Goal: Task Accomplishment & Management: Manage account settings

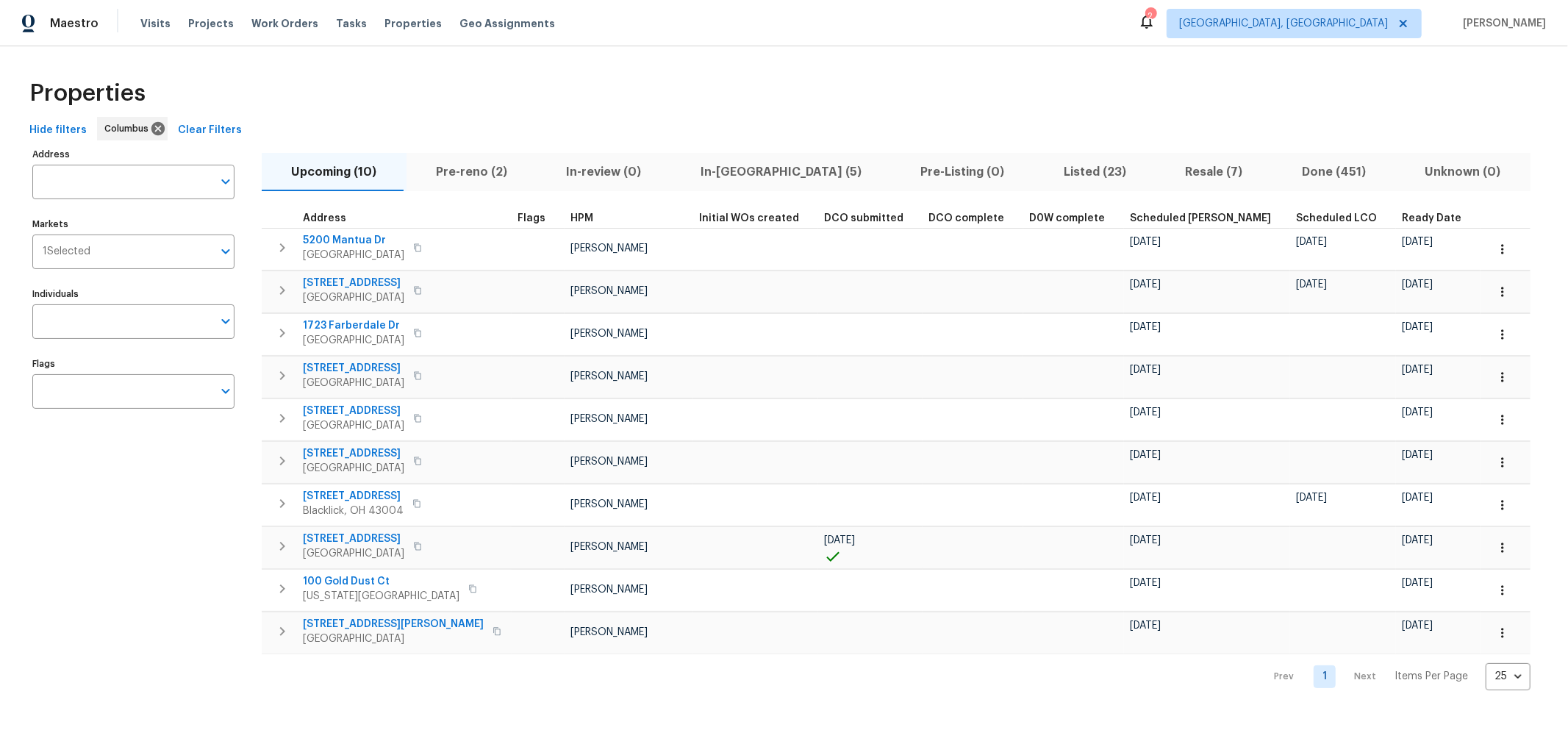
click at [466, 179] on span "Pre-reno (2)" at bounding box center [471, 171] width 113 height 21
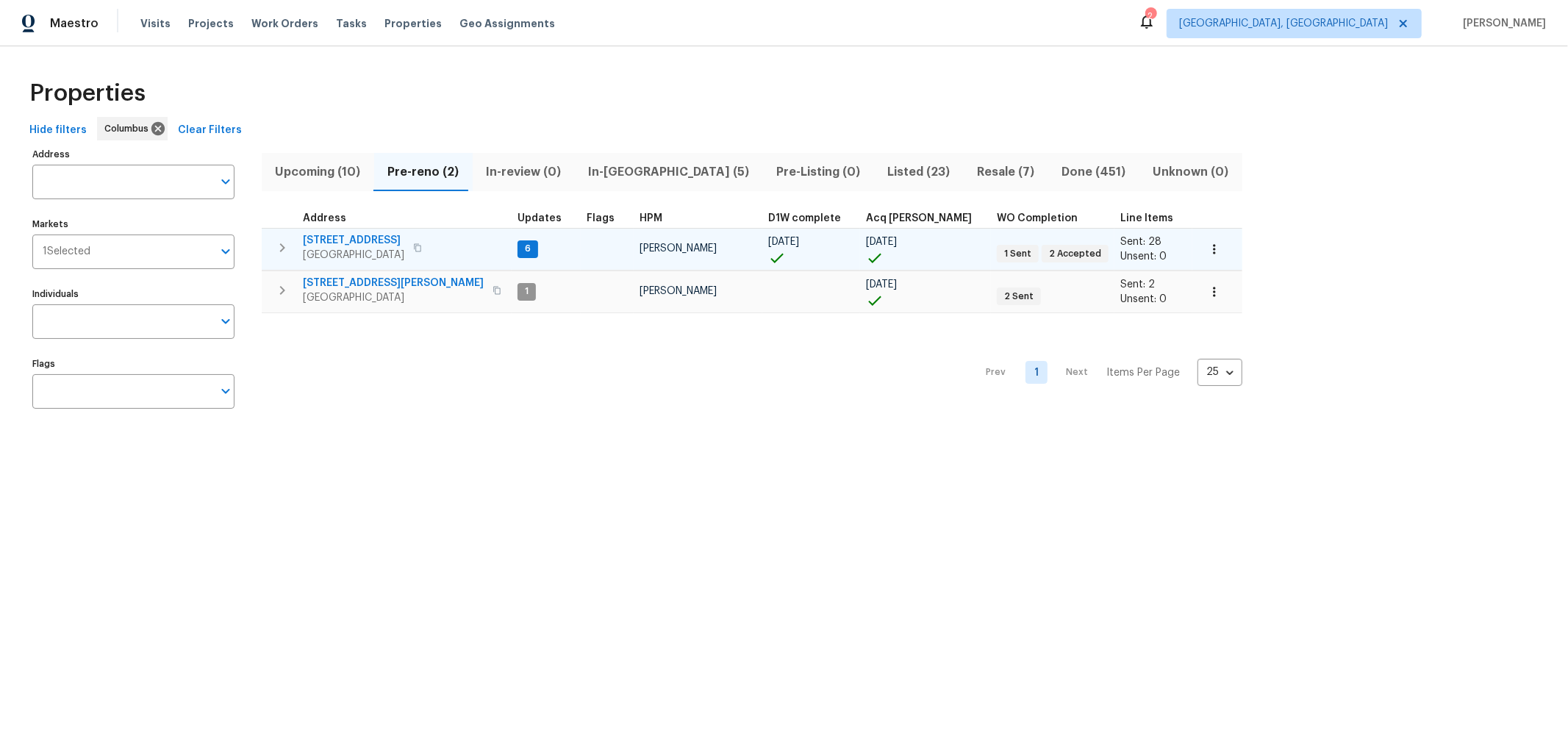
click at [289, 250] on icon "button" at bounding box center [282, 247] width 17 height 17
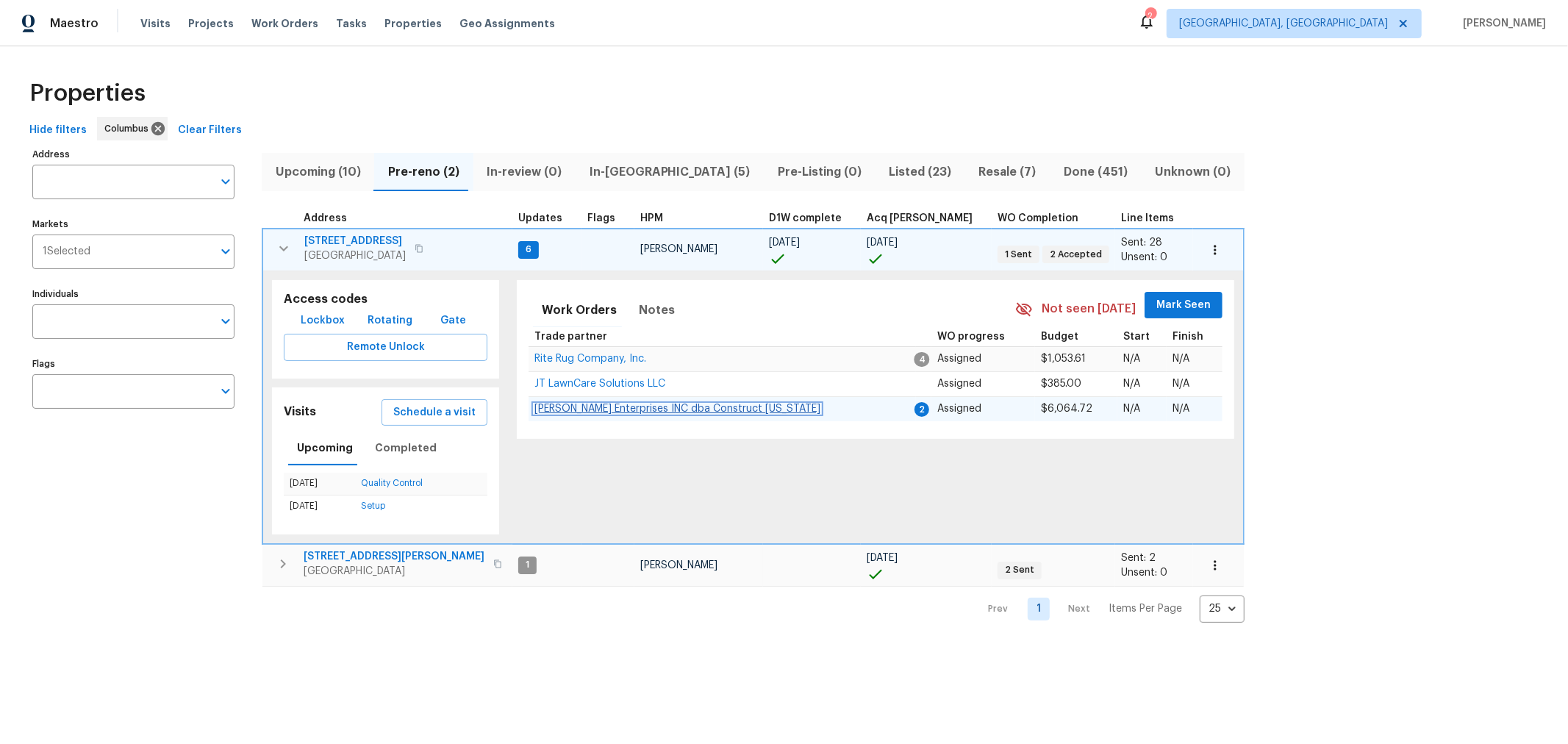
click at [649, 405] on span "Strick Enterprises INC dba Construct Ohio" at bounding box center [678, 408] width 286 height 10
click at [323, 320] on span "Lockbox" at bounding box center [323, 321] width 44 height 18
click at [595, 408] on span "Strick Enterprises INC dba Construct Ohio" at bounding box center [678, 408] width 286 height 10
click at [152, 26] on span "Visits" at bounding box center [155, 23] width 30 height 15
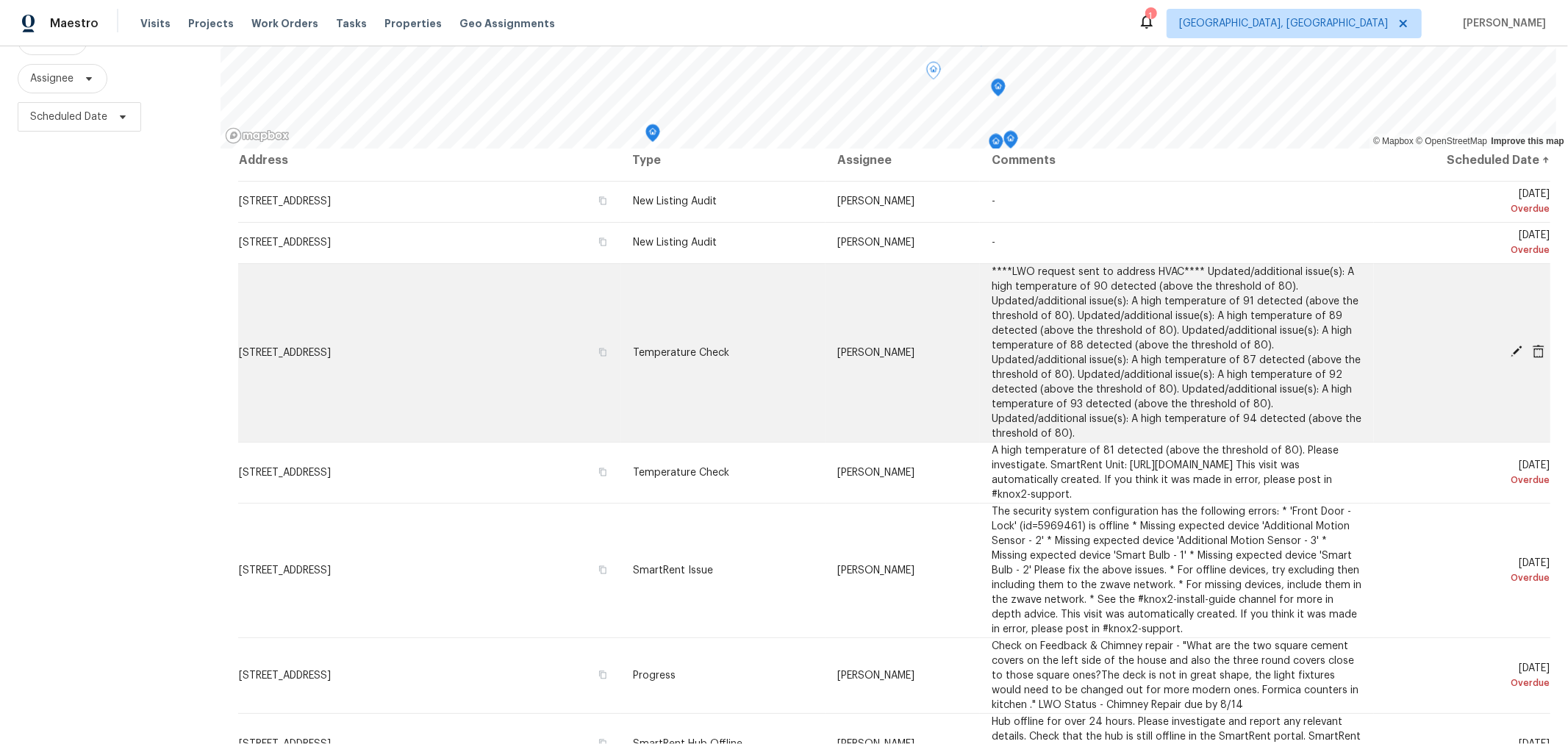
scroll to position [9, 0]
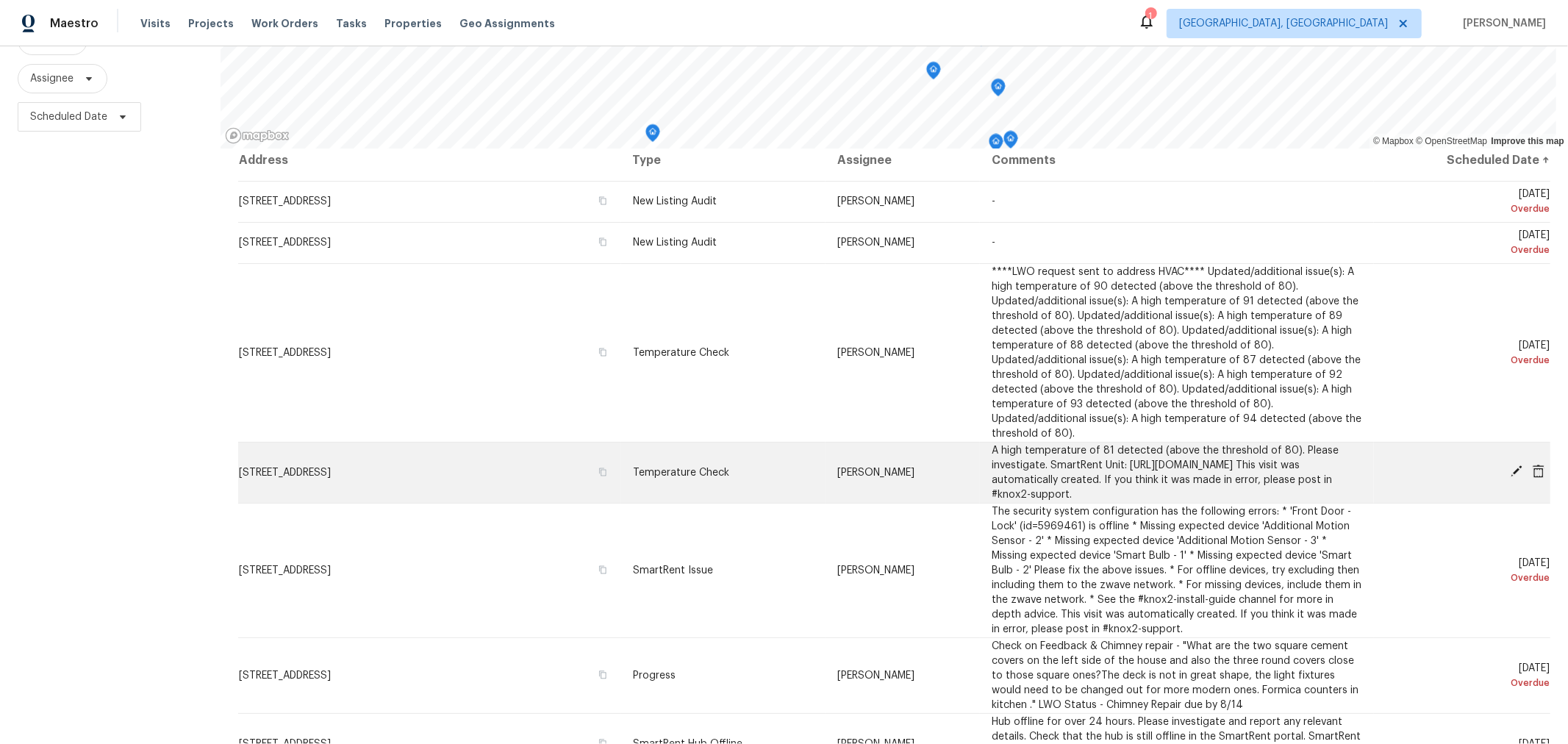
click at [1511, 466] on icon at bounding box center [1516, 471] width 12 height 12
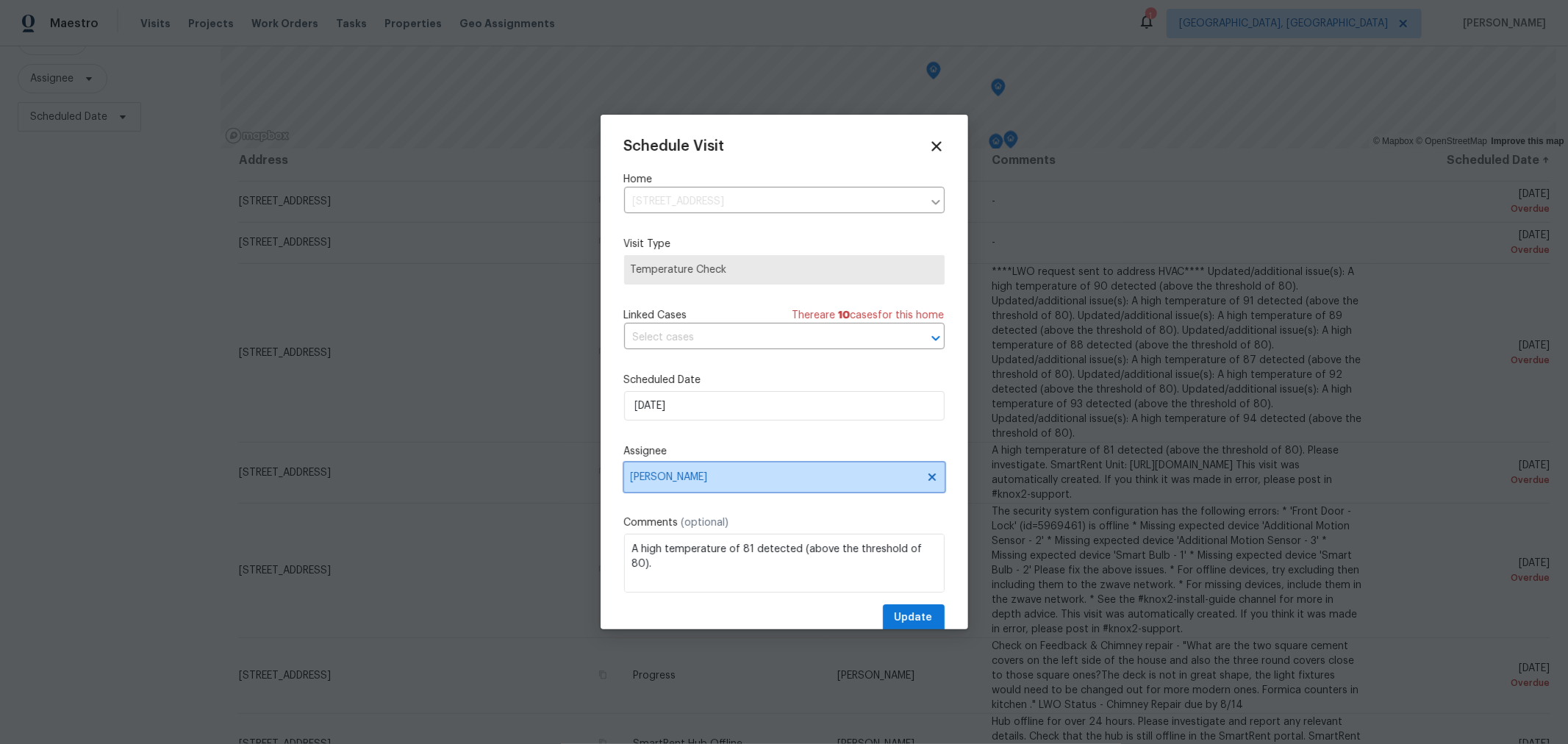
click at [739, 480] on span "[PERSON_NAME]" at bounding box center [774, 477] width 288 height 12
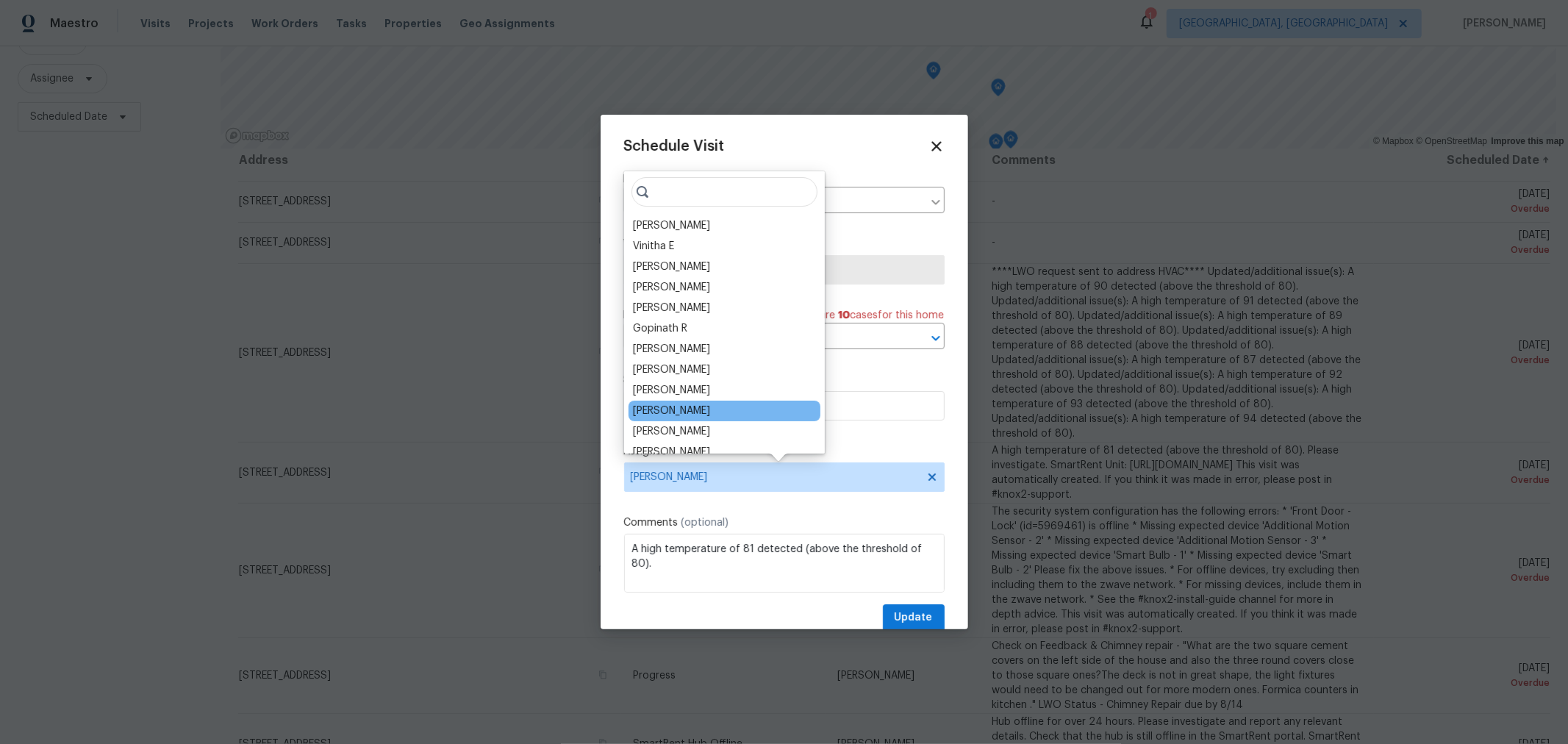
click at [737, 413] on div "[PERSON_NAME]" at bounding box center [724, 411] width 192 height 21
click at [699, 409] on div "Dennis Neuhardt" at bounding box center [671, 411] width 77 height 15
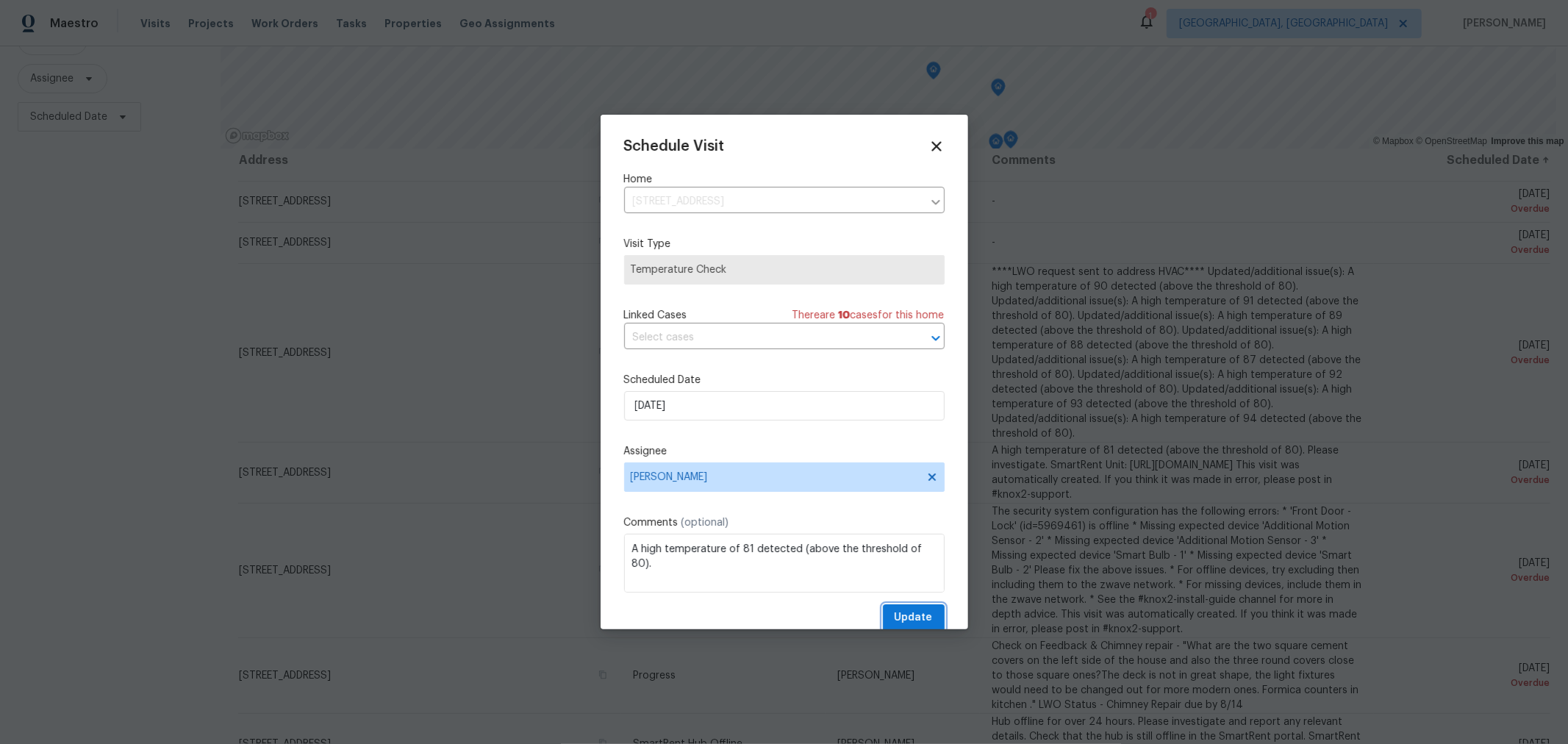
click at [910, 609] on button "Update" at bounding box center [914, 618] width 62 height 27
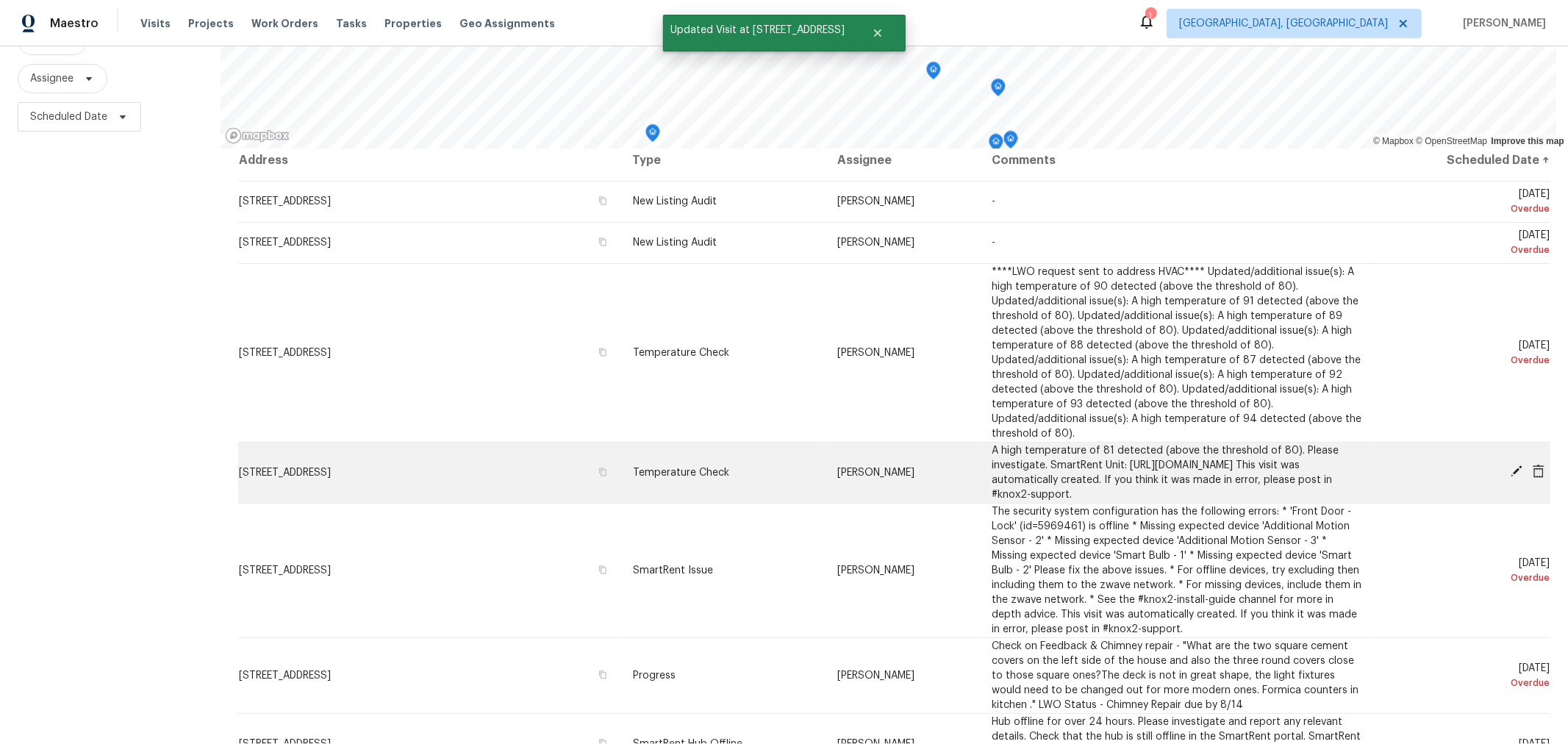
click at [1510, 465] on icon at bounding box center [1516, 471] width 13 height 13
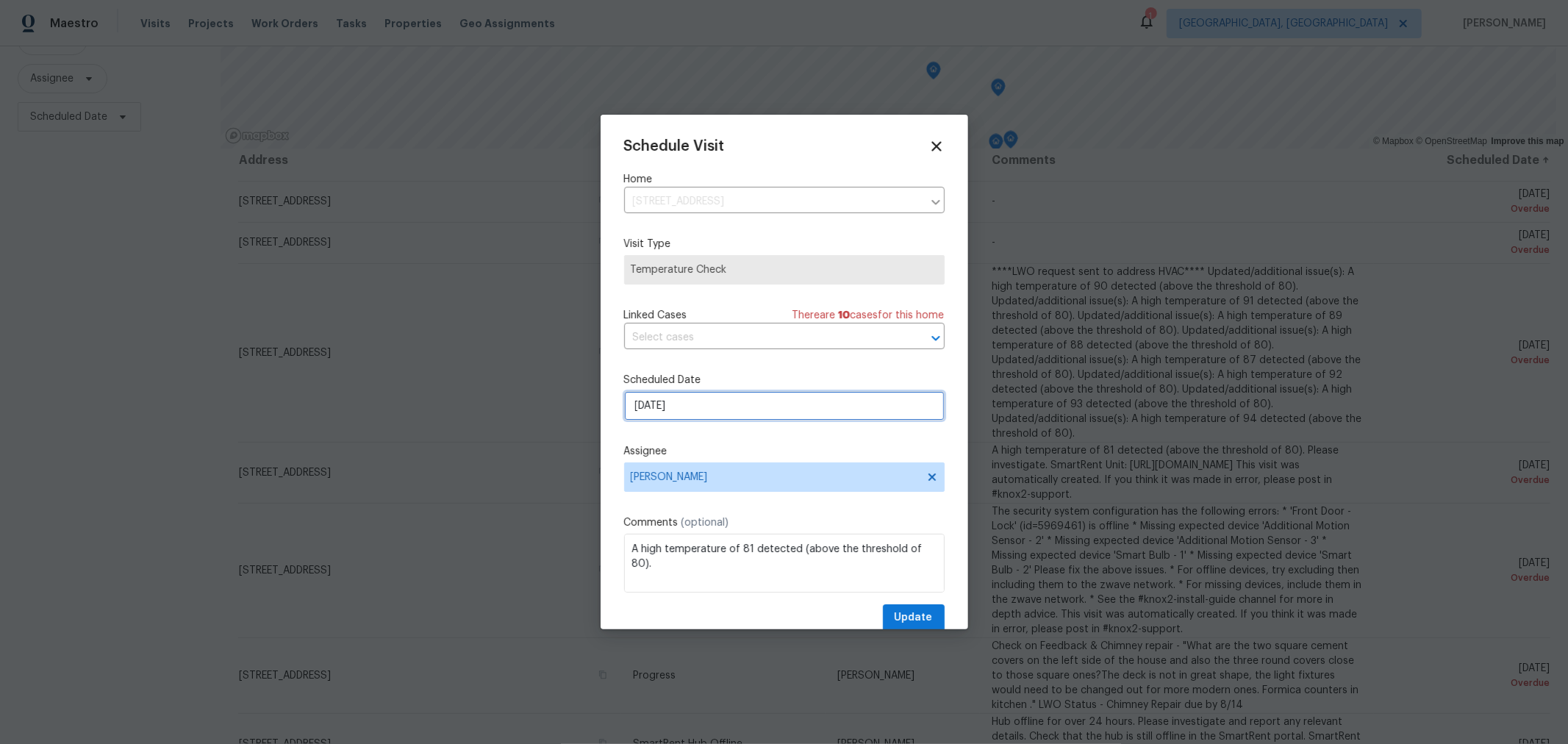
click at [747, 413] on input "8/16/2025" at bounding box center [784, 405] width 320 height 29
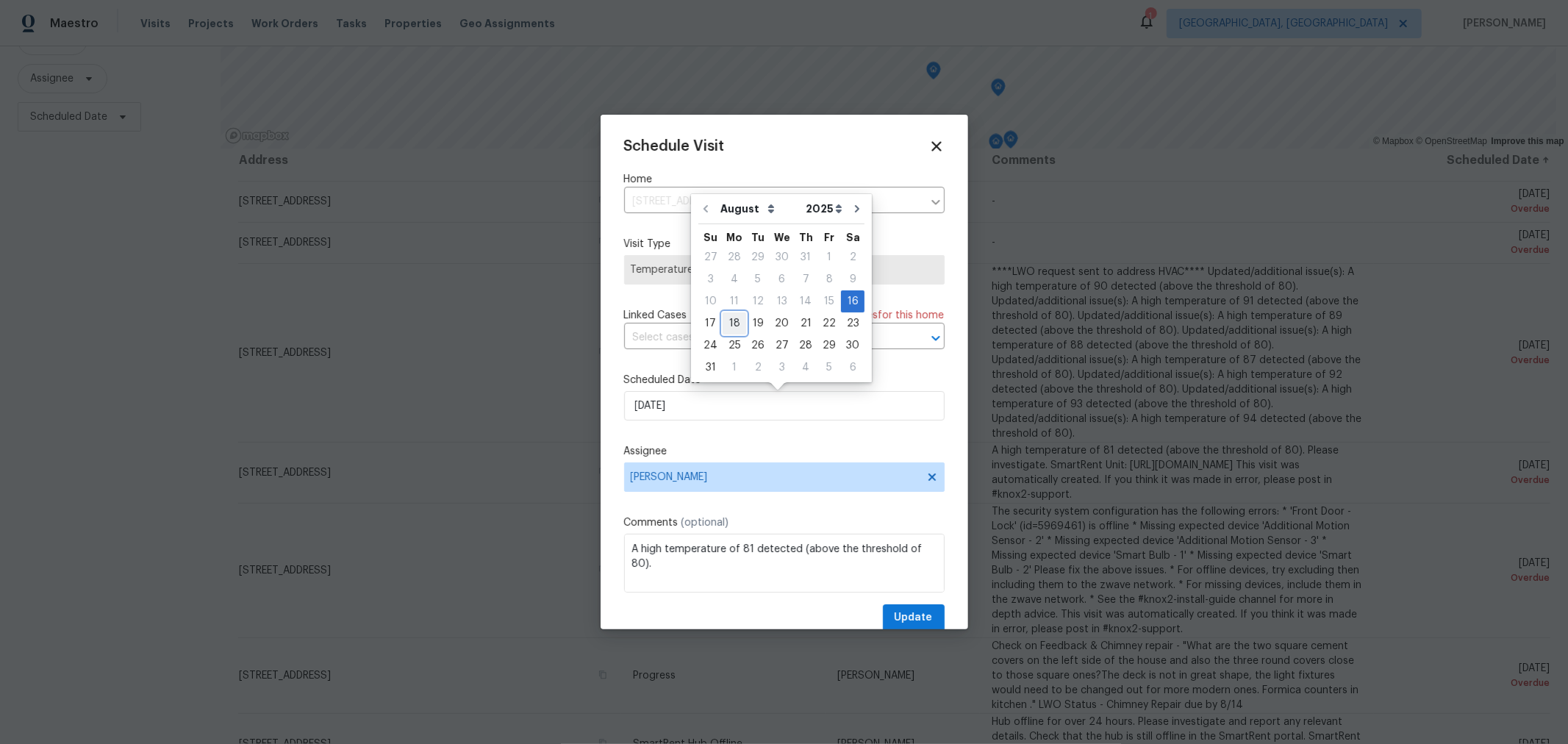
click at [735, 320] on div "18" at bounding box center [734, 323] width 23 height 21
type input "8/18/2025"
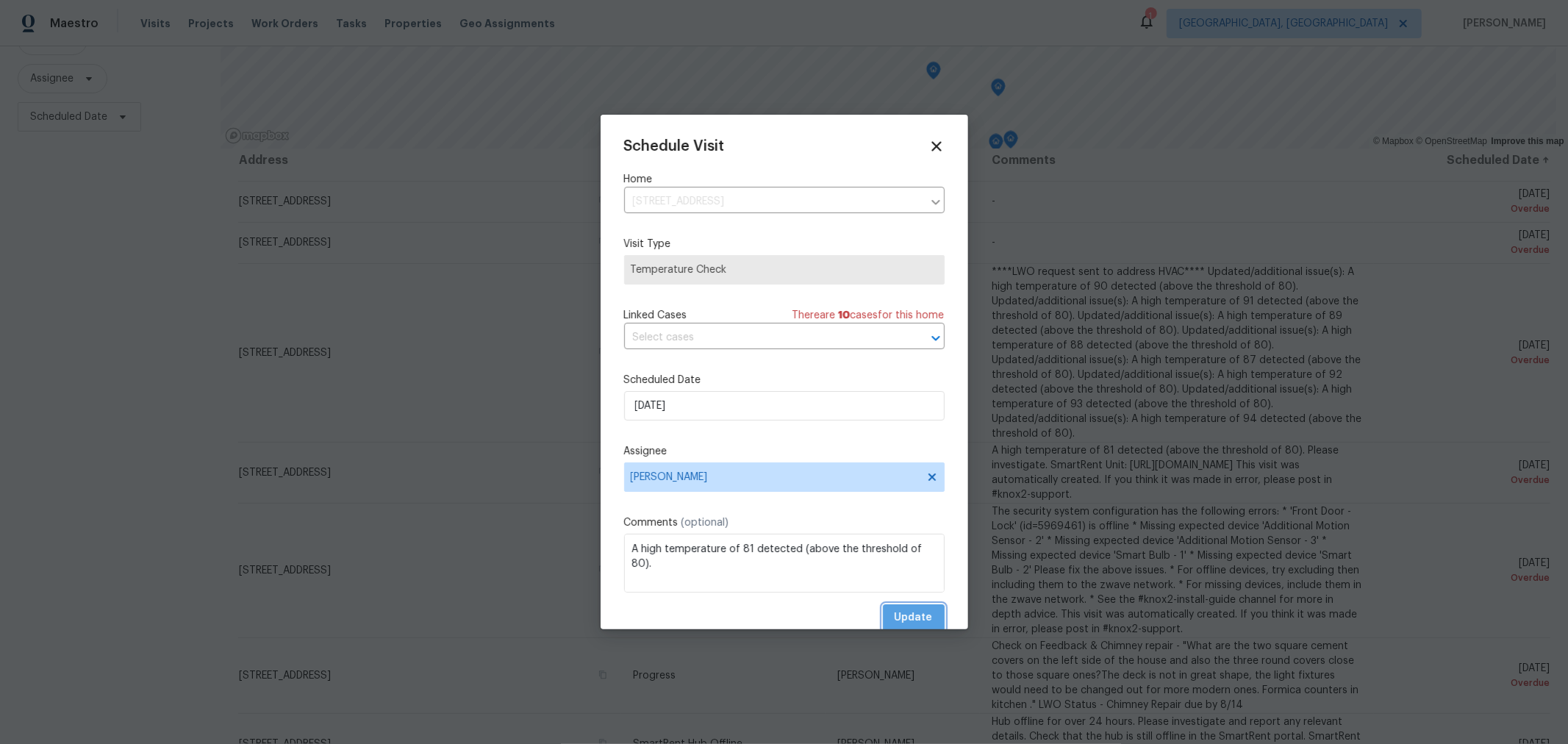
click at [909, 621] on span "Update" at bounding box center [914, 618] width 38 height 18
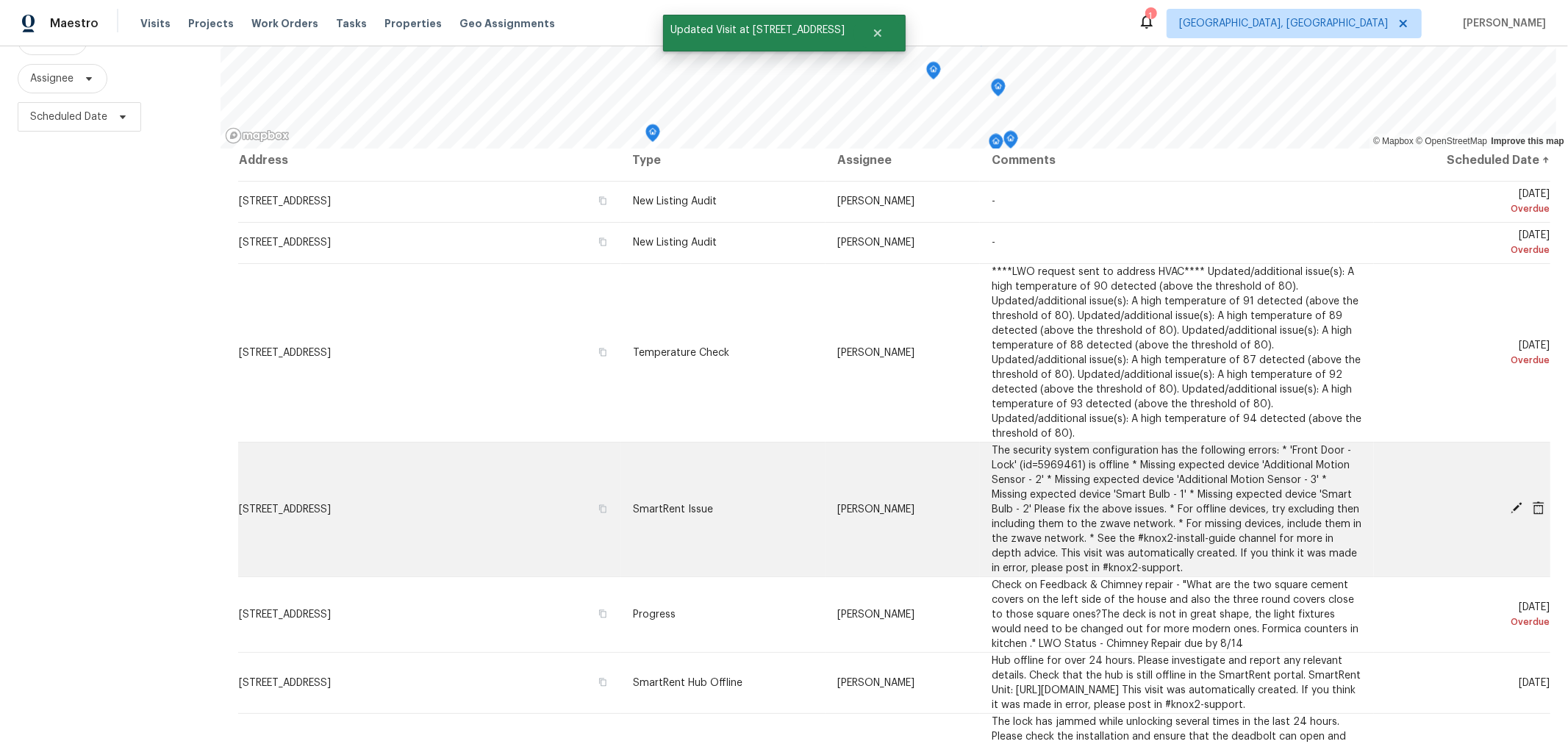
click at [1510, 501] on icon at bounding box center [1516, 508] width 13 height 13
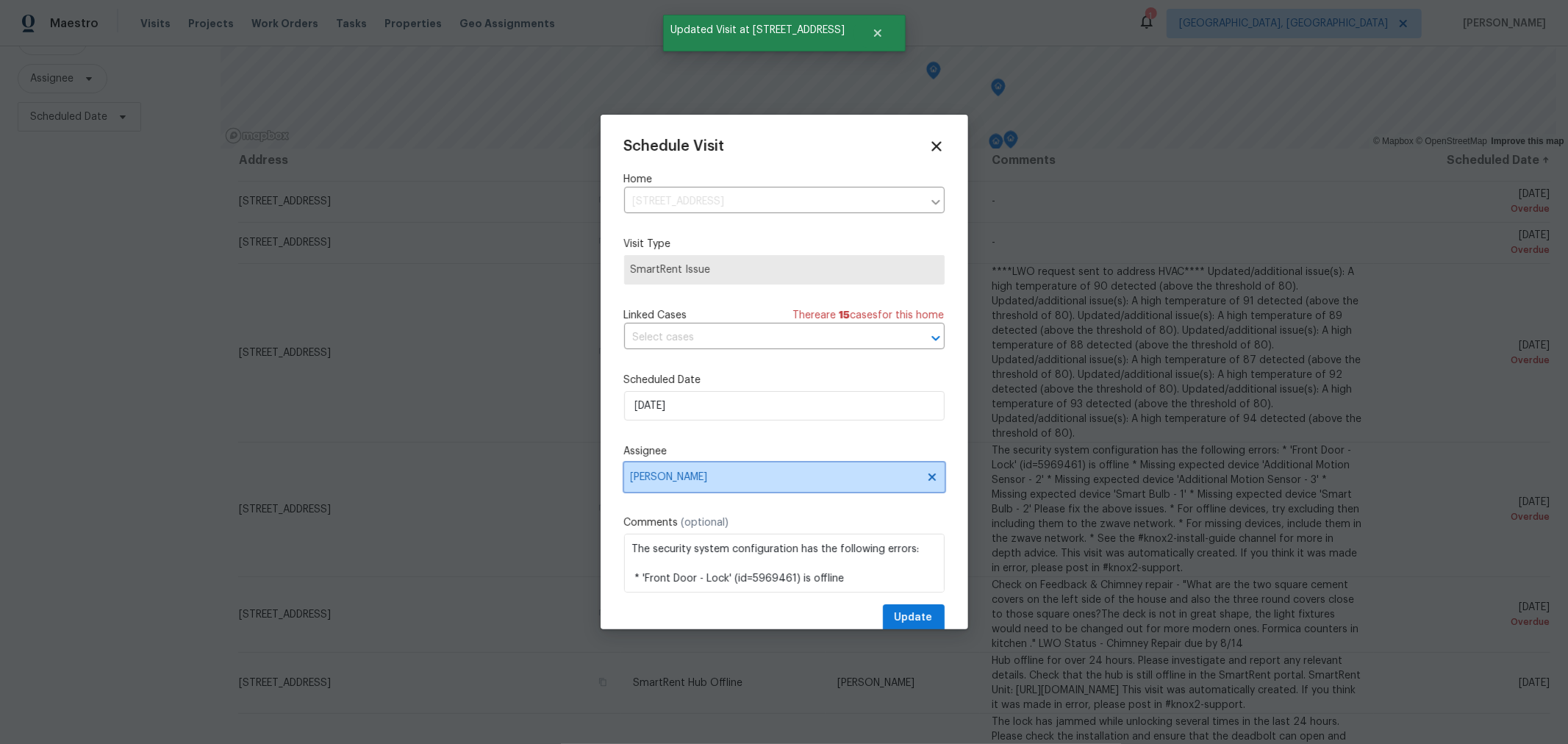
click at [734, 471] on span "Caleb McBride" at bounding box center [784, 476] width 320 height 29
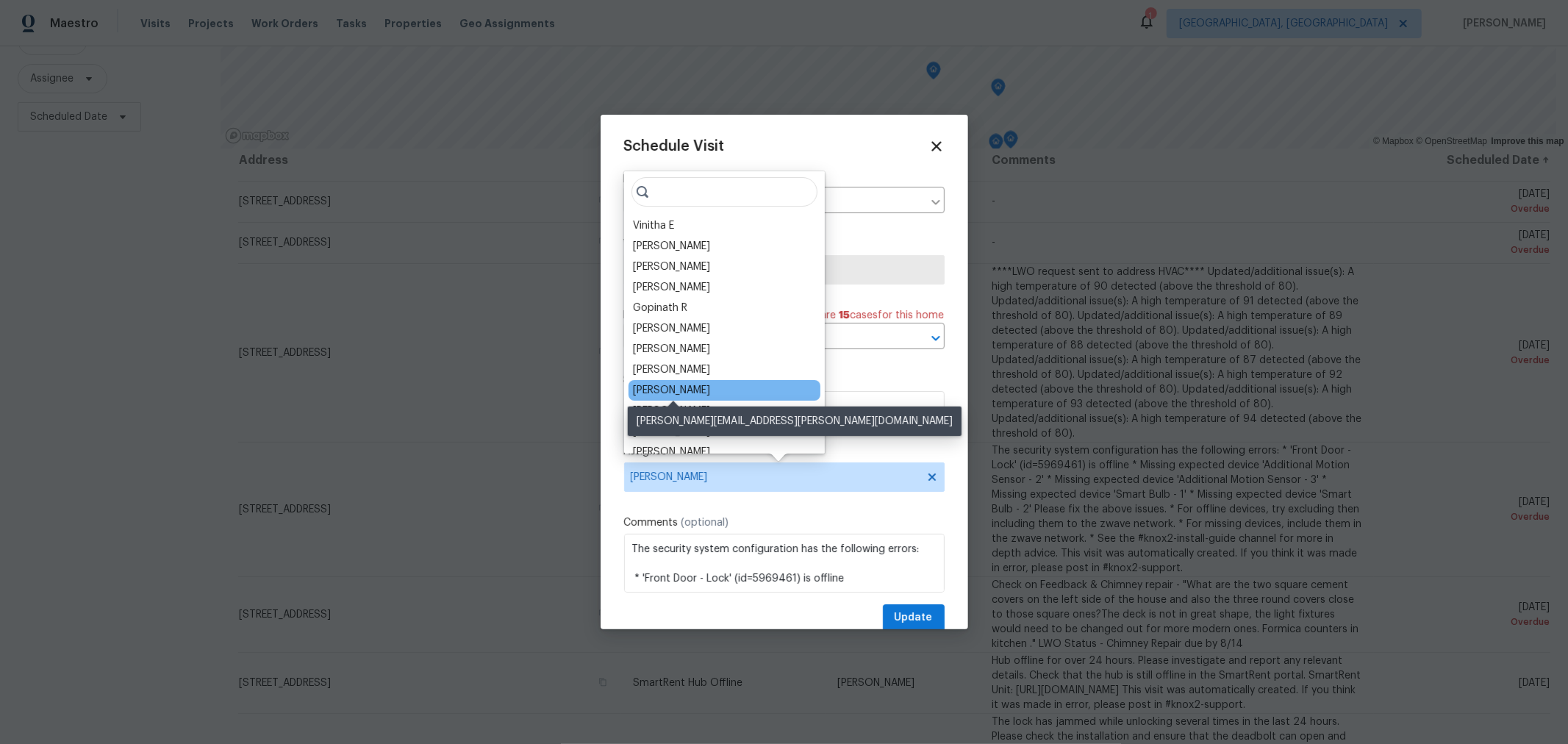
click at [707, 395] on div "Dennis Neuhardt" at bounding box center [671, 391] width 77 height 15
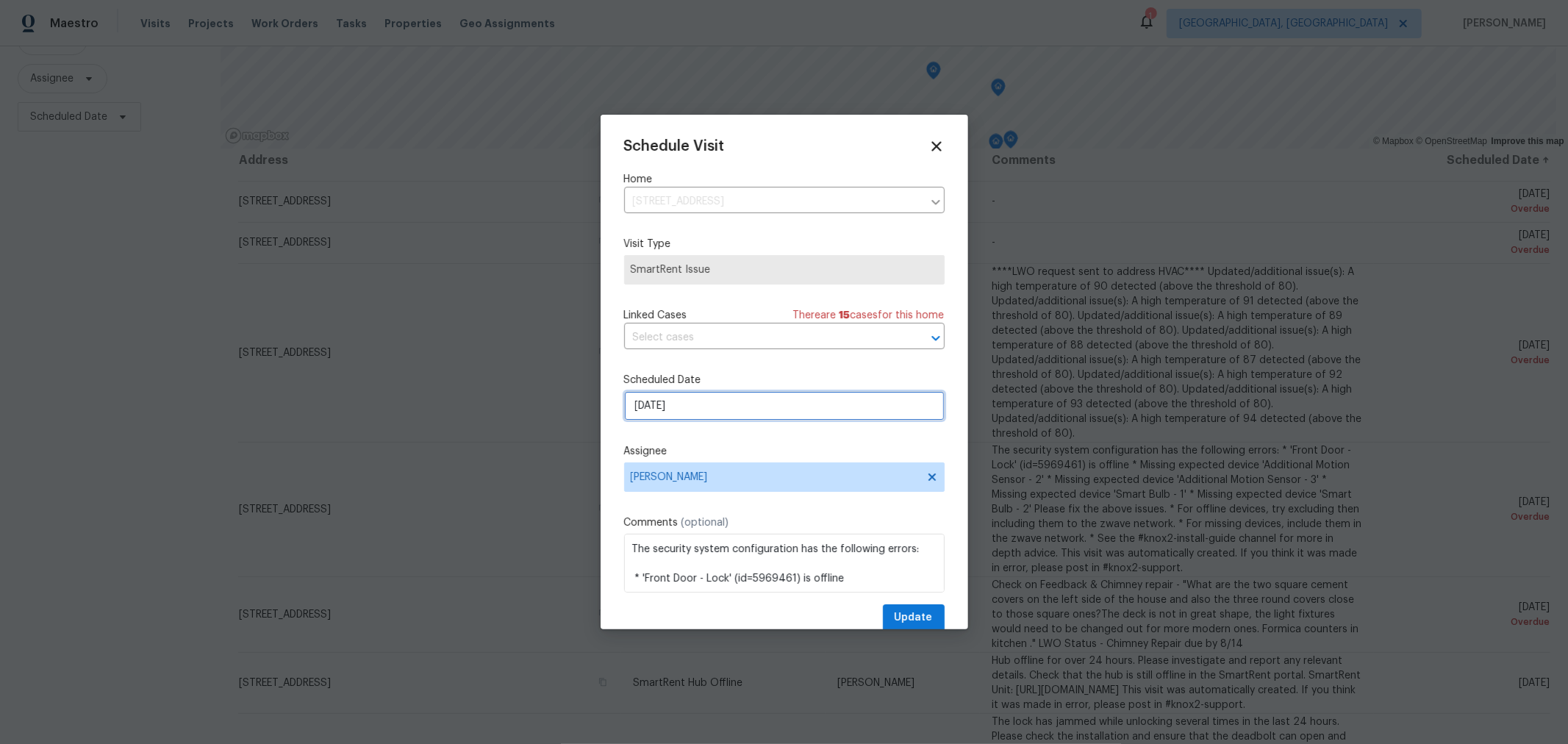
click at [706, 403] on input "8/16/2025" at bounding box center [784, 405] width 320 height 29
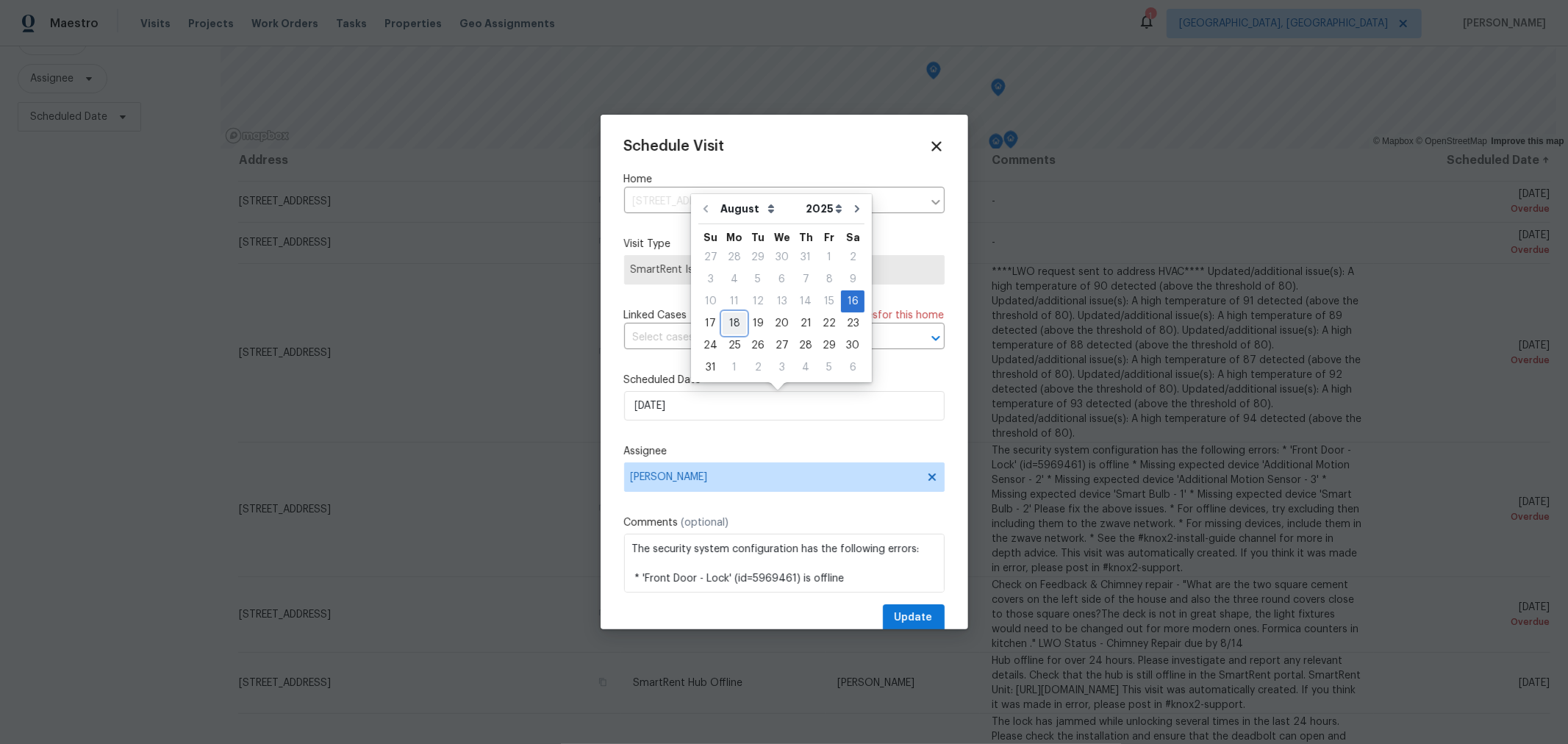
click at [733, 317] on div "18" at bounding box center [734, 323] width 23 height 21
type input "8/18/2025"
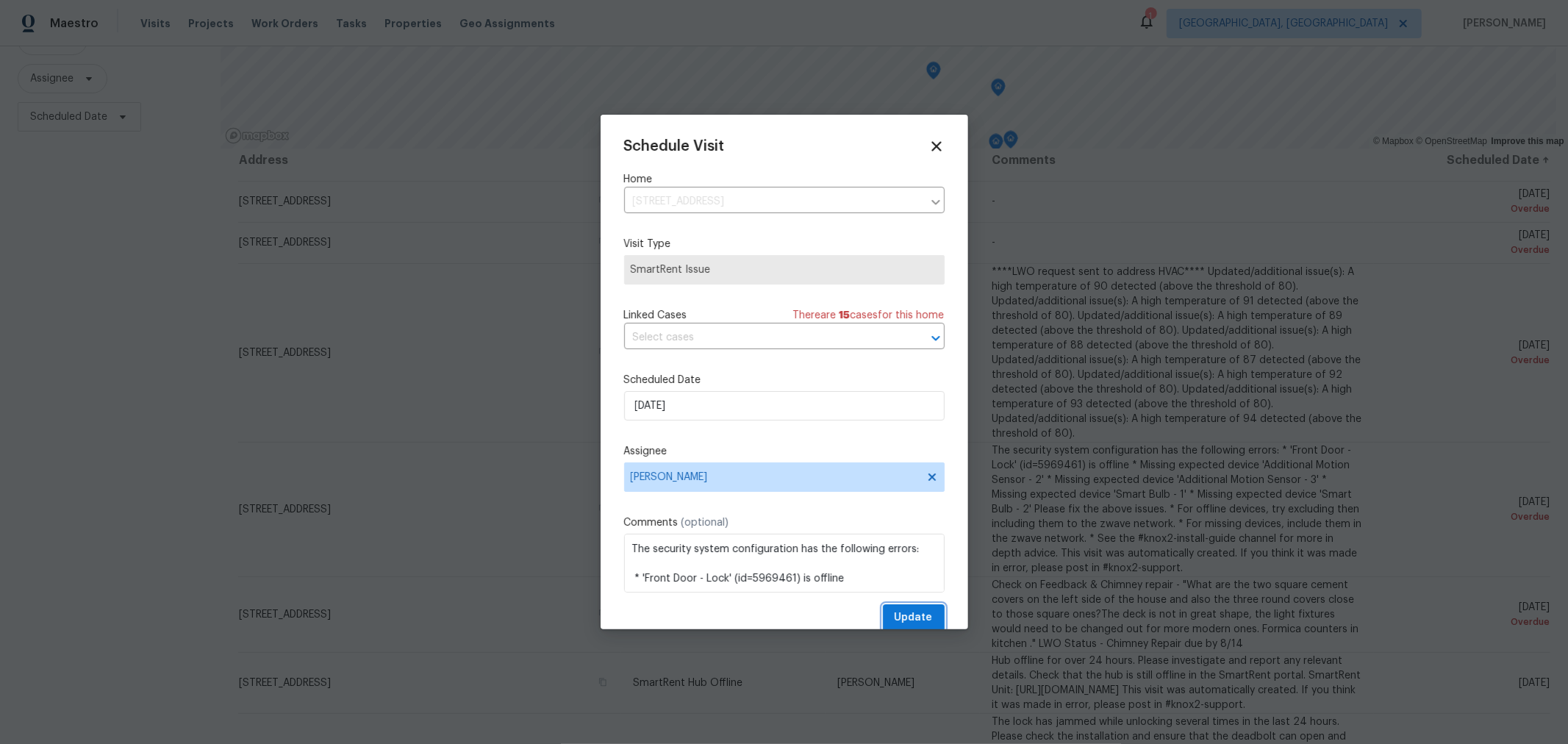
click at [886, 606] on button "Update" at bounding box center [914, 618] width 62 height 27
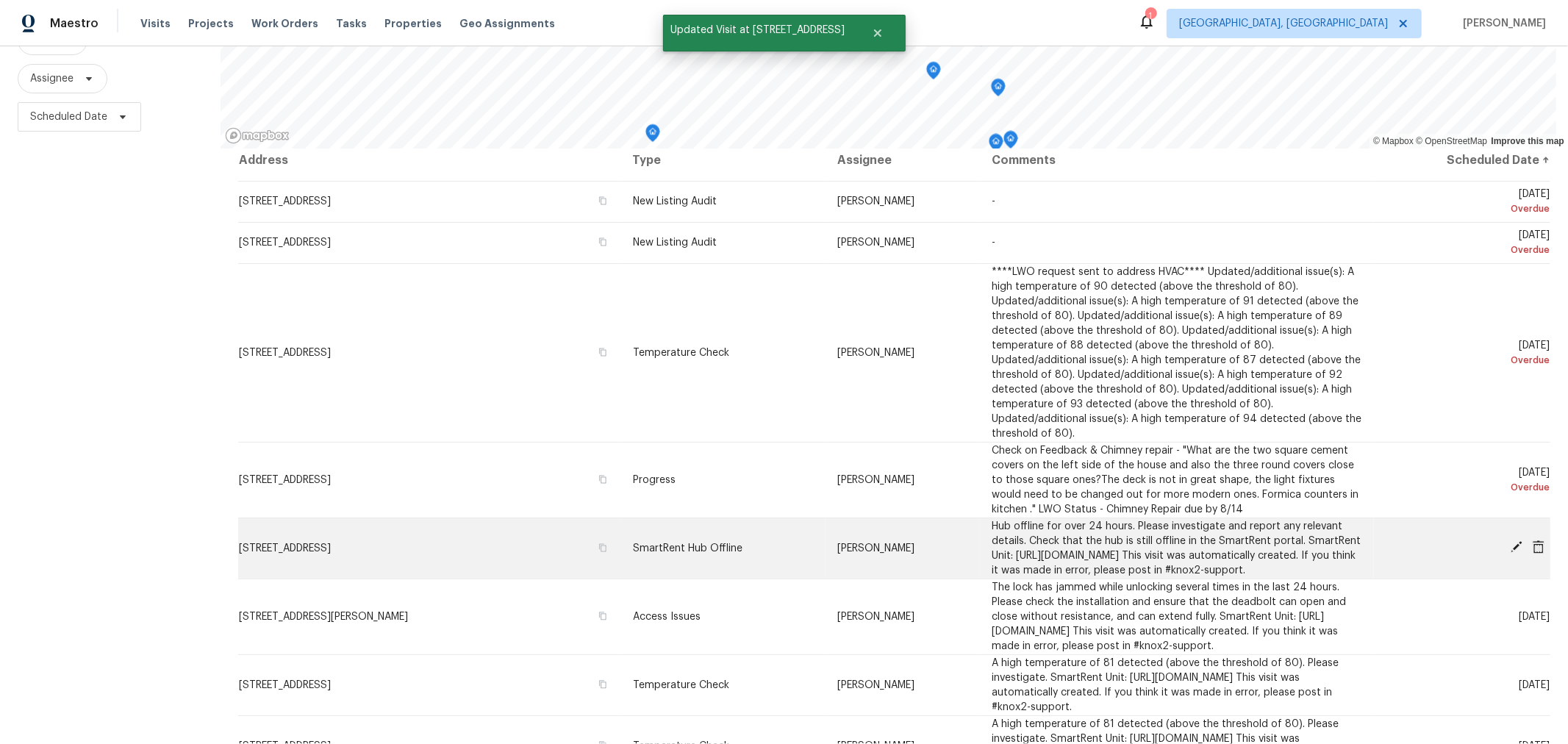
click at [1510, 541] on icon at bounding box center [1516, 547] width 13 height 13
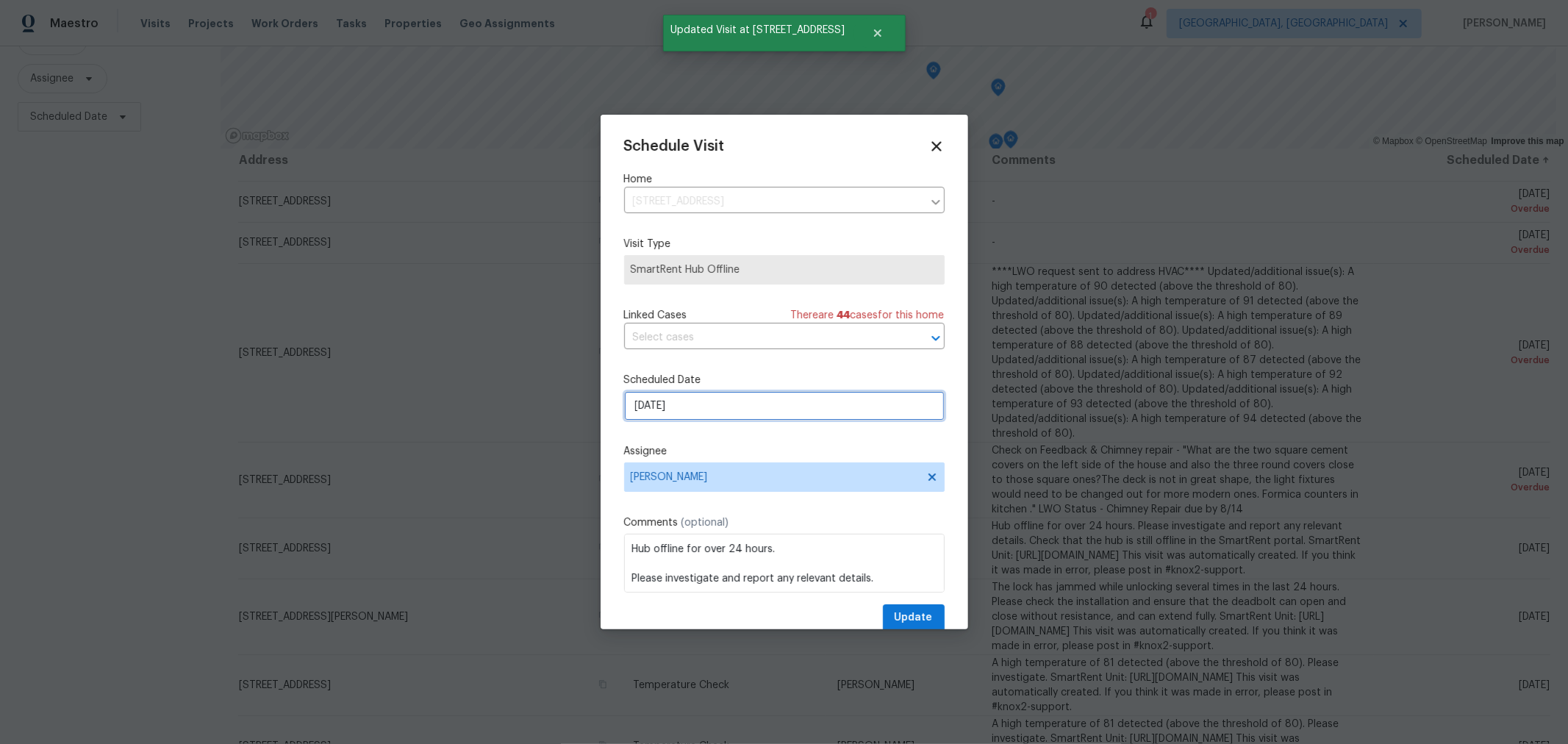
click at [713, 416] on input "8/17/2025" at bounding box center [784, 405] width 320 height 29
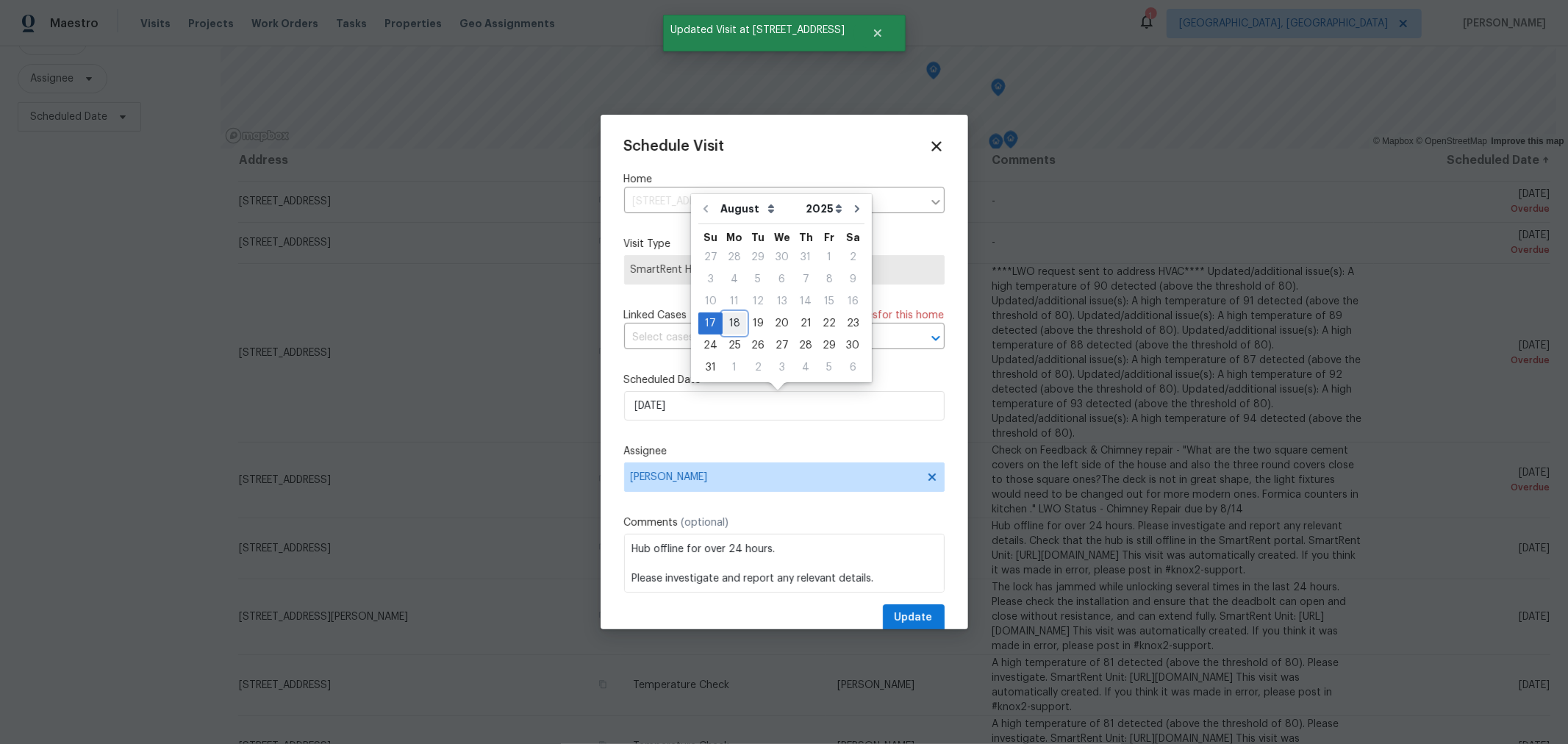
click at [732, 324] on div "18" at bounding box center [734, 323] width 23 height 21
type input "8/18/2025"
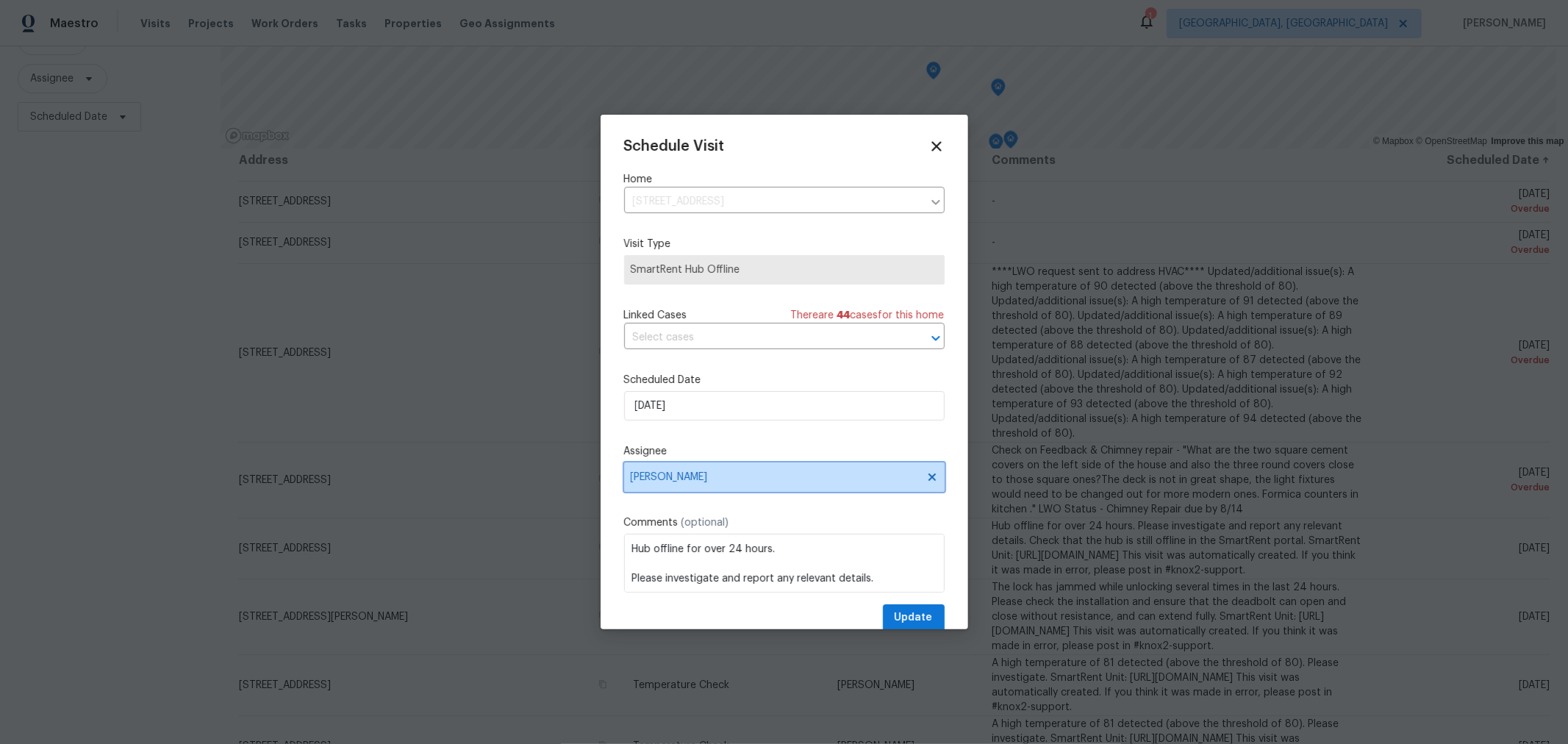
click at [720, 466] on span "Caleb McBride" at bounding box center [784, 476] width 320 height 29
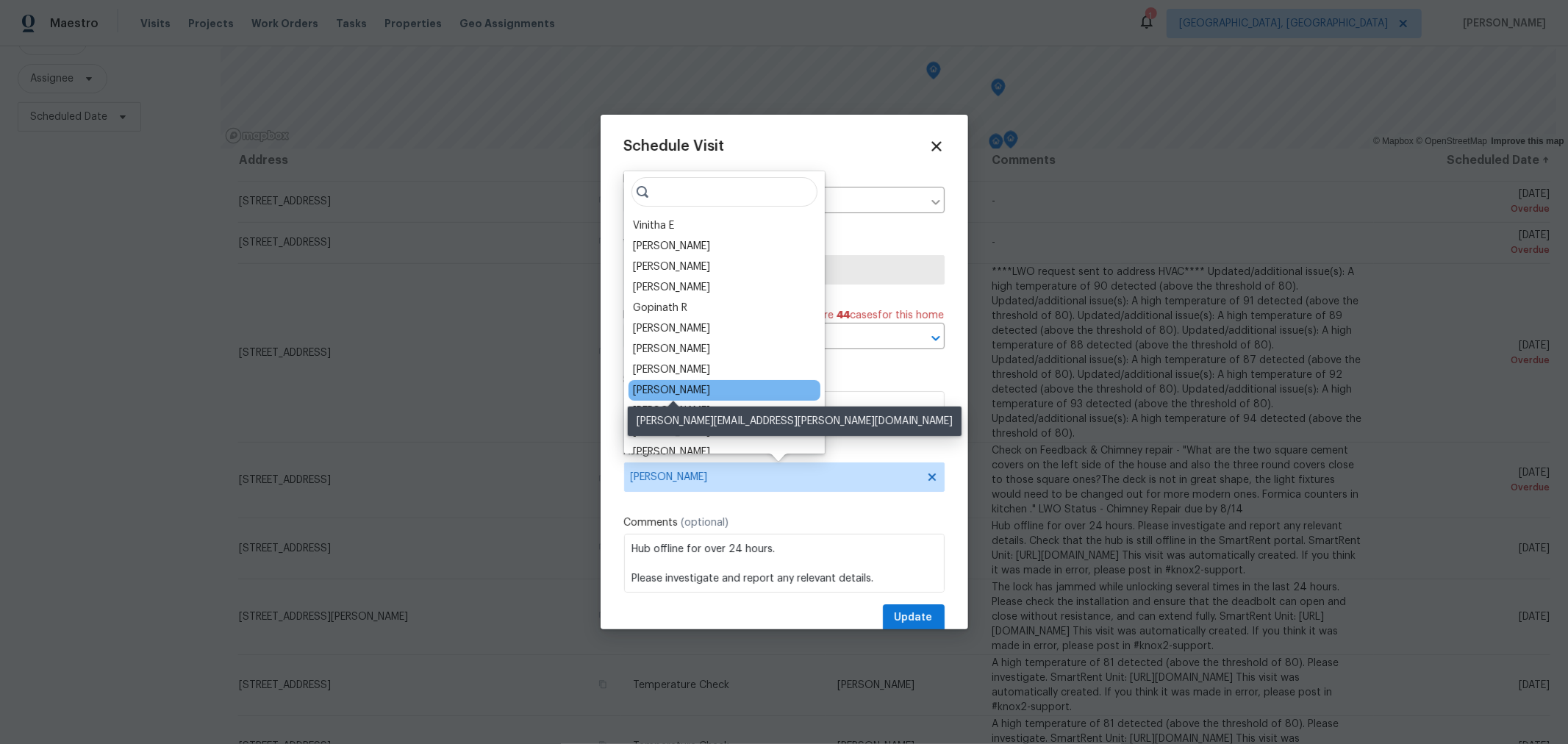
click at [688, 387] on div "Dennis Neuhardt" at bounding box center [671, 391] width 77 height 15
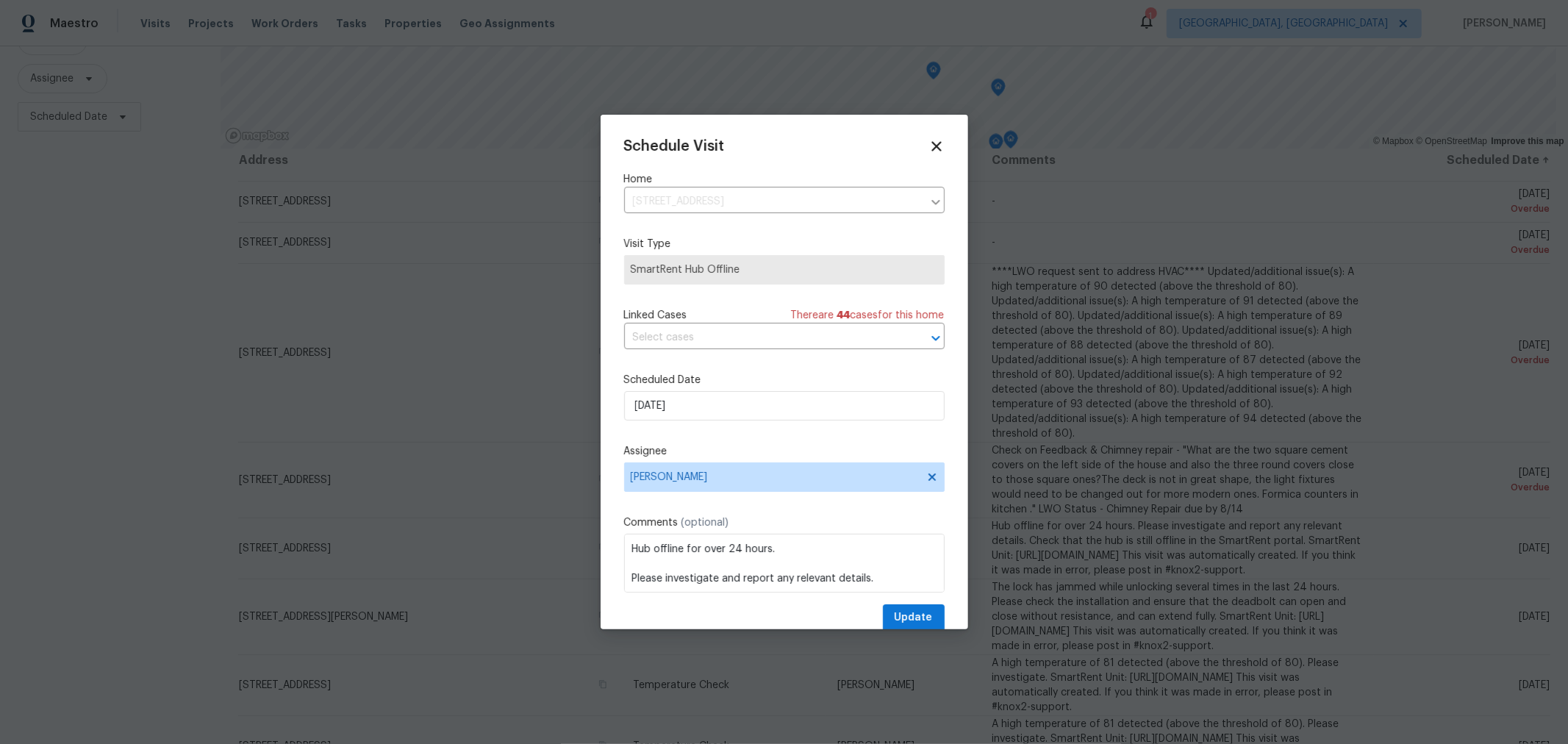
click at [884, 605] on div "Schedule Visit Home 6775 Centennial Dr, Reynoldsburg, OH 43068 ​ Visit Type Sma…" at bounding box center [784, 384] width 320 height 493
click at [900, 619] on span "Update" at bounding box center [914, 618] width 38 height 18
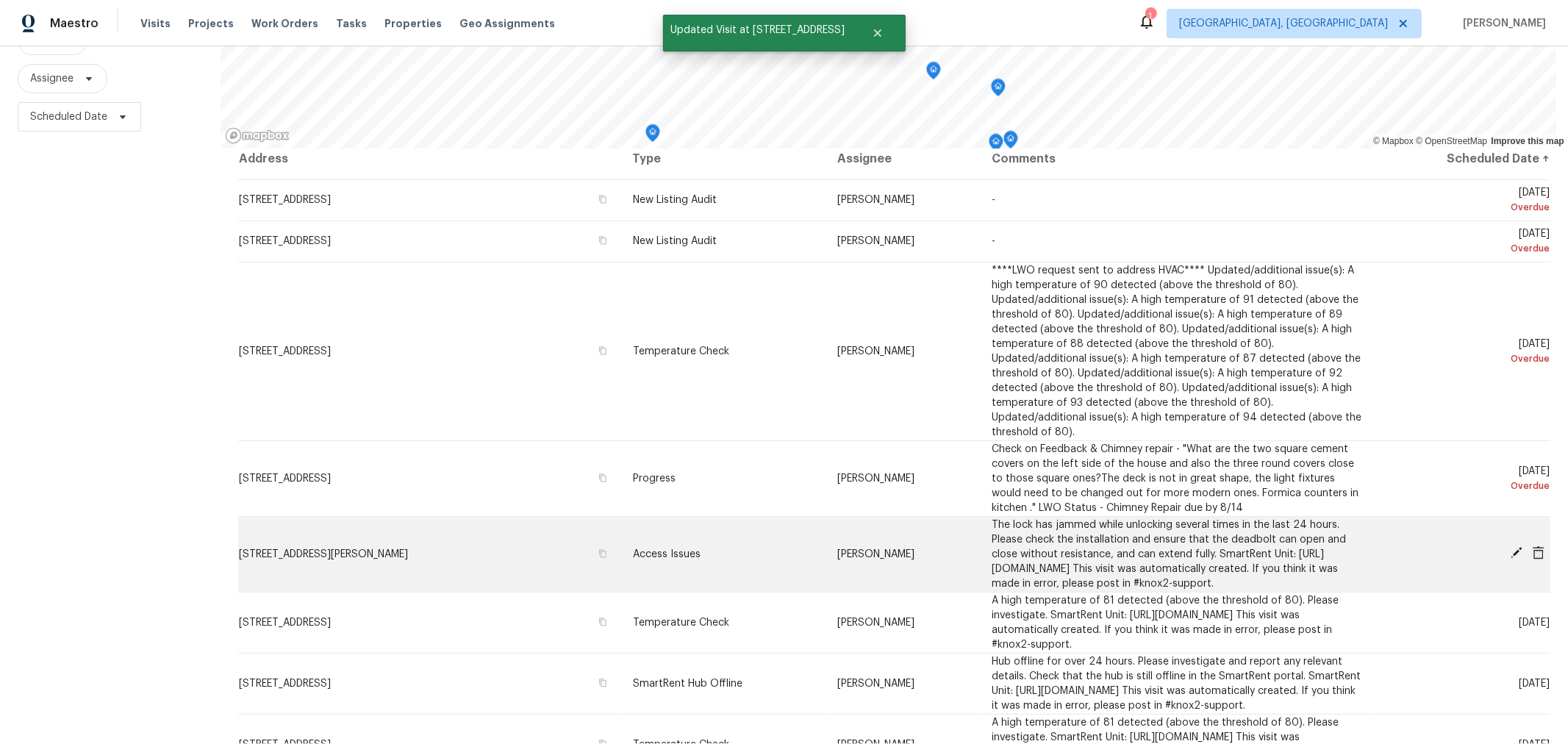
scroll to position [9, 0]
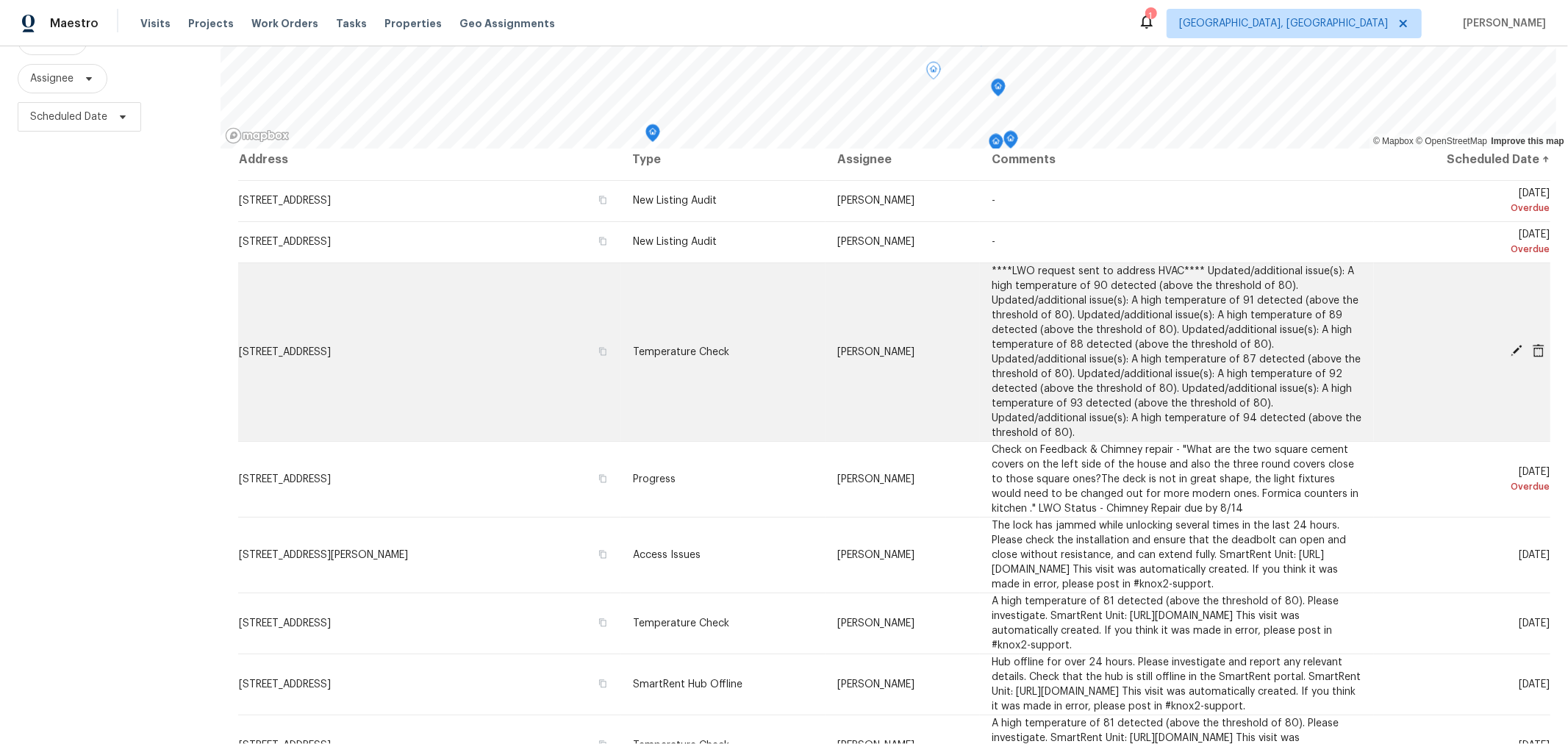
click at [1510, 344] on icon at bounding box center [1516, 351] width 13 height 13
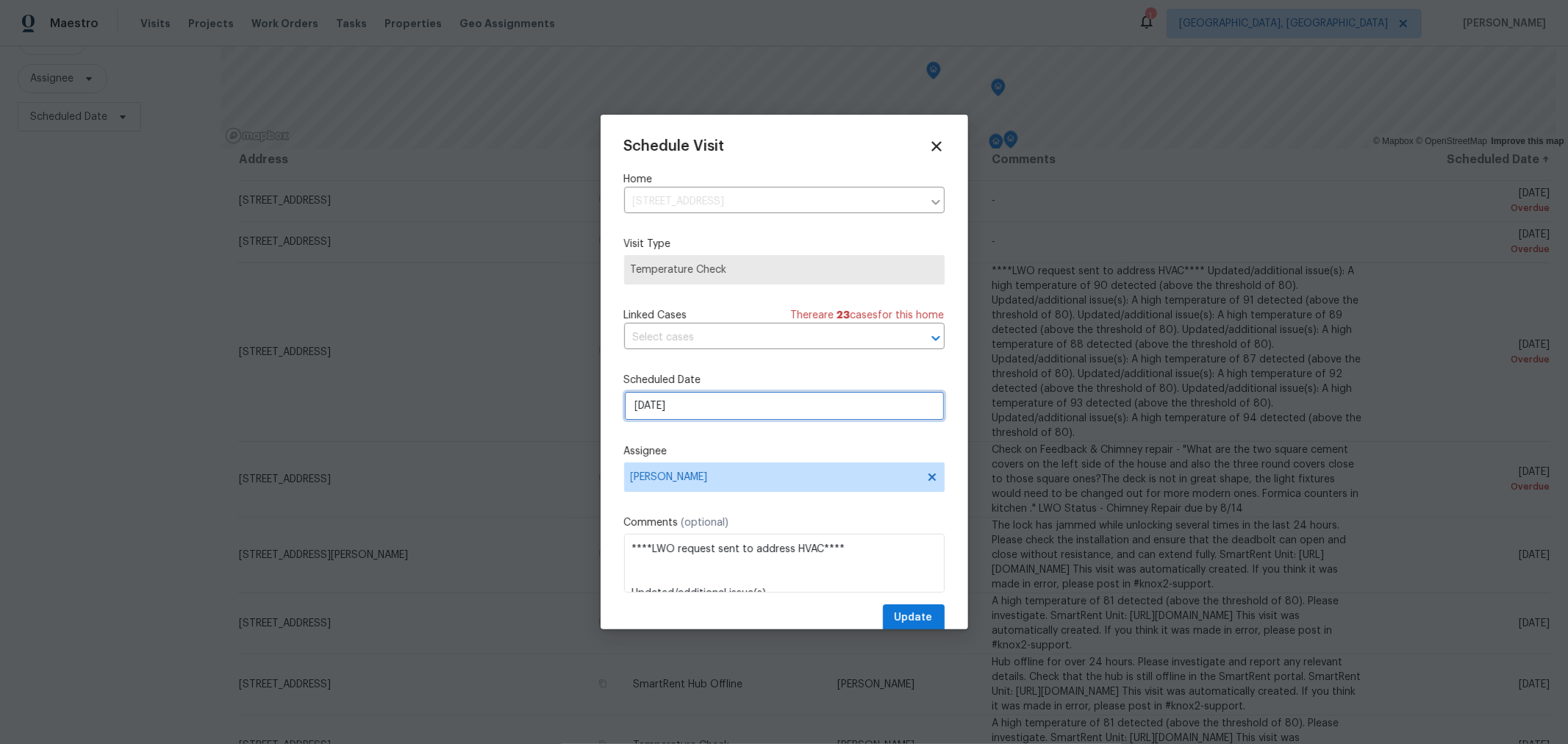
click at [777, 413] on input "8/16/2025" at bounding box center [784, 405] width 320 height 29
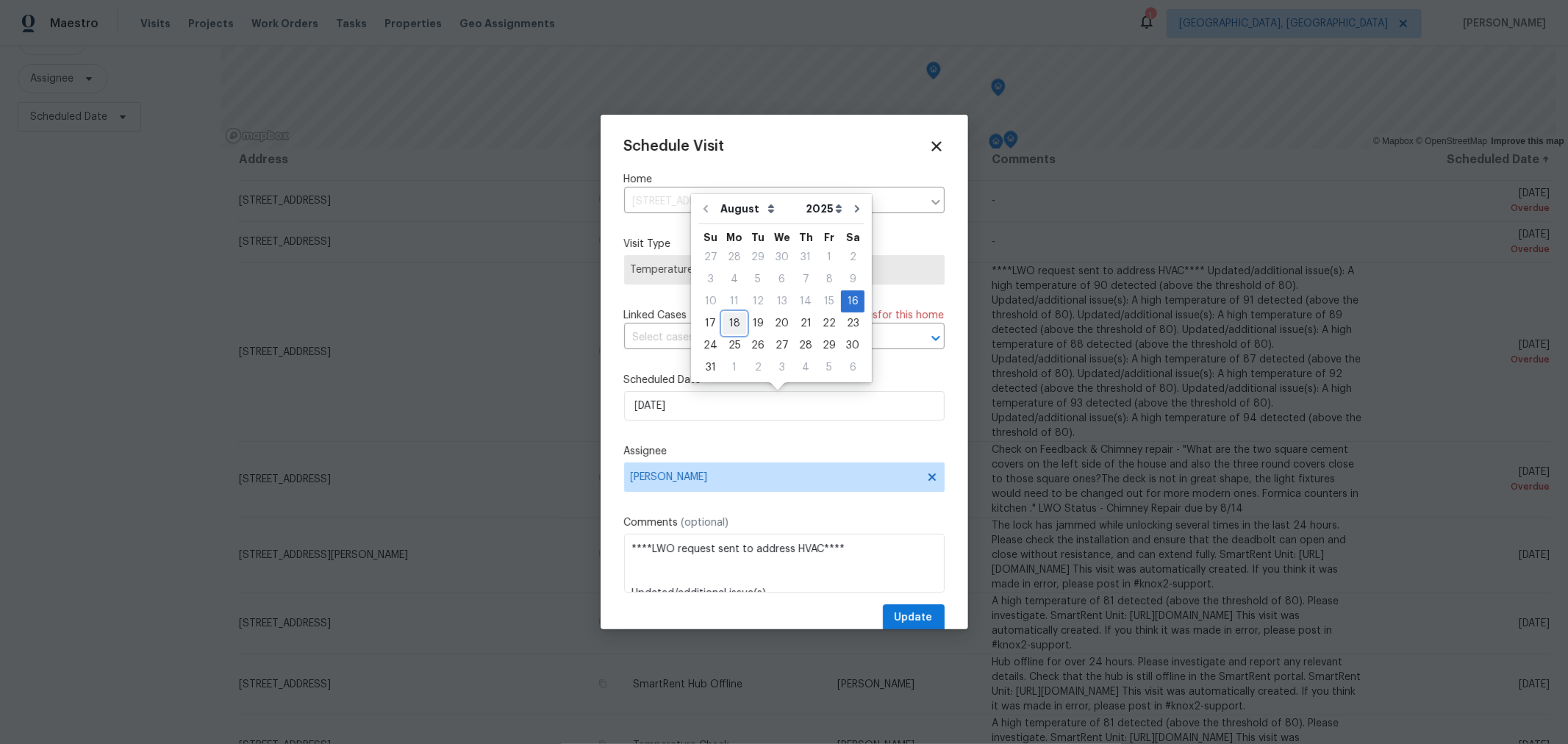
click at [732, 320] on div "18" at bounding box center [734, 323] width 23 height 21
type input "8/18/2025"
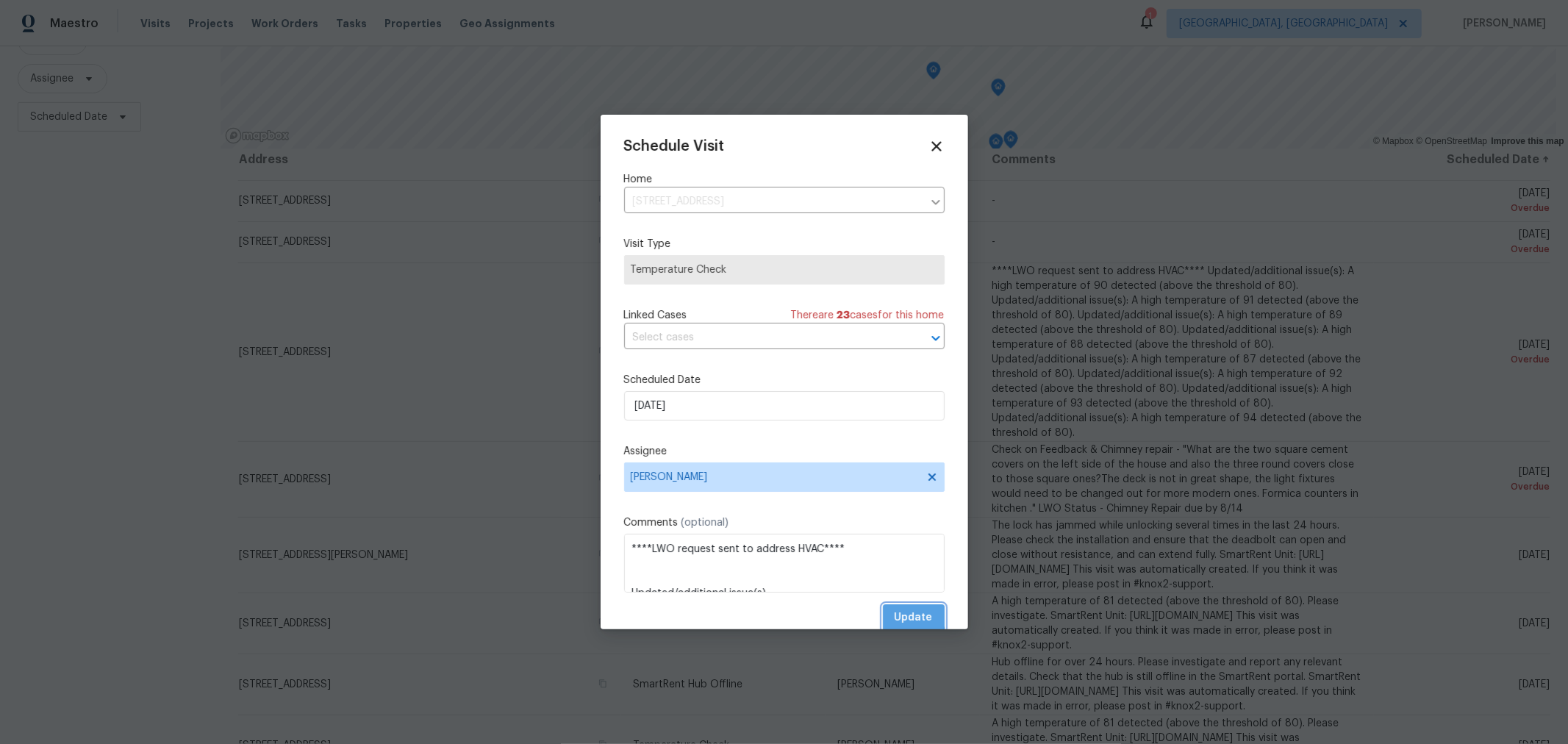
click at [895, 616] on span "Update" at bounding box center [914, 618] width 38 height 18
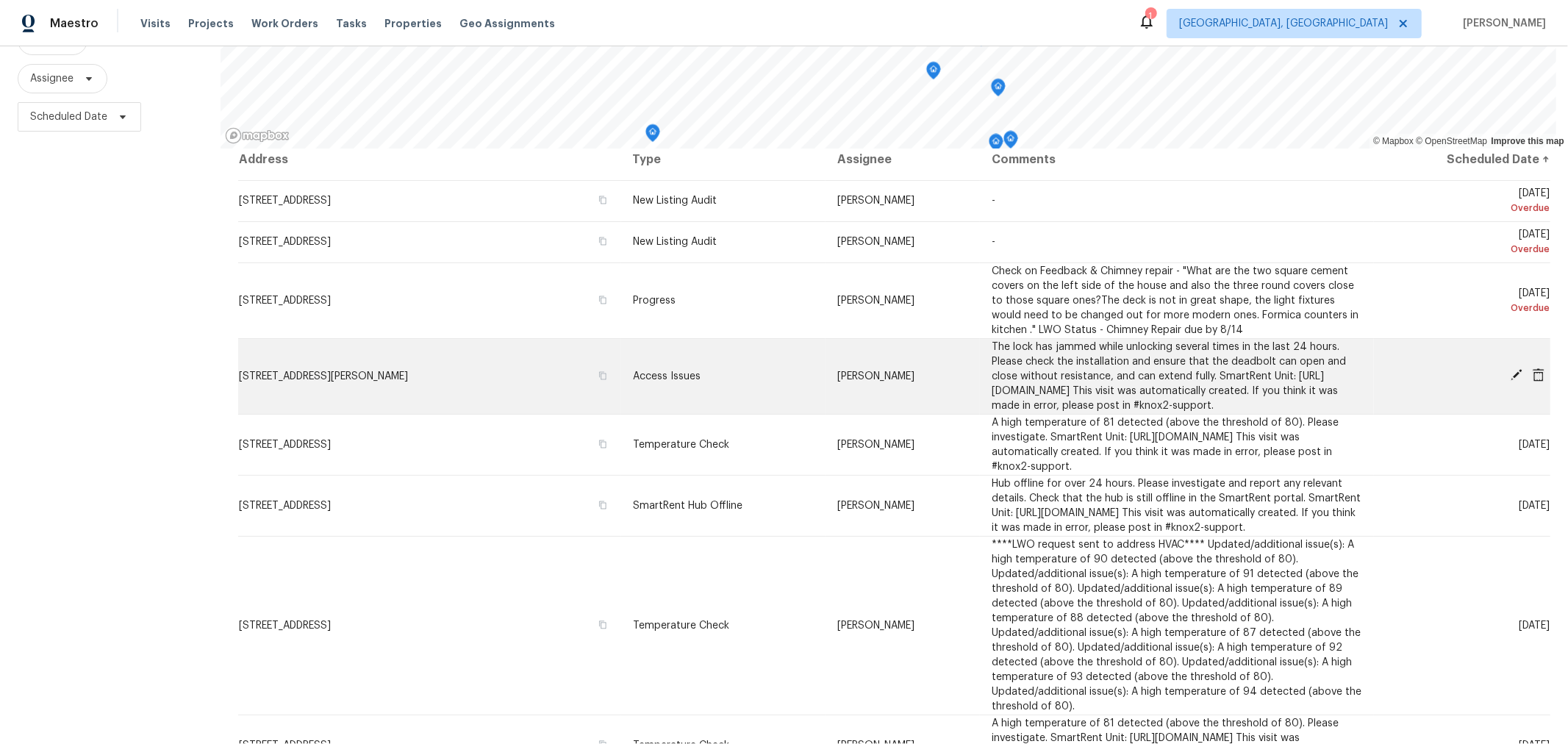
click at [1511, 369] on icon at bounding box center [1516, 375] width 12 height 12
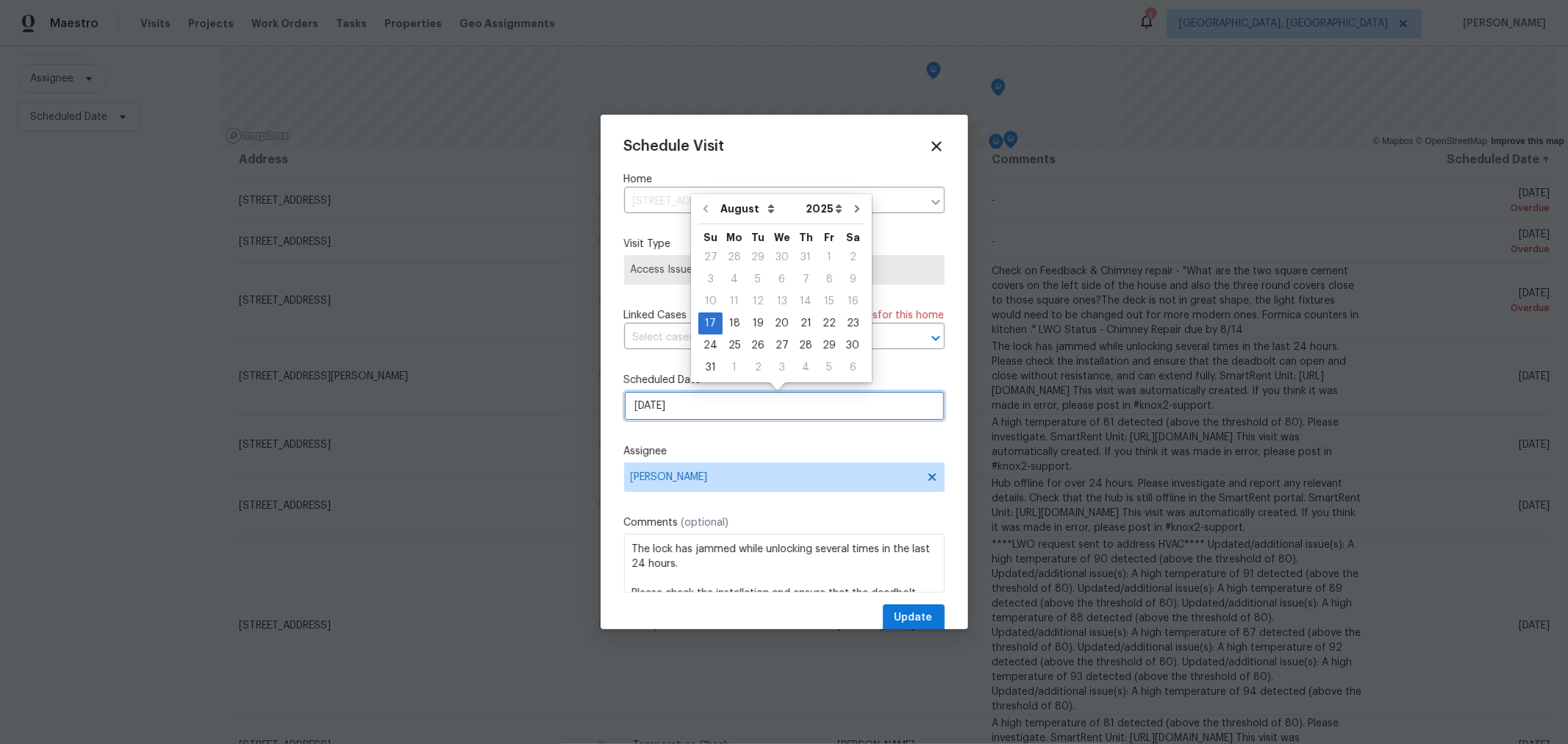
click at [707, 401] on input "8/17/2025" at bounding box center [784, 405] width 320 height 29
click at [735, 313] on div "18" at bounding box center [734, 323] width 23 height 21
type input "8/18/2025"
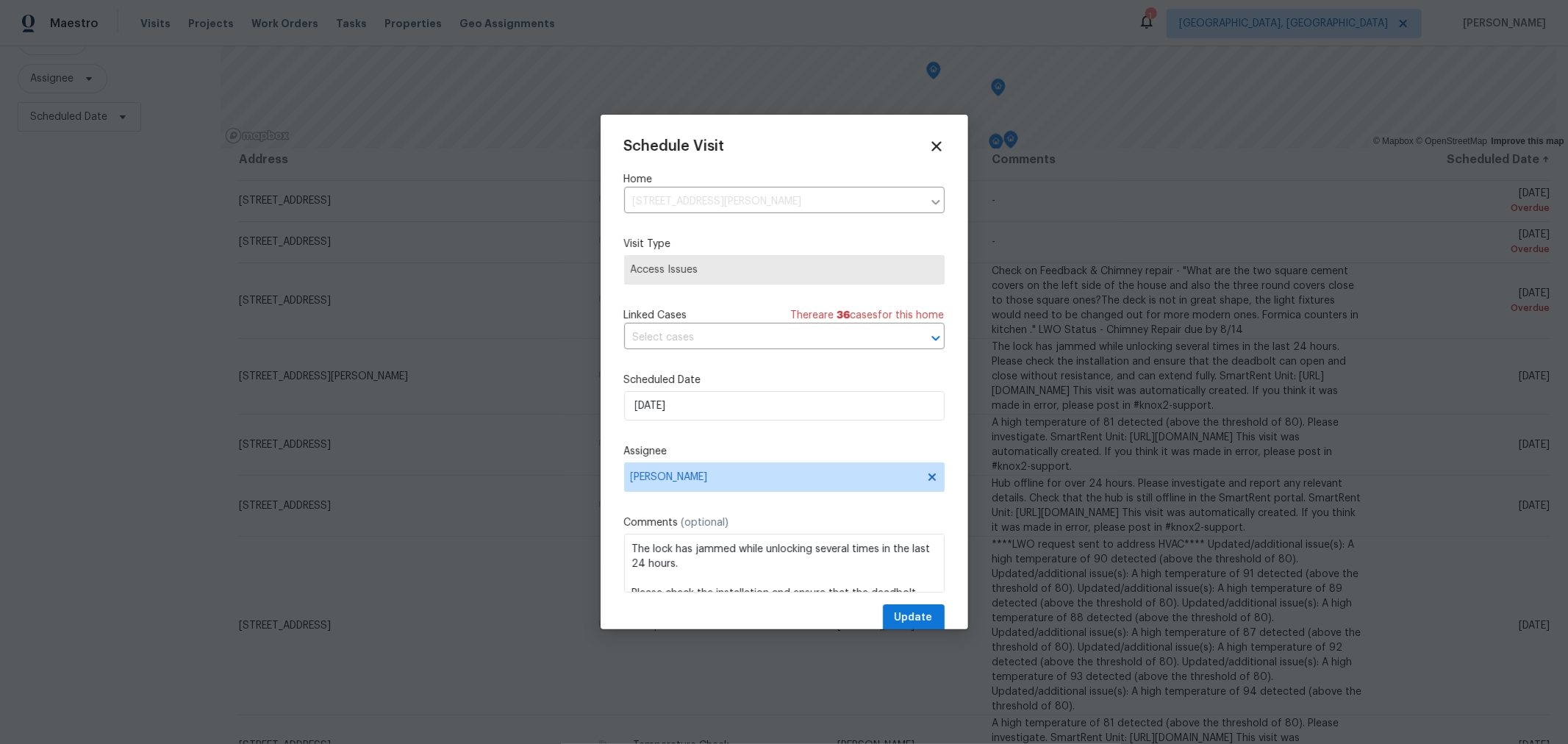
click at [798, 464] on div "Assignee Keith Hollingsworth" at bounding box center [784, 467] width 320 height 47
click at [796, 471] on span "[PERSON_NAME]" at bounding box center [784, 476] width 320 height 29
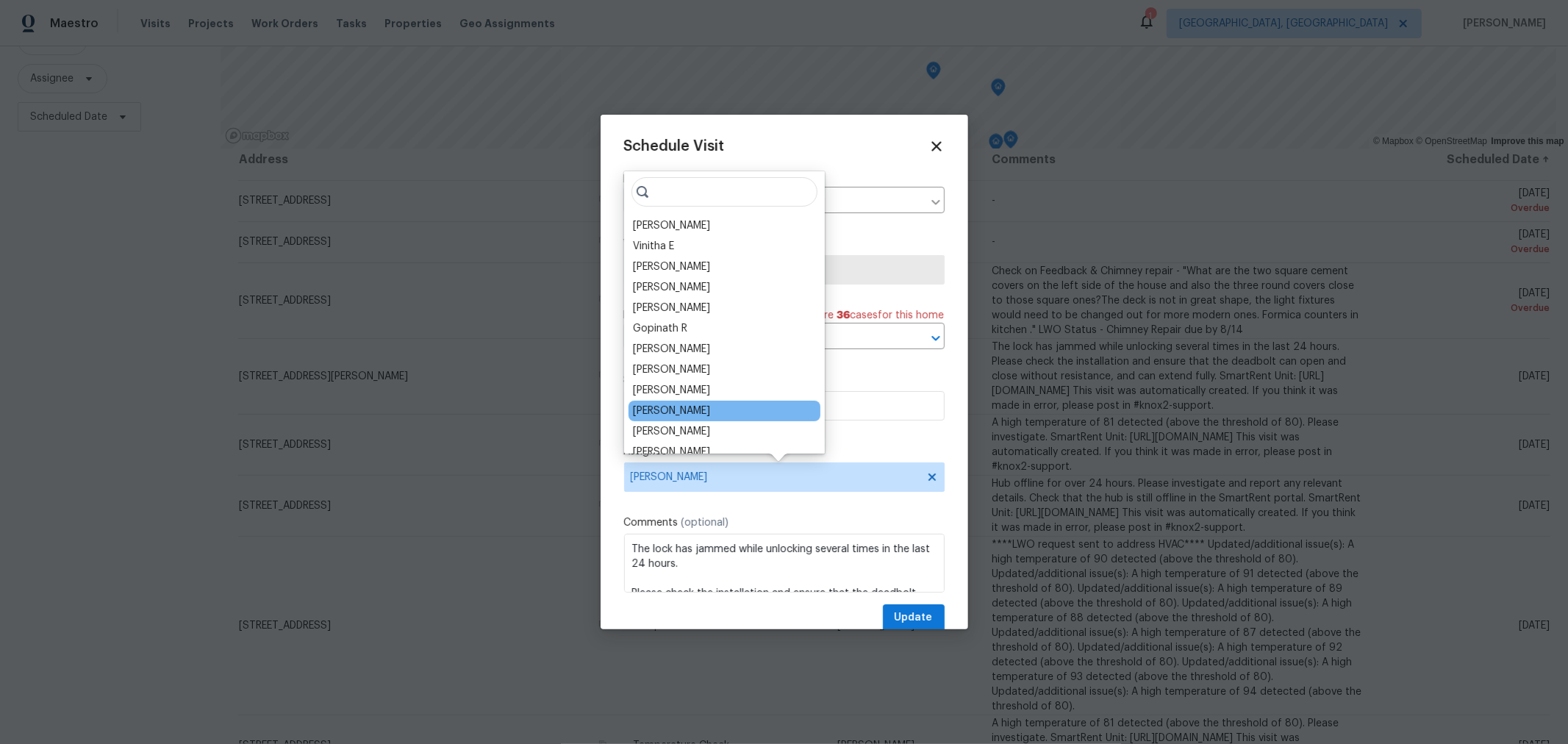
click at [745, 411] on div "Dennis Neuhardt" at bounding box center [724, 411] width 192 height 21
click at [632, 415] on div "Dennis Neuhardt" at bounding box center [724, 411] width 192 height 21
click at [688, 415] on div "Dennis Neuhardt" at bounding box center [671, 411] width 77 height 15
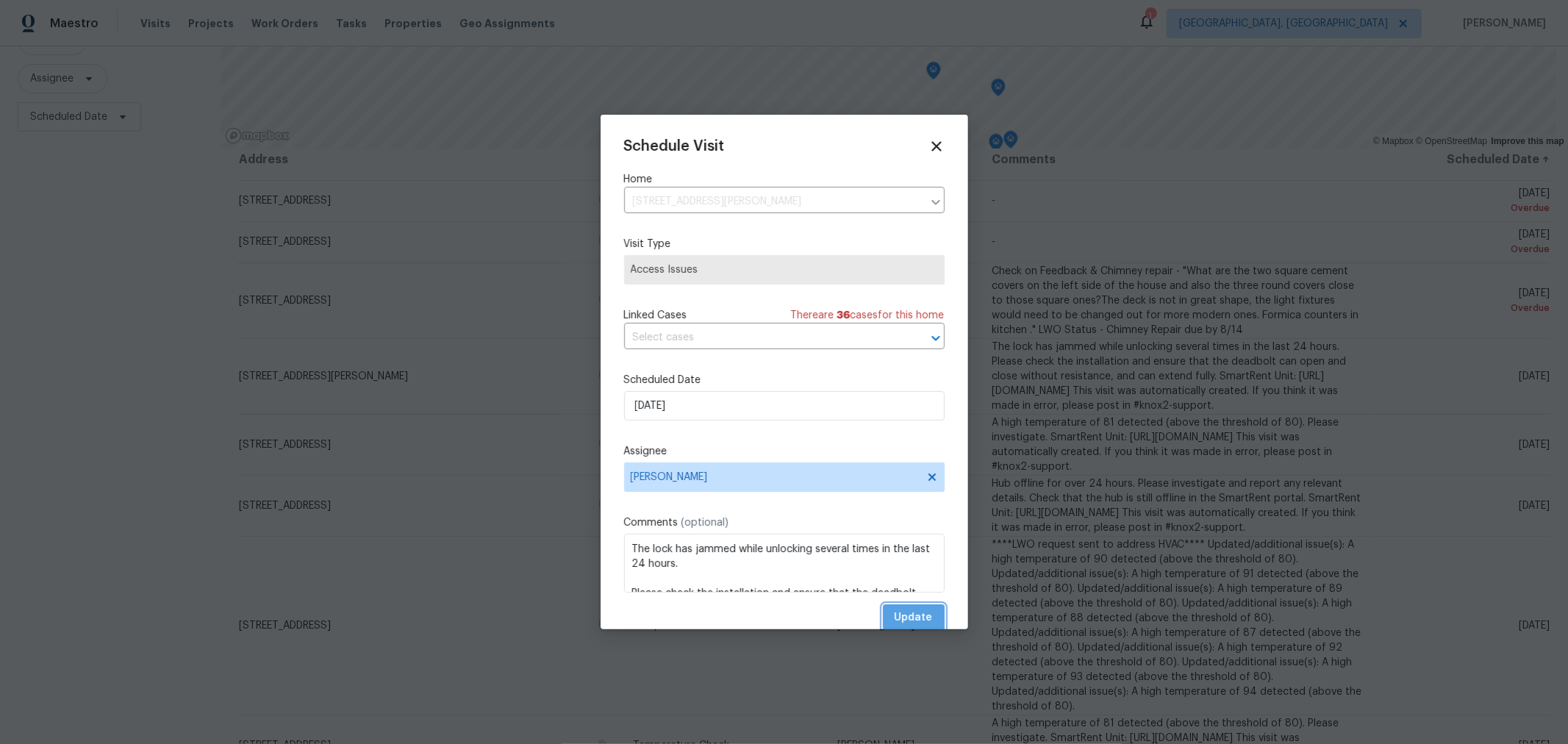
click at [905, 624] on span "Update" at bounding box center [914, 618] width 38 height 18
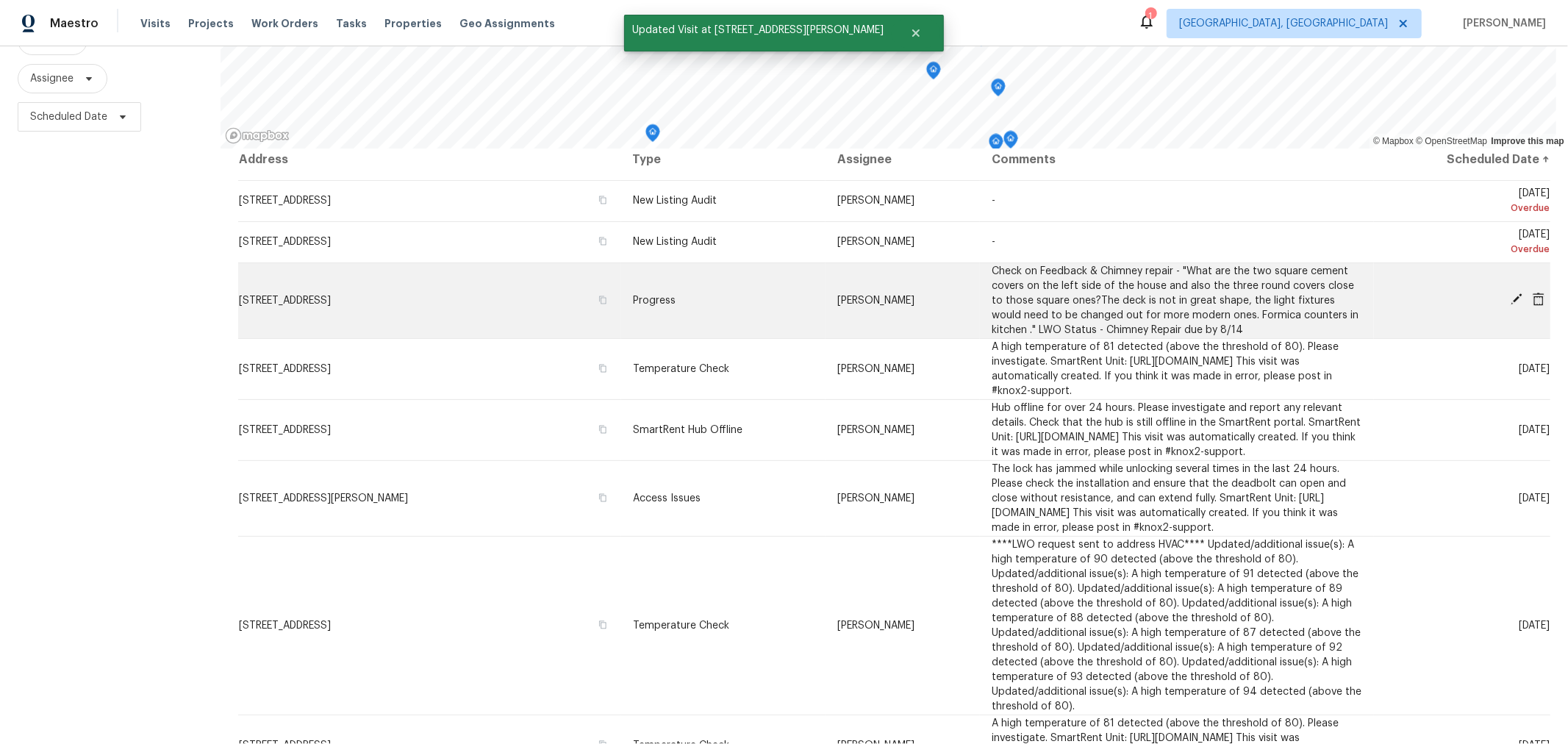
click at [1510, 293] on icon at bounding box center [1516, 299] width 13 height 13
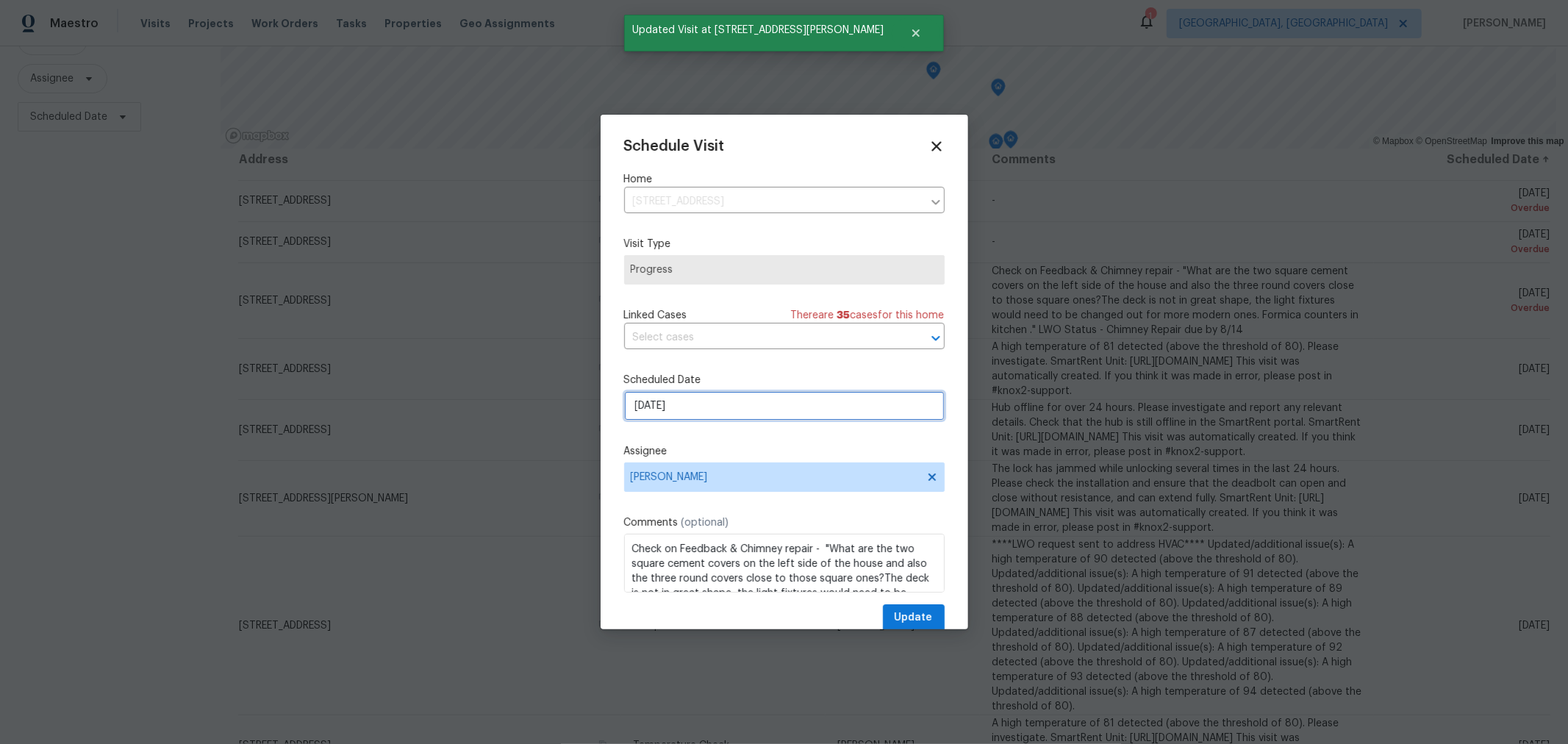
click at [717, 401] on input "8/16/2025" at bounding box center [784, 405] width 320 height 29
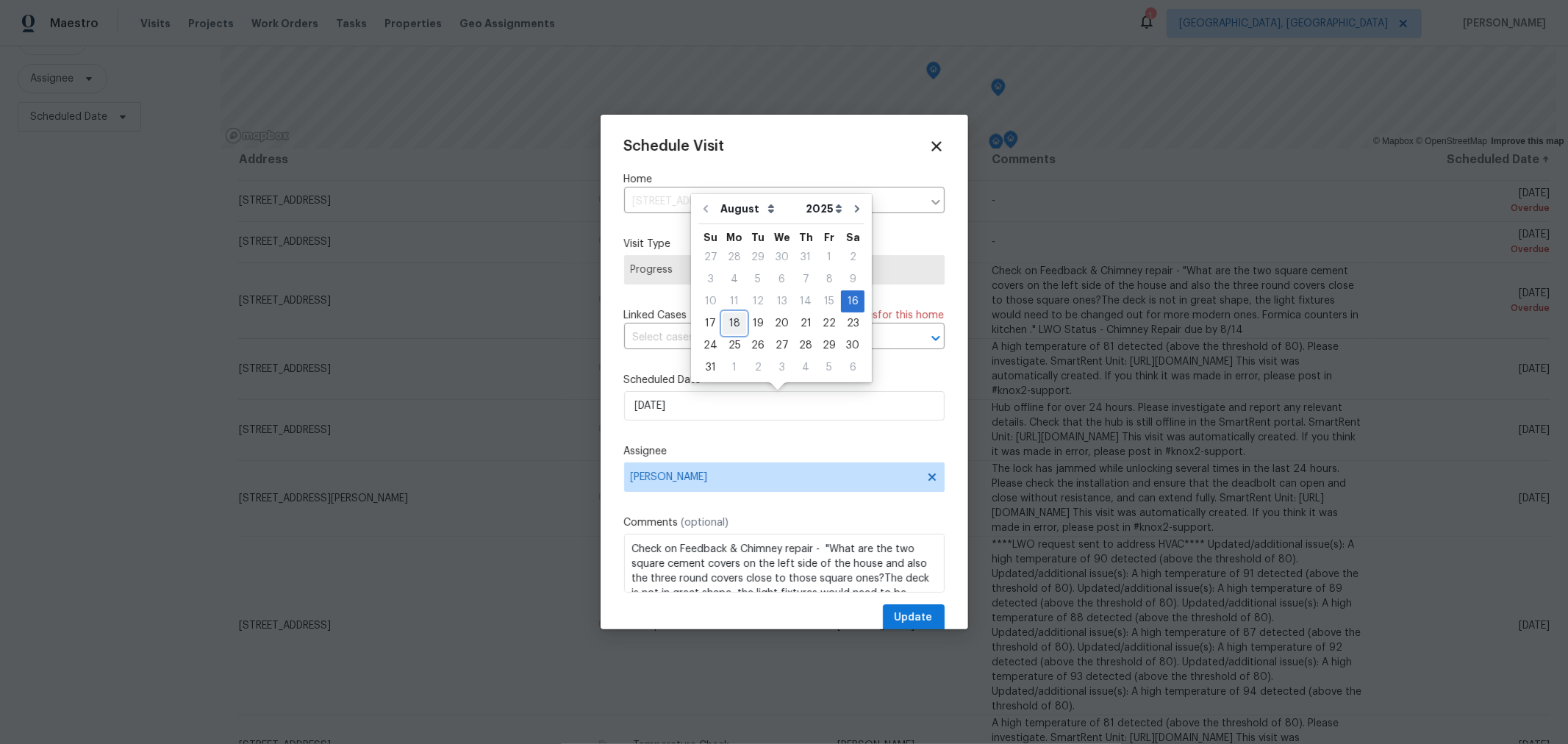
click at [727, 316] on div "18" at bounding box center [734, 323] width 23 height 21
type input "8/18/2025"
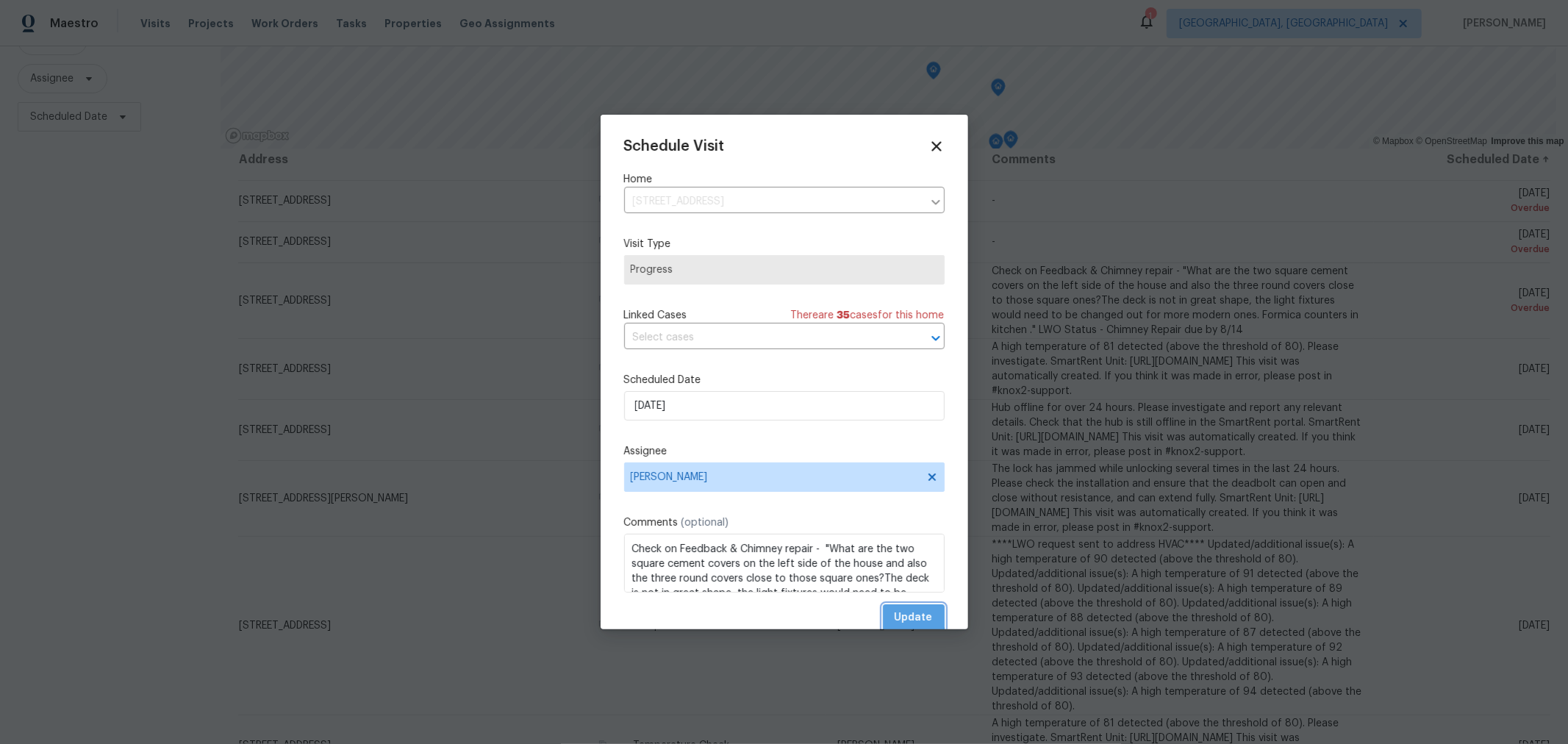
click at [899, 618] on span "Update" at bounding box center [914, 618] width 38 height 18
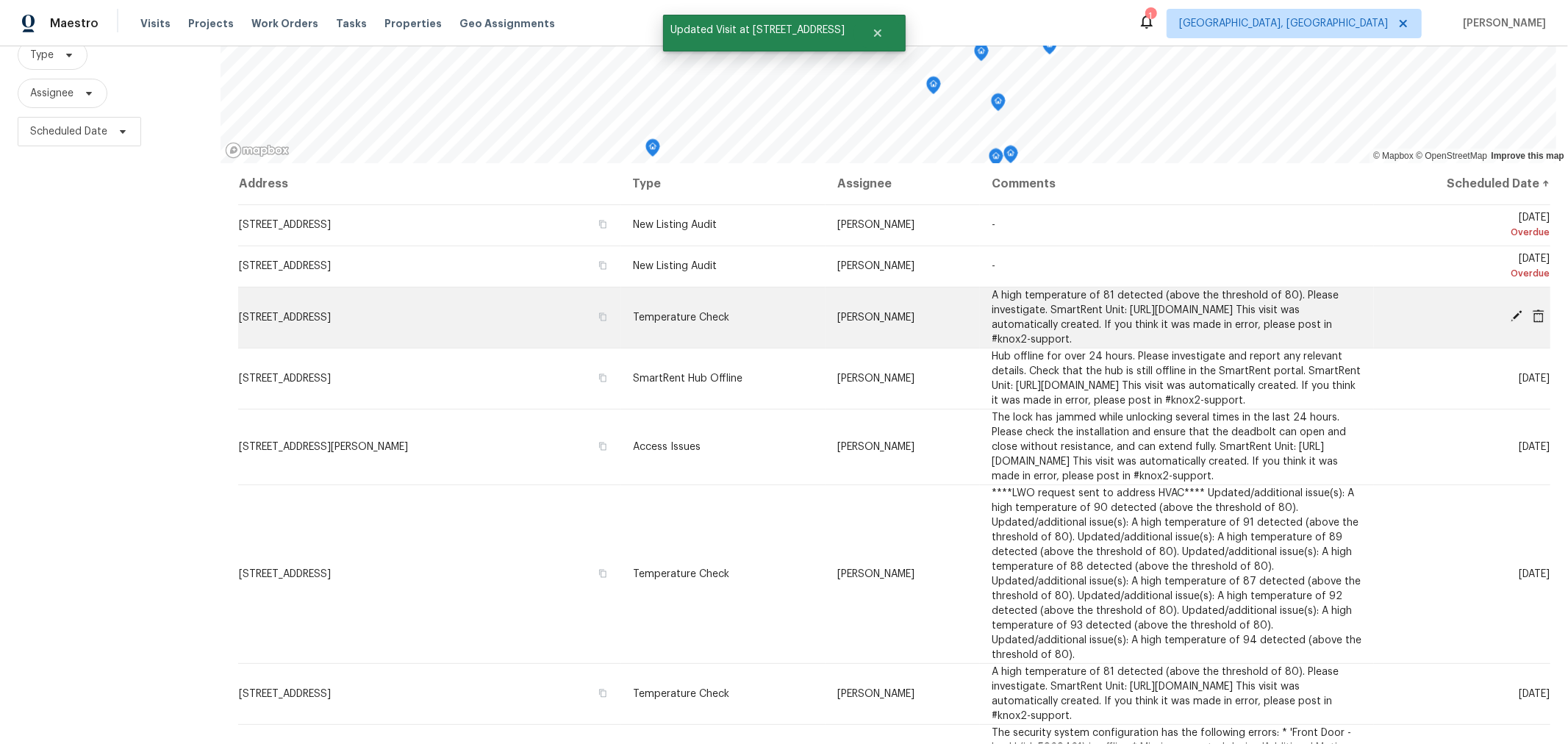
scroll to position [147, 0]
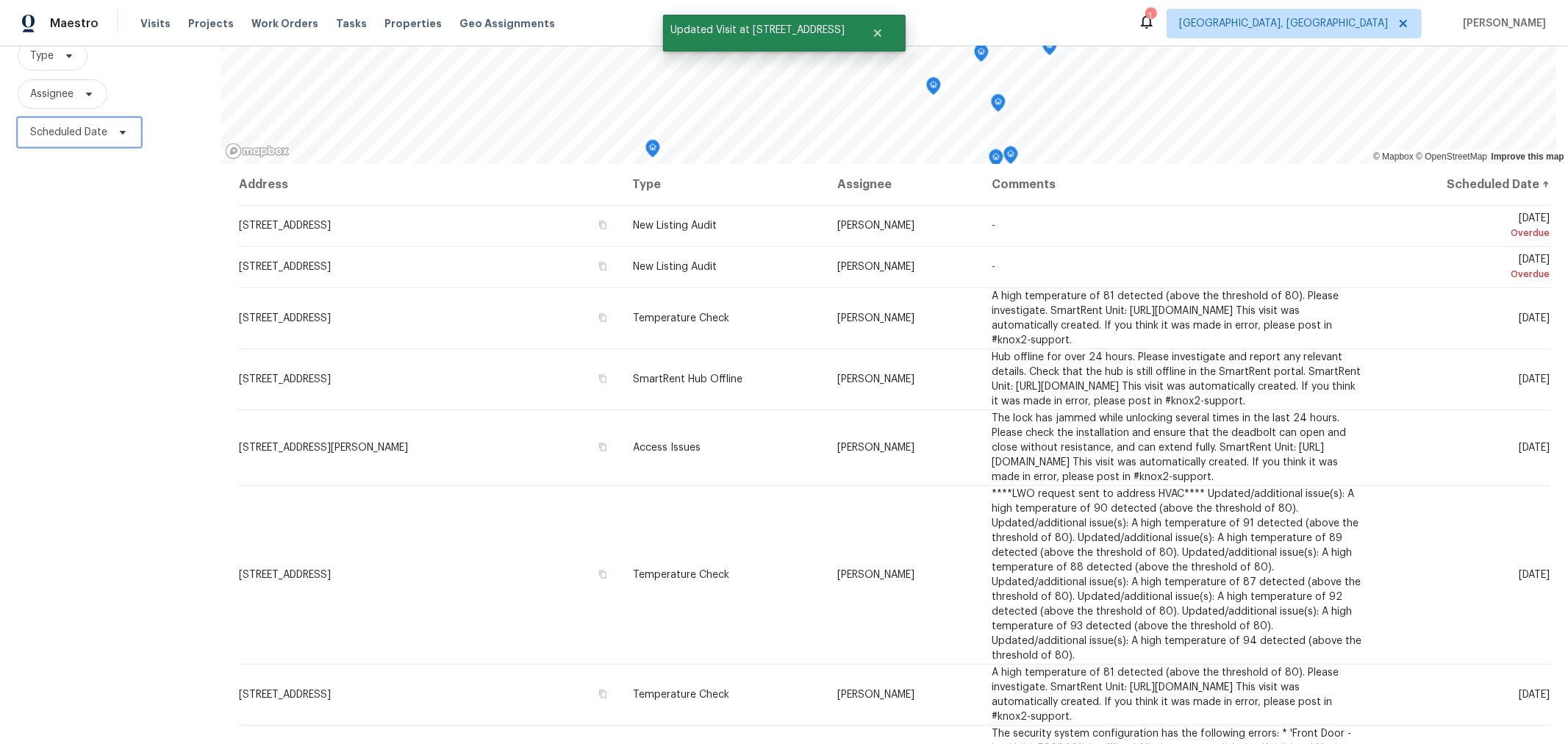
click at [105, 137] on span "Scheduled Date" at bounding box center [79, 131] width 124 height 29
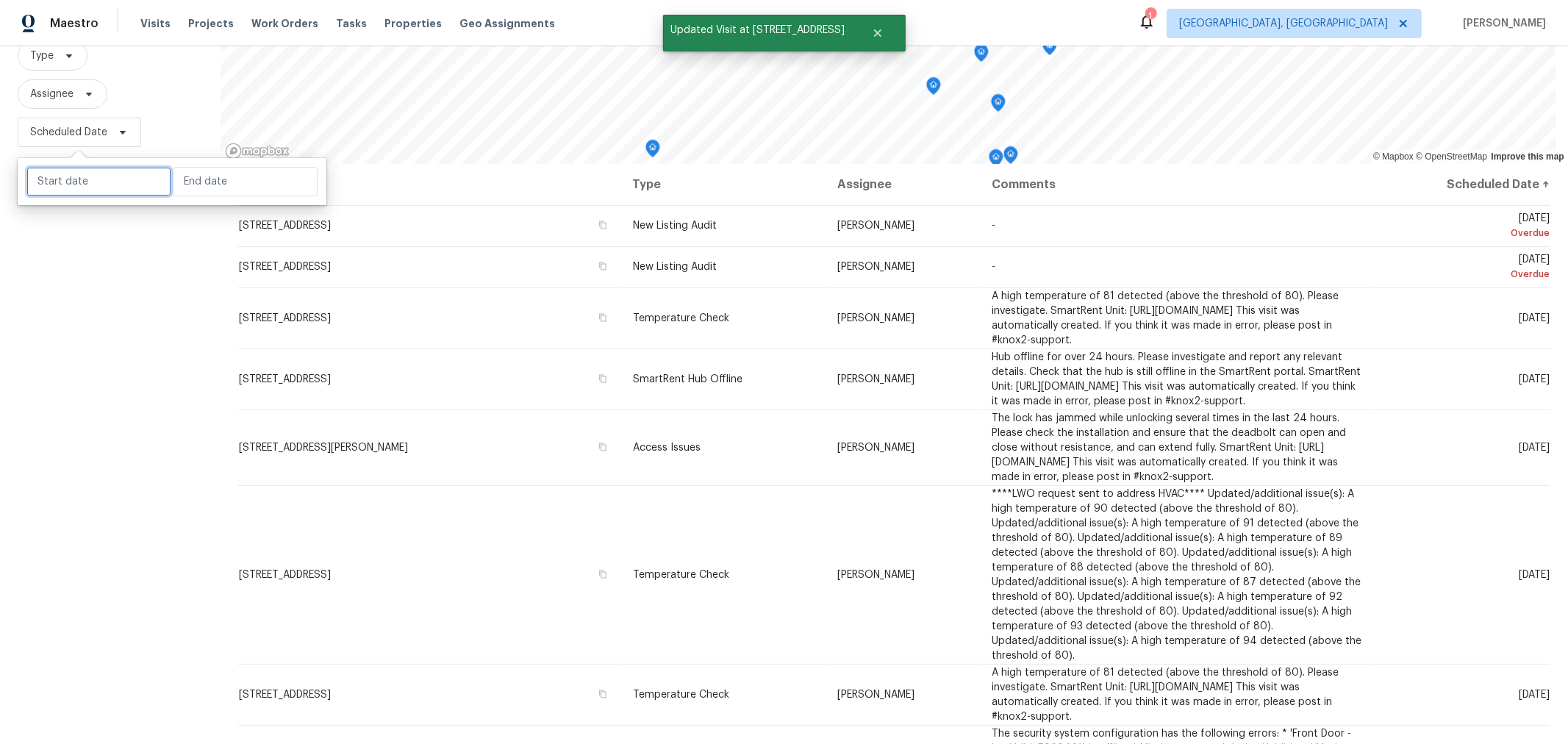
click at [106, 178] on input "text" at bounding box center [99, 181] width 145 height 29
select select "7"
select select "2025"
select select "8"
select select "2025"
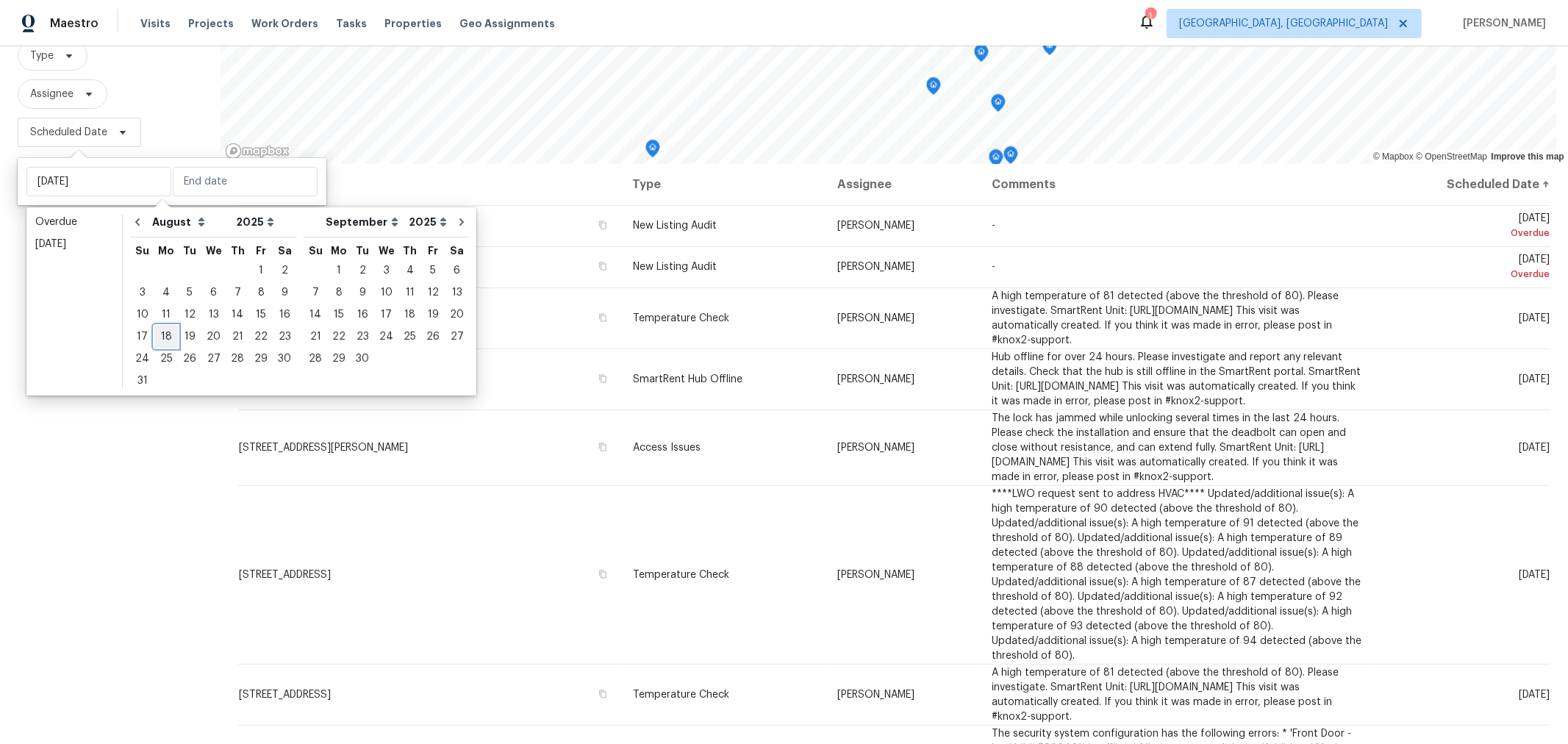
click at [162, 334] on div "18" at bounding box center [166, 336] width 23 height 21
type input "[DATE]"
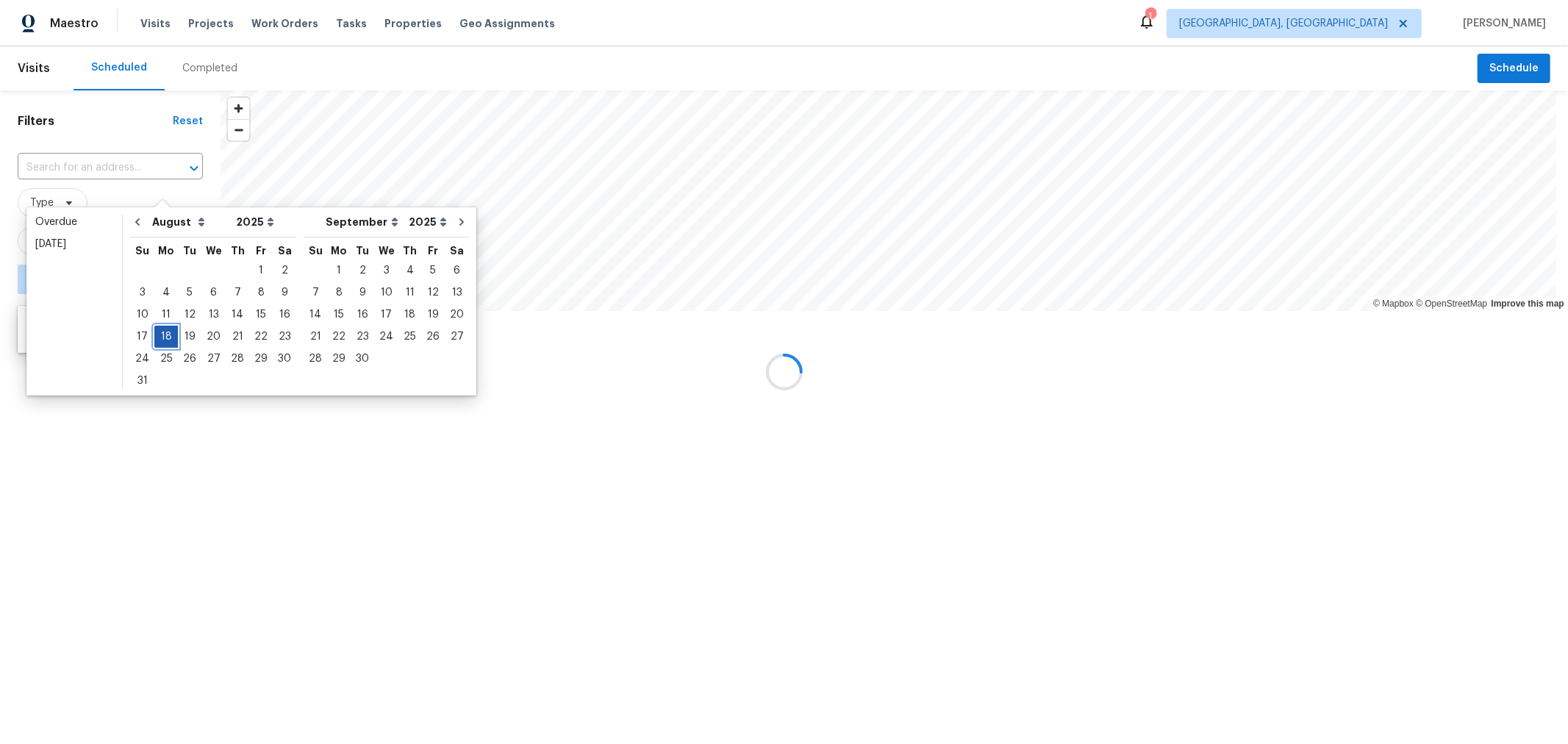
click at [162, 334] on div "18" at bounding box center [166, 336] width 23 height 21
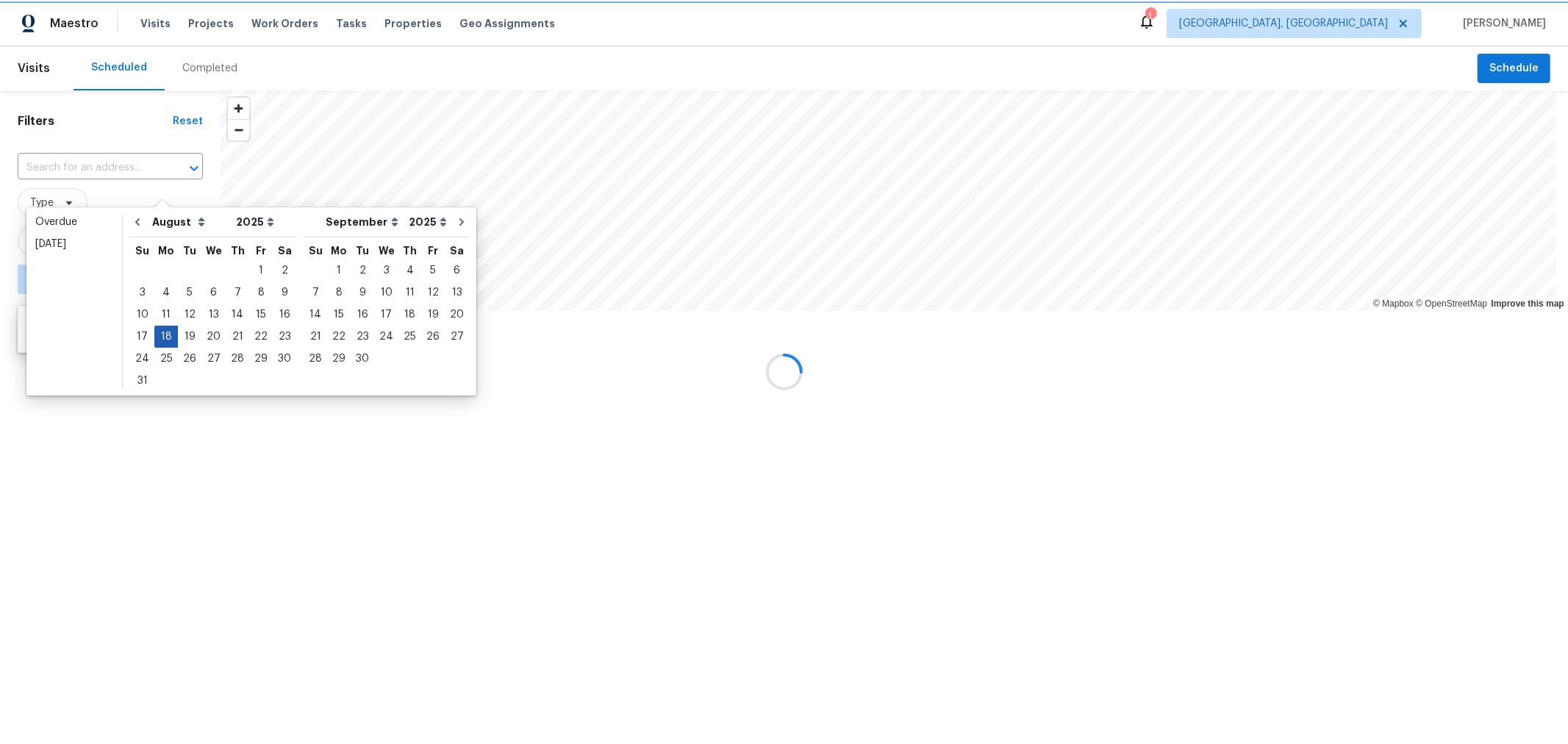
type input "[DATE]"
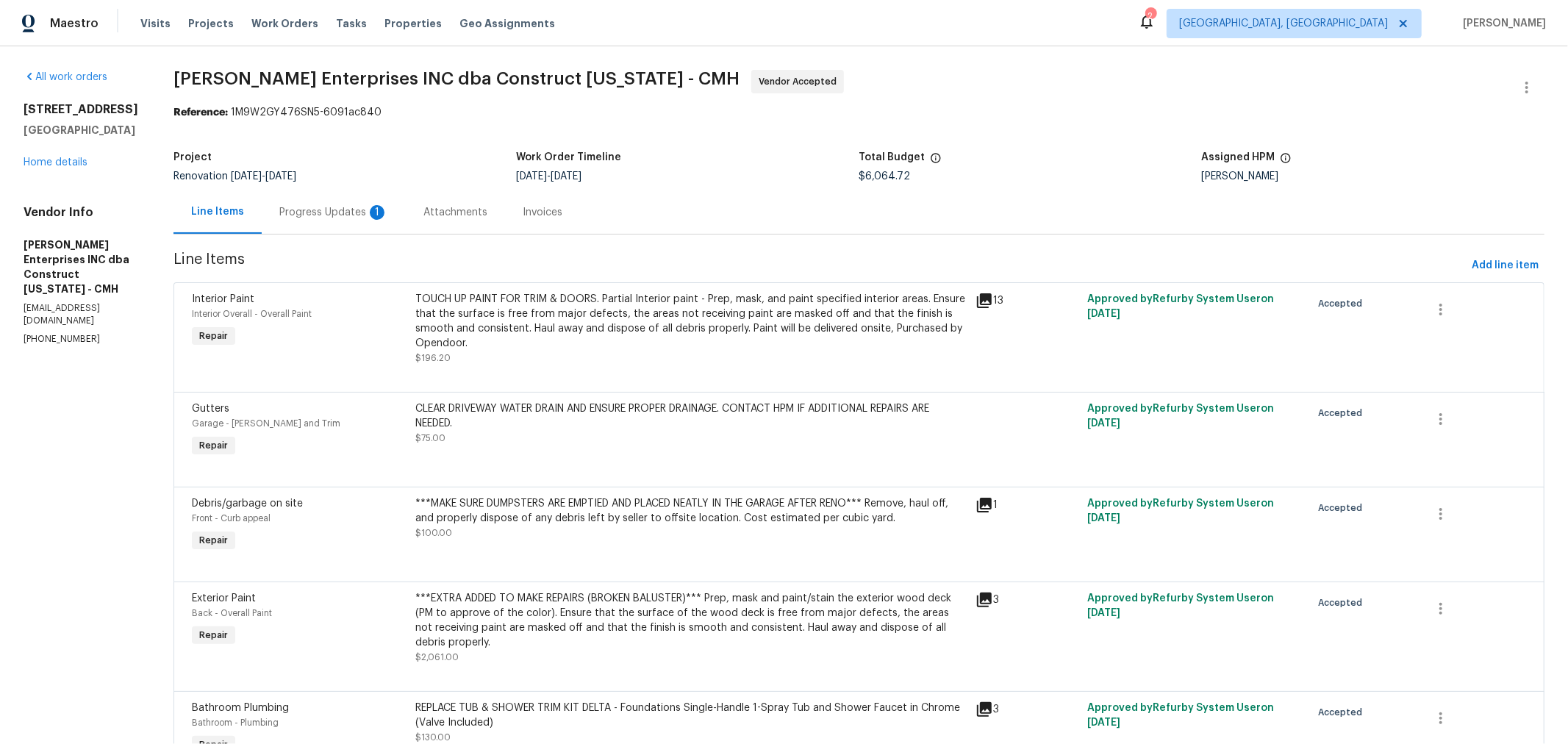
click at [351, 210] on div "Progress Updates 1" at bounding box center [333, 213] width 109 height 15
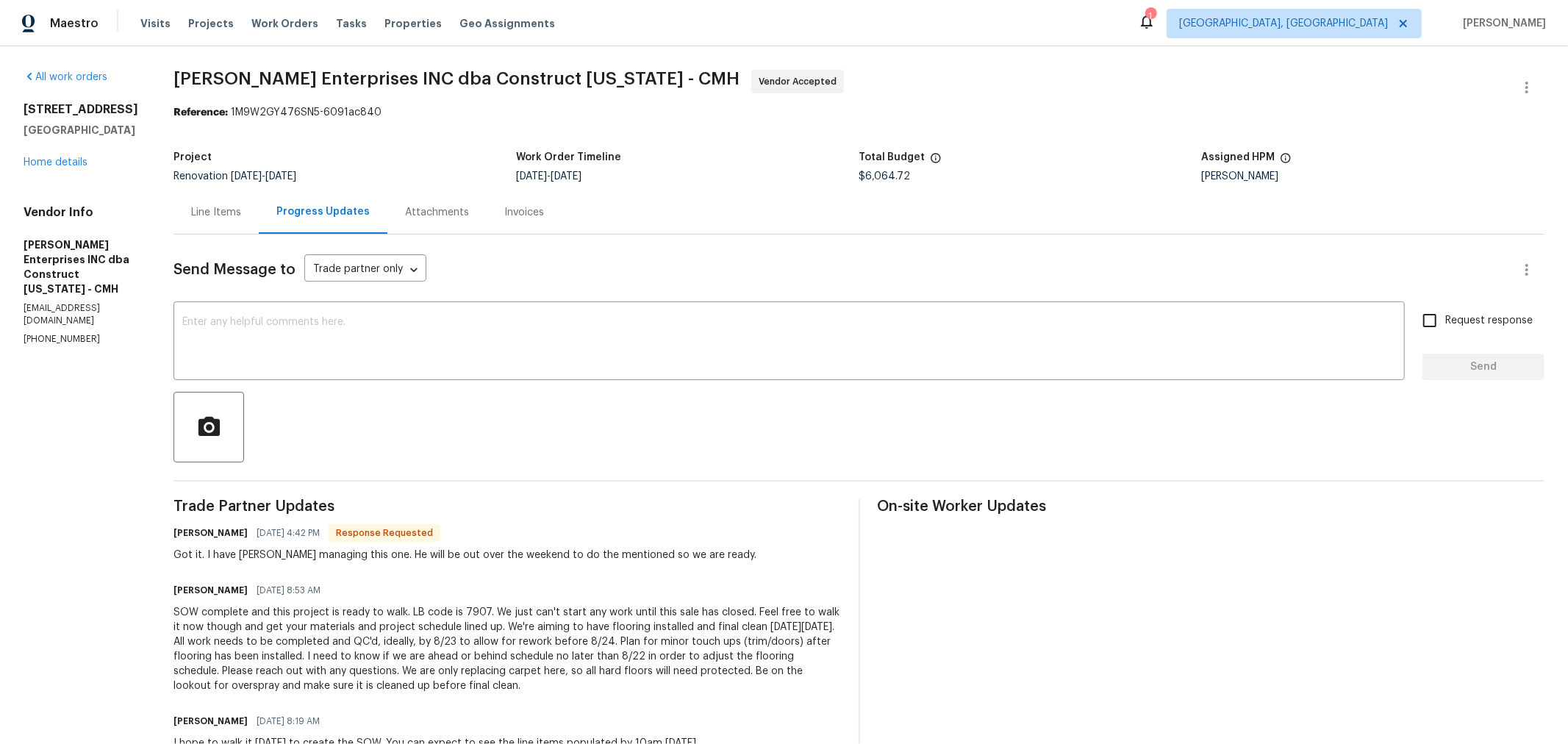
click at [219, 220] on div "Line Items" at bounding box center [216, 212] width 86 height 43
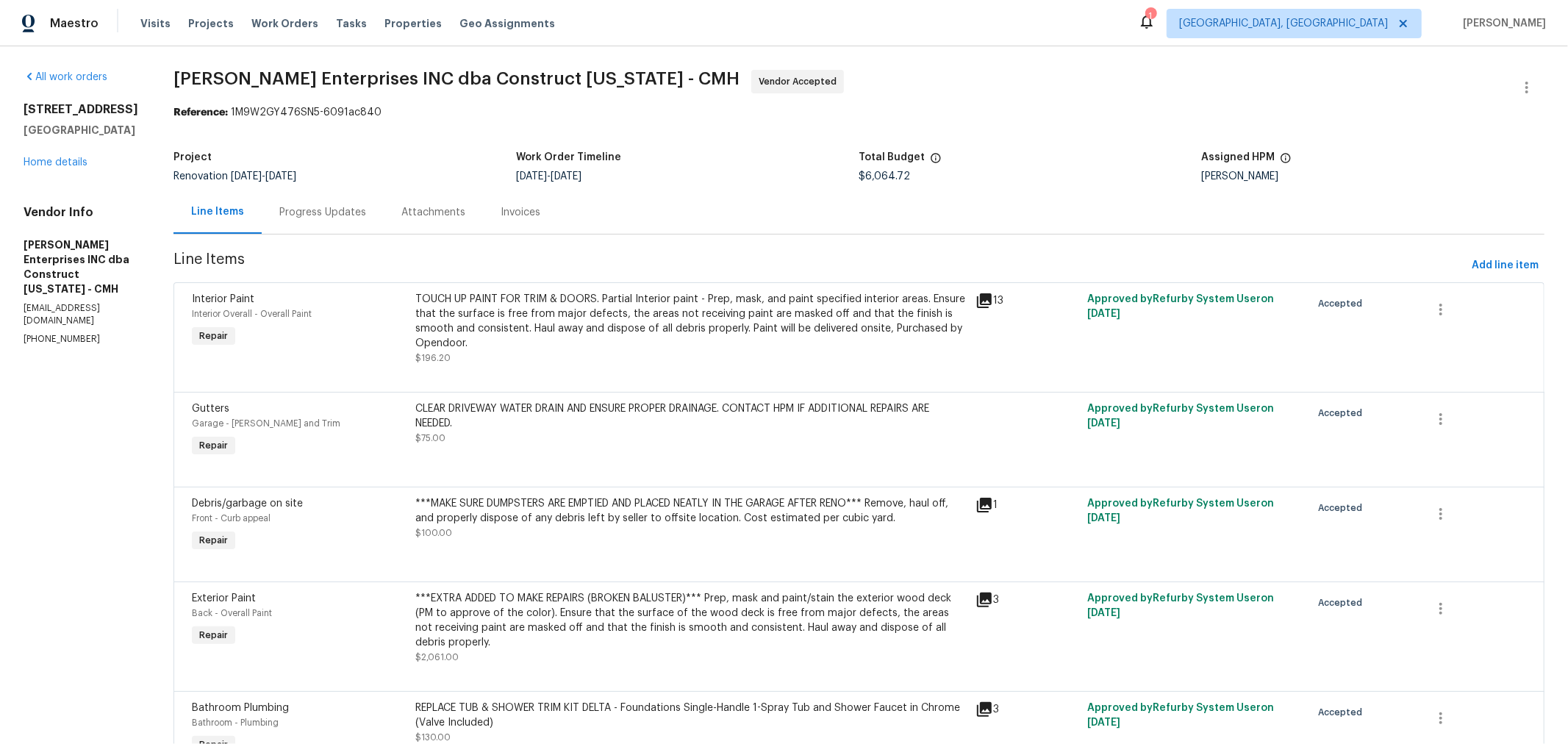
click at [67, 155] on div "2698 Moonlight Ln Columbus, OH 43207 Home details" at bounding box center [81, 135] width 115 height 67
click at [67, 165] on link "Home details" at bounding box center [55, 162] width 64 height 10
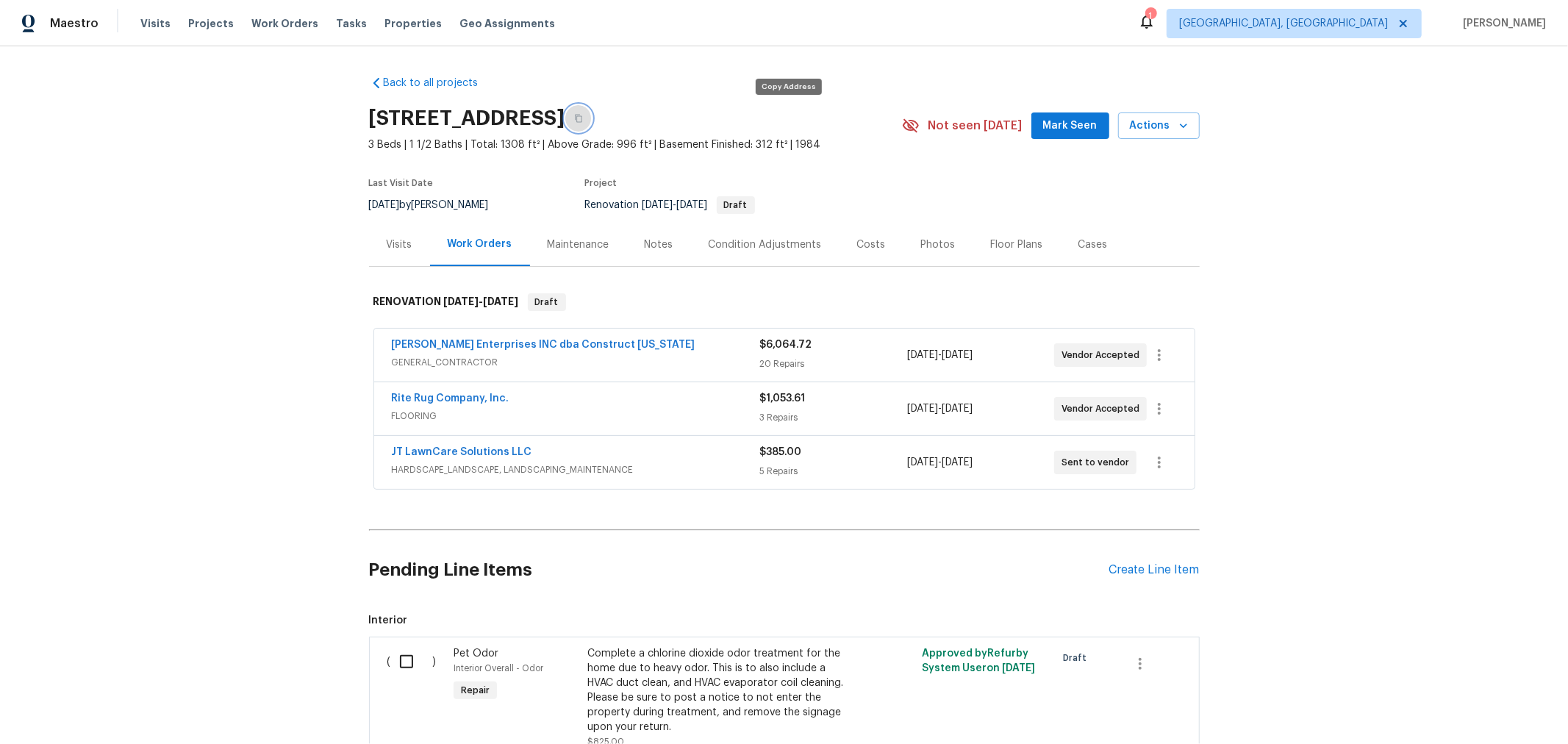
click at [583, 118] on icon "button" at bounding box center [578, 118] width 9 height 9
click at [515, 333] on div "Strick Enterprises INC dba Construct Ohio GENERAL_CONTRACTOR $6,064.72 20 Repai…" at bounding box center [784, 355] width 821 height 53
click at [516, 339] on link "Strick Enterprises INC dba Construct Ohio" at bounding box center [543, 344] width 303 height 10
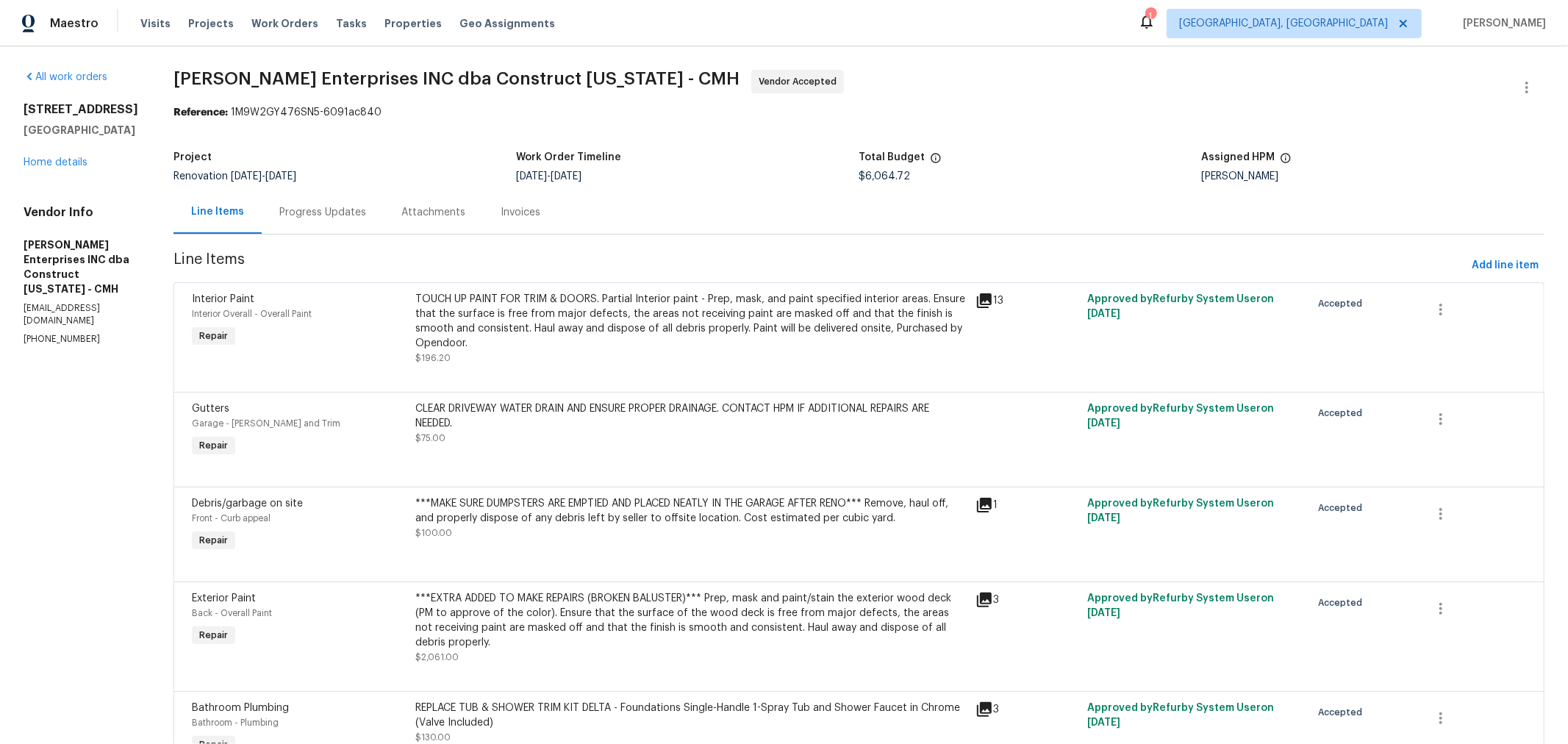
click at [314, 209] on div "Progress Updates" at bounding box center [323, 213] width 86 height 15
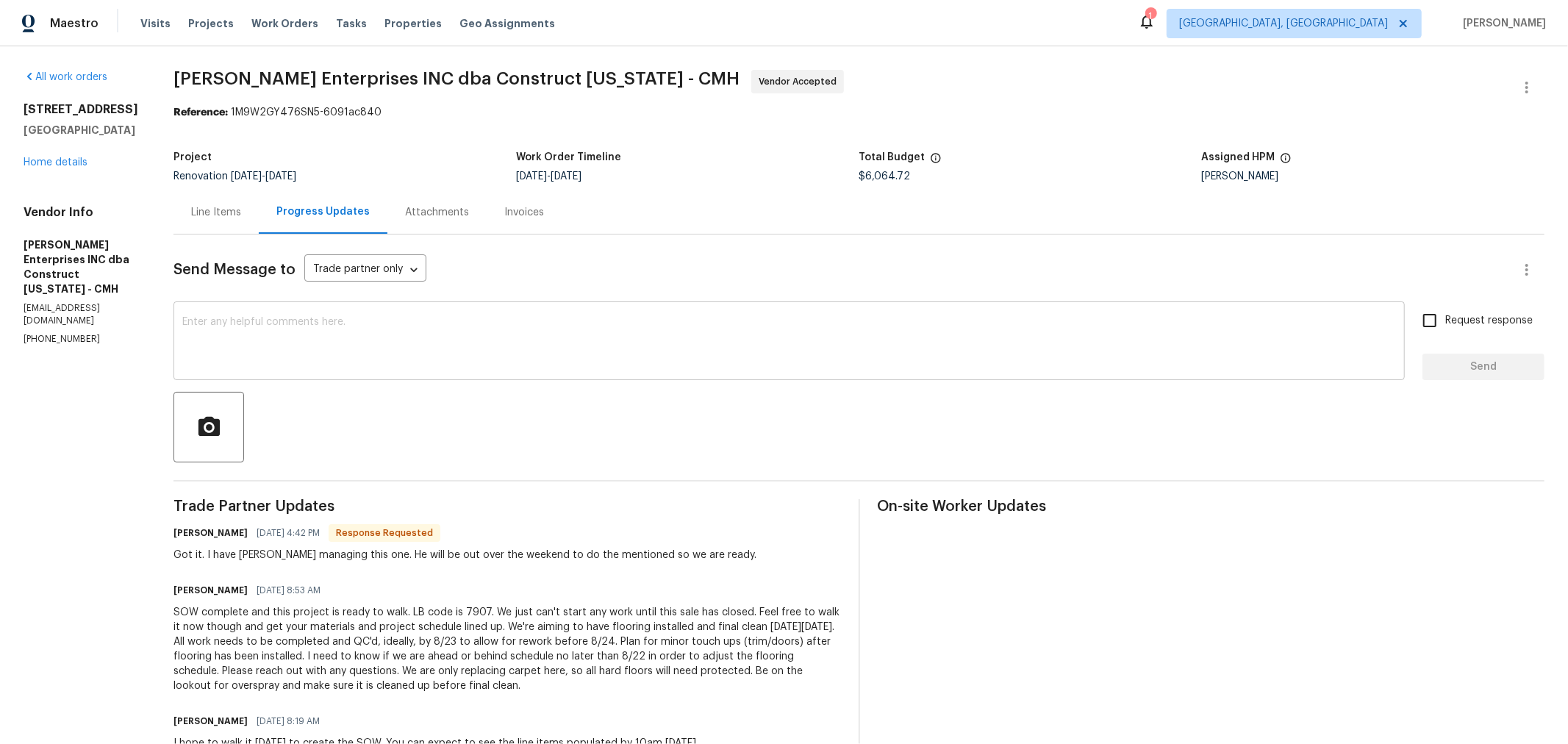
click at [446, 327] on textarea at bounding box center [788, 342] width 1213 height 52
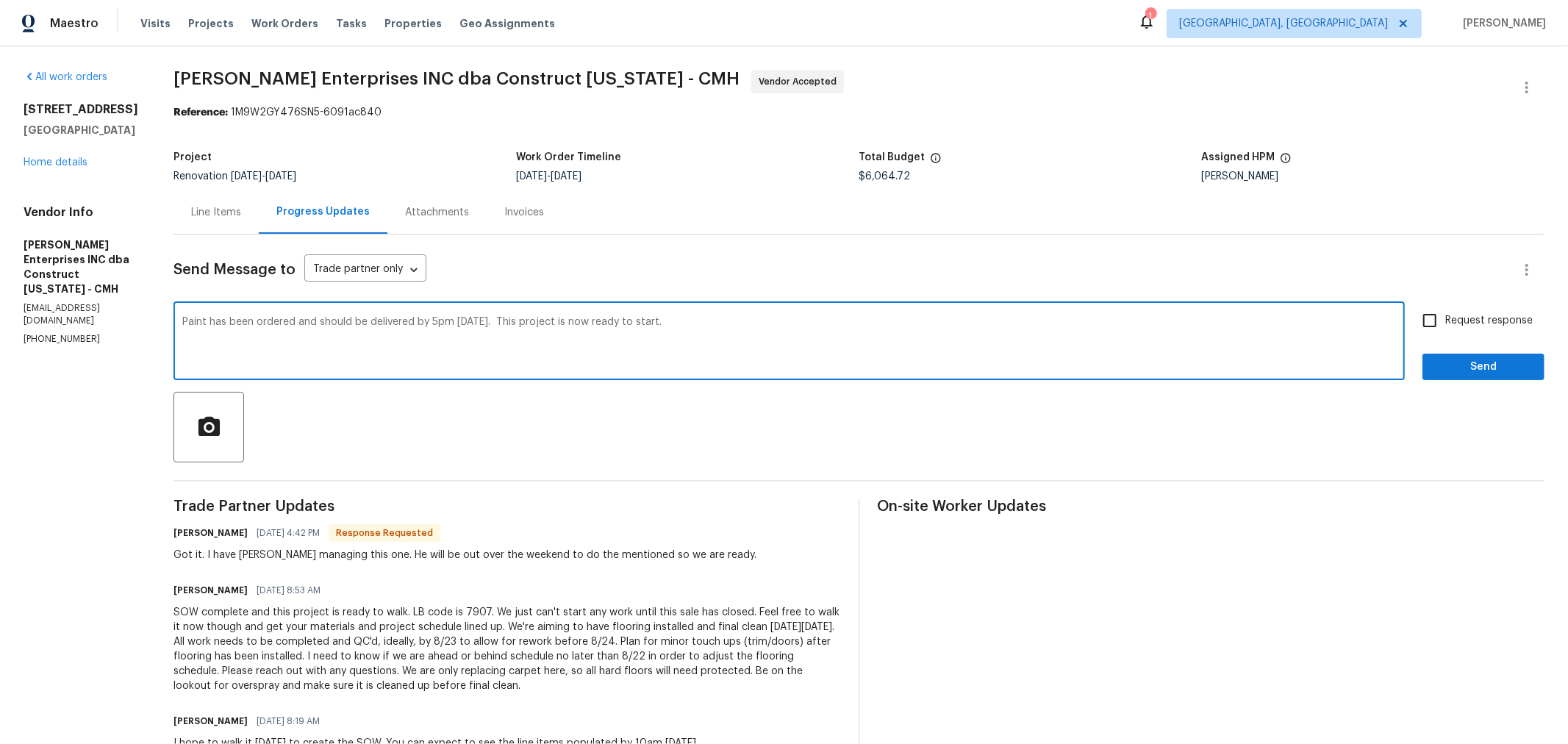
type textarea "Paint has been ordered and should be delivered by 5pm on Monday. This project i…"
click at [1418, 314] on input "Request response" at bounding box center [1429, 320] width 31 height 31
checkbox input "true"
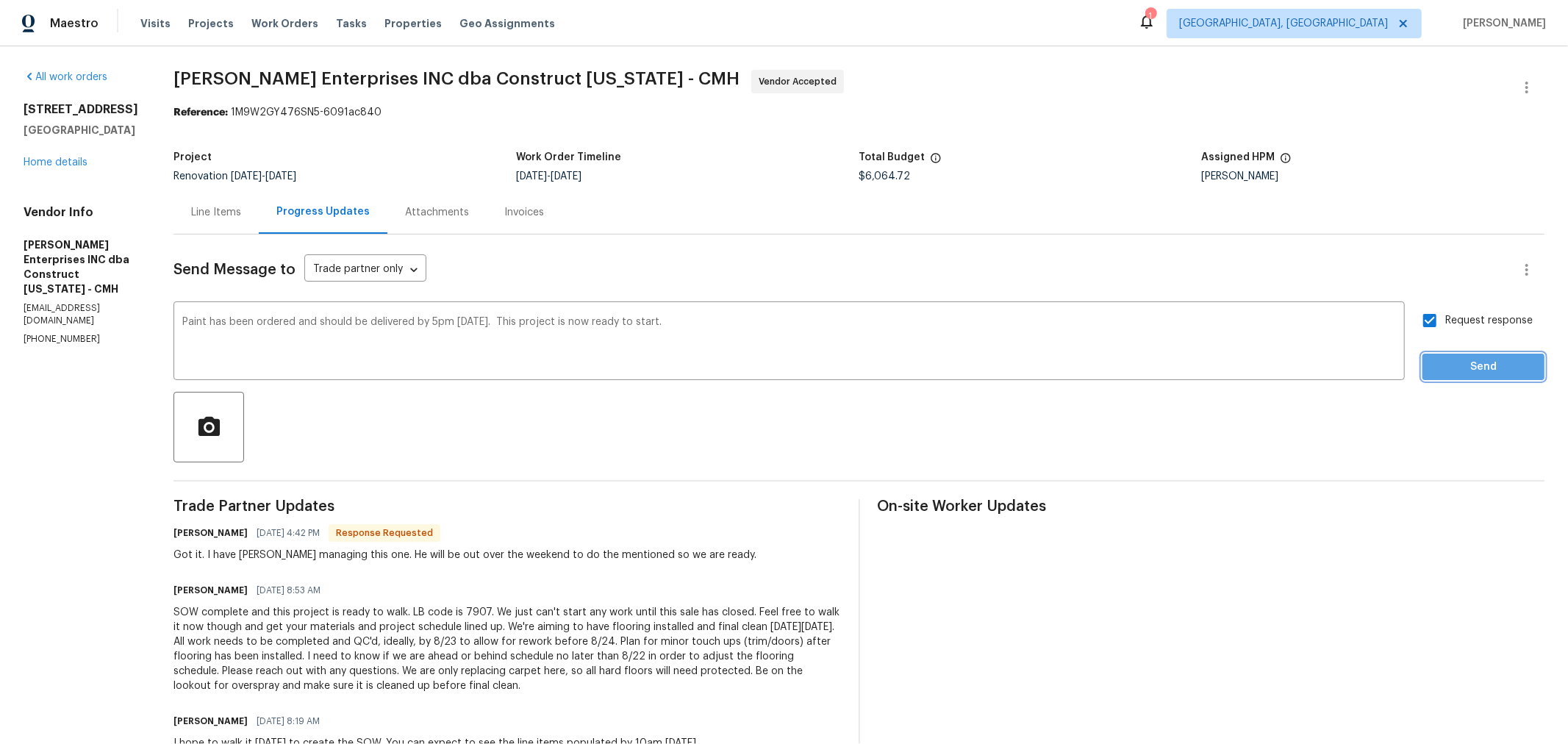
click at [1441, 376] on button "Send" at bounding box center [1483, 367] width 122 height 27
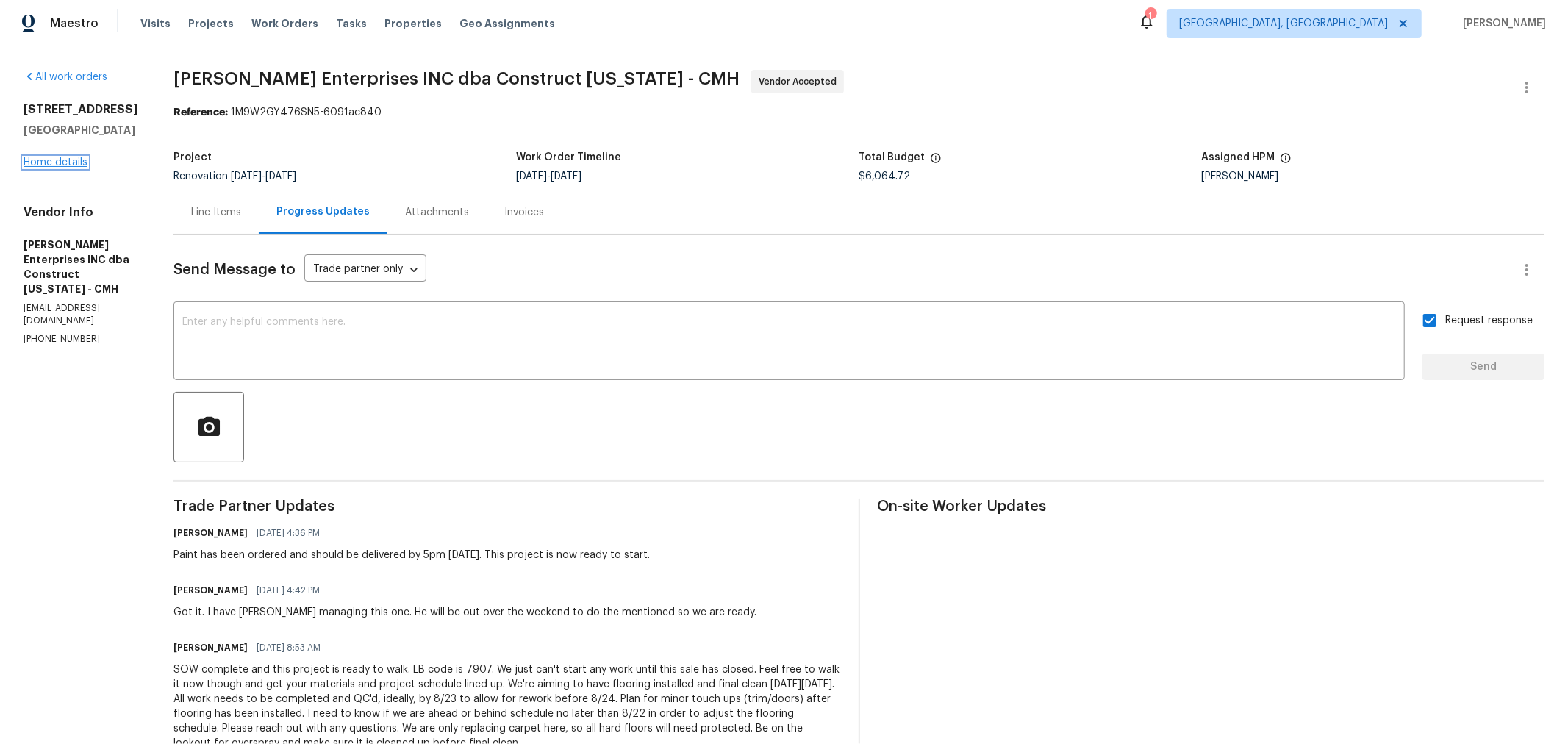
click at [72, 165] on link "Home details" at bounding box center [55, 162] width 64 height 10
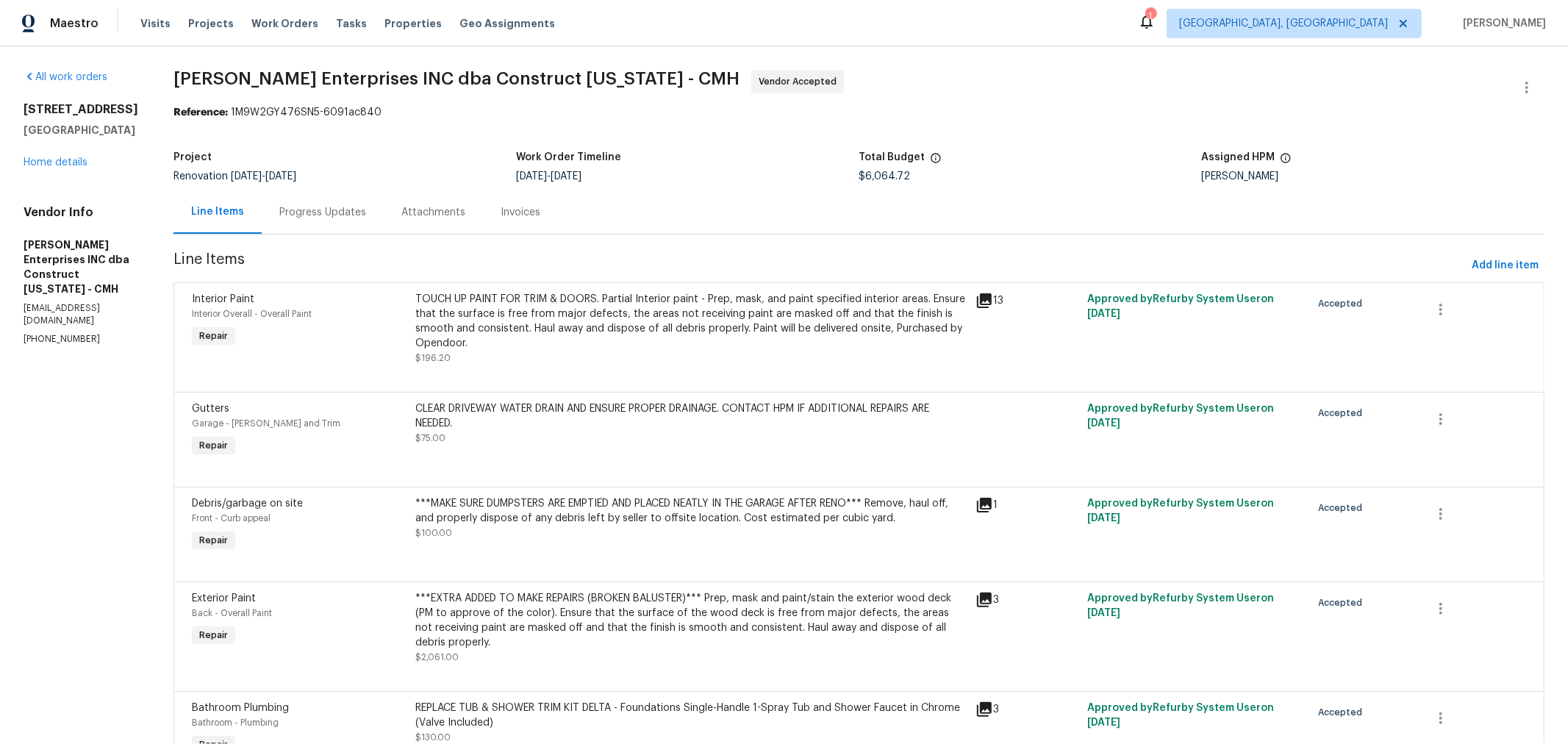
click at [333, 214] on div "Progress Updates" at bounding box center [323, 213] width 86 height 15
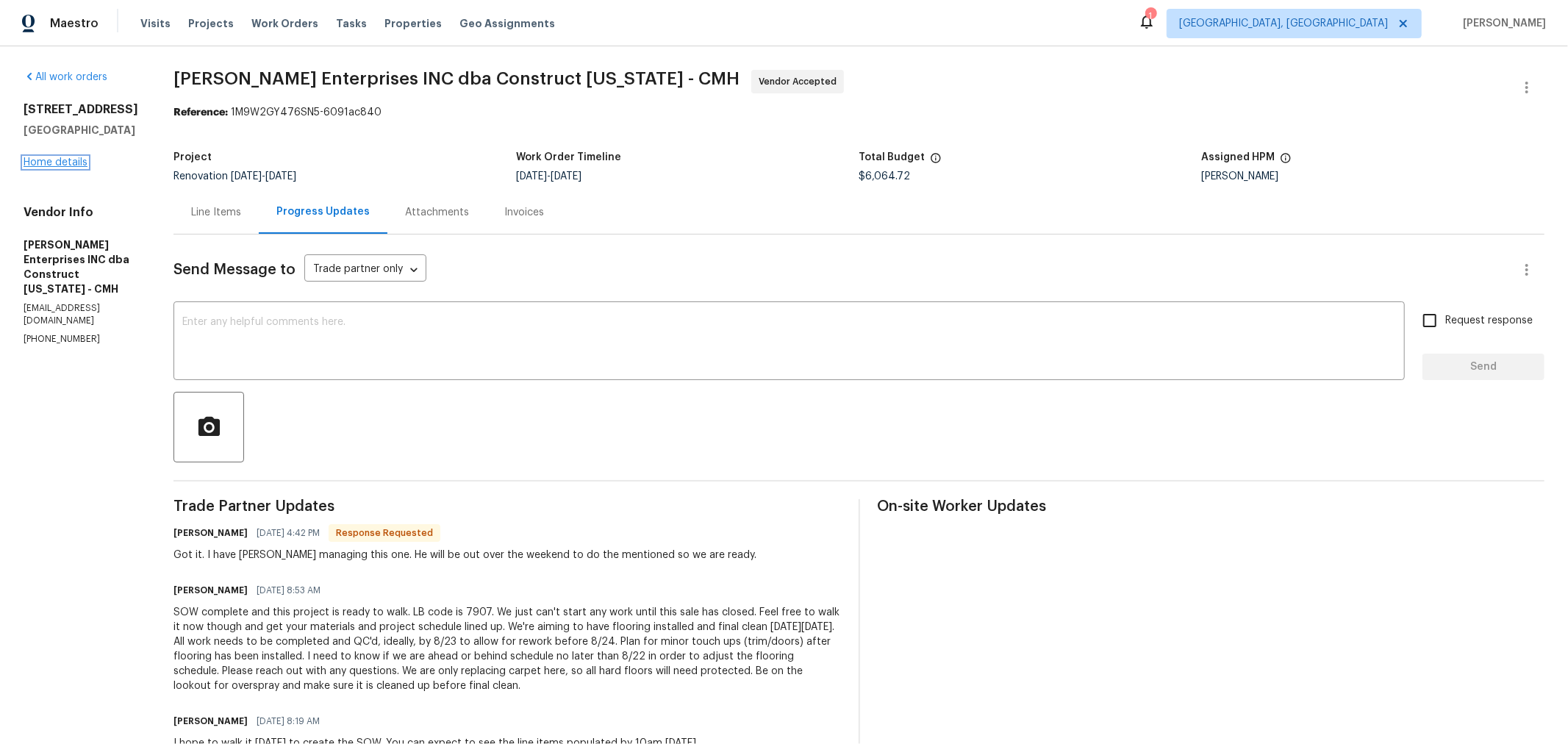
click at [60, 160] on link "Home details" at bounding box center [55, 162] width 64 height 10
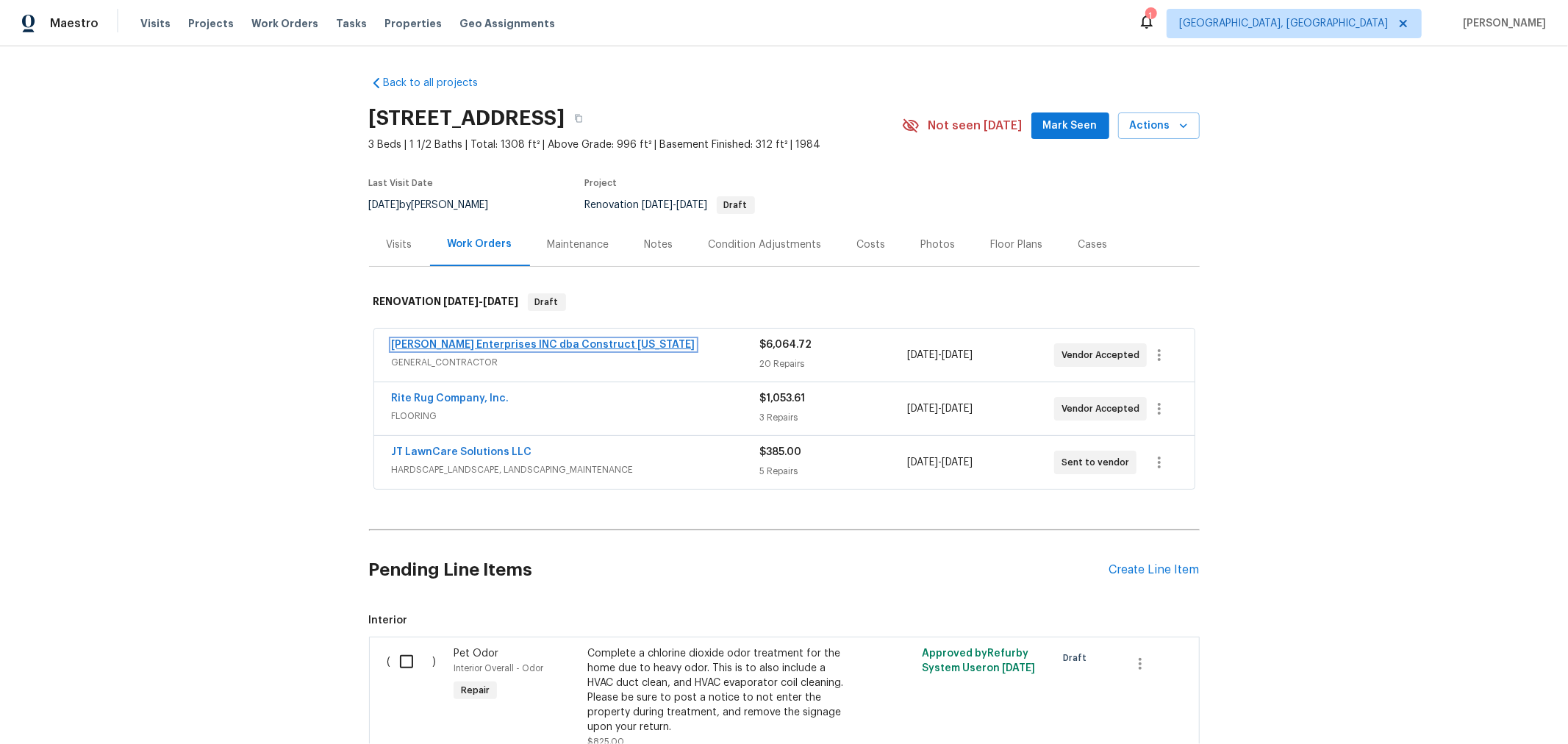
click at [516, 347] on link "Strick Enterprises INC dba Construct Ohio" at bounding box center [543, 344] width 303 height 10
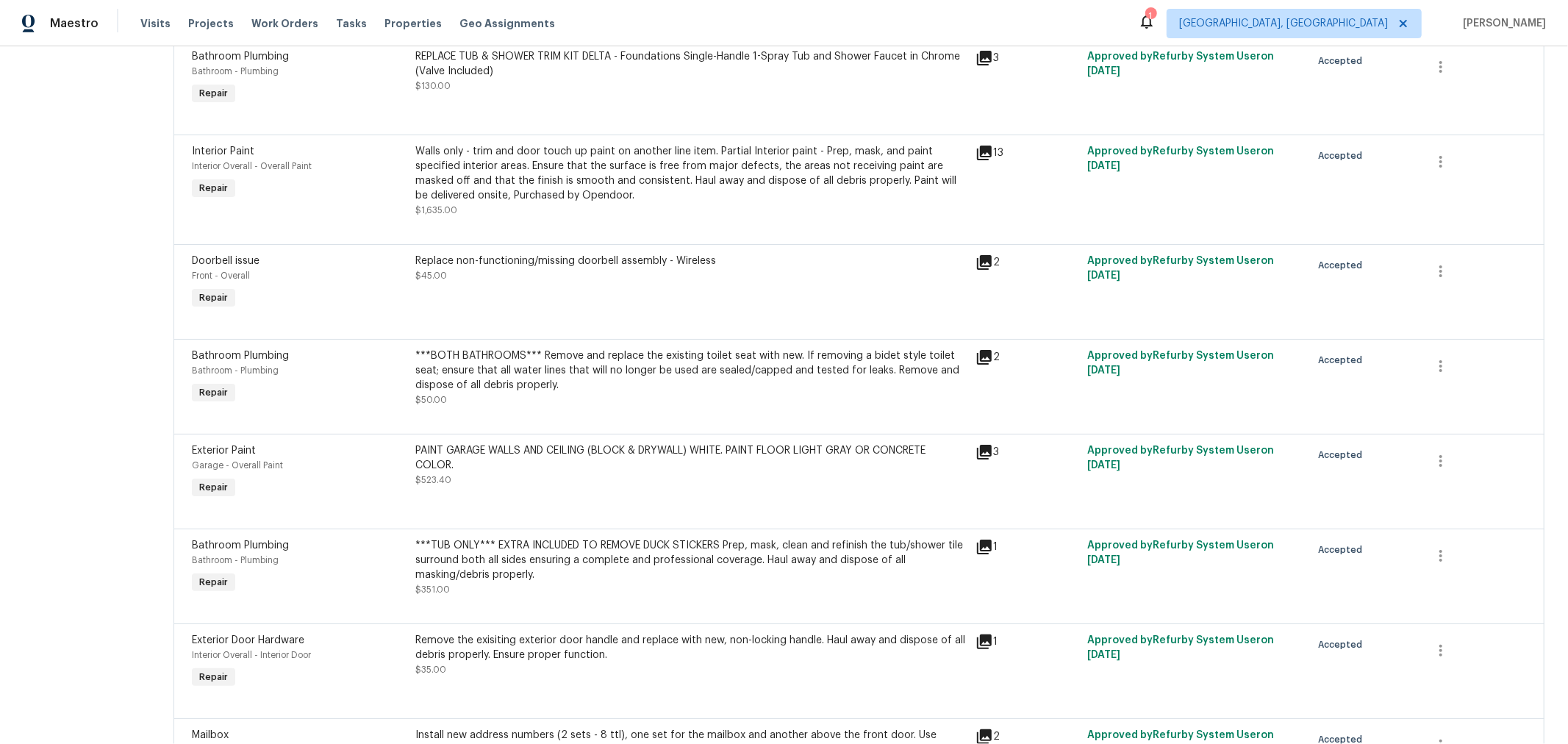
scroll to position [652, 0]
click at [665, 170] on div "Walls only - trim and door touch up paint on another line item. Partial Interio…" at bounding box center [691, 172] width 550 height 59
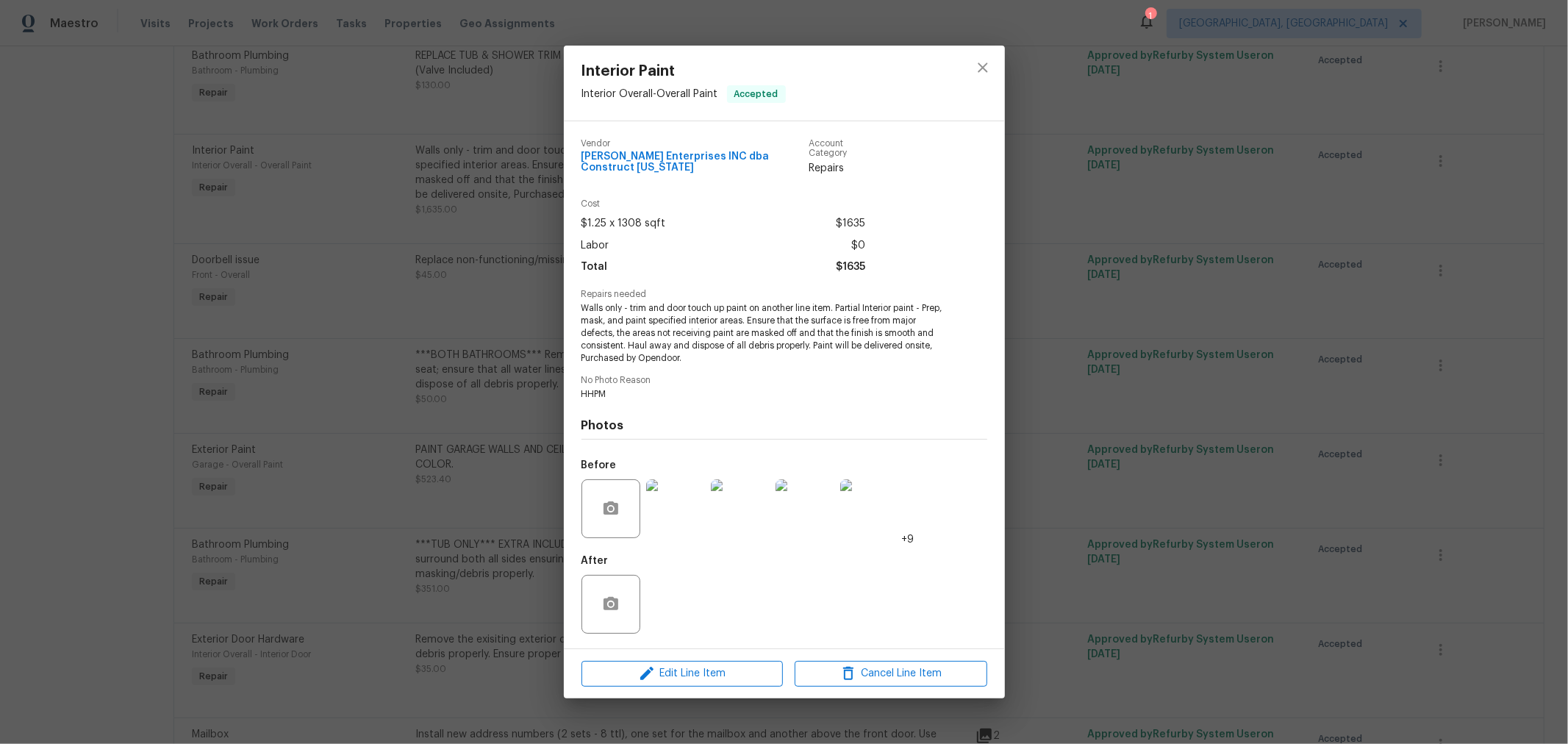
click at [666, 512] on img at bounding box center [675, 508] width 59 height 59
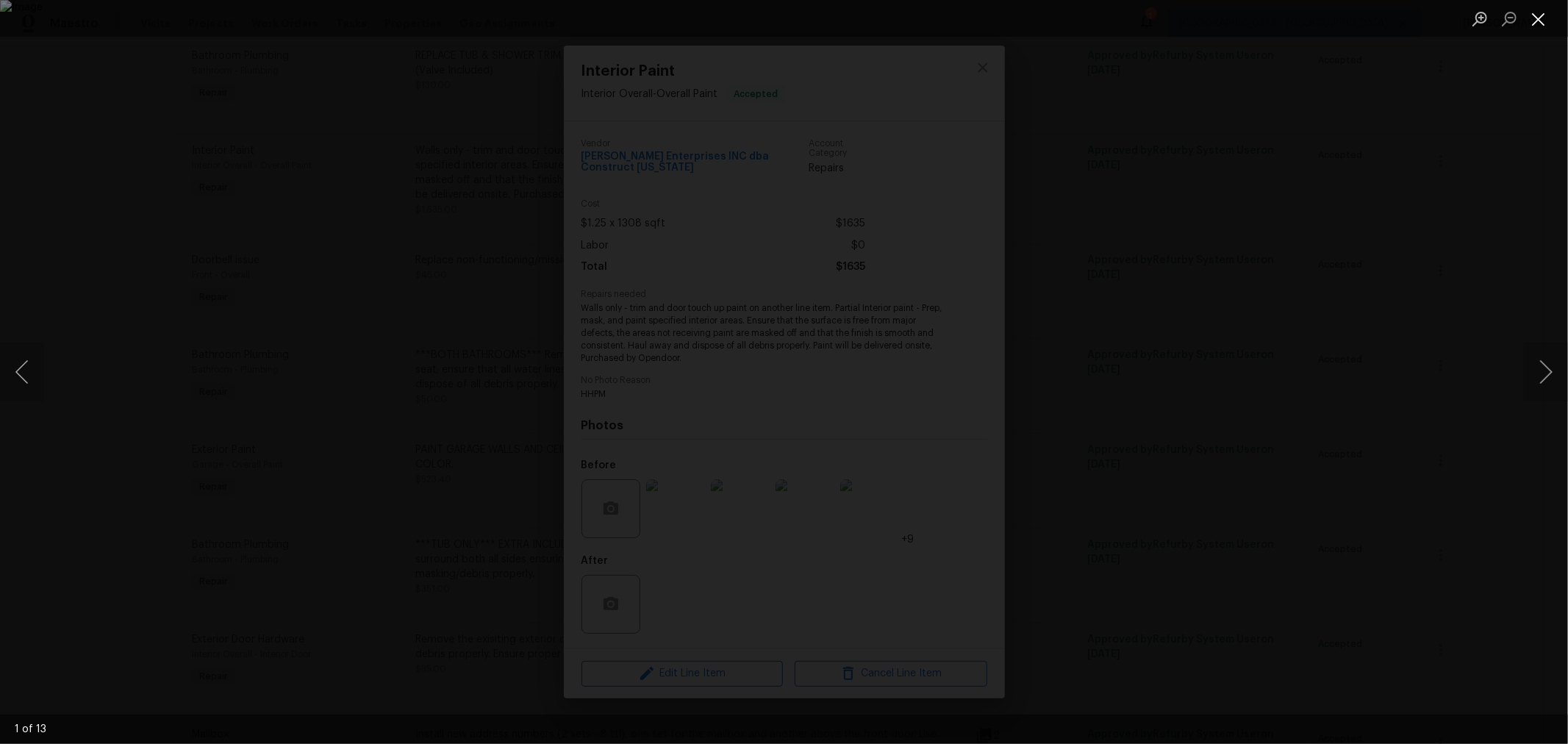
click at [1534, 16] on button "Close lightbox" at bounding box center [1538, 18] width 29 height 26
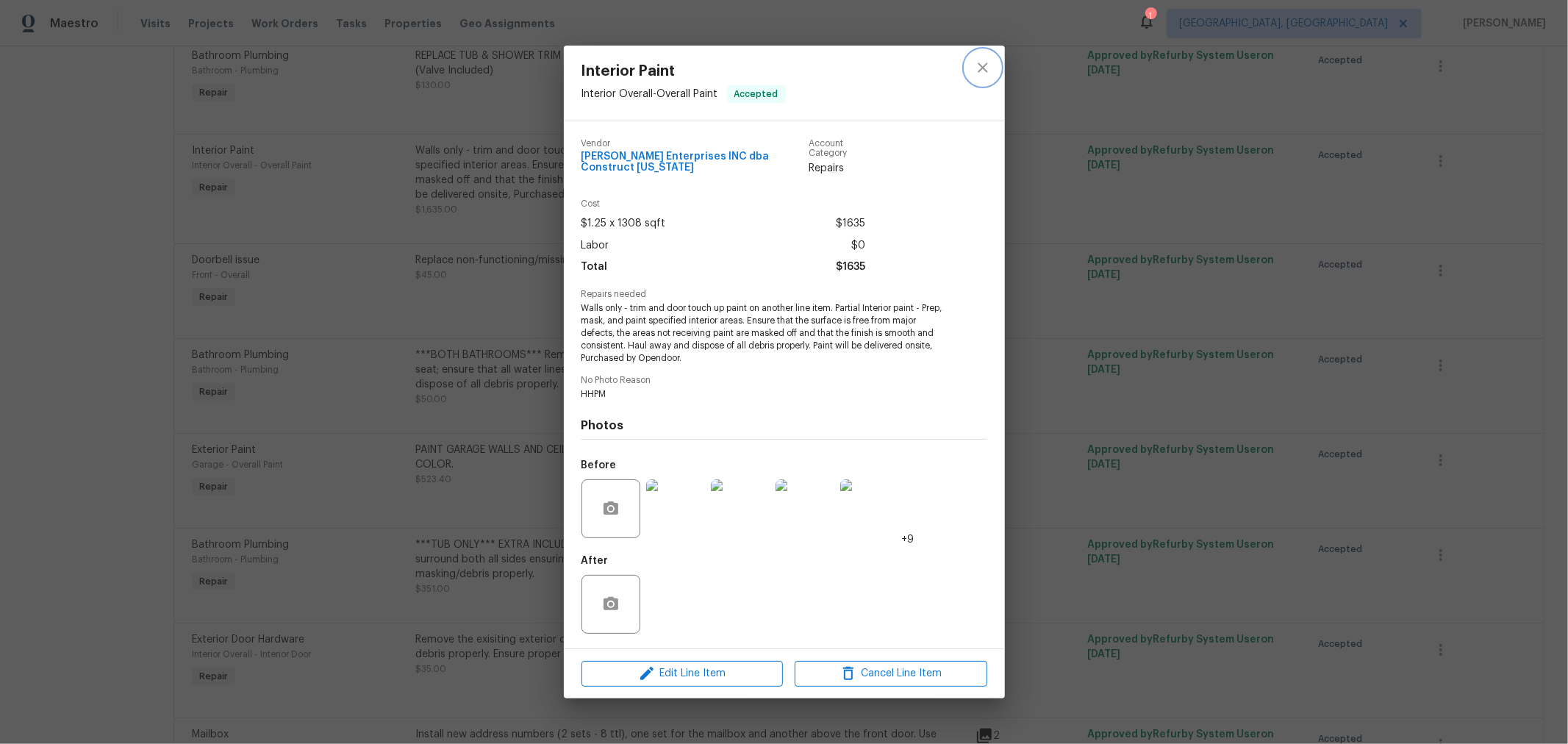
click at [985, 76] on icon "close" at bounding box center [982, 67] width 17 height 17
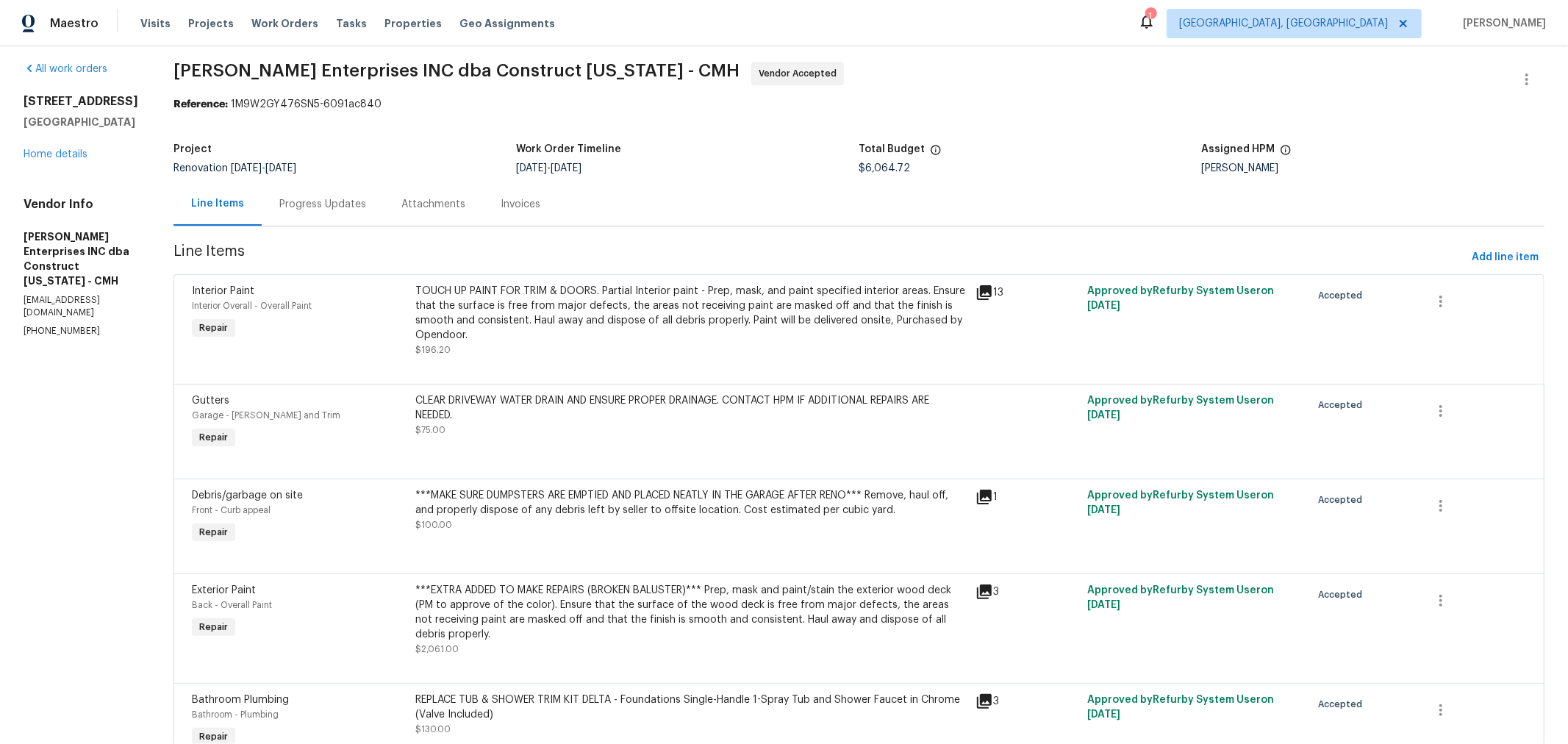
scroll to position [0, 0]
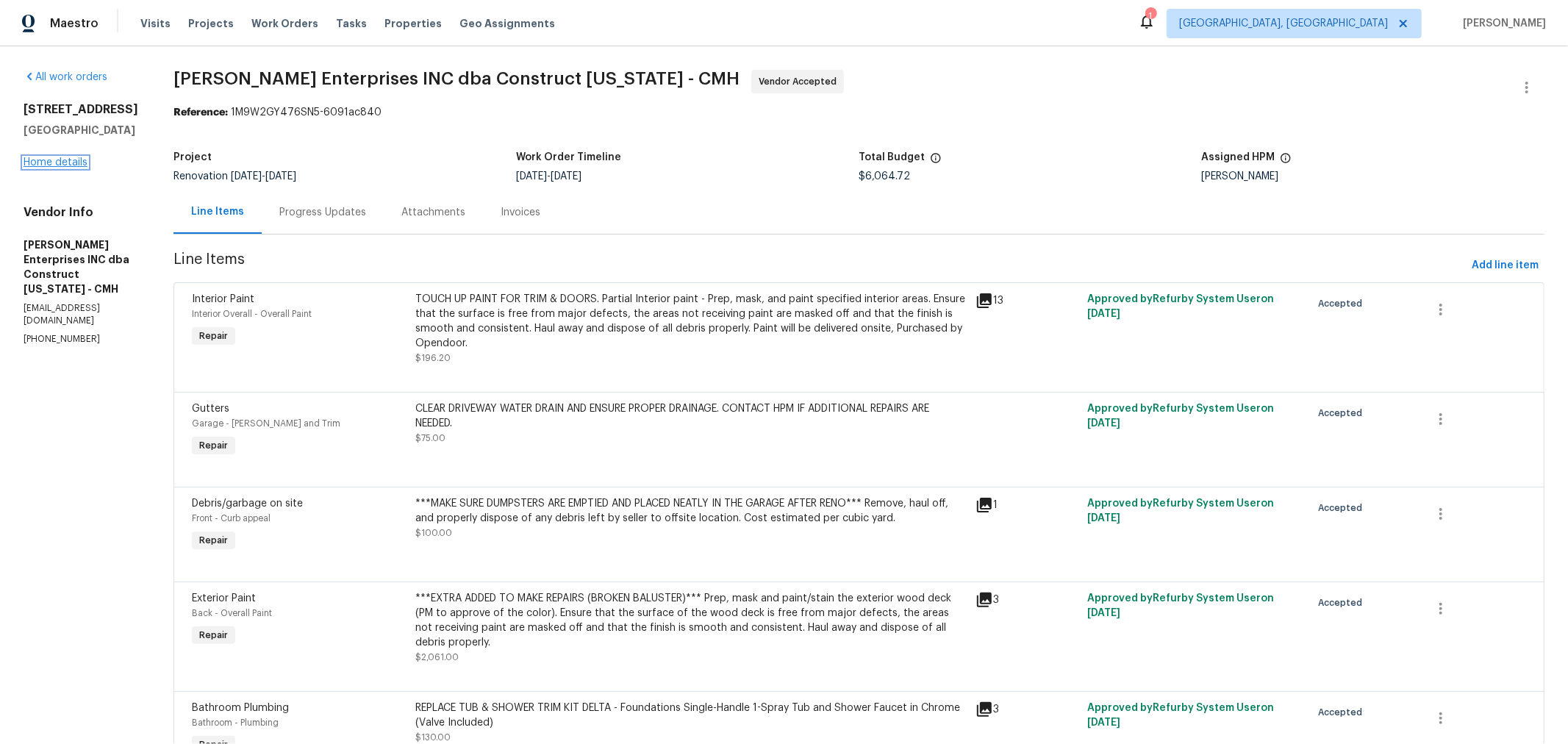
click at [59, 163] on link "Home details" at bounding box center [55, 162] width 64 height 10
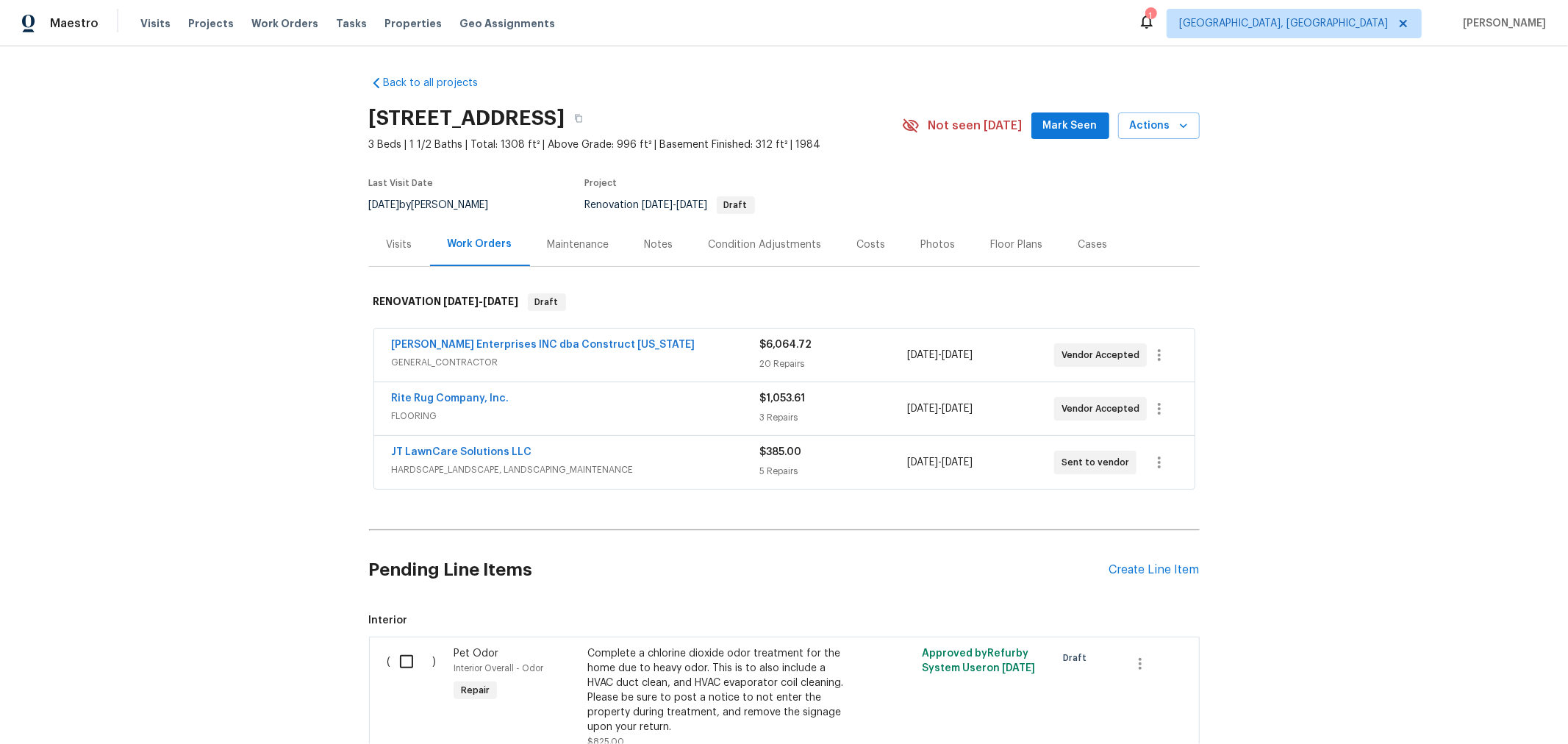
click at [1012, 246] on div "Floor Plans" at bounding box center [1017, 245] width 52 height 15
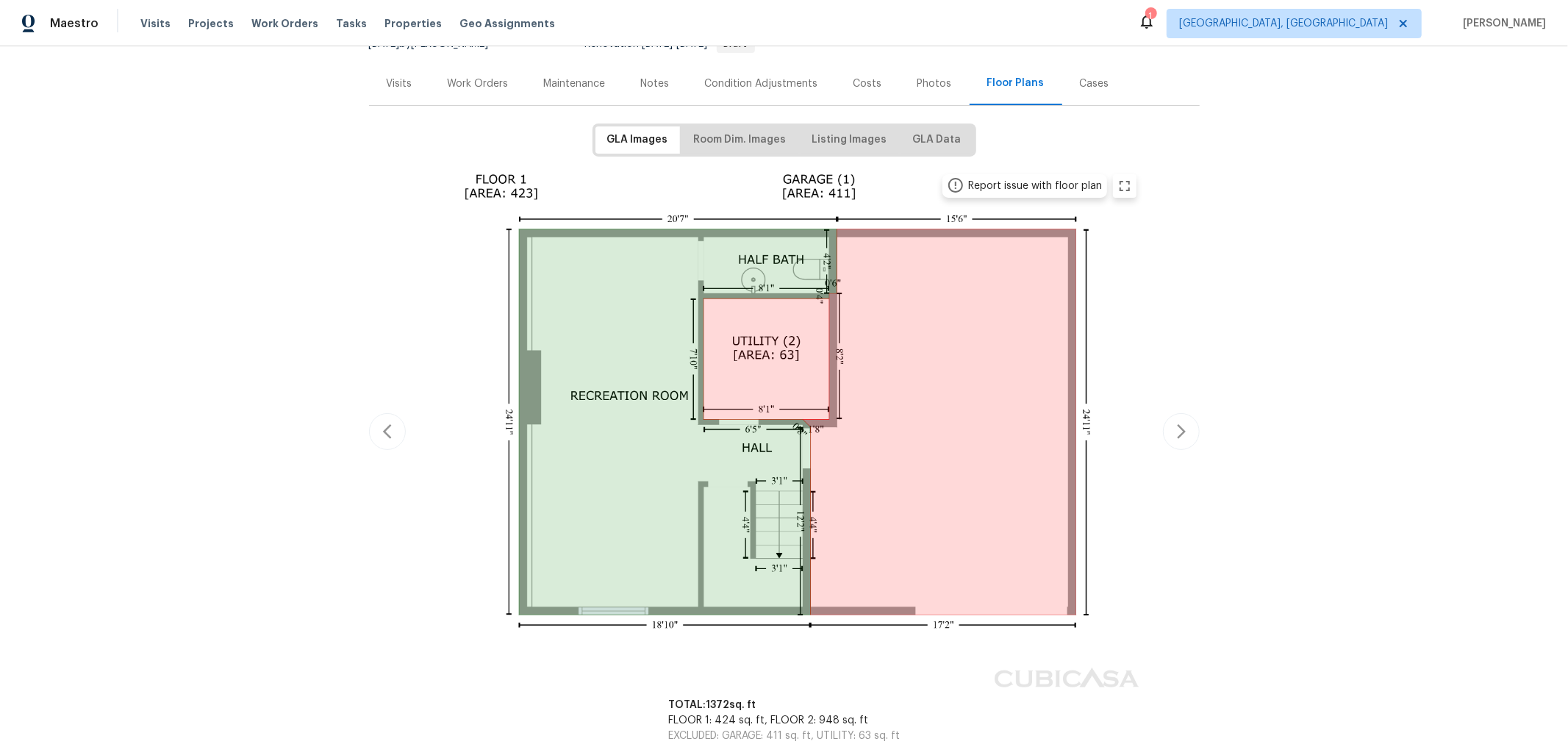
scroll to position [161, 0]
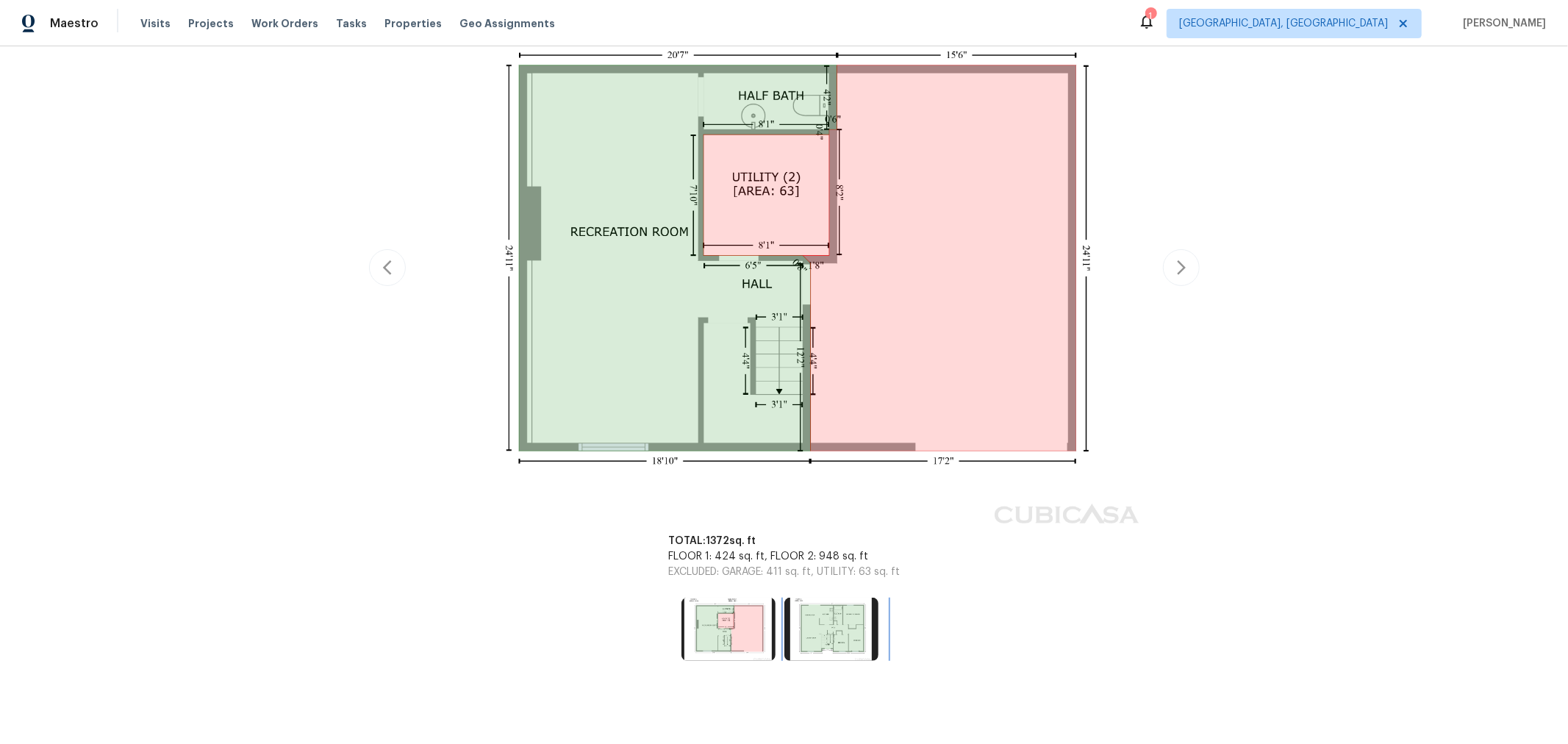
click at [801, 633] on img at bounding box center [831, 629] width 94 height 63
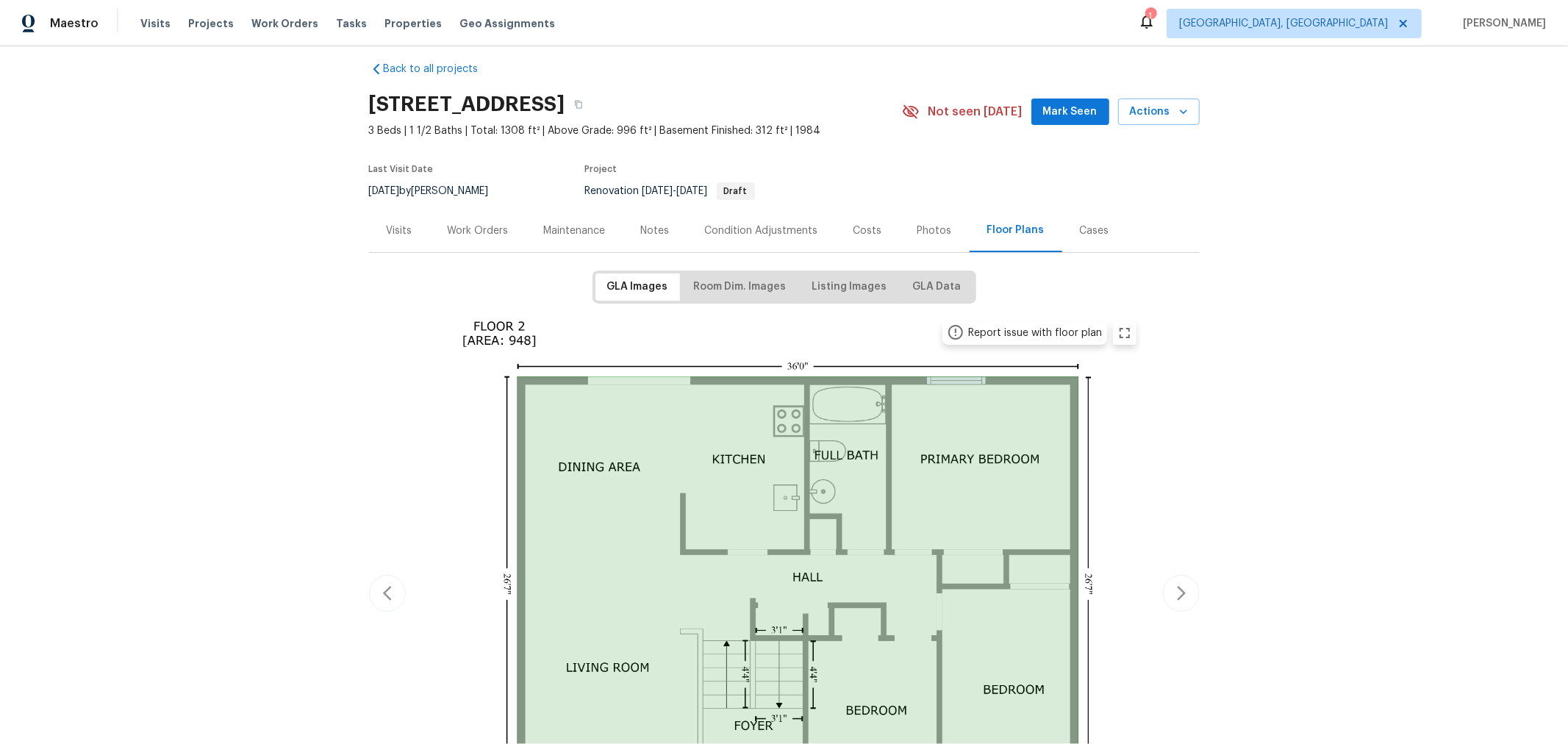
scroll to position [0, 0]
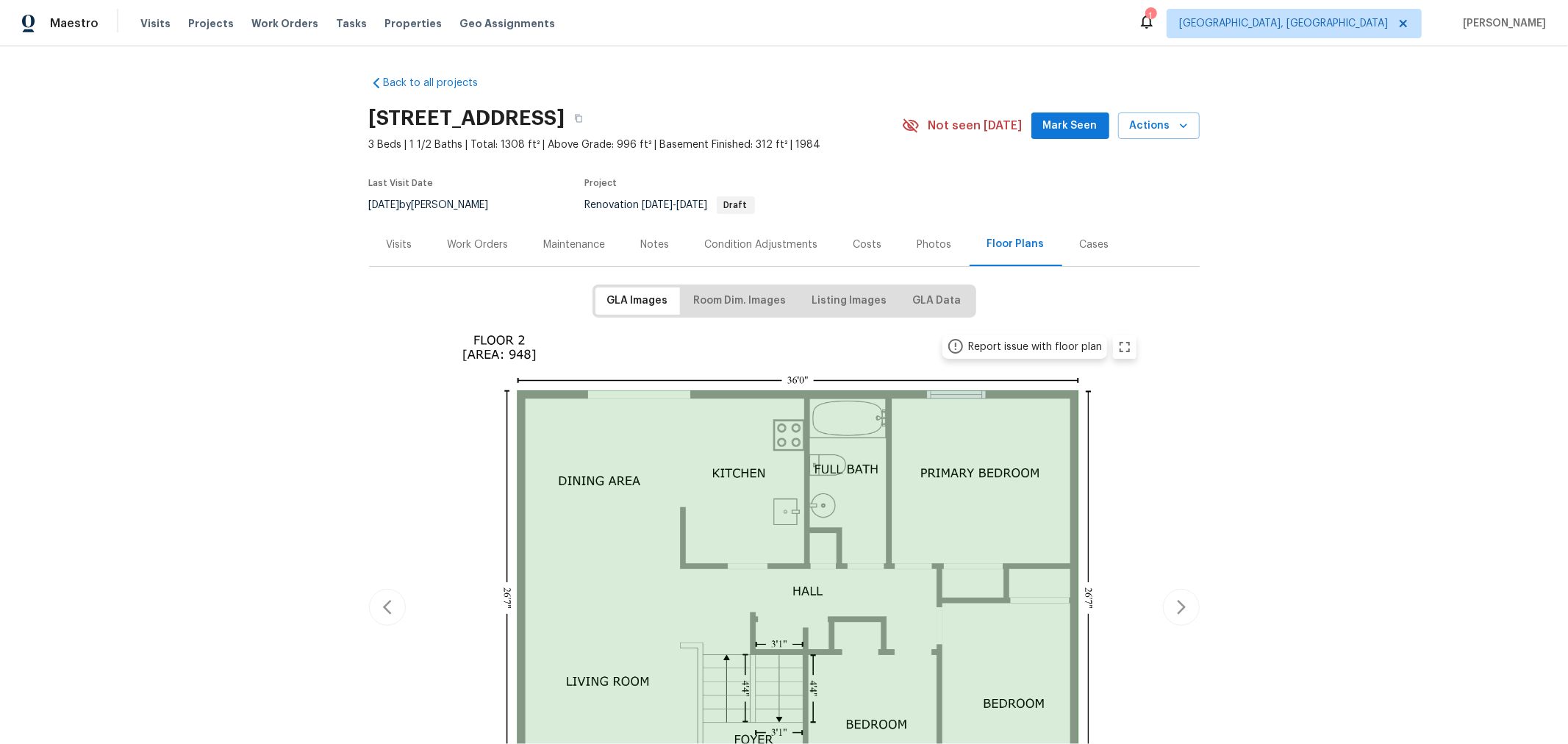
click at [471, 240] on div "Work Orders" at bounding box center [477, 245] width 61 height 15
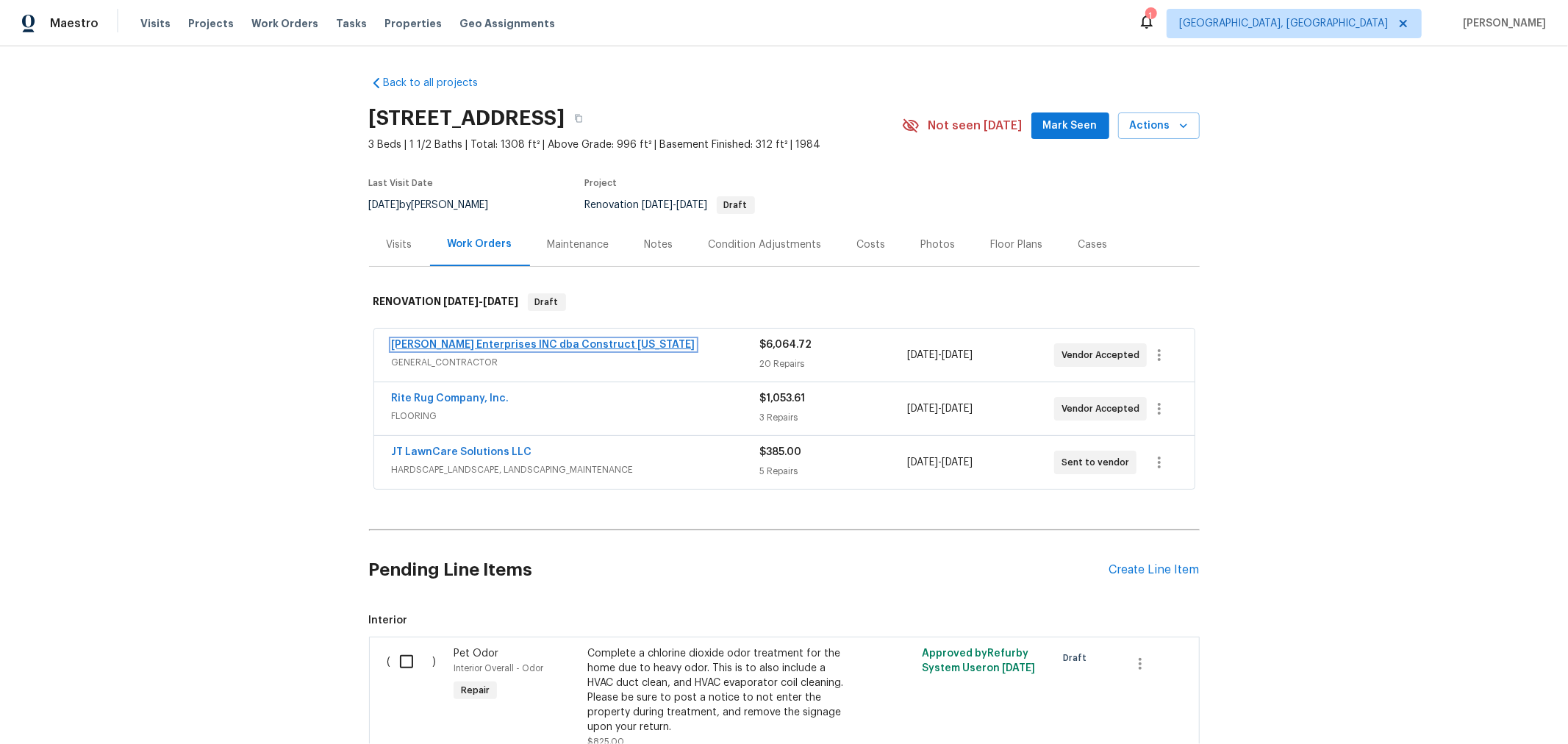
click at [533, 342] on link "Strick Enterprises INC dba Construct Ohio" at bounding box center [543, 344] width 303 height 10
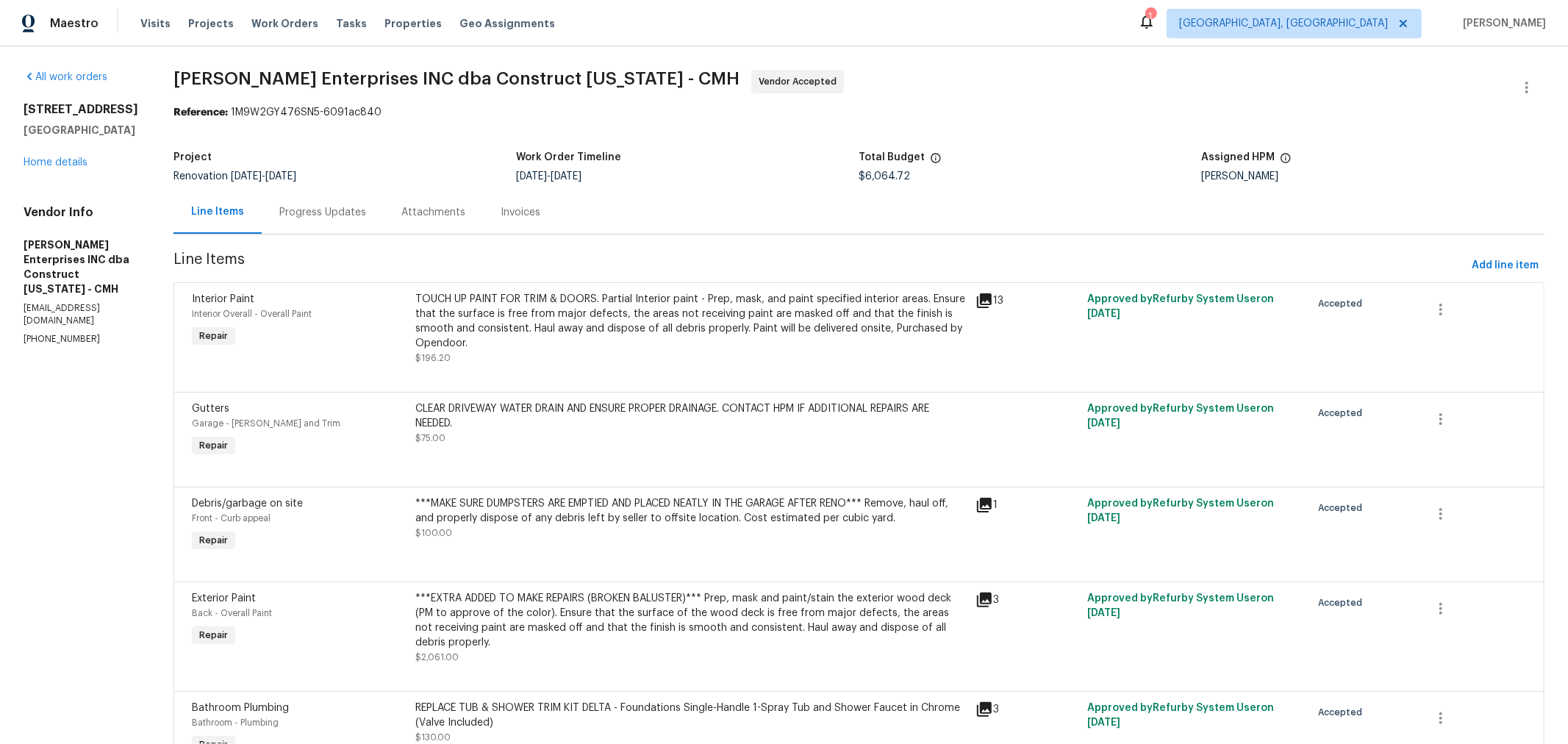
click at [387, 11] on div "Visits Projects Work Orders Tasks Properties Geo Assignments" at bounding box center [357, 23] width 432 height 29
click at [390, 21] on span "Properties" at bounding box center [412, 23] width 57 height 15
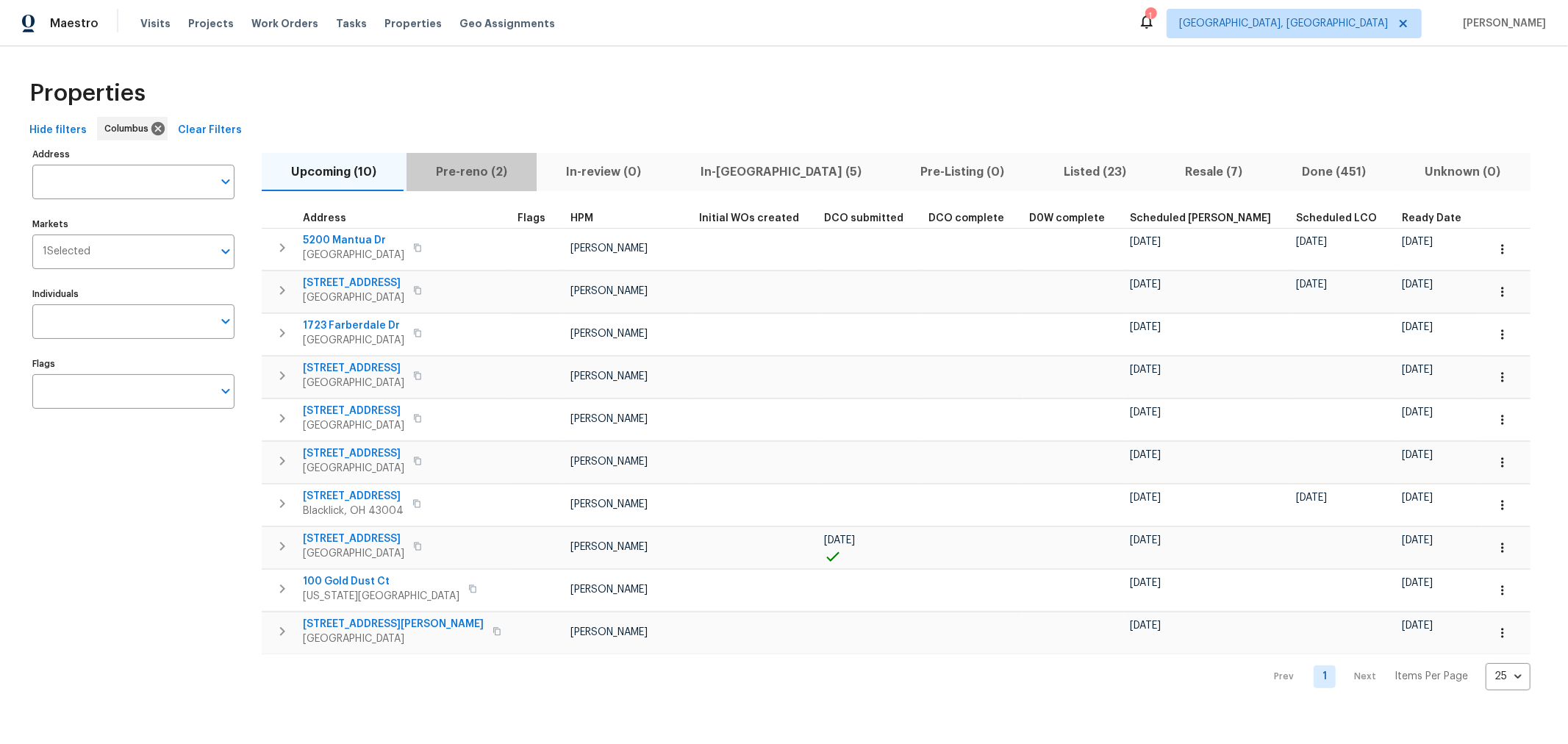
click at [494, 170] on span "Pre-reno (2)" at bounding box center [471, 171] width 113 height 21
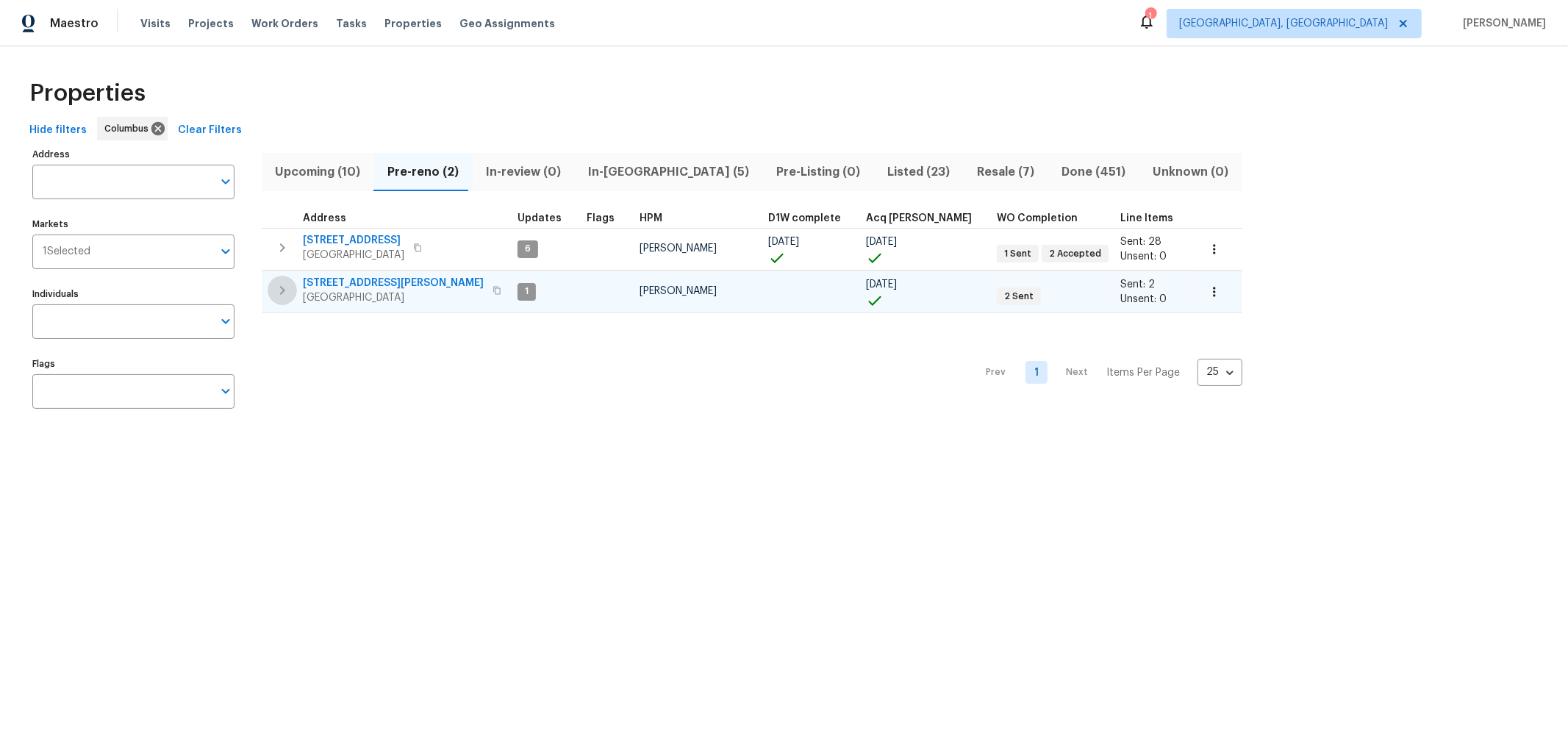
click at [288, 282] on icon "button" at bounding box center [282, 290] width 17 height 17
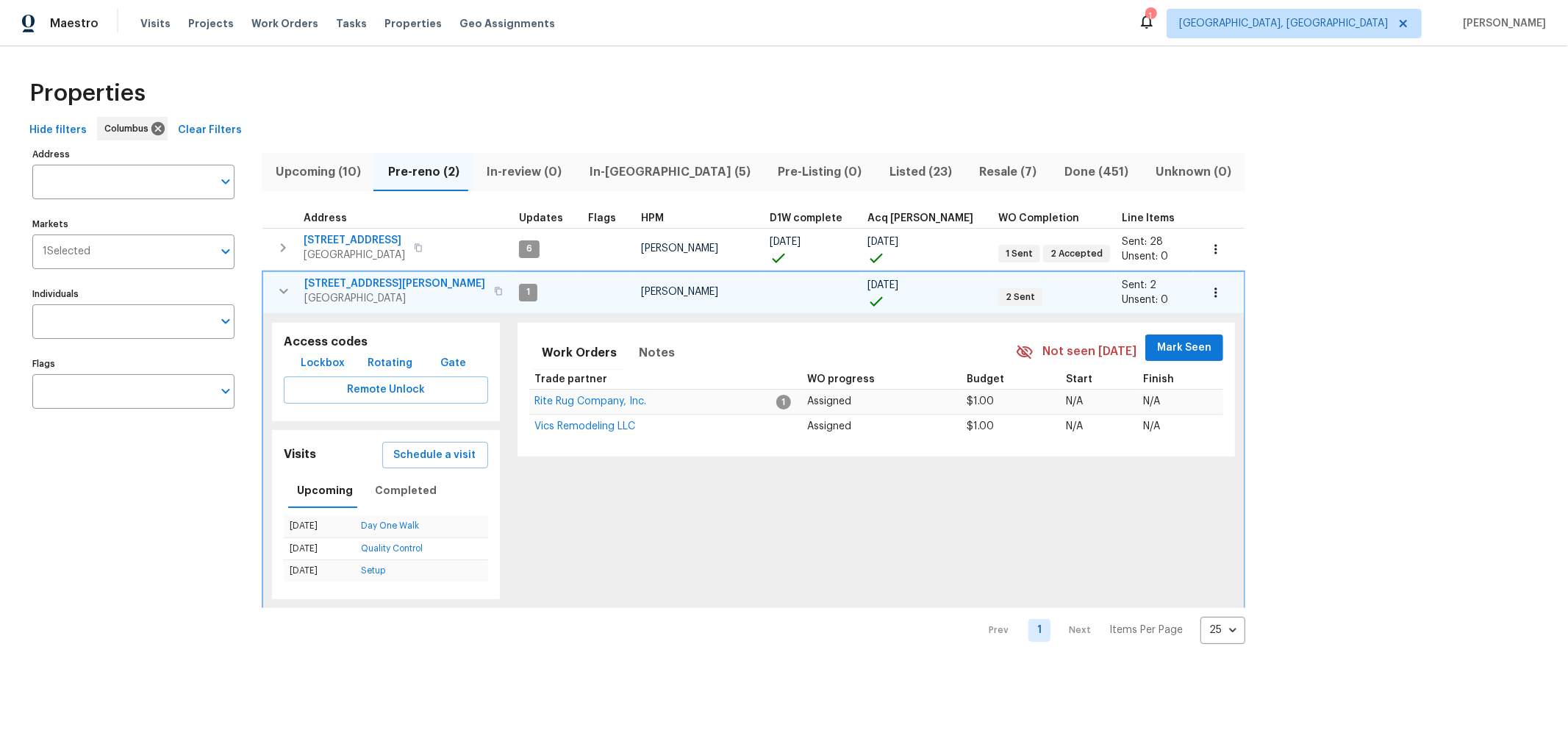
click at [285, 283] on icon "button" at bounding box center [284, 290] width 17 height 17
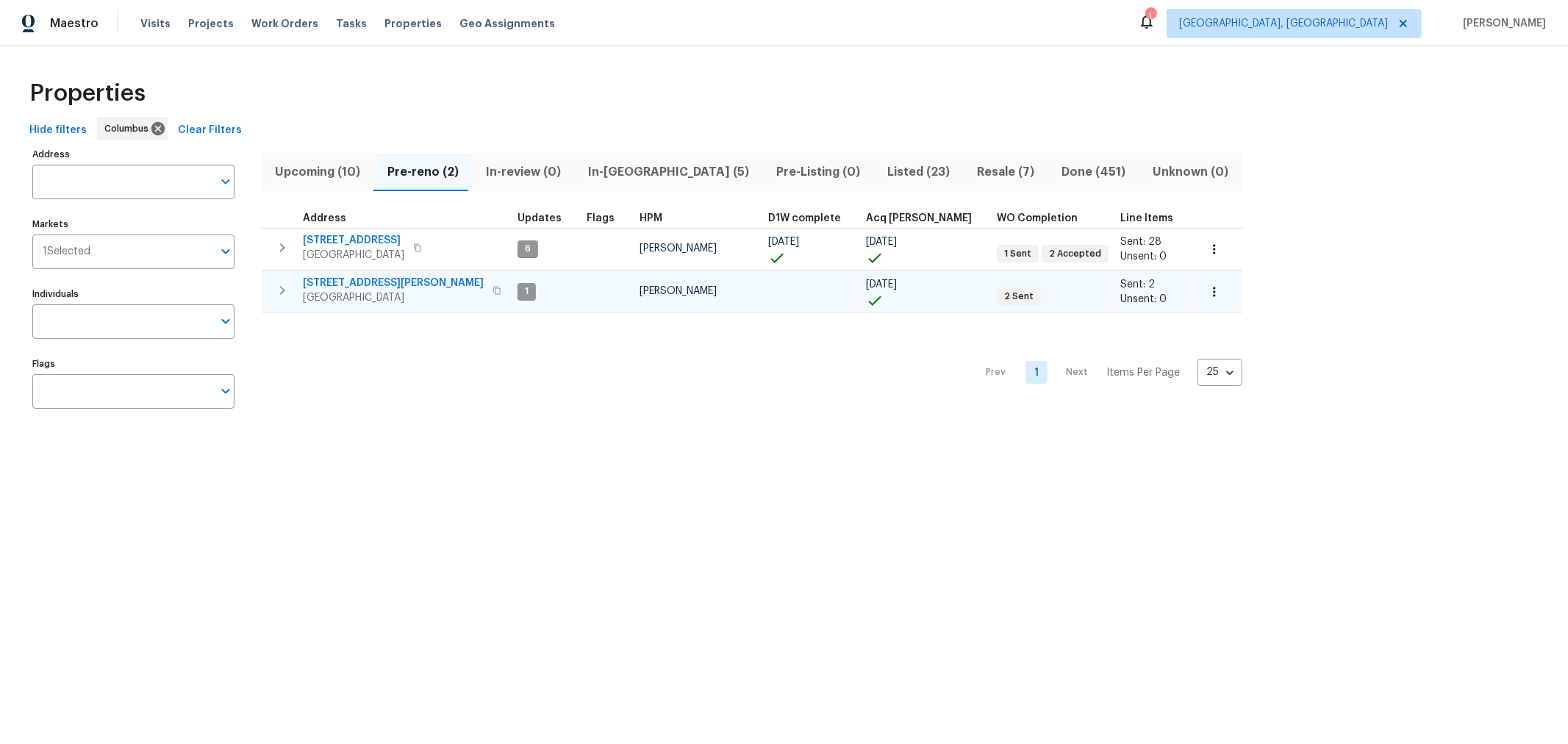
click at [298, 174] on span "Upcoming (10)" at bounding box center [318, 171] width 95 height 21
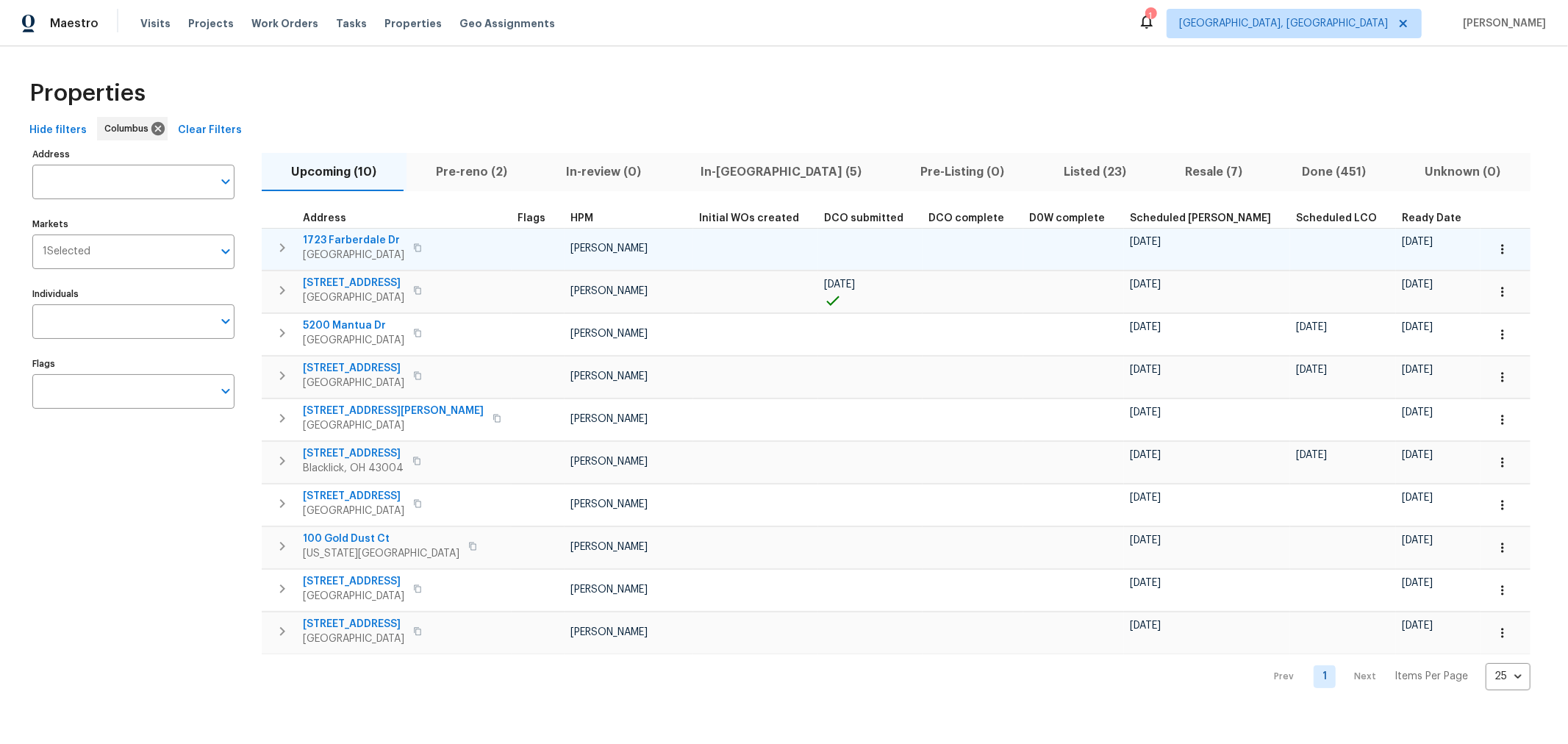
click at [279, 239] on icon "button" at bounding box center [282, 247] width 17 height 17
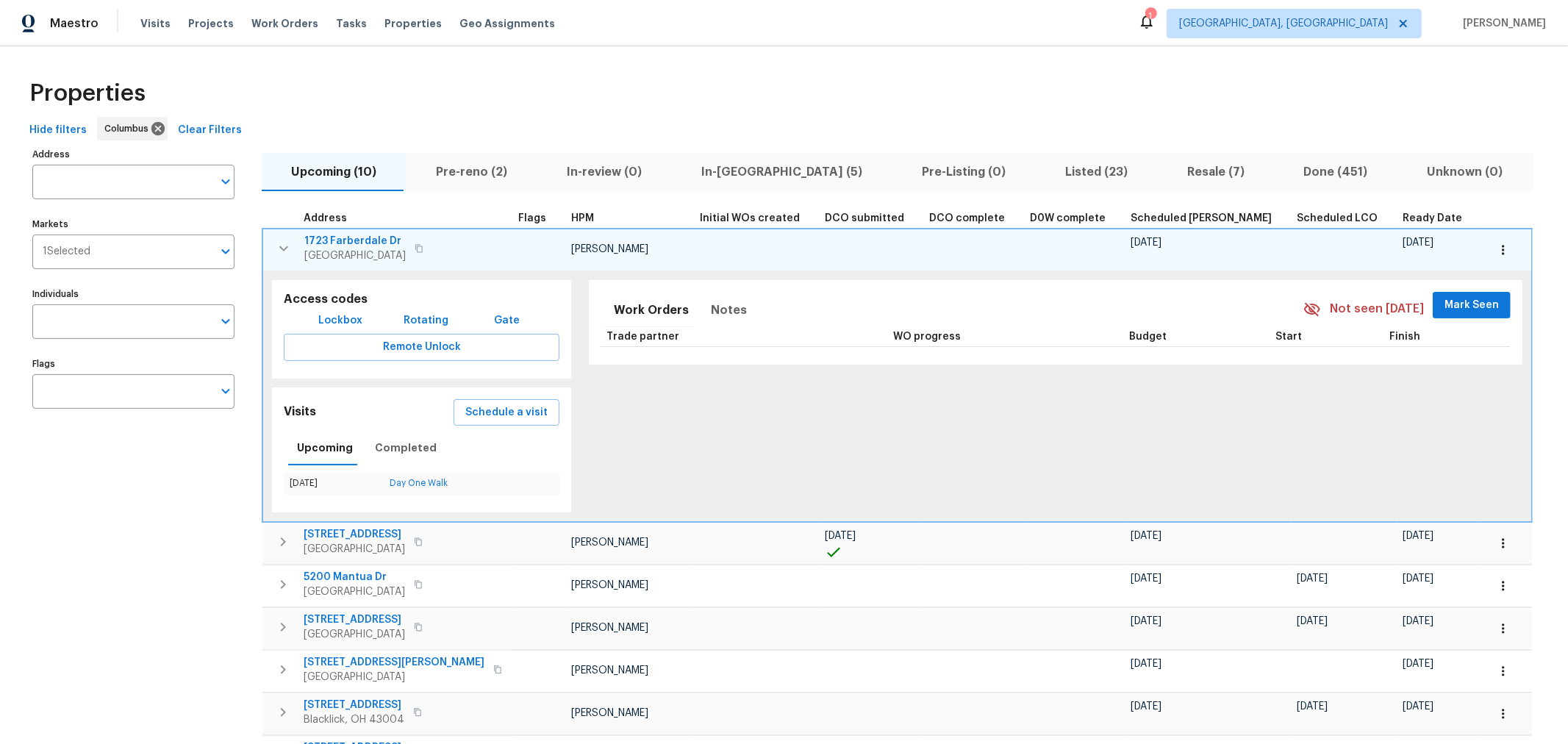
click at [279, 239] on icon "button" at bounding box center [284, 248] width 17 height 17
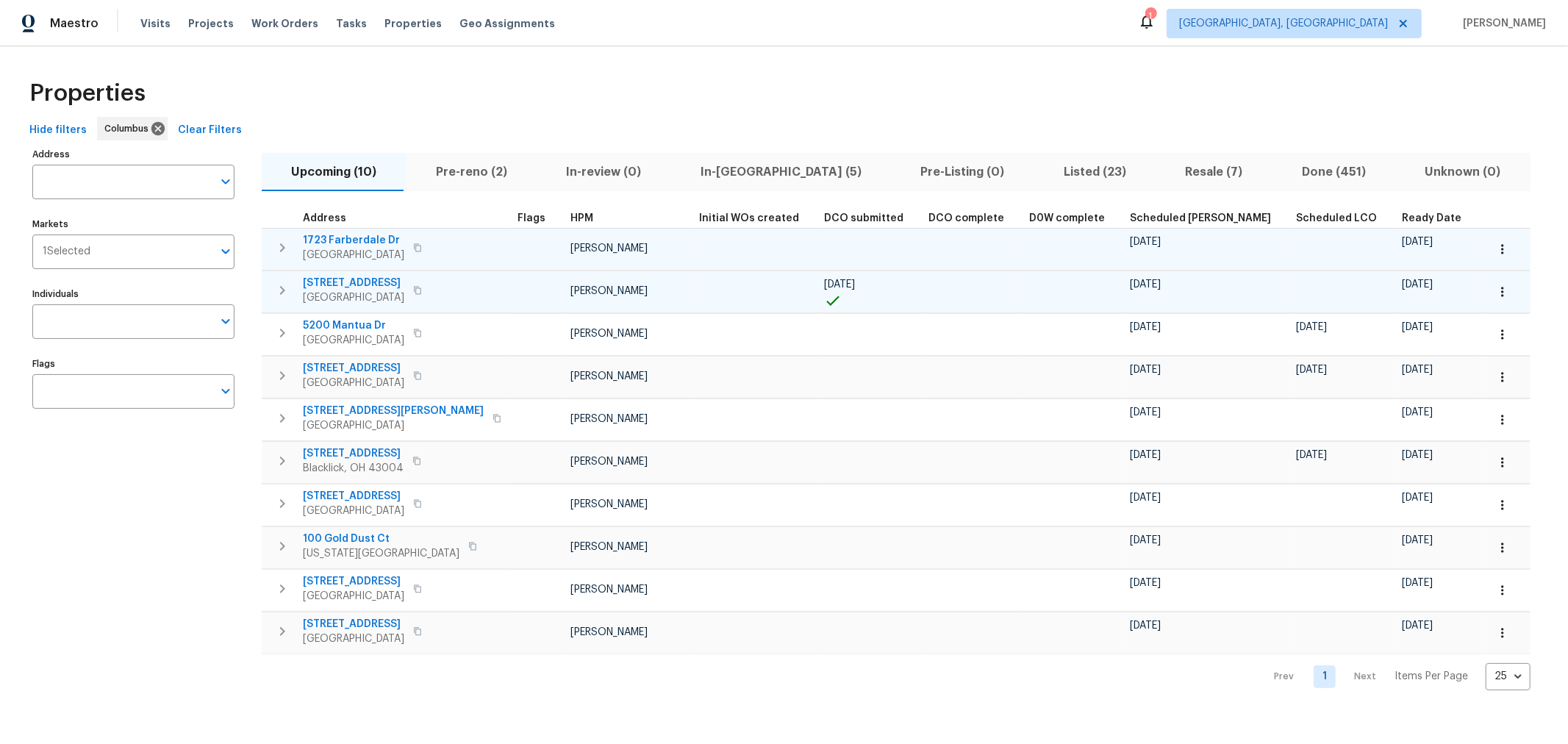
click at [284, 282] on icon "button" at bounding box center [282, 290] width 17 height 17
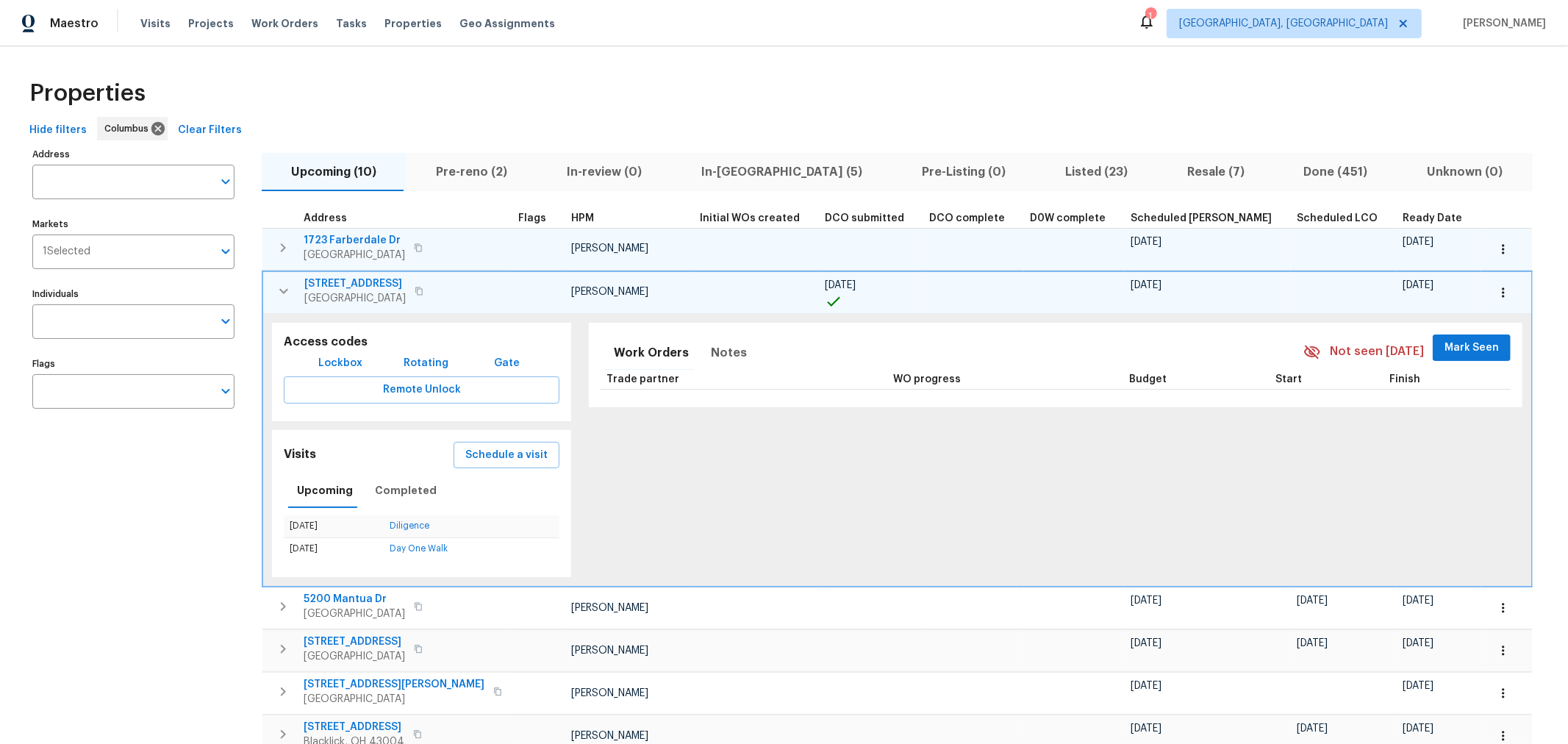
click at [284, 282] on icon "button" at bounding box center [284, 290] width 17 height 17
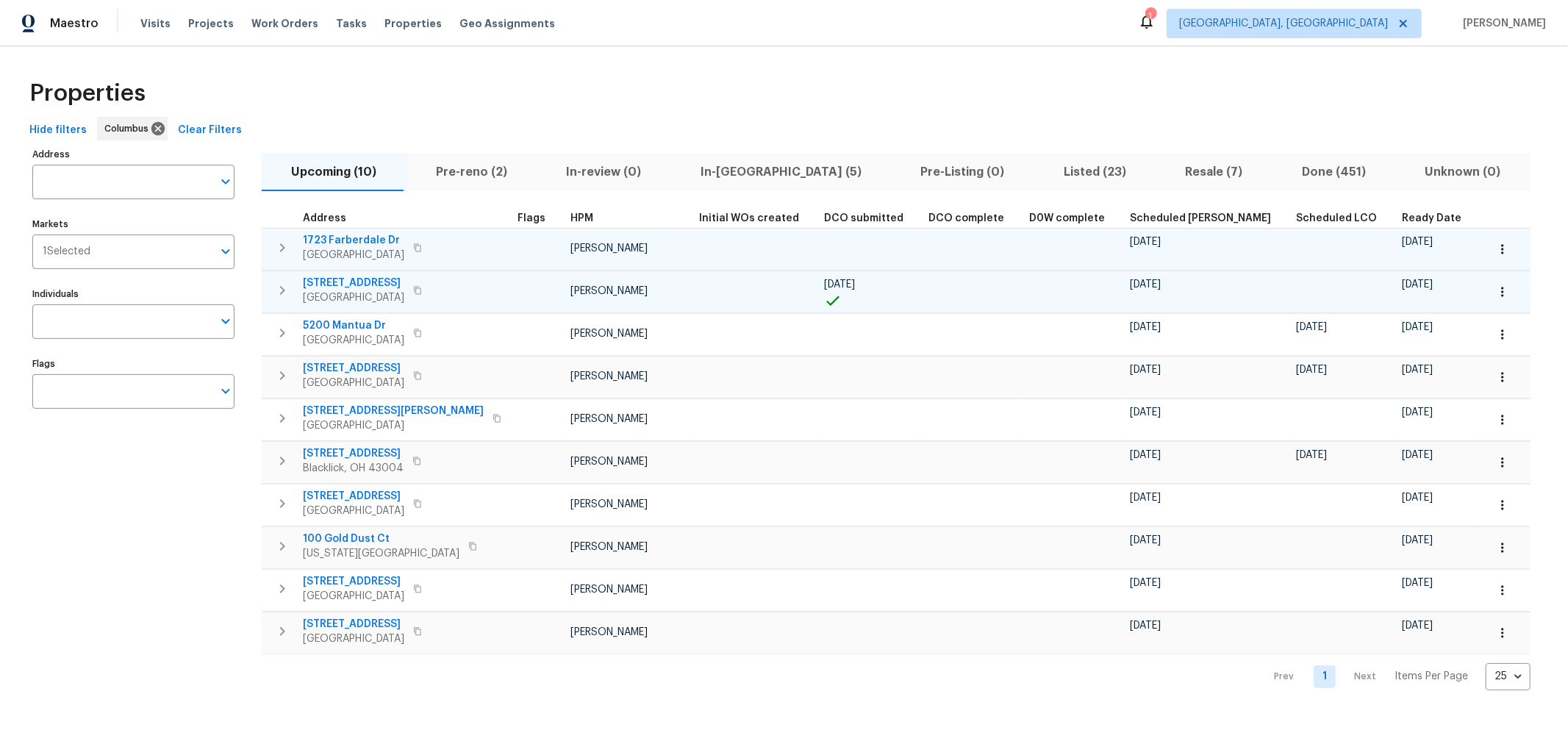
click at [1402, 214] on span "Ready Date" at bounding box center [1432, 218] width 60 height 10
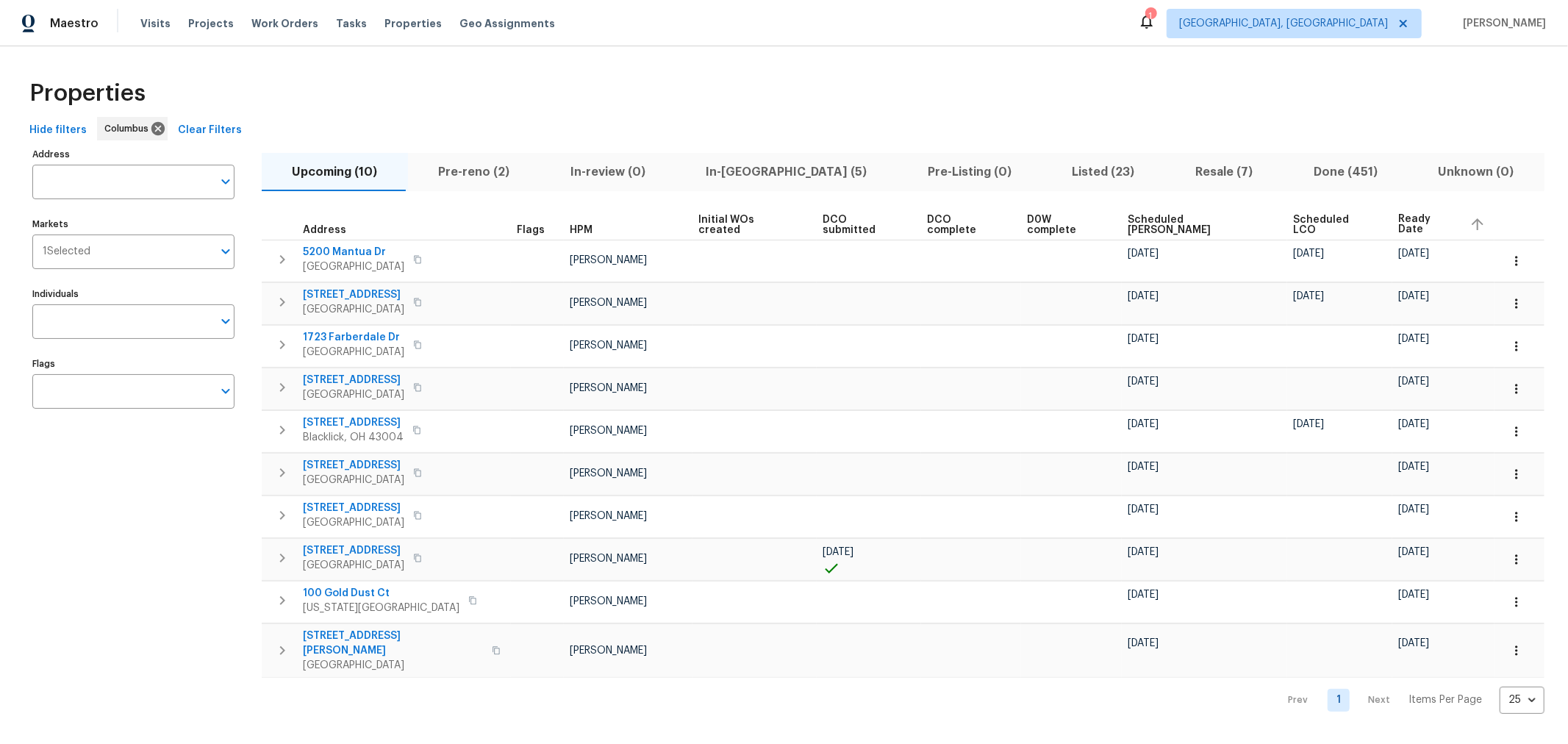
click at [1519, 246] on div "Address Address Markets 1 Selected Markets Individuals Individuals Flags Flags …" at bounding box center [783, 428] width 1521 height 569
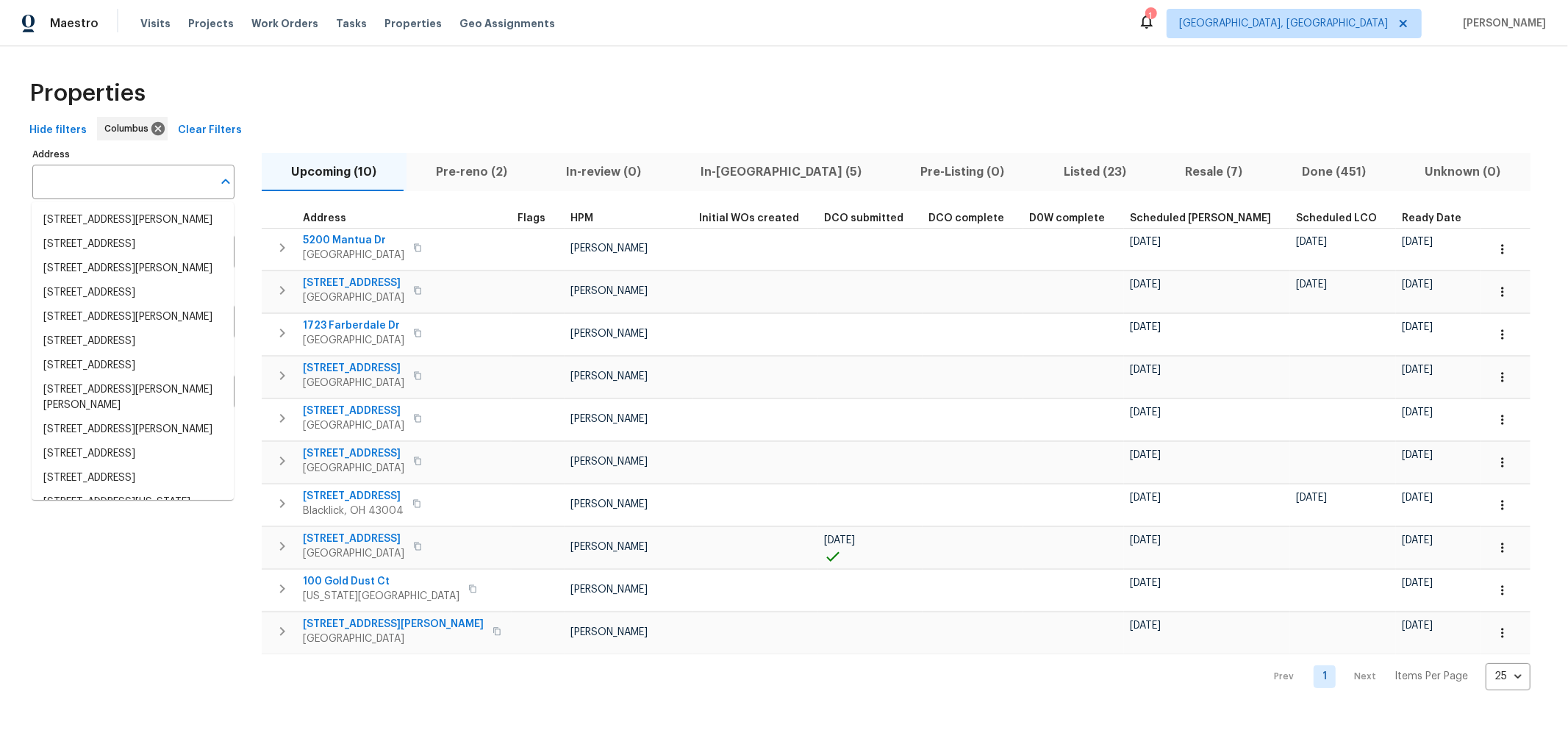
click at [130, 173] on input "Address" at bounding box center [122, 182] width 180 height 35
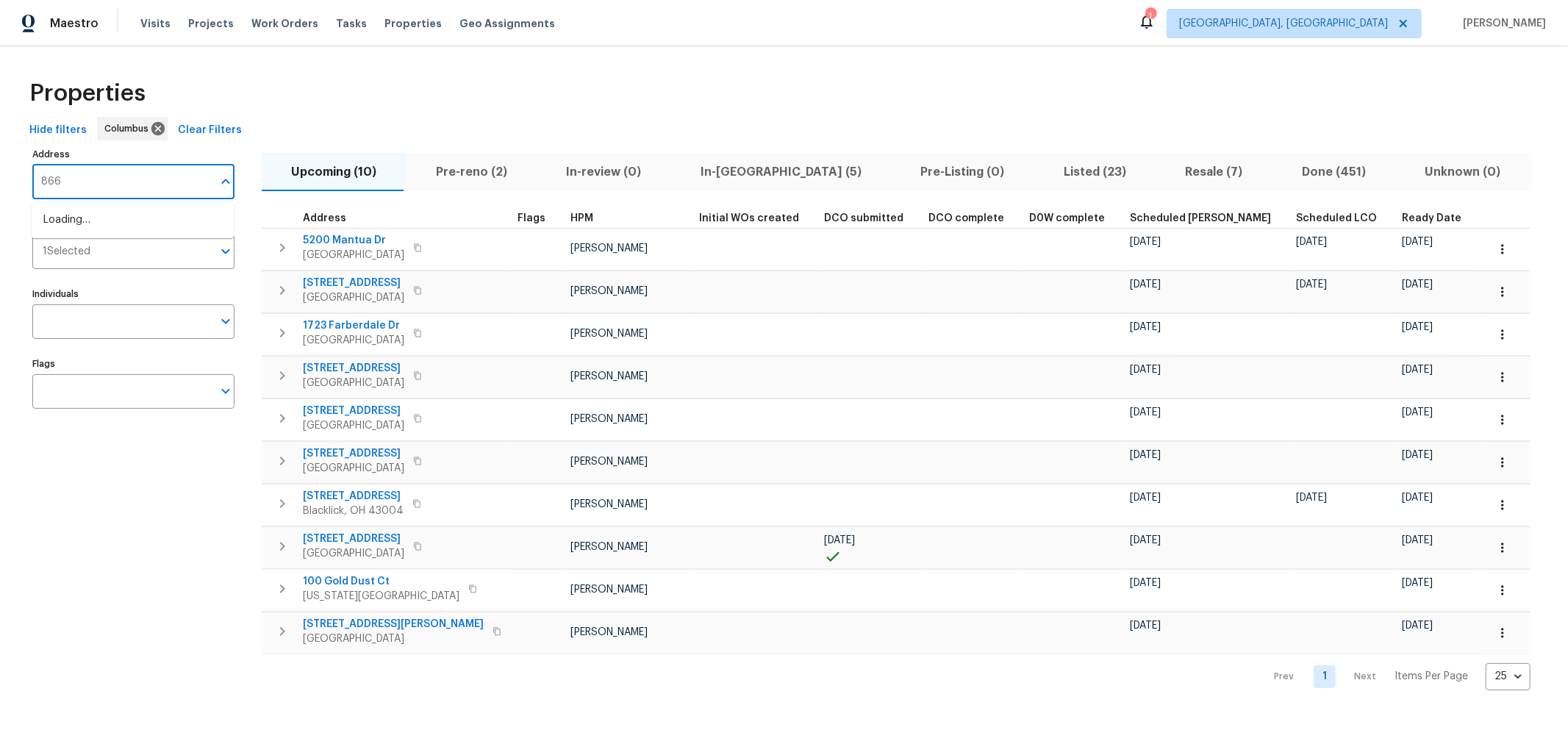
type input "8665"
click at [89, 232] on li "[STREET_ADDRESS]" at bounding box center [132, 219] width 202 height 24
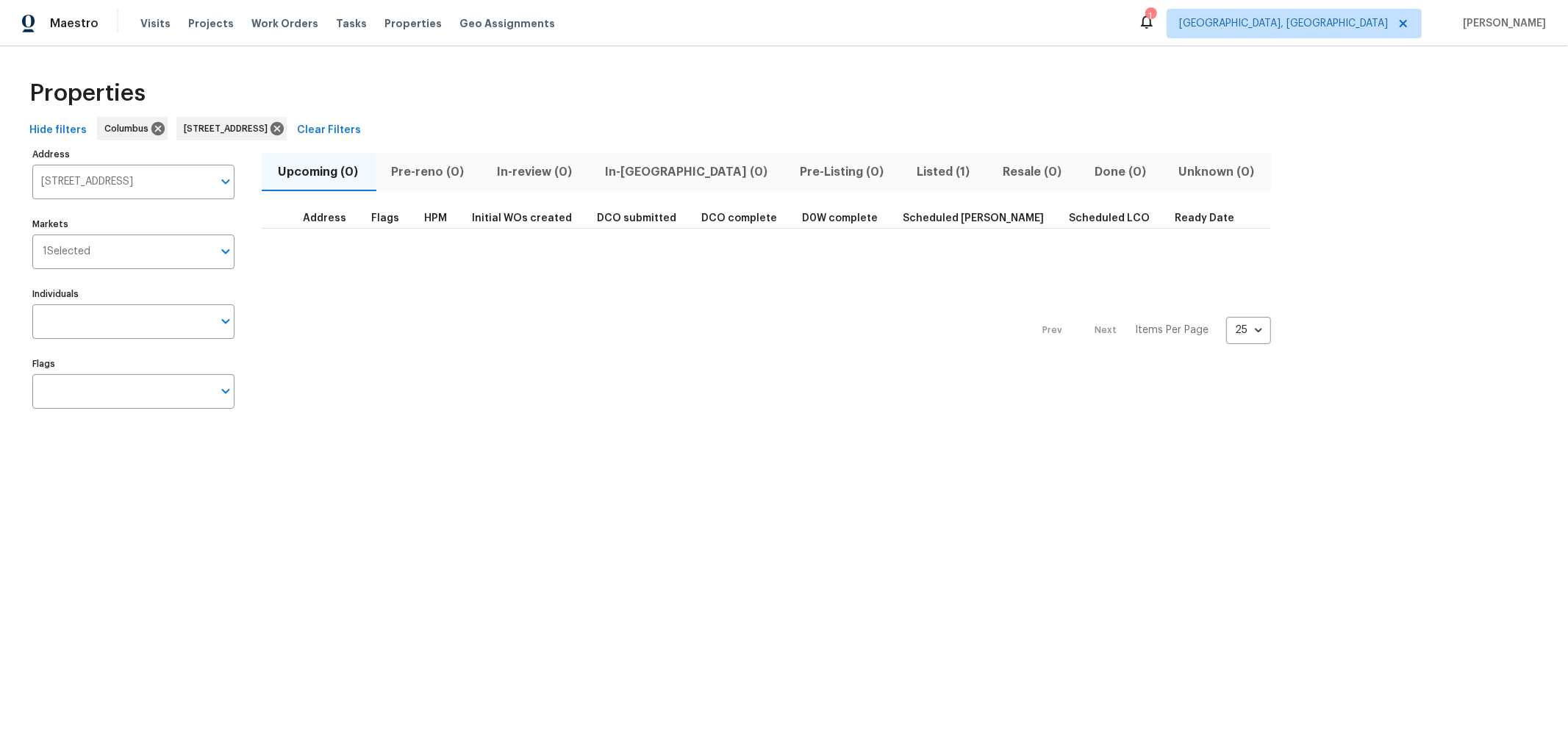
click at [909, 164] on span "Listed (1)" at bounding box center [943, 171] width 68 height 21
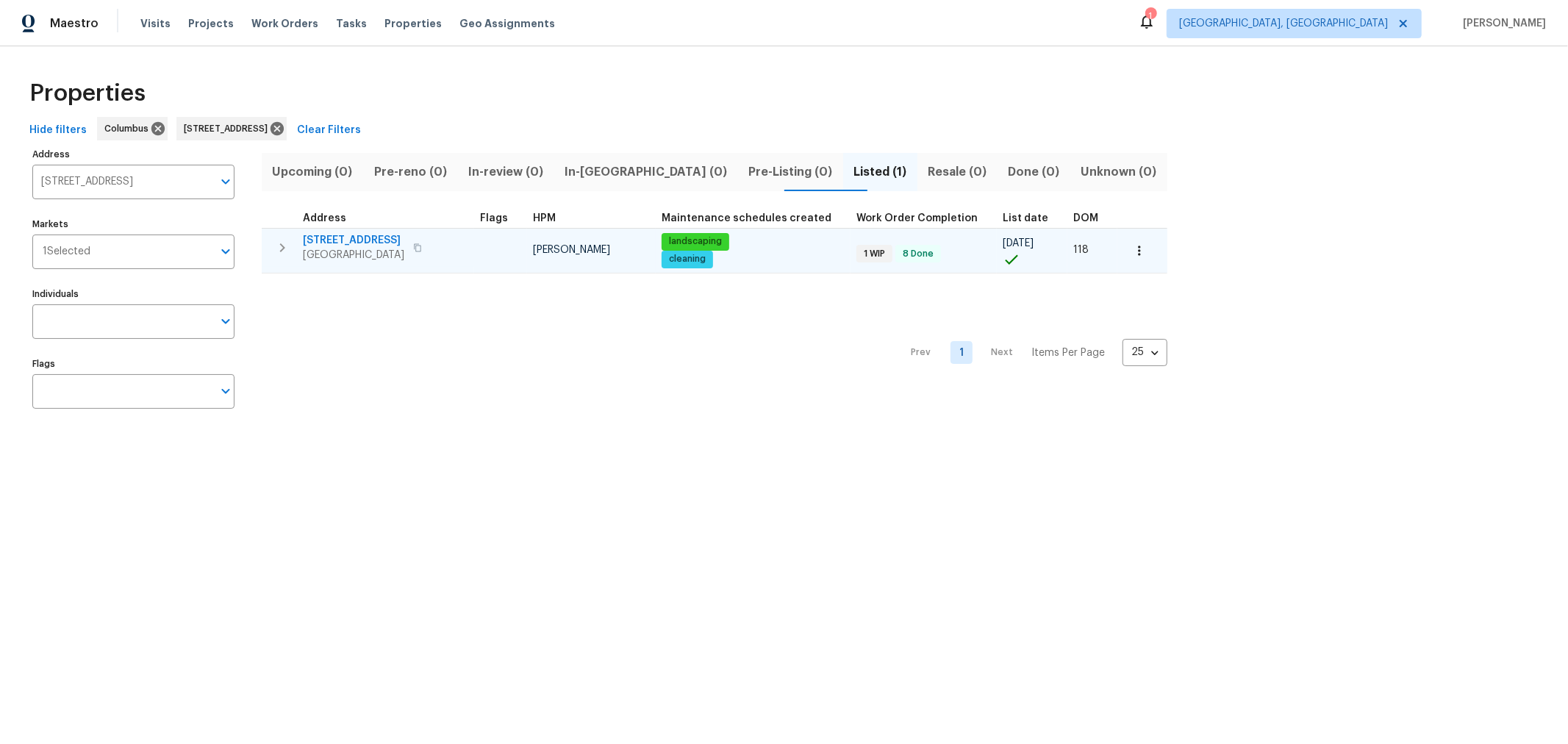
click at [385, 239] on span "[STREET_ADDRESS]" at bounding box center [353, 240] width 101 height 15
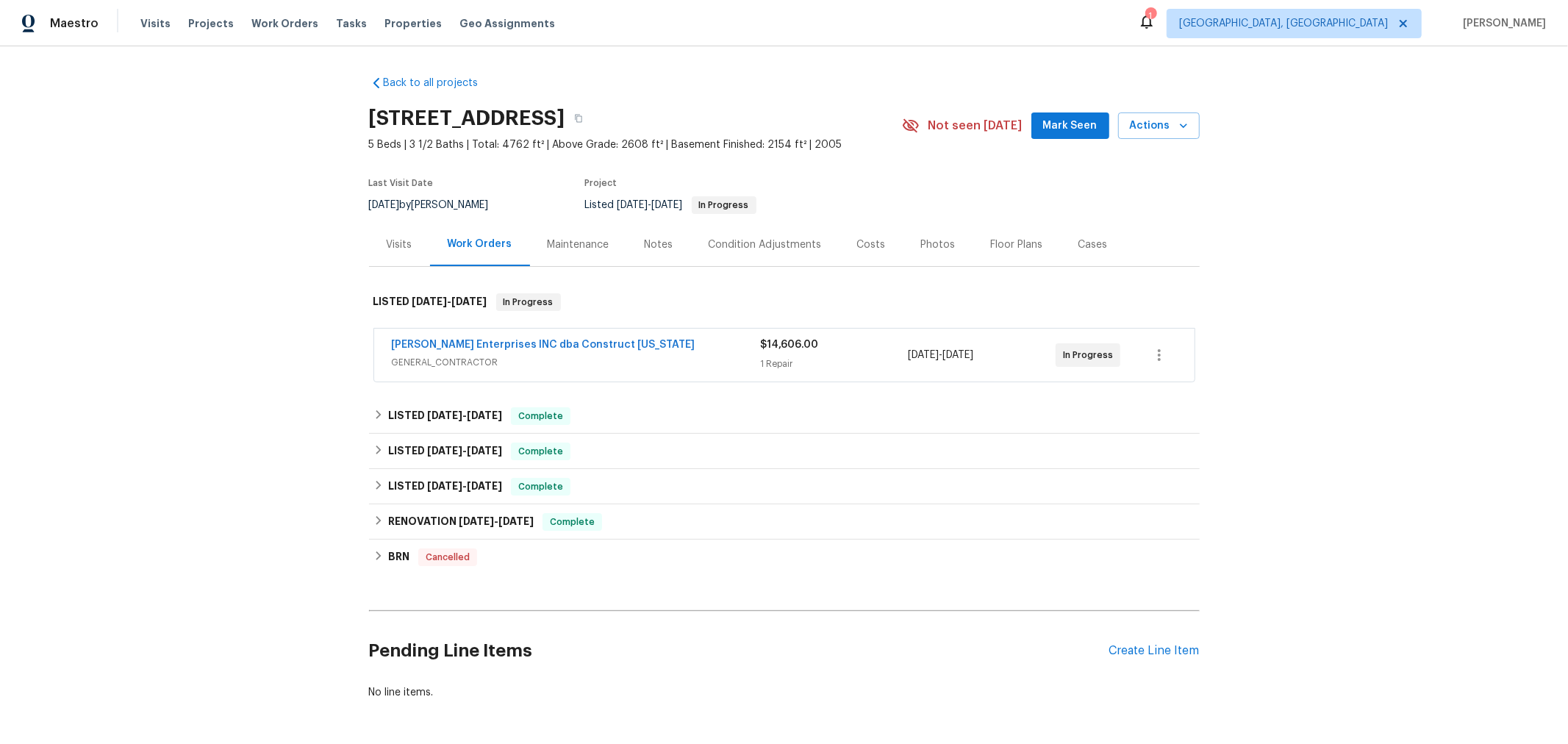
click at [555, 333] on div "Strick Enterprises INC dba Construct Ohio GENERAL_CONTRACTOR $14,606.00 1 Repai…" at bounding box center [784, 355] width 821 height 53
click at [552, 344] on link "Strick Enterprises INC dba Construct Ohio" at bounding box center [543, 344] width 303 height 10
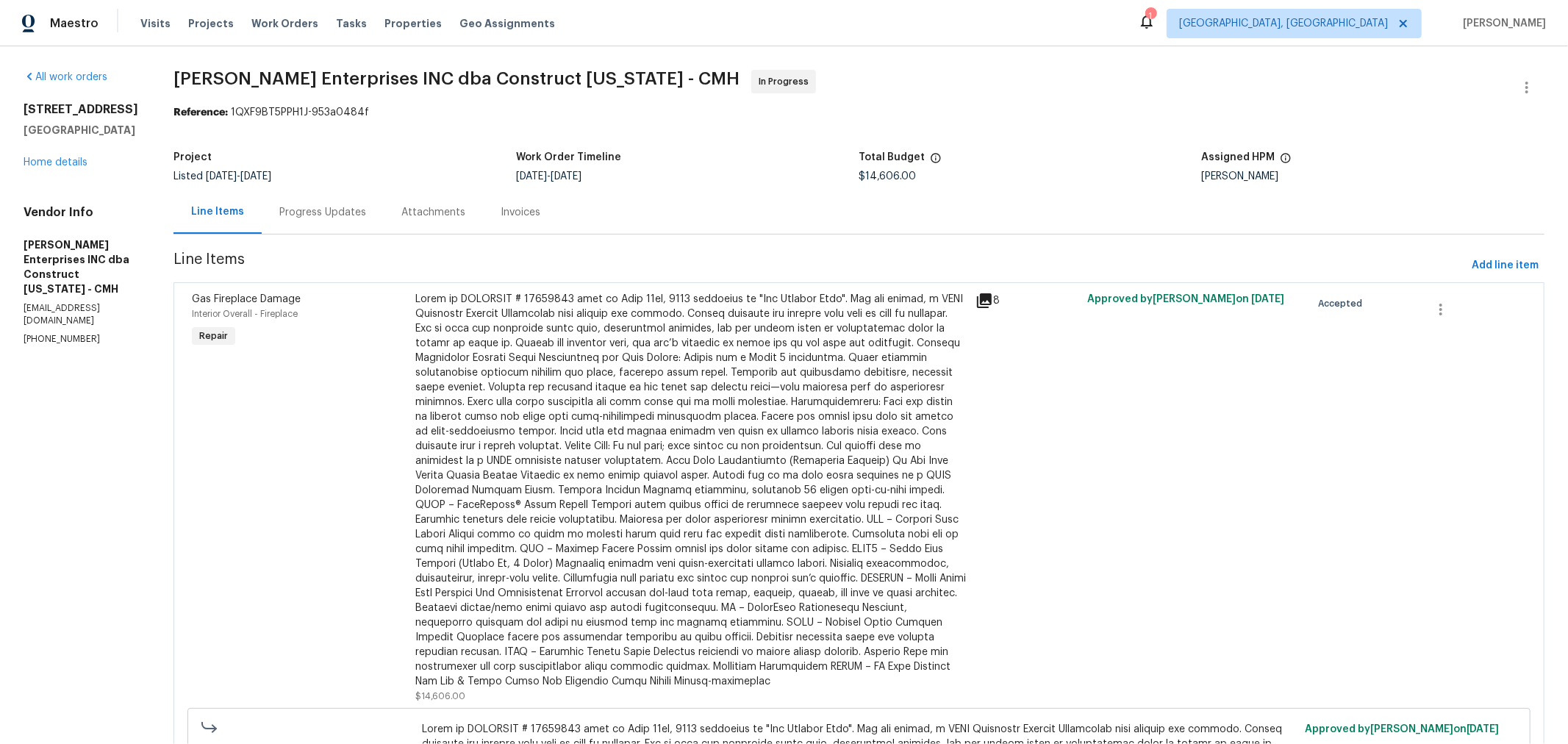
click at [328, 207] on div "Progress Updates" at bounding box center [323, 213] width 86 height 15
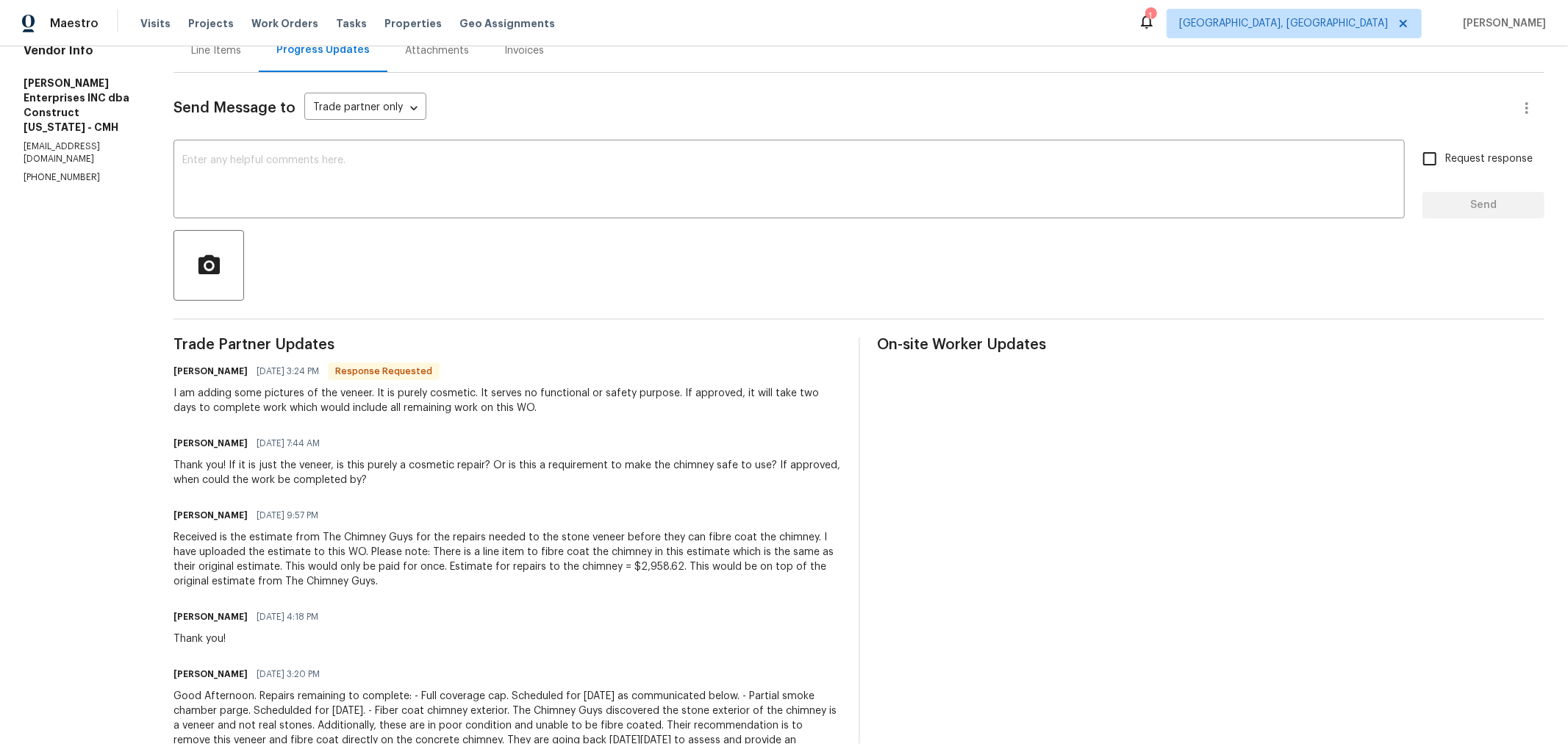
scroll to position [161, 0]
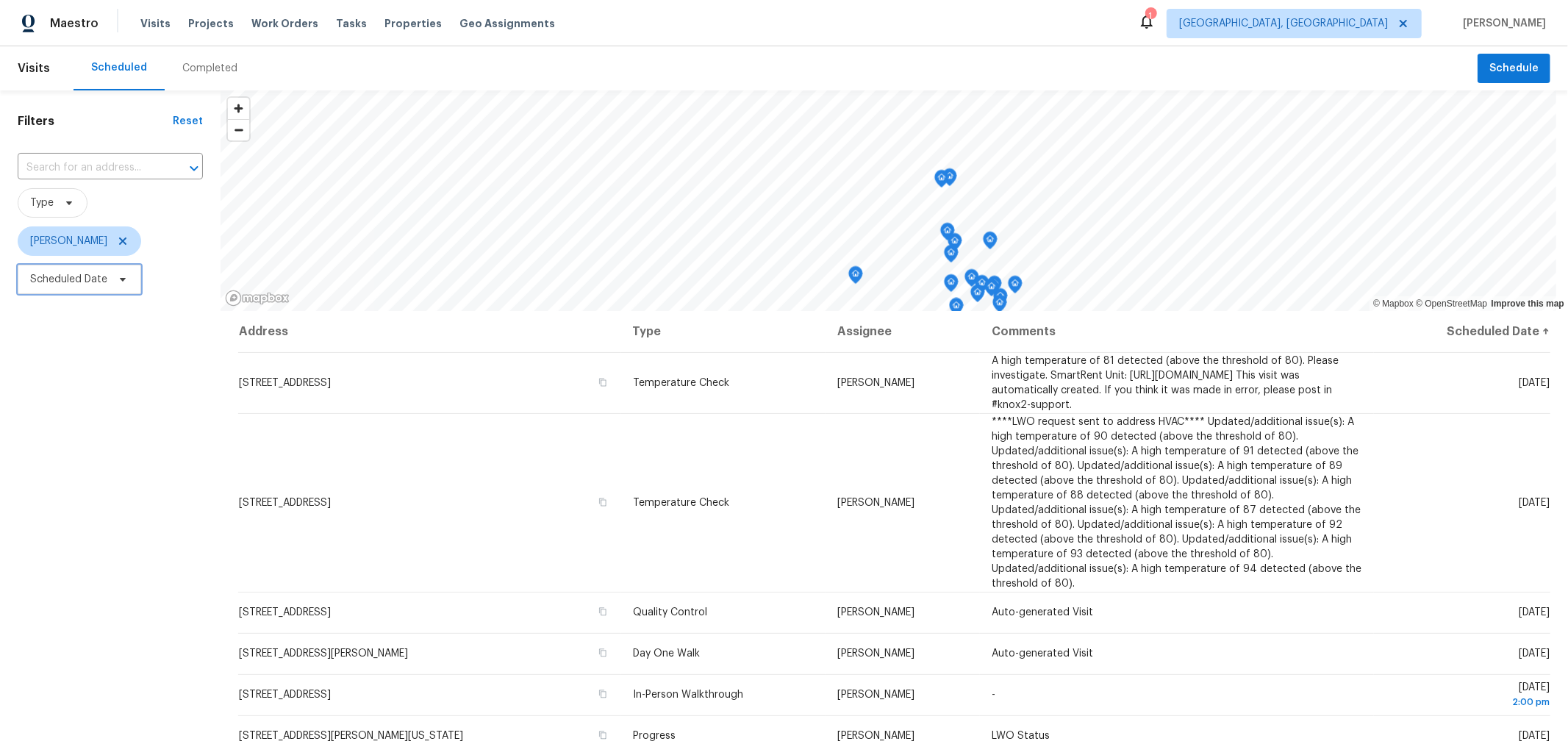
click at [99, 278] on span "Scheduled Date" at bounding box center [68, 279] width 77 height 15
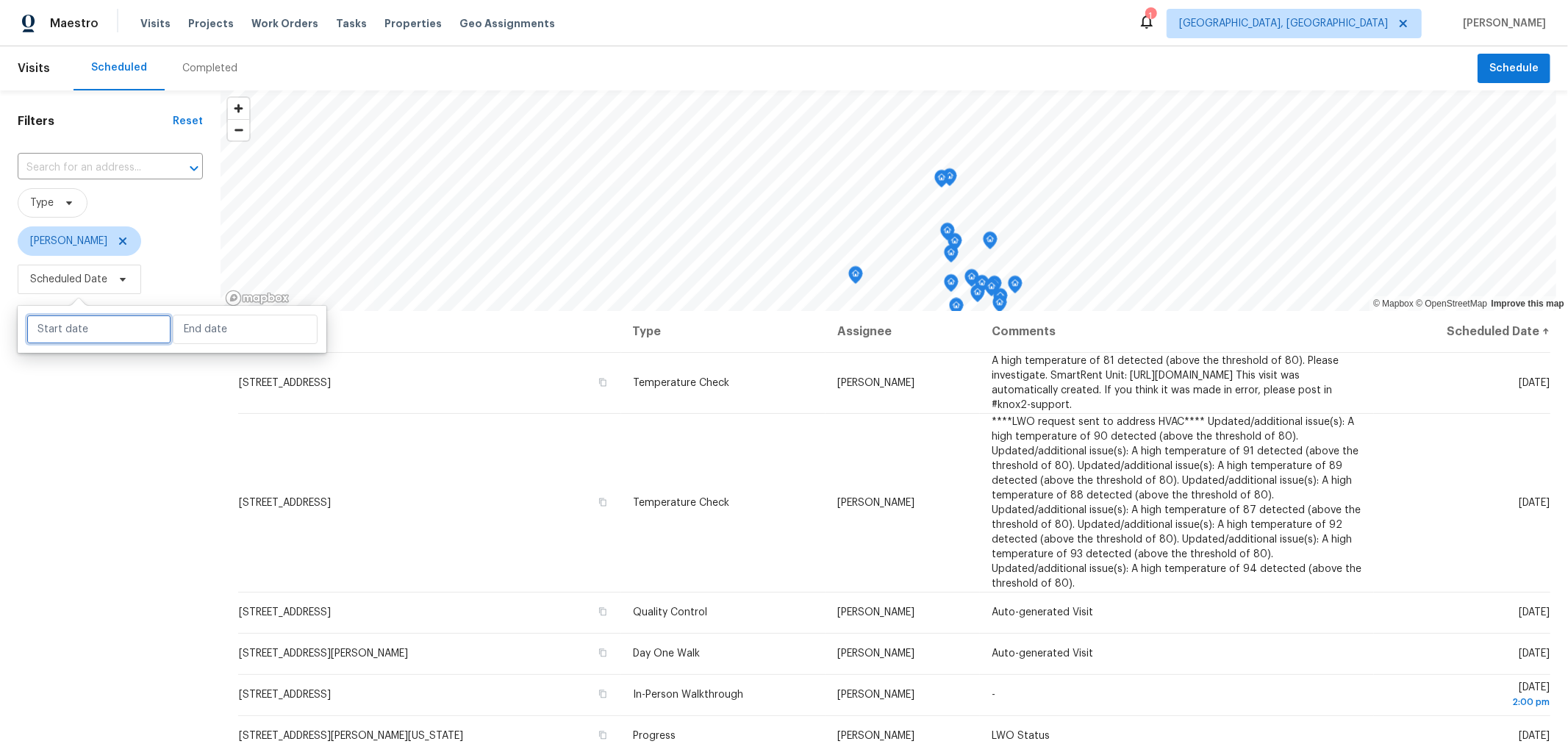
click at [141, 339] on input "text" at bounding box center [99, 328] width 145 height 29
select select "7"
select select "2025"
select select "8"
select select "2025"
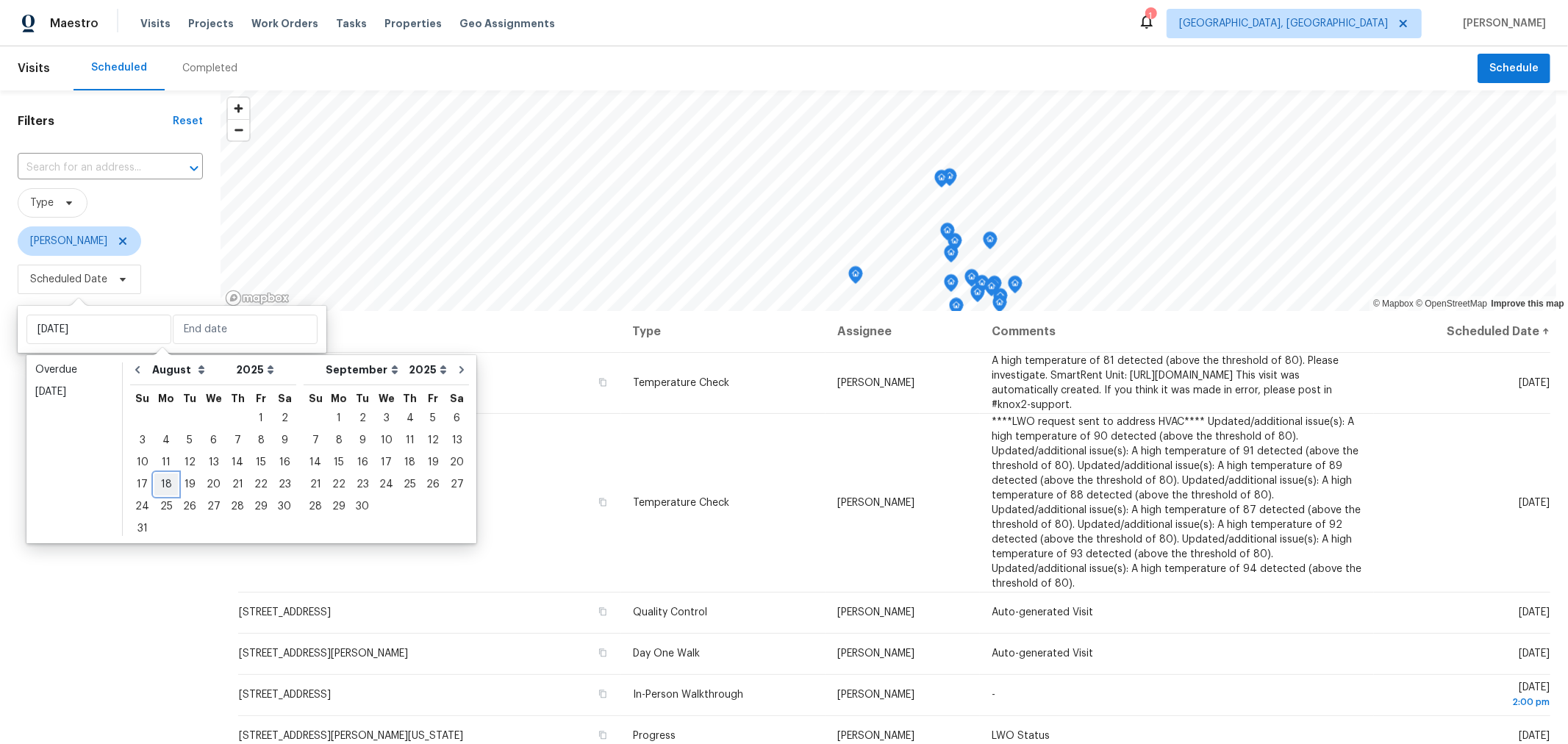
click at [163, 483] on div "18" at bounding box center [166, 484] width 23 height 21
type input "[DATE]"
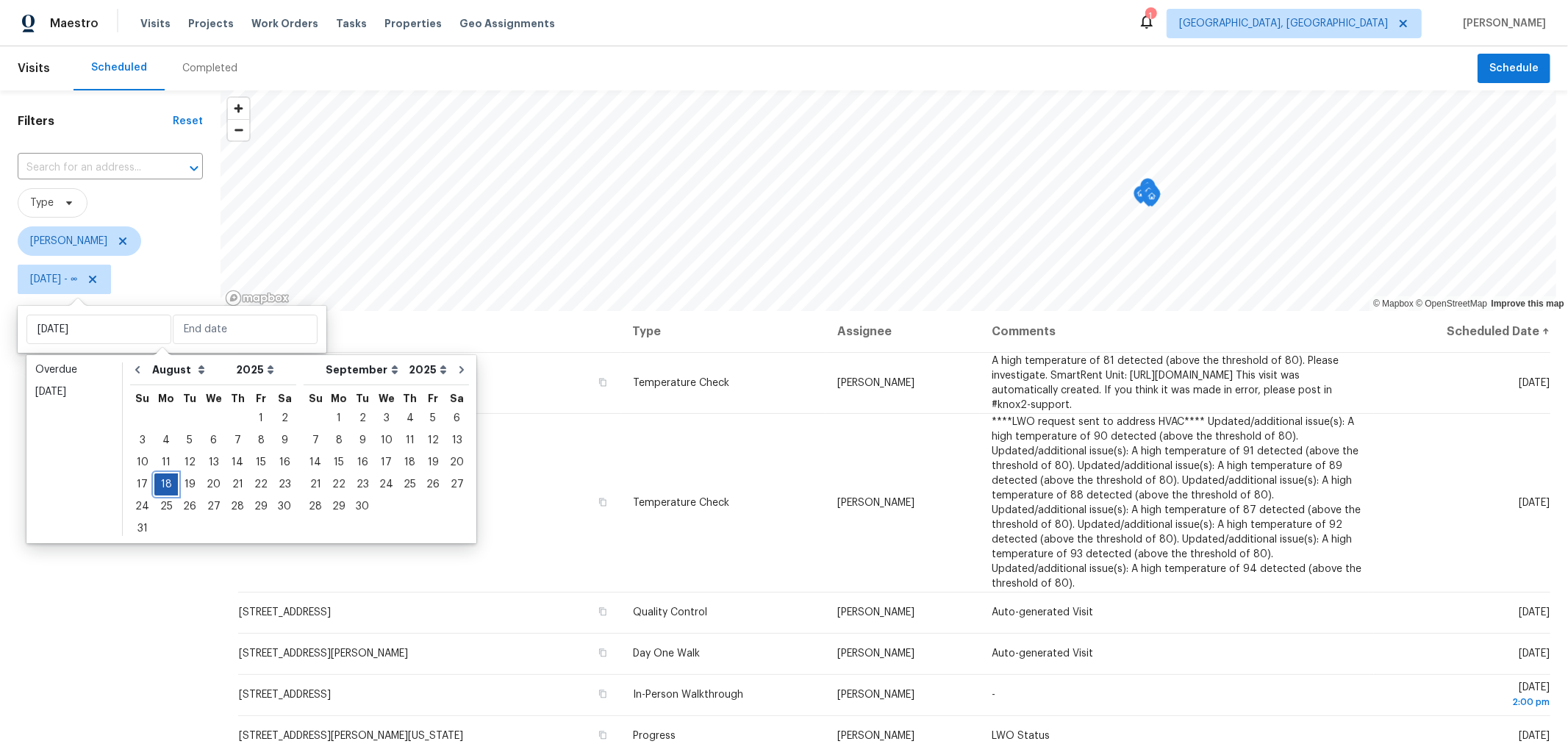
click at [163, 483] on div "18" at bounding box center [166, 484] width 23 height 21
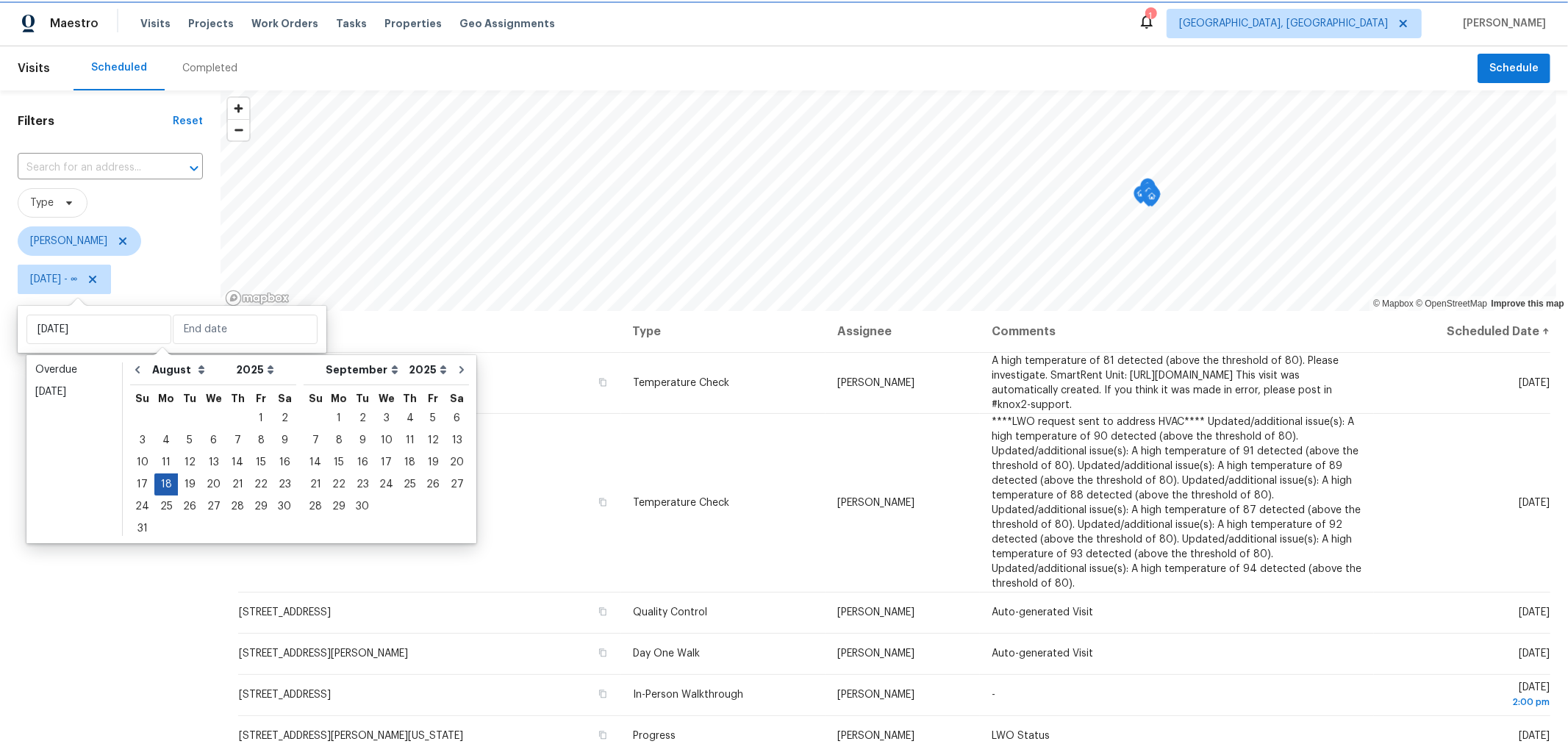
type input "[DATE]"
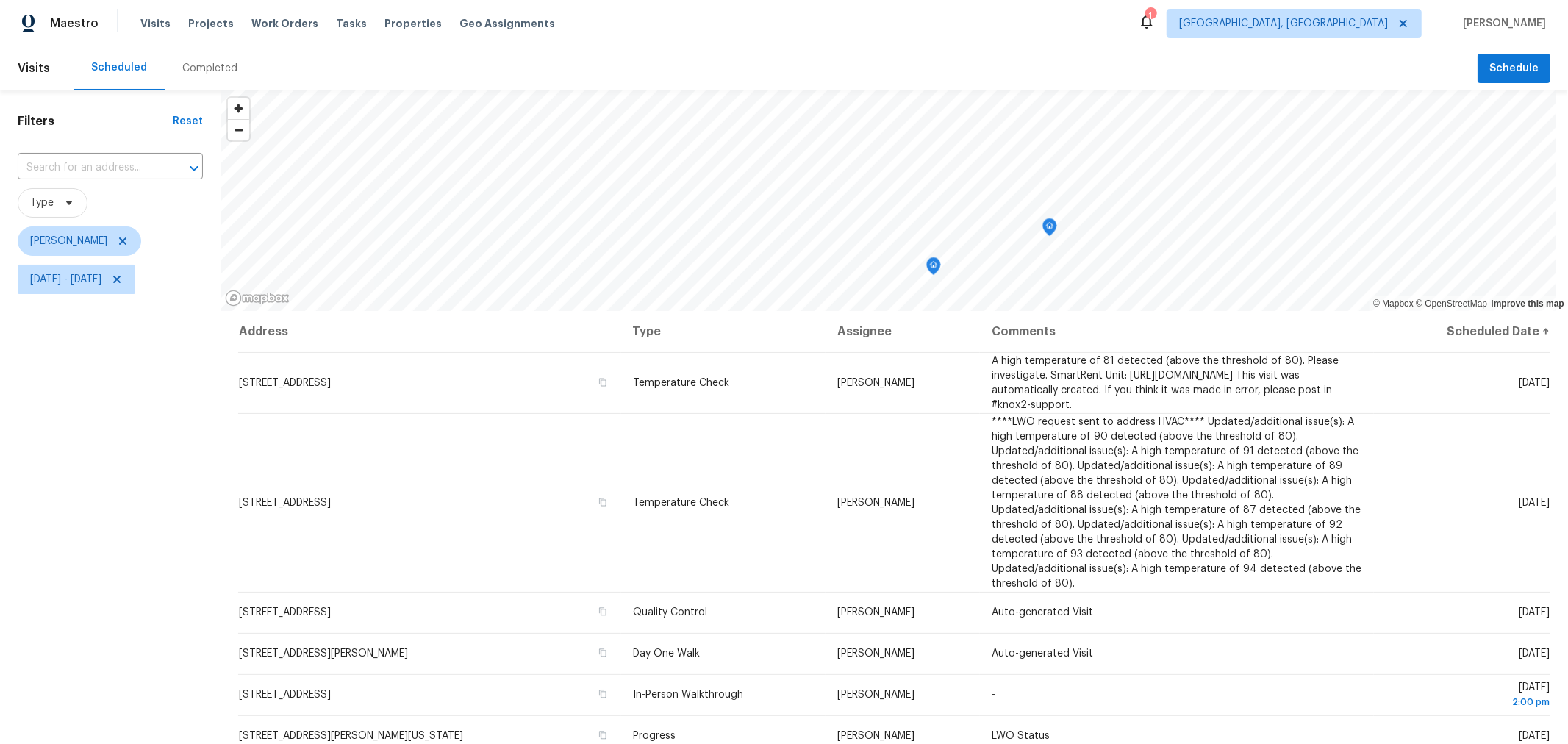
click at [112, 545] on div "Filters Reset ​ Type Keith Hollingsworth Mon, Aug 18 - Mon, Aug 18" at bounding box center [110, 498] width 220 height 815
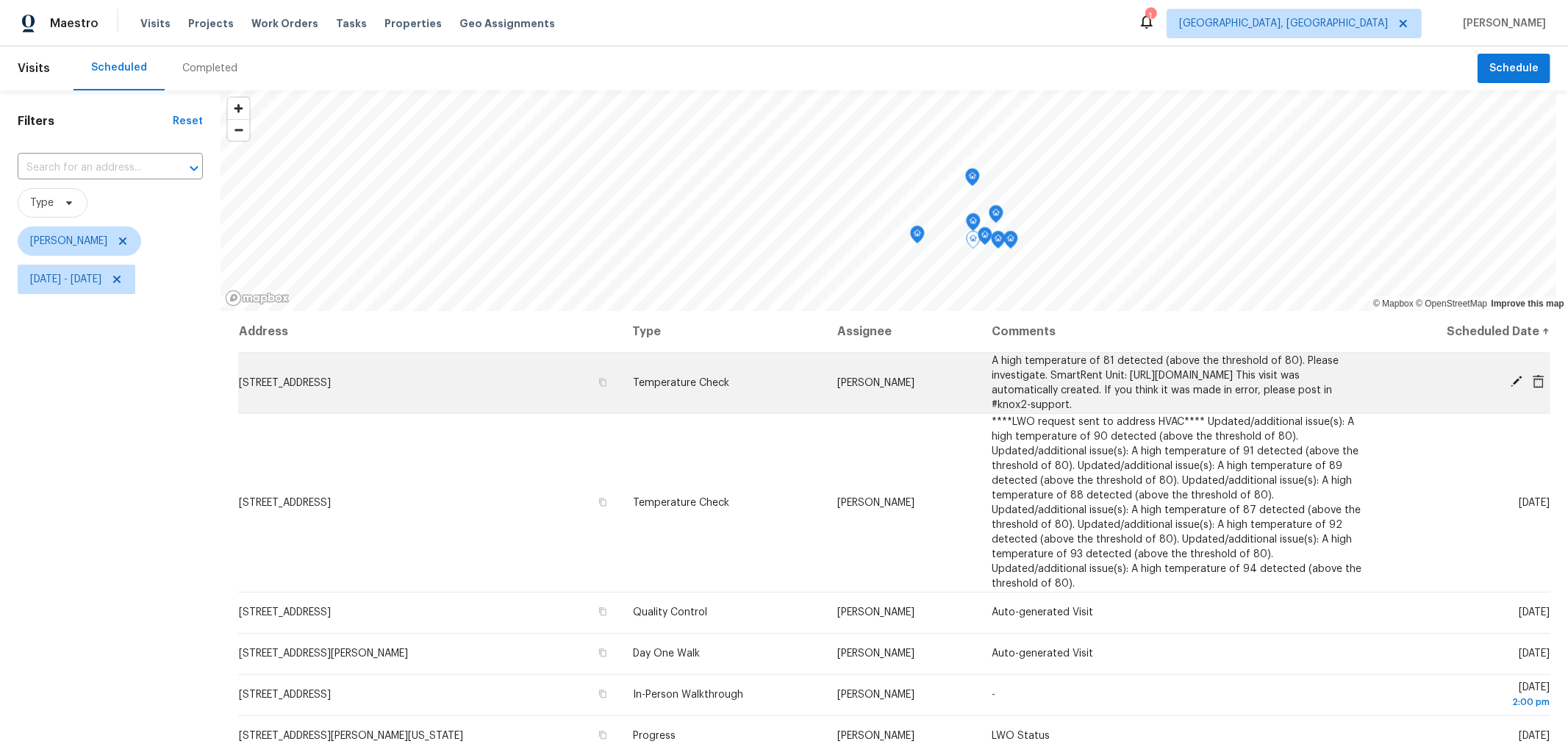
click at [1511, 387] on icon at bounding box center [1516, 382] width 12 height 12
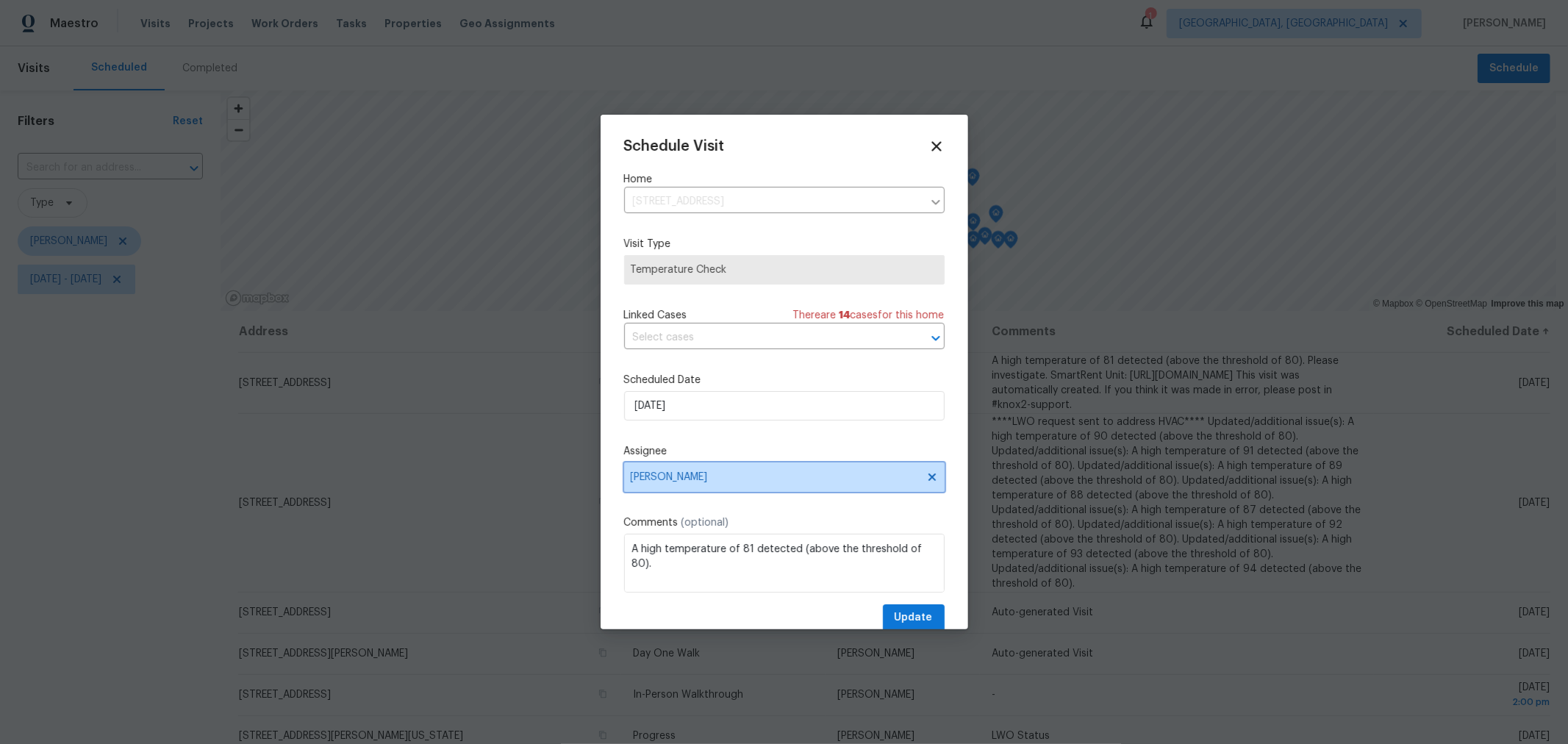
click at [724, 474] on span "[PERSON_NAME]" at bounding box center [774, 477] width 288 height 12
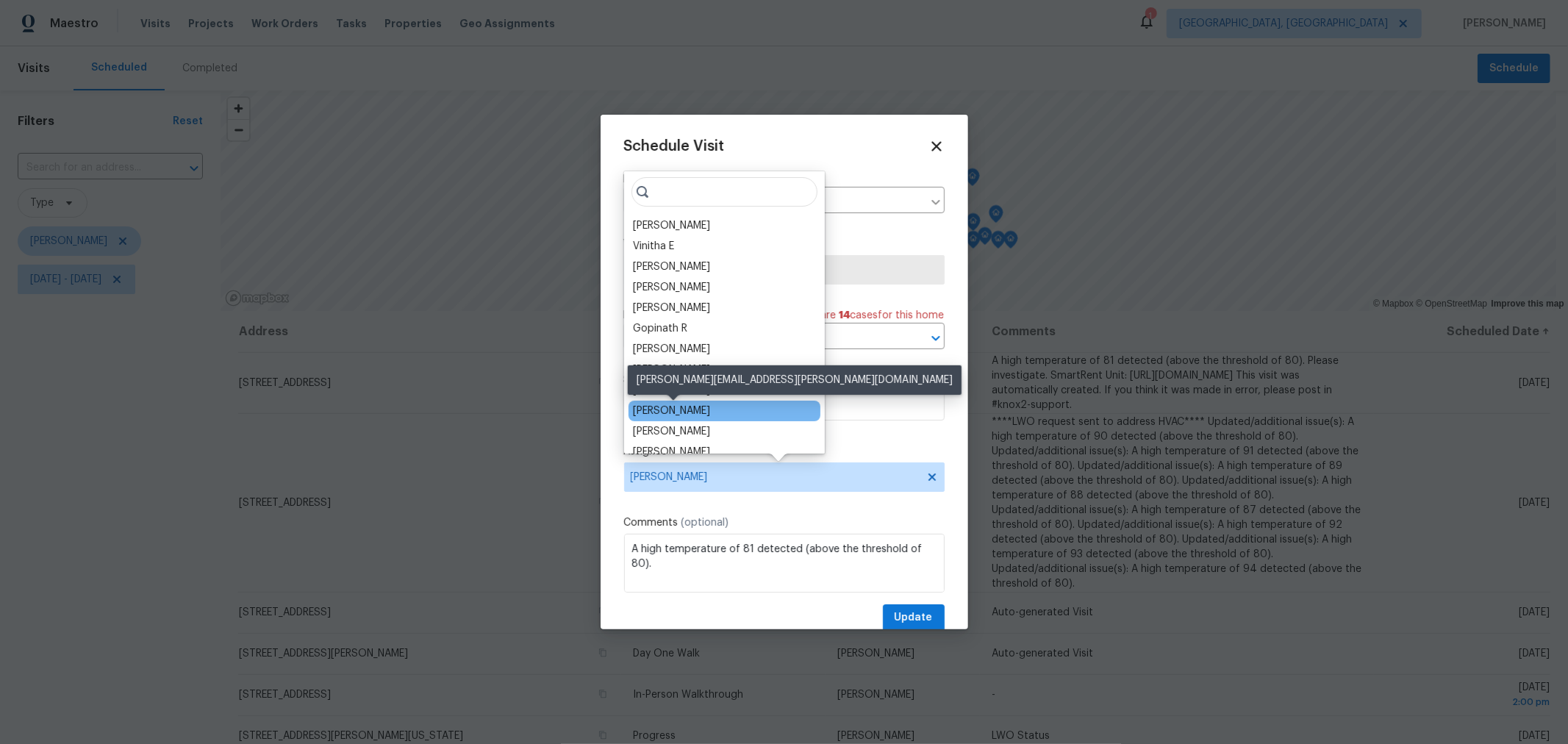
click at [699, 410] on div "[PERSON_NAME]" at bounding box center [671, 411] width 77 height 15
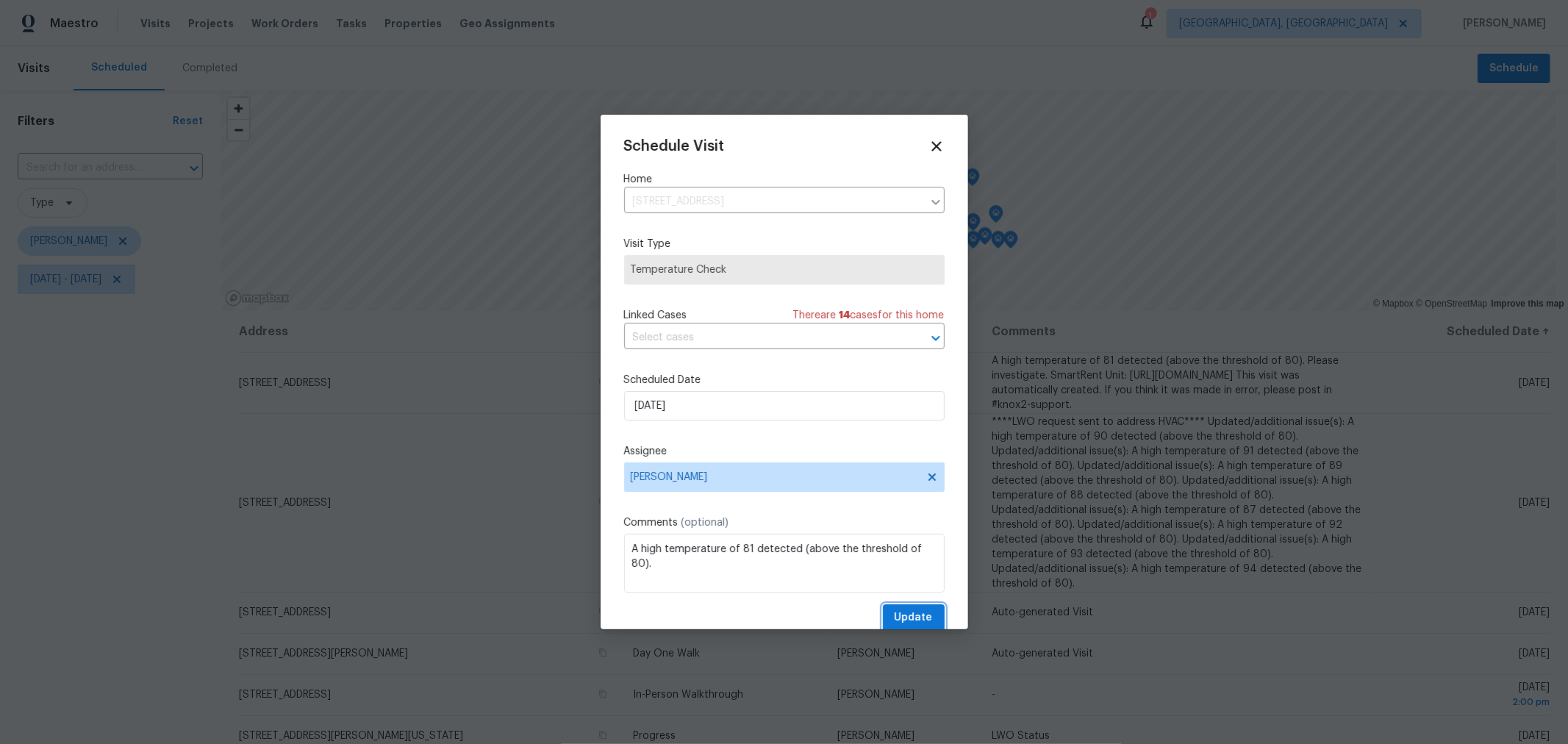
click at [920, 617] on span "Update" at bounding box center [914, 618] width 38 height 18
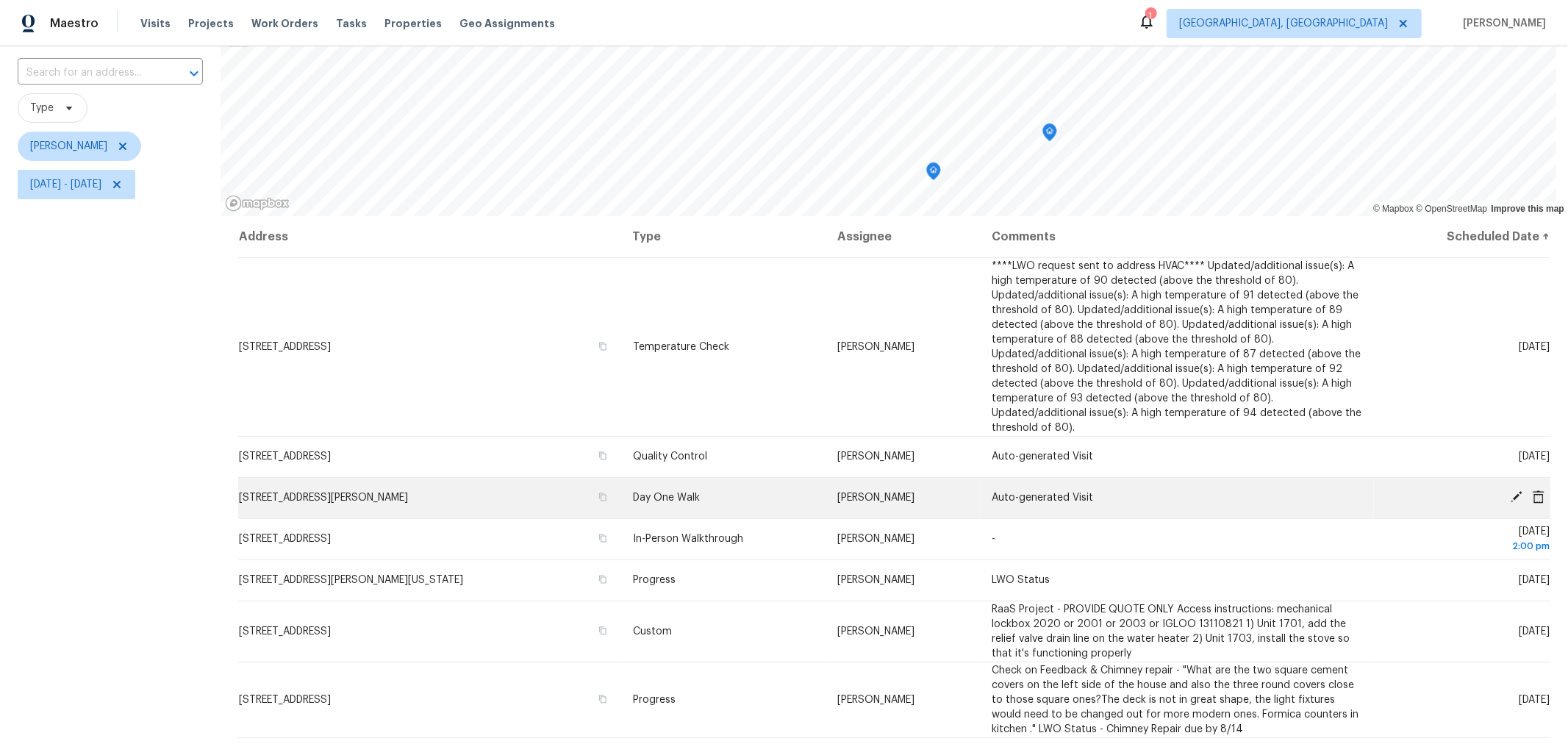
scroll to position [96, 0]
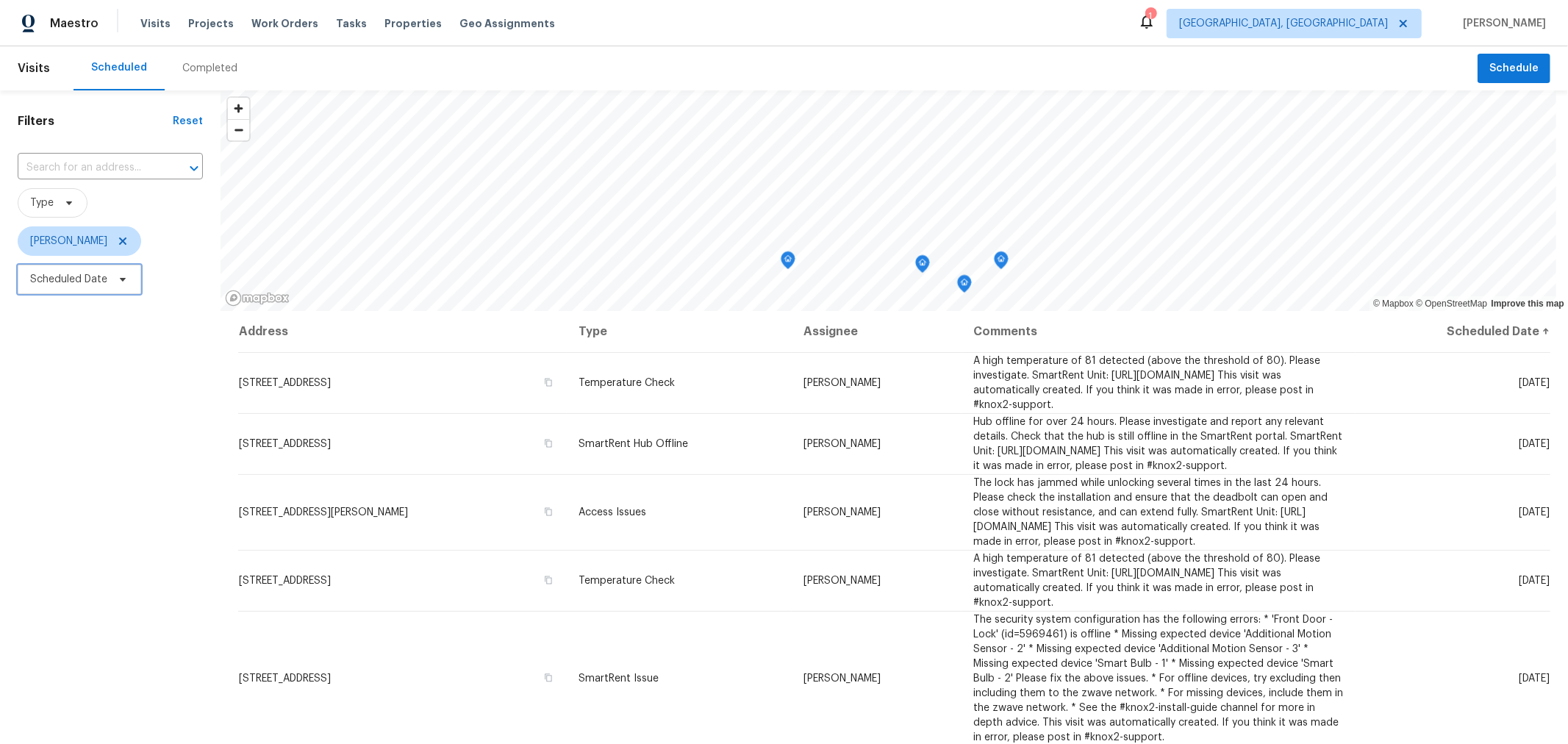
click at [85, 281] on span "Scheduled Date" at bounding box center [68, 279] width 77 height 15
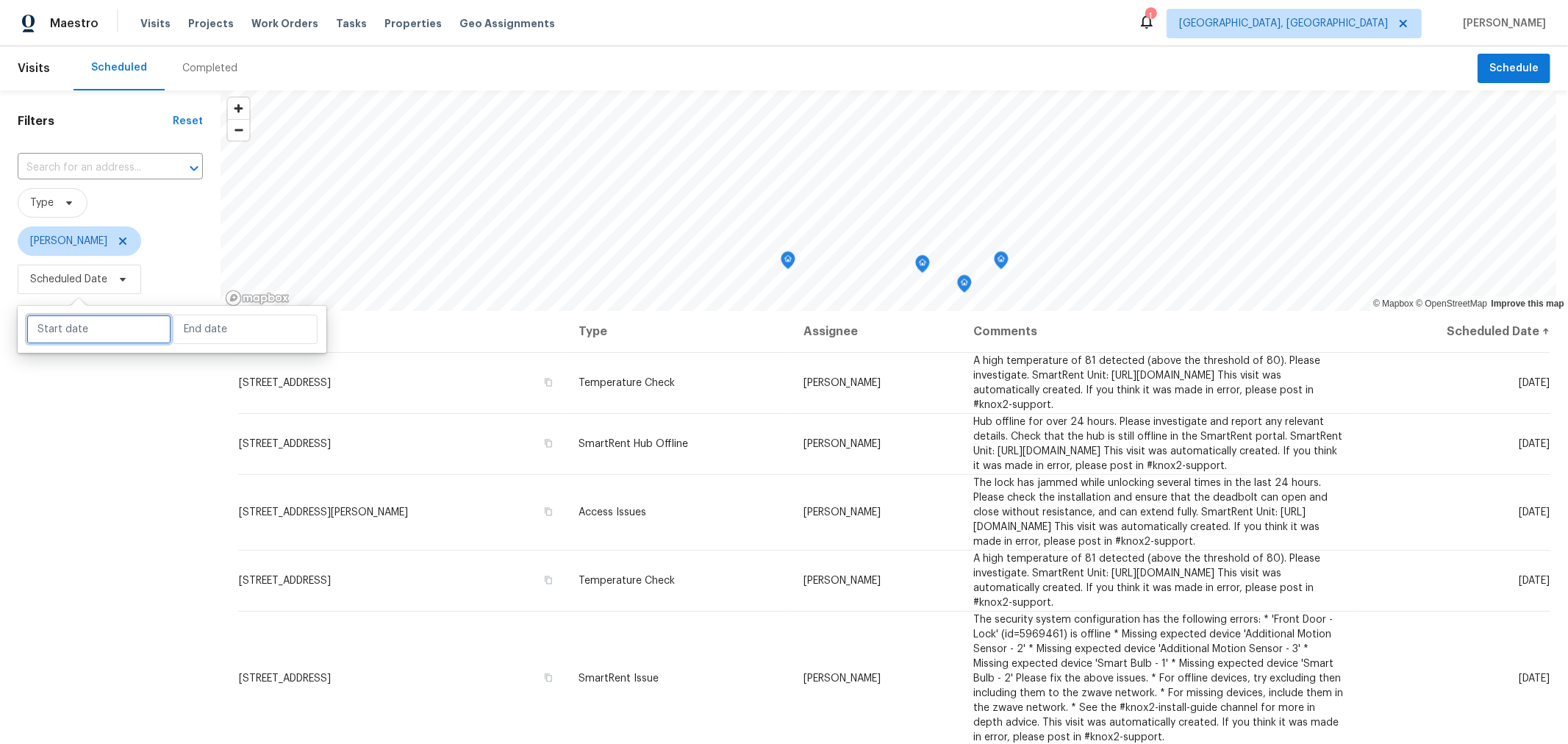
click at [98, 318] on input "text" at bounding box center [99, 328] width 145 height 29
select select "7"
select select "2025"
select select "8"
select select "2025"
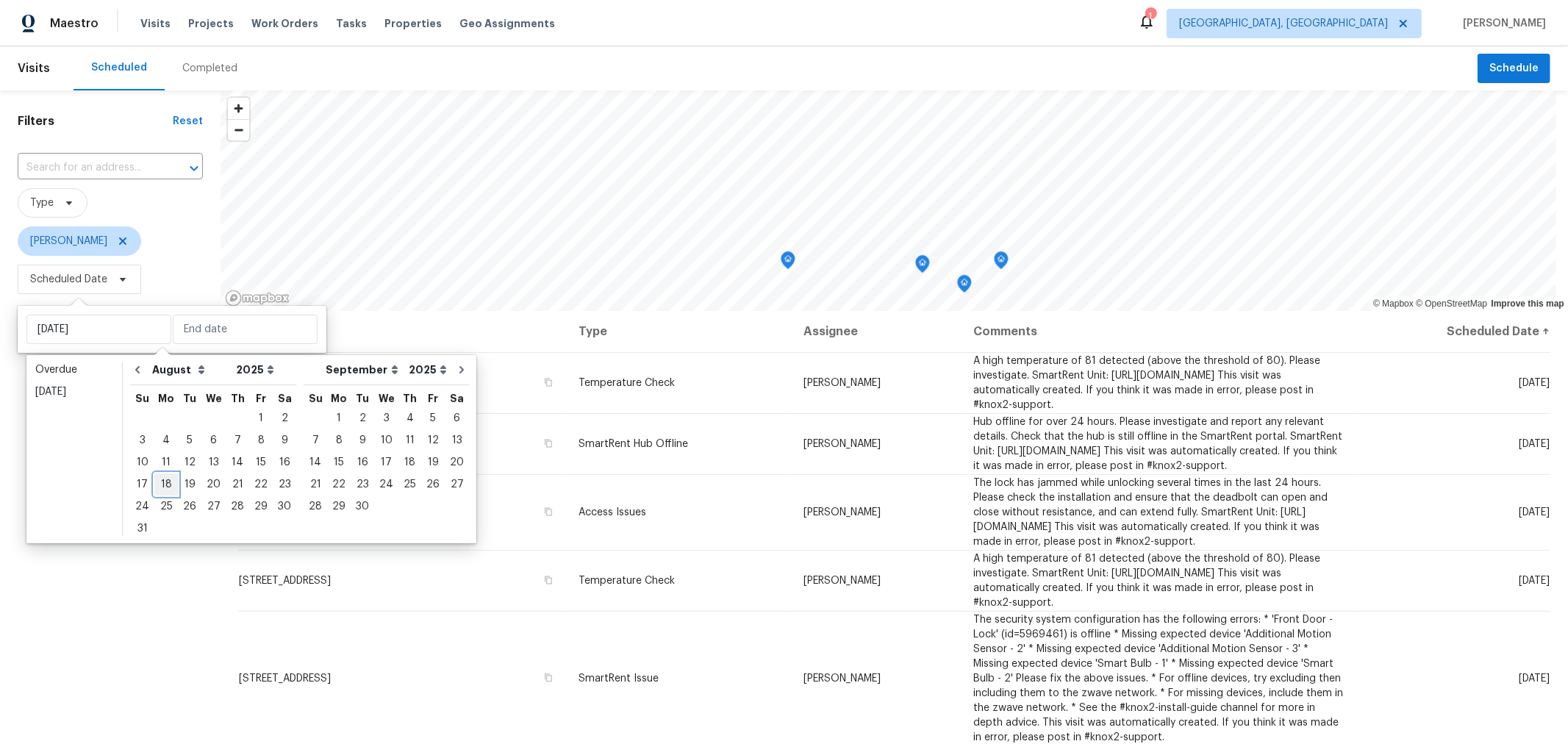
click at [155, 485] on div "18" at bounding box center [166, 484] width 23 height 21
type input "[DATE]"
click at [156, 485] on div "18" at bounding box center [166, 484] width 23 height 21
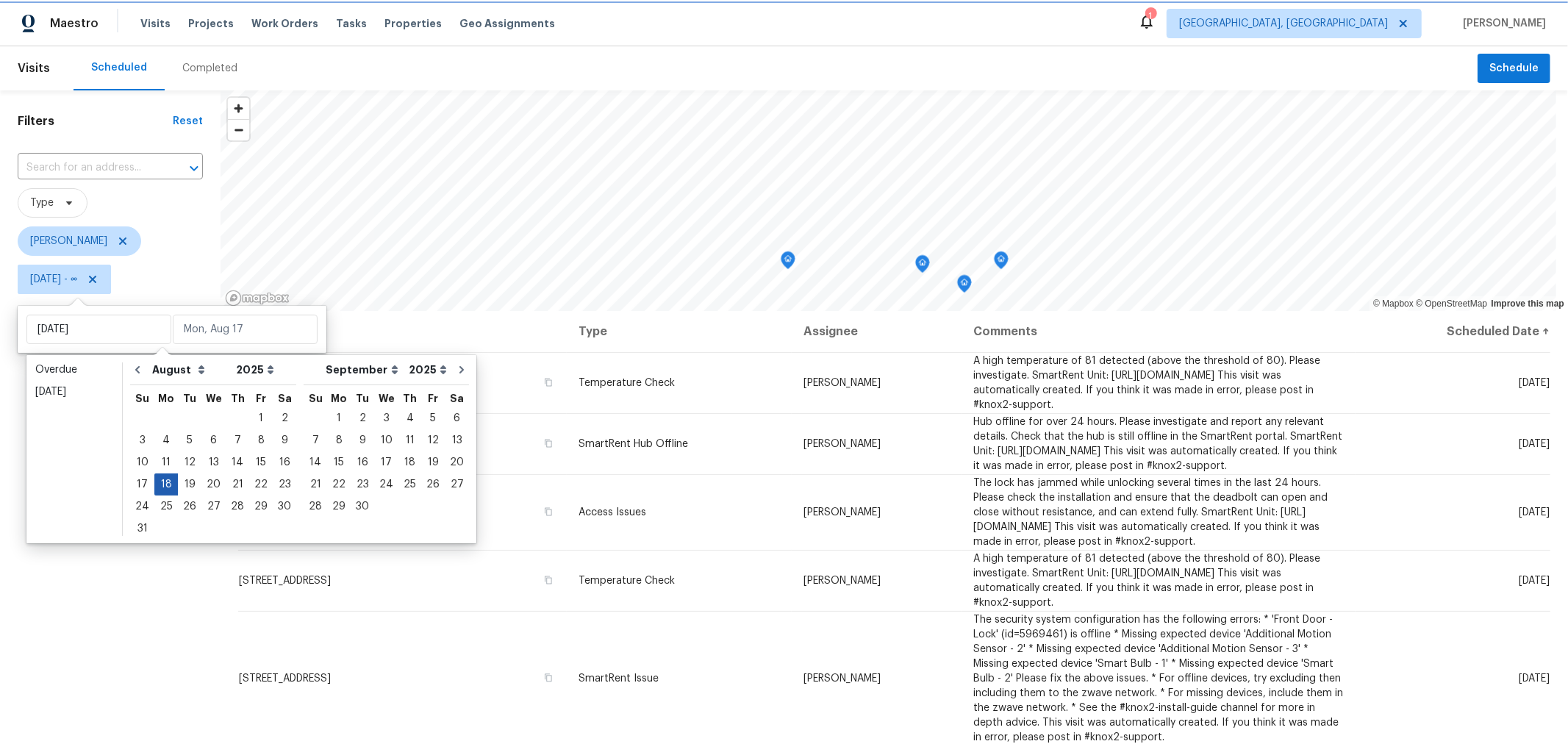
type input "[DATE]"
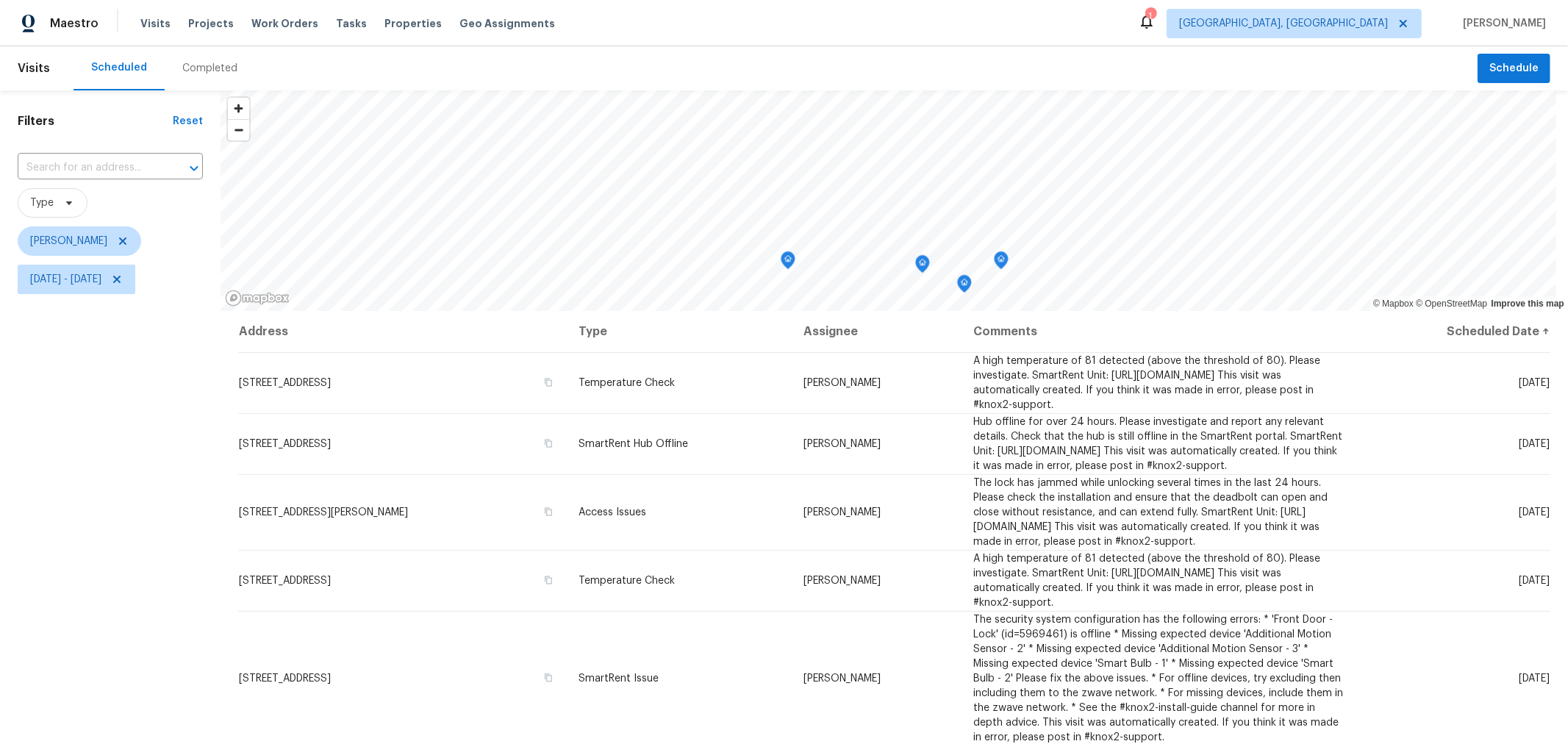
click at [130, 508] on div "Filters Reset ​ Type [PERSON_NAME] [DATE] - [DATE]" at bounding box center [110, 498] width 220 height 815
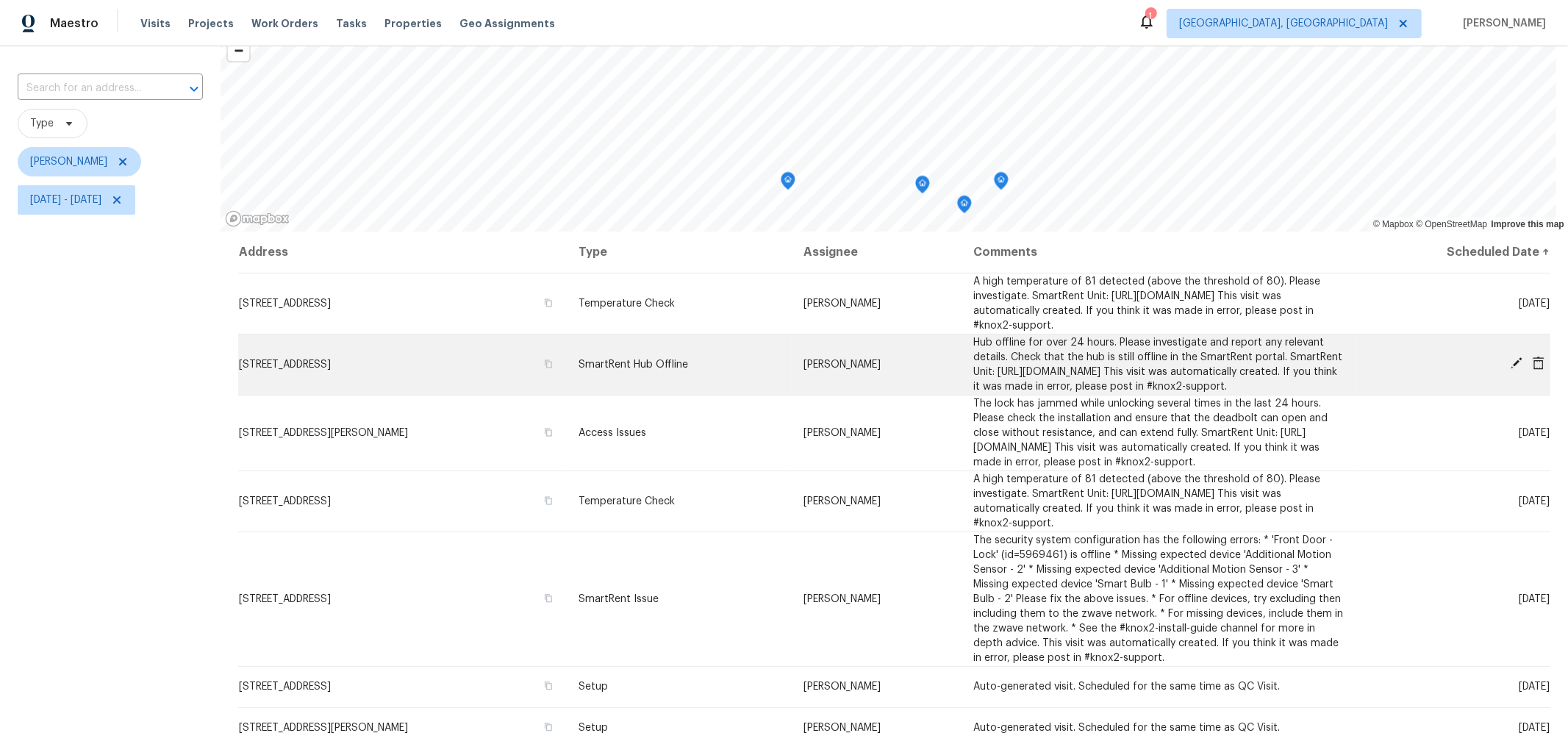
scroll to position [80, 0]
click at [1510, 369] on icon at bounding box center [1516, 362] width 13 height 13
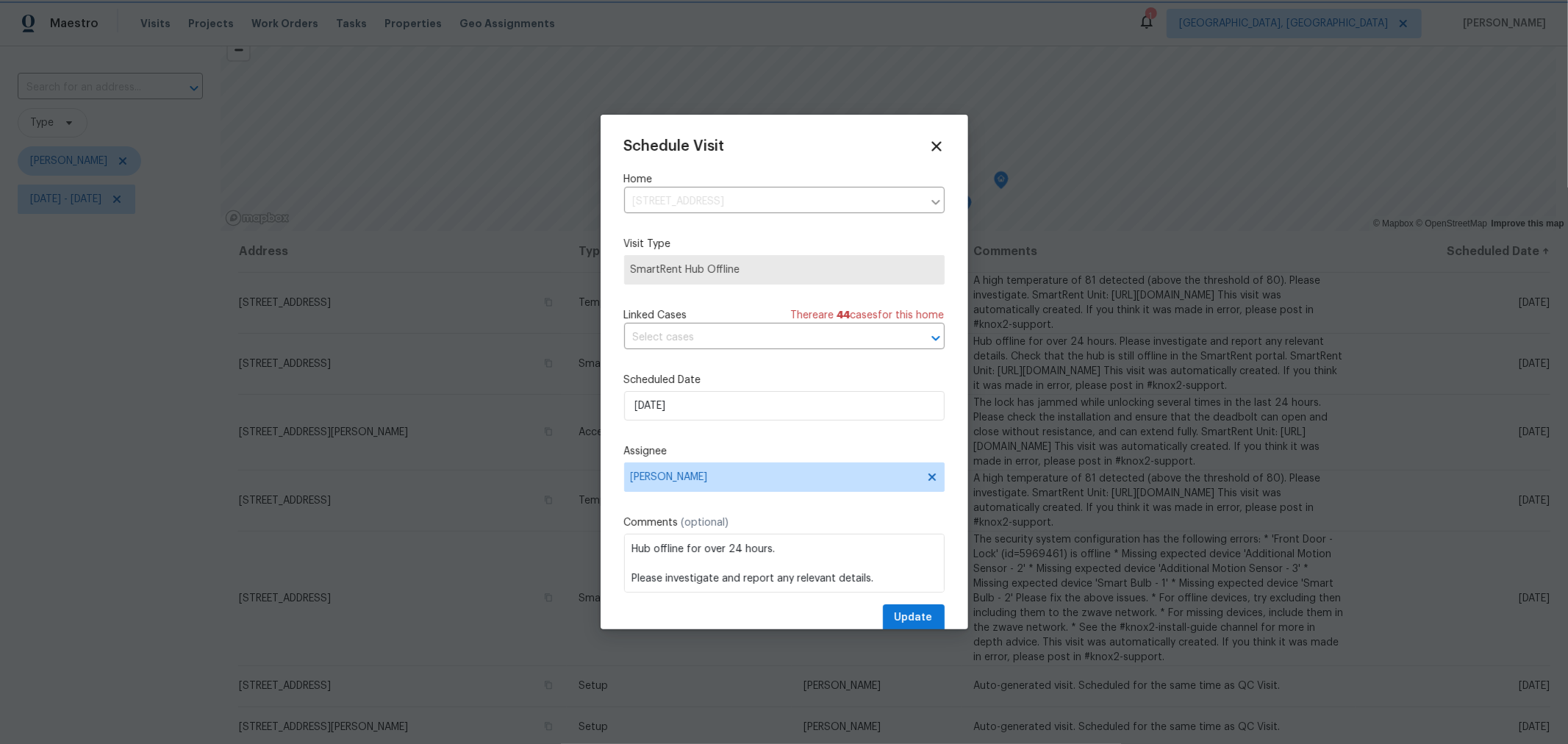
click at [37, 399] on div at bounding box center [784, 372] width 1568 height 744
click at [928, 140] on icon at bounding box center [936, 145] width 17 height 17
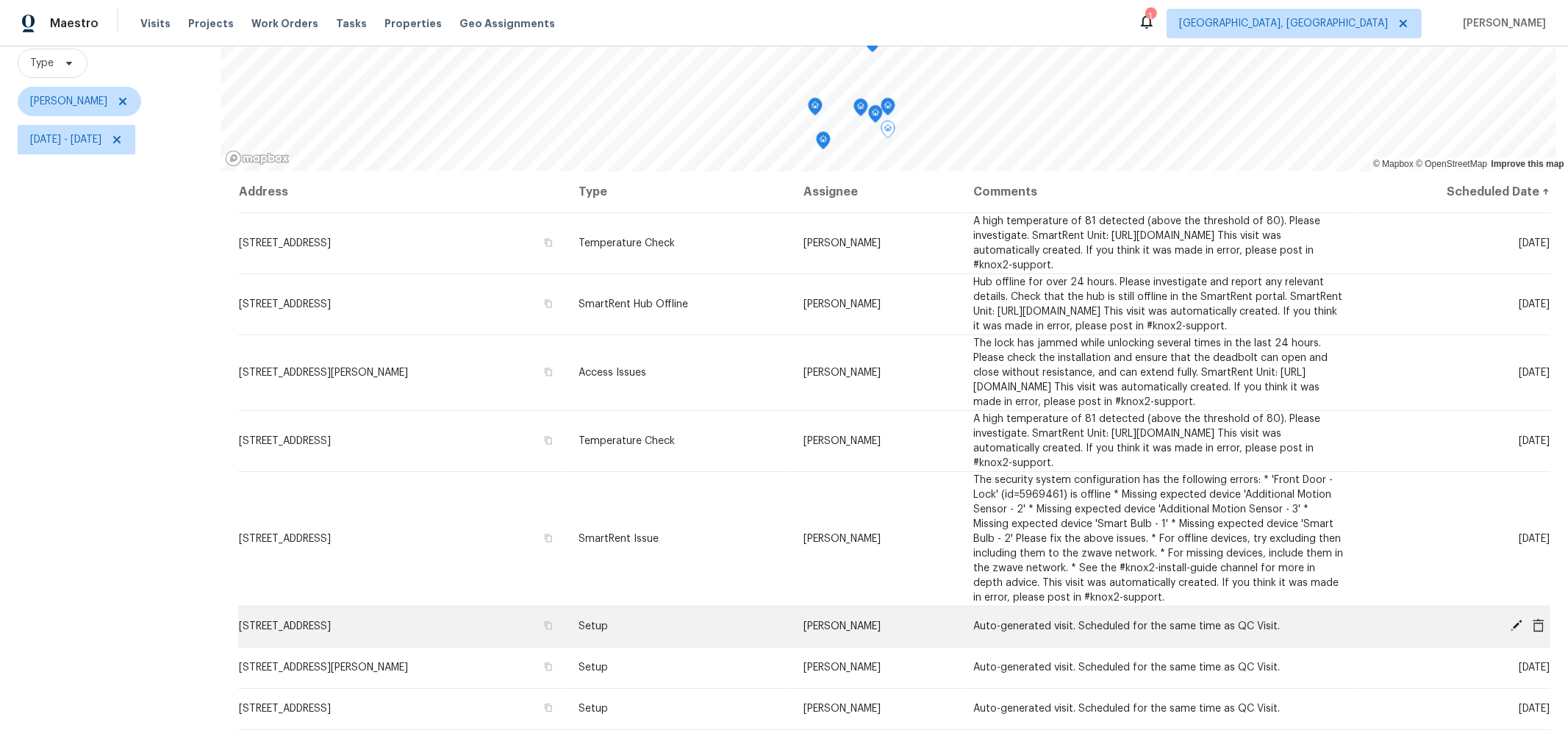
scroll to position [174, 0]
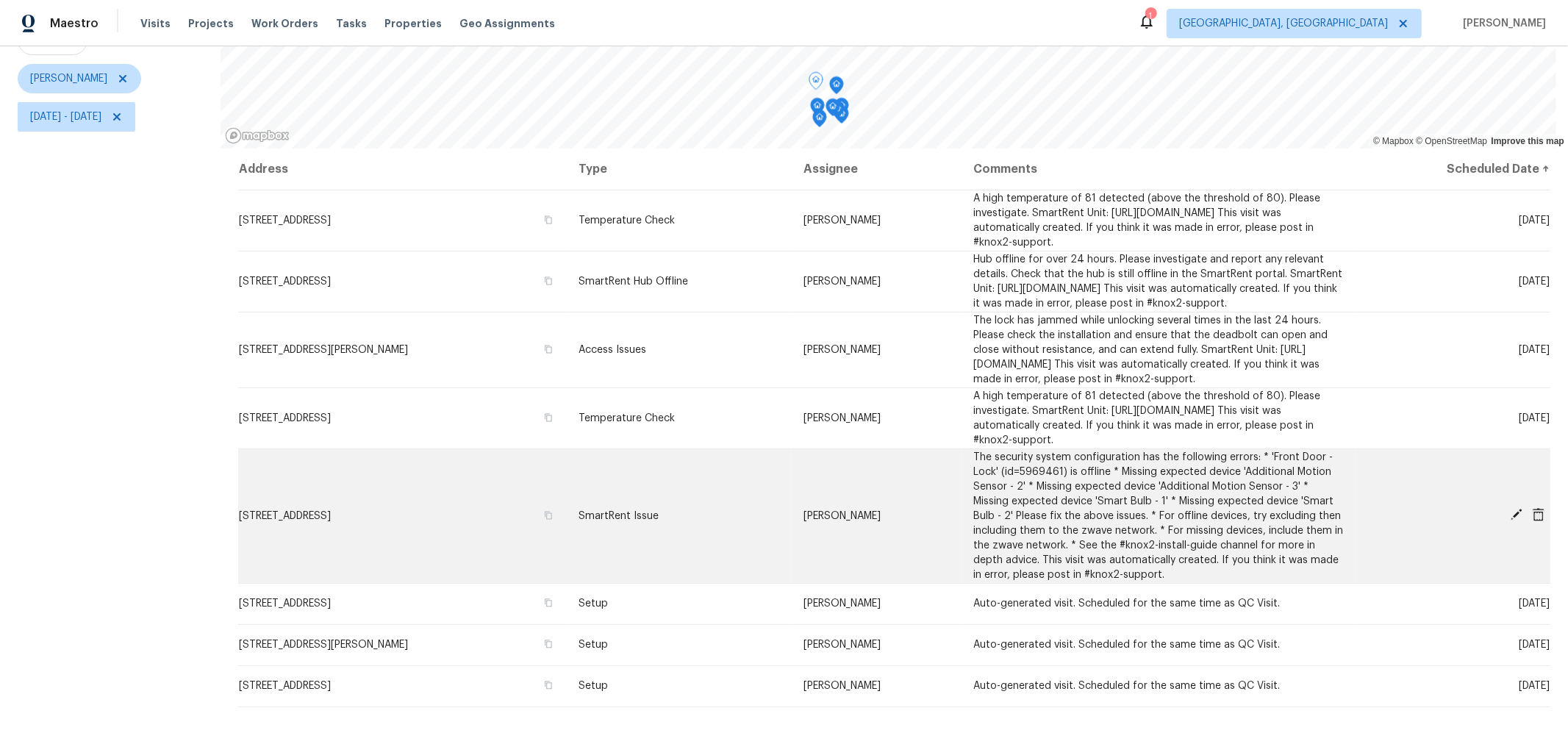
click at [1511, 520] on icon at bounding box center [1516, 515] width 12 height 12
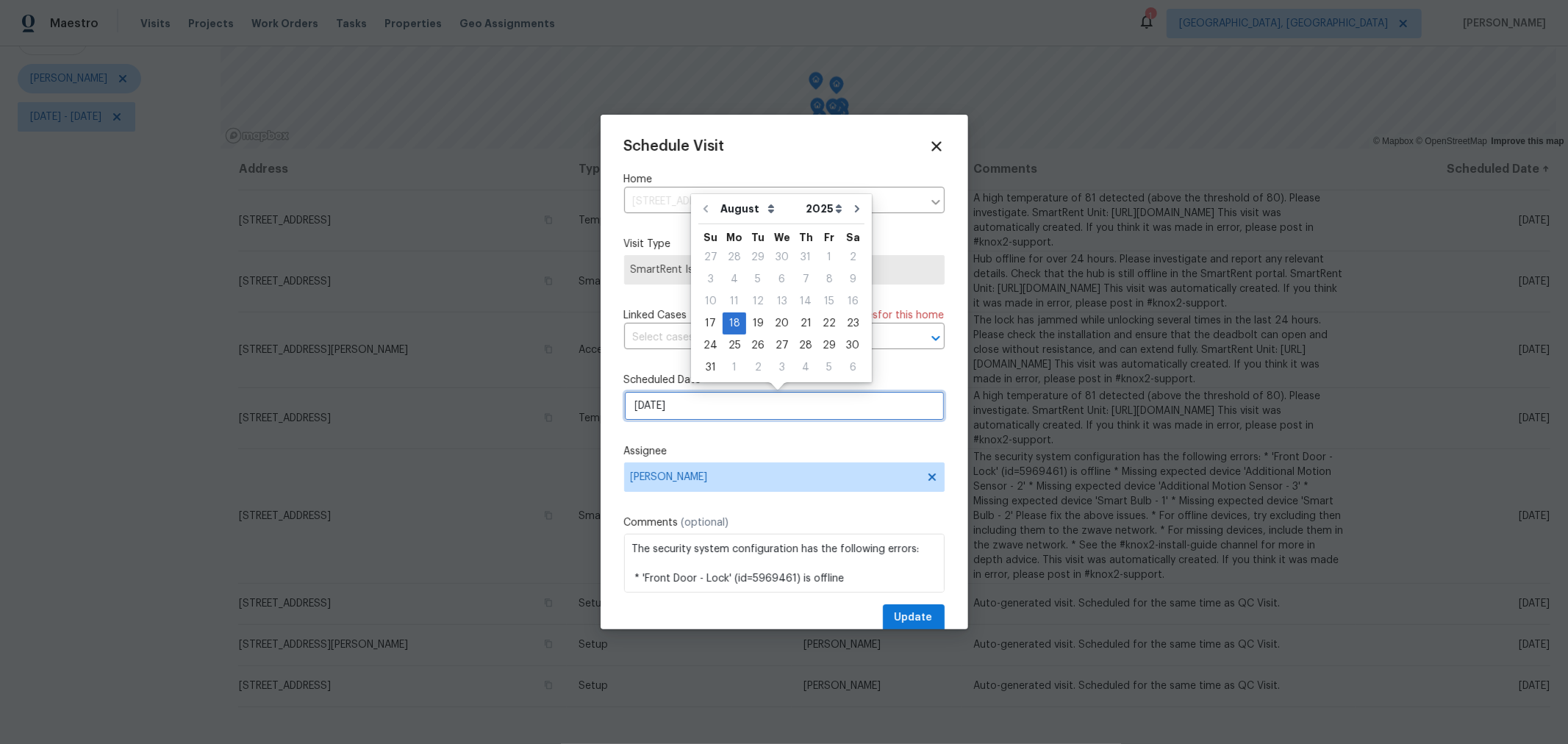
click at [685, 404] on input "8/18/2025" at bounding box center [784, 405] width 320 height 29
click at [750, 322] on div "19" at bounding box center [757, 323] width 23 height 21
type input "8/19/2025"
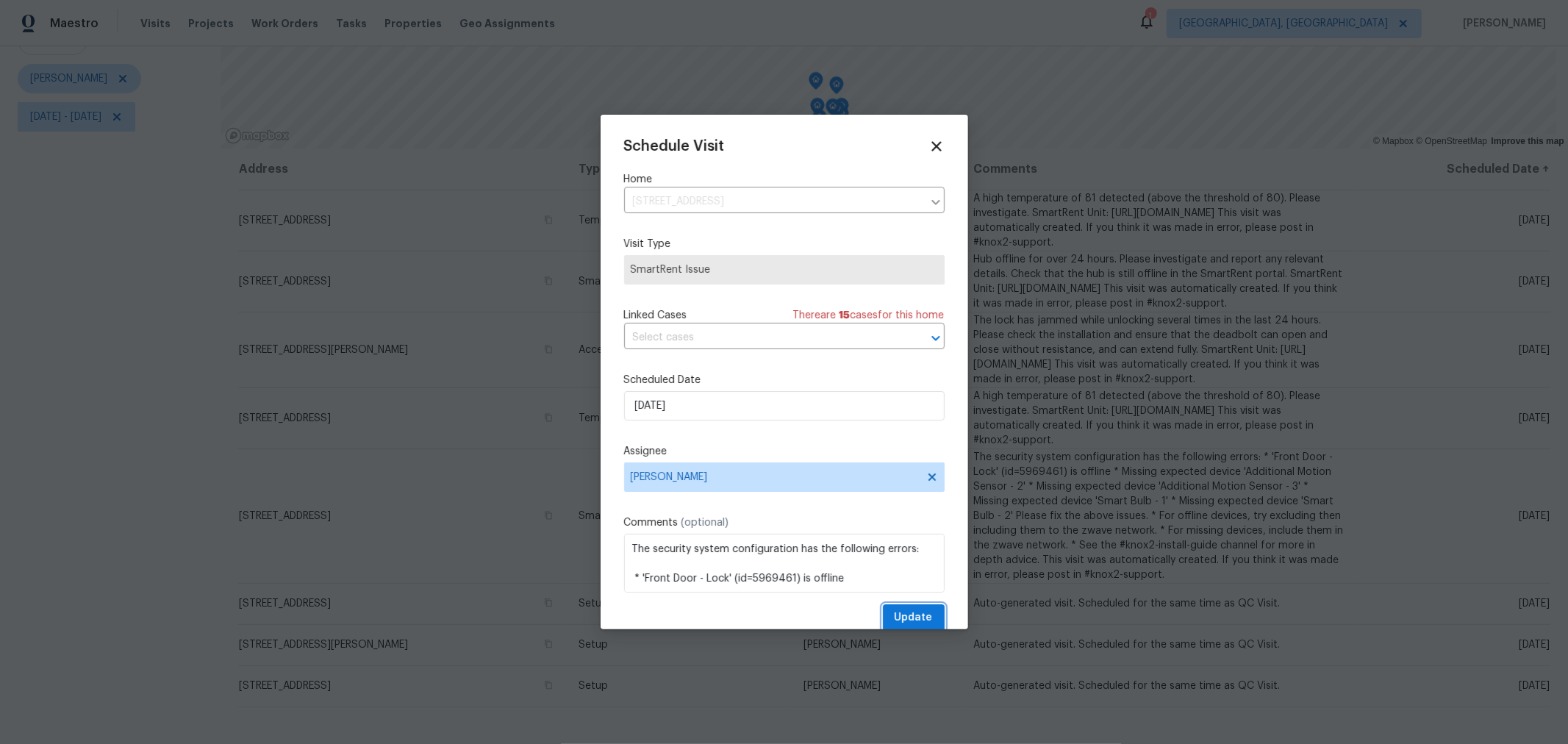
click at [887, 609] on button "Update" at bounding box center [914, 618] width 62 height 27
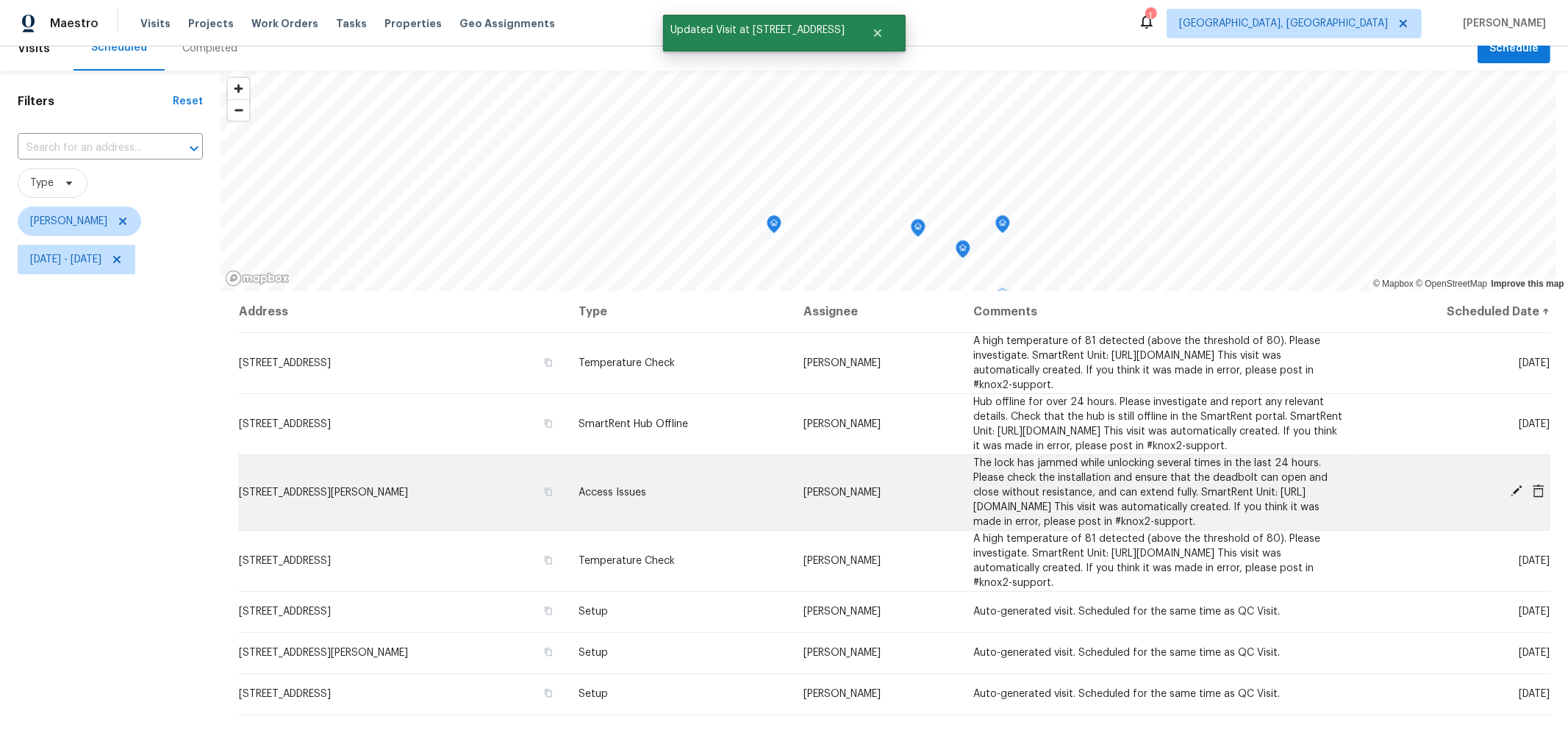
scroll to position [0, 0]
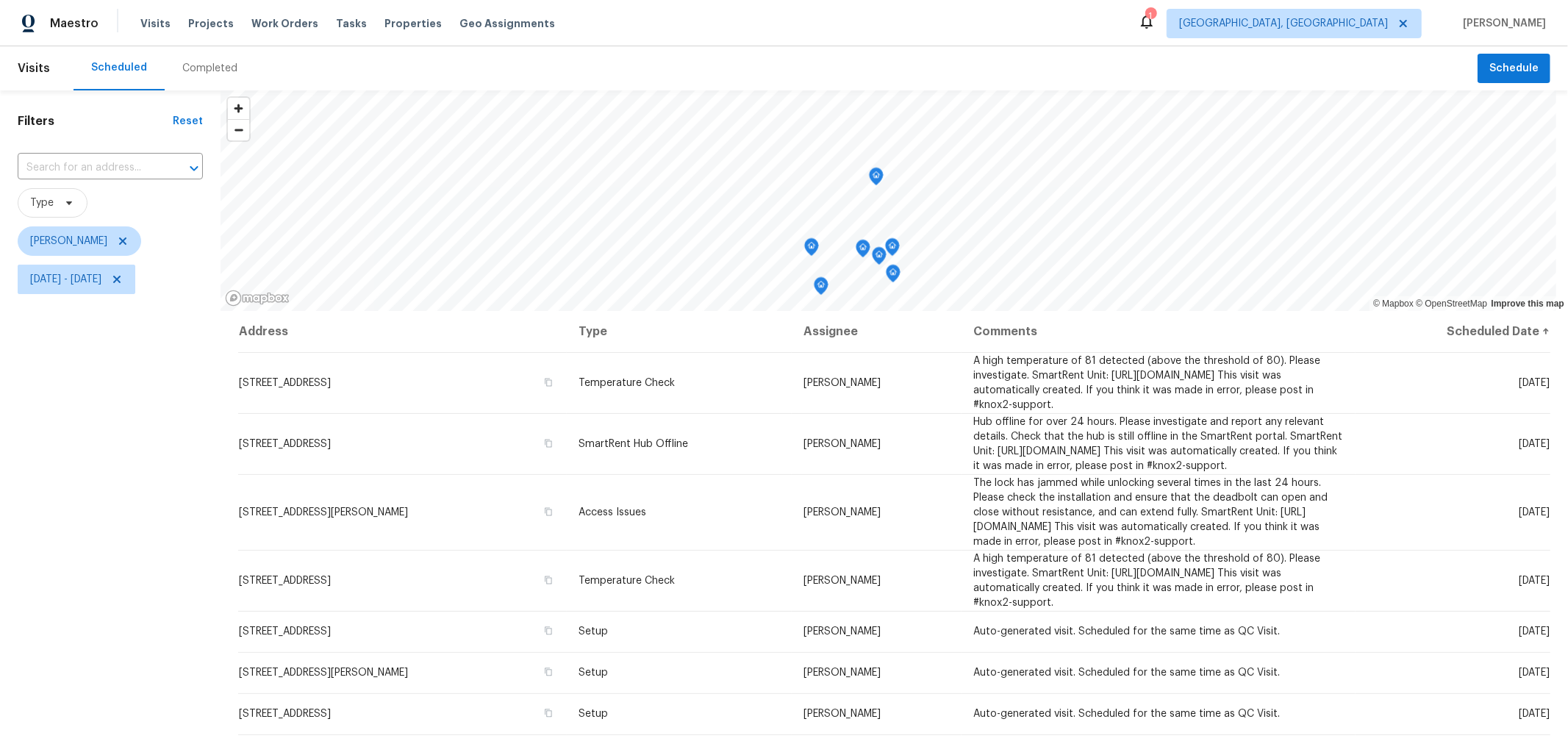
click at [875, 179] on icon "Map marker" at bounding box center [876, 176] width 13 height 17
click at [879, 179] on icon "Map marker" at bounding box center [878, 176] width 13 height 17
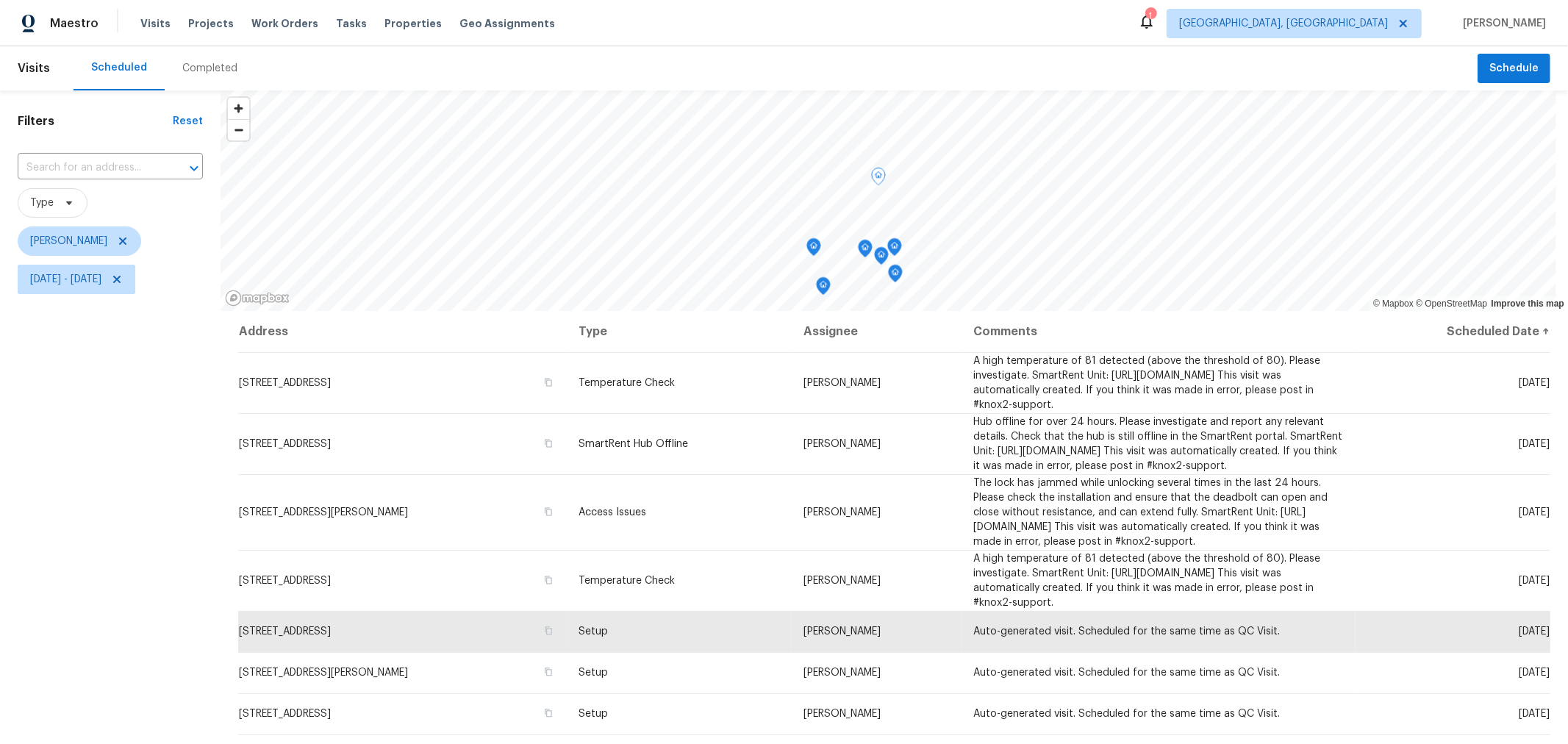
click at [814, 251] on icon "Map marker" at bounding box center [814, 247] width 13 height 17
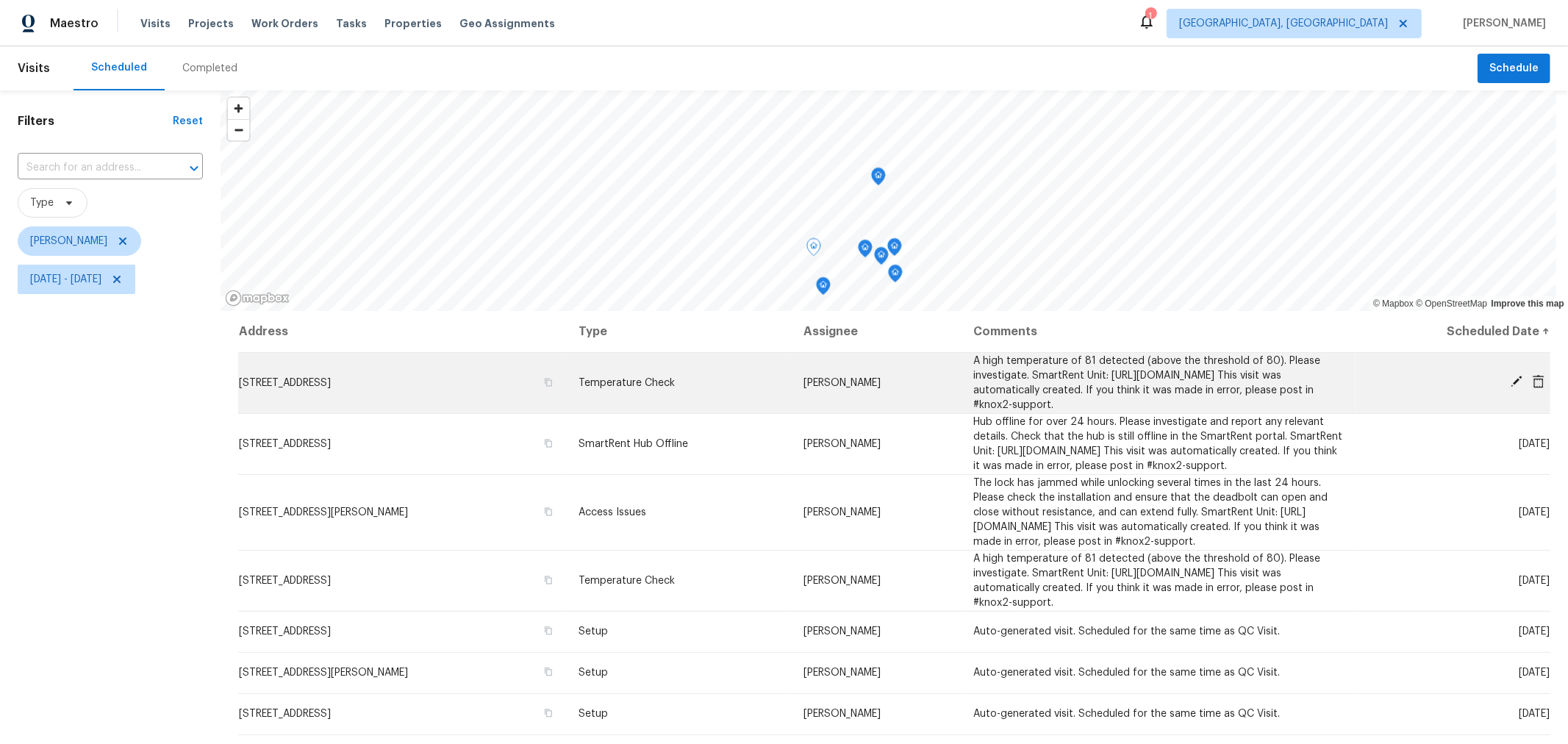
click at [1510, 383] on icon at bounding box center [1516, 382] width 13 height 13
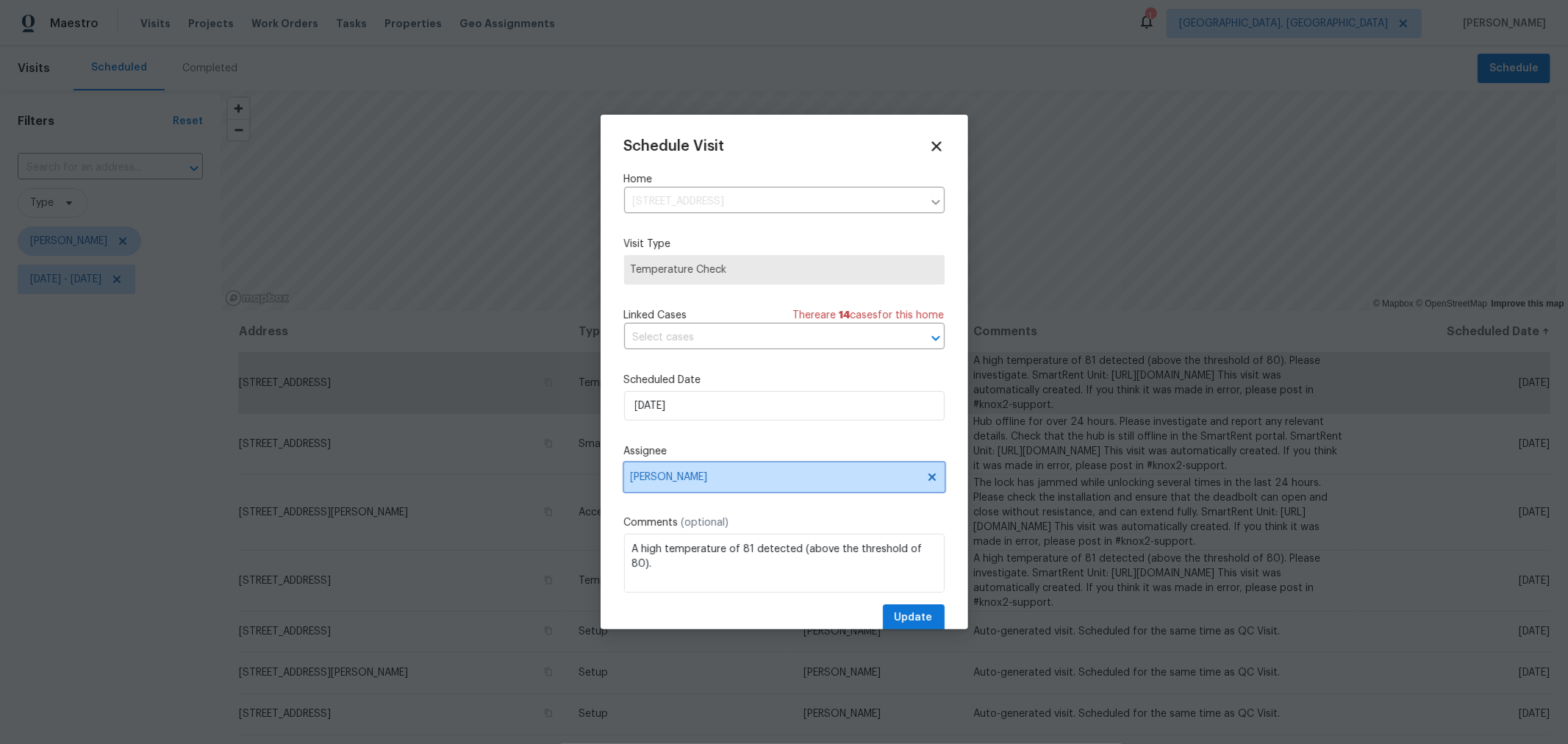
click at [752, 485] on span "Dennis Neuhardt" at bounding box center [784, 476] width 320 height 29
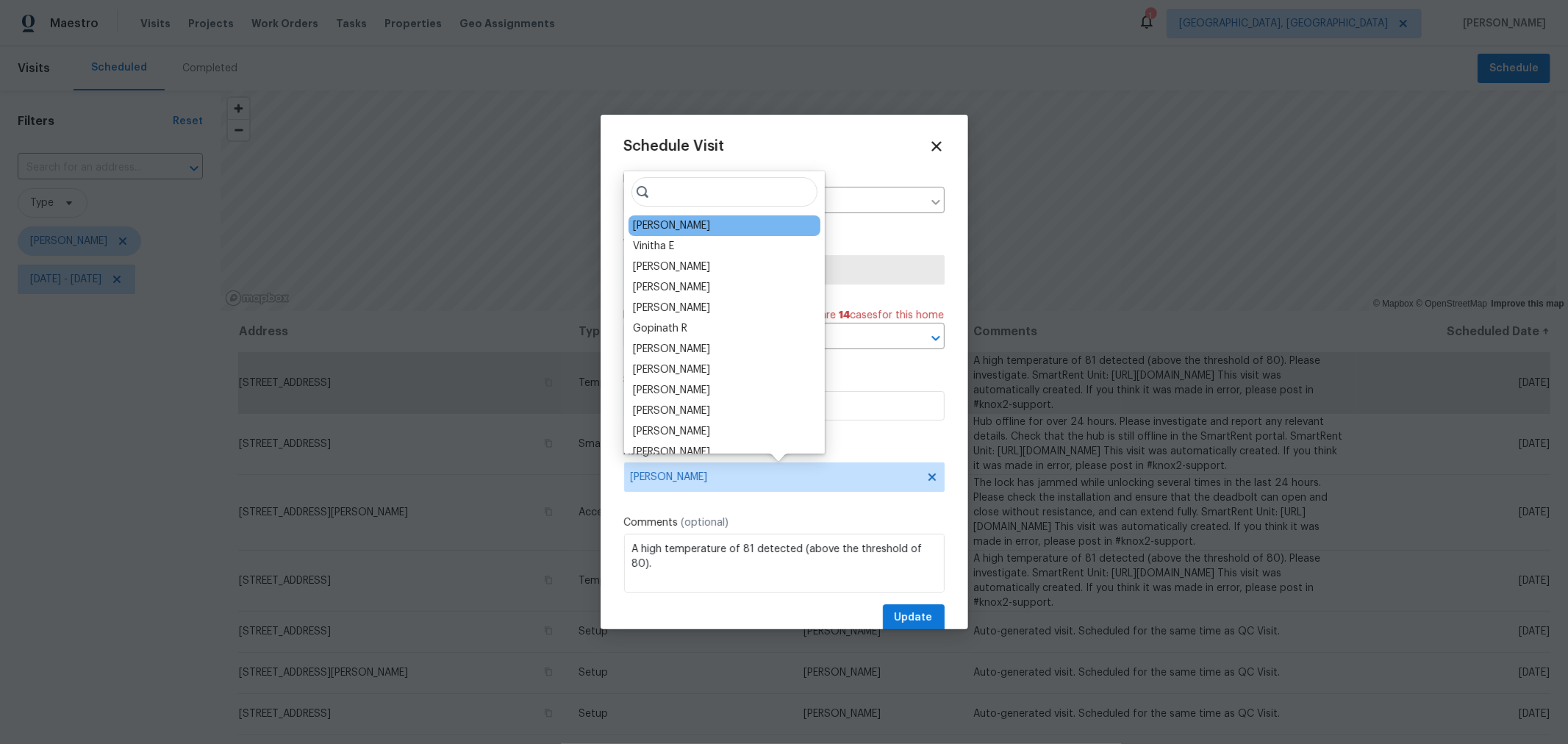
click at [707, 222] on div "[PERSON_NAME]" at bounding box center [671, 226] width 77 height 15
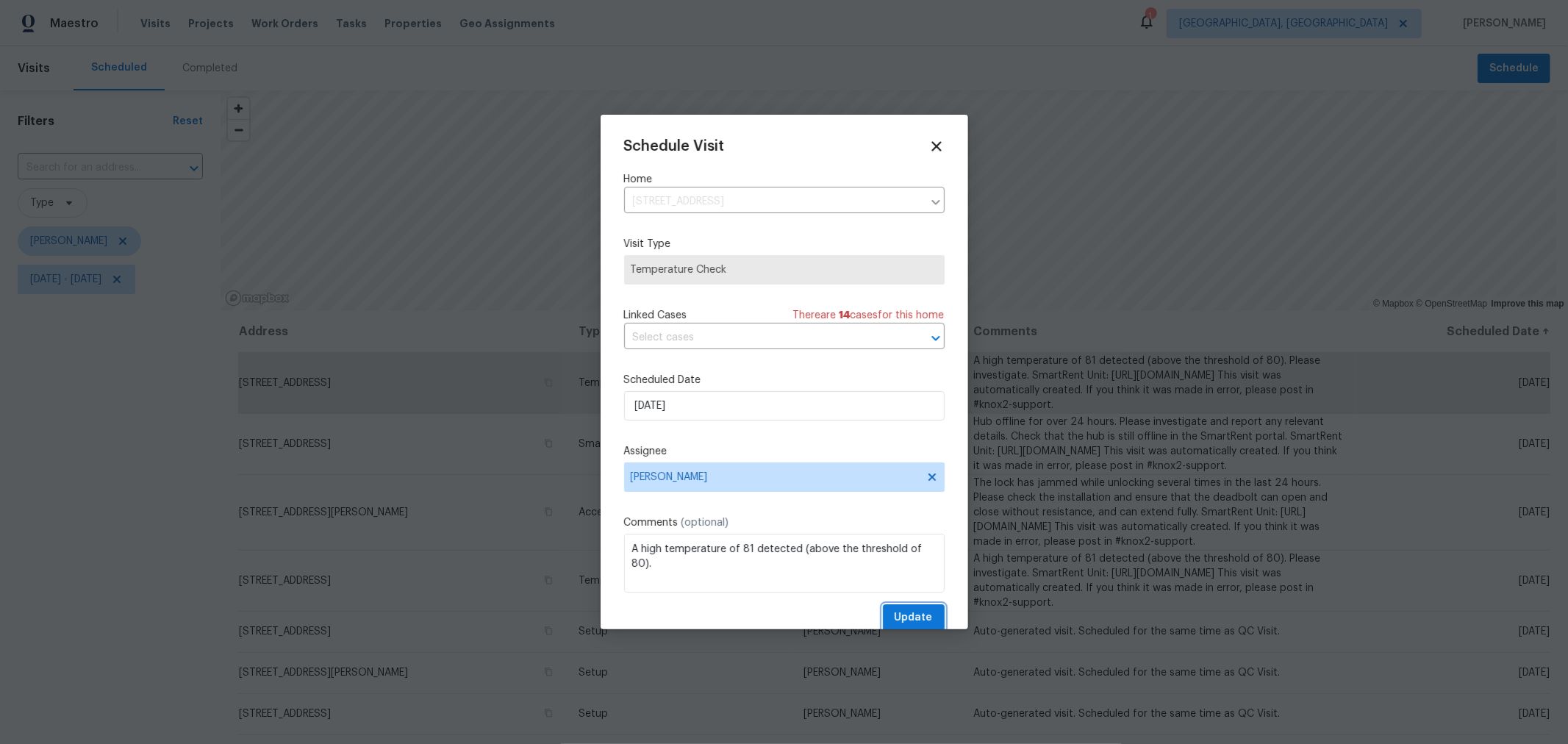
click at [903, 613] on span "Update" at bounding box center [914, 618] width 38 height 18
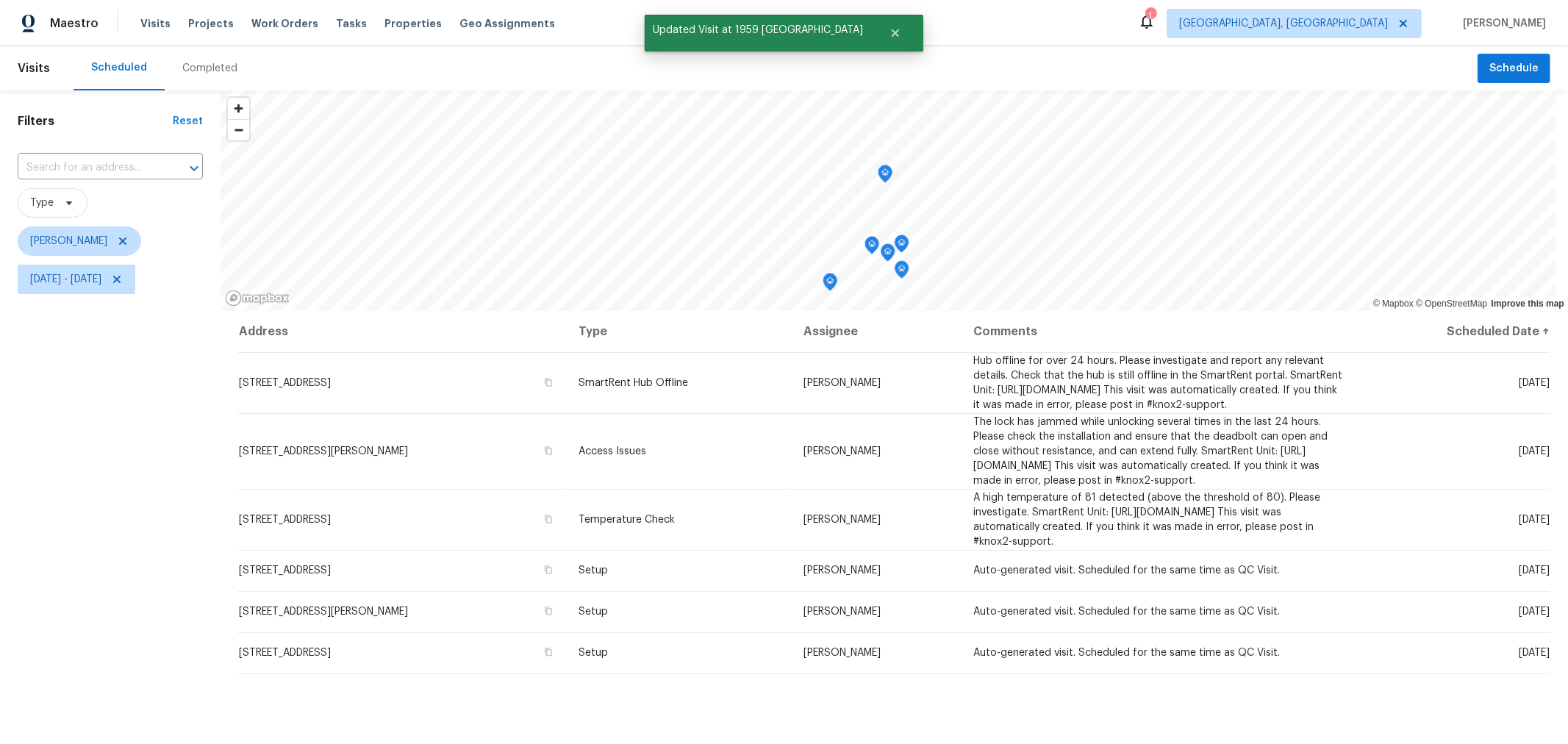
click at [827, 288] on icon "Map marker" at bounding box center [830, 282] width 13 height 17
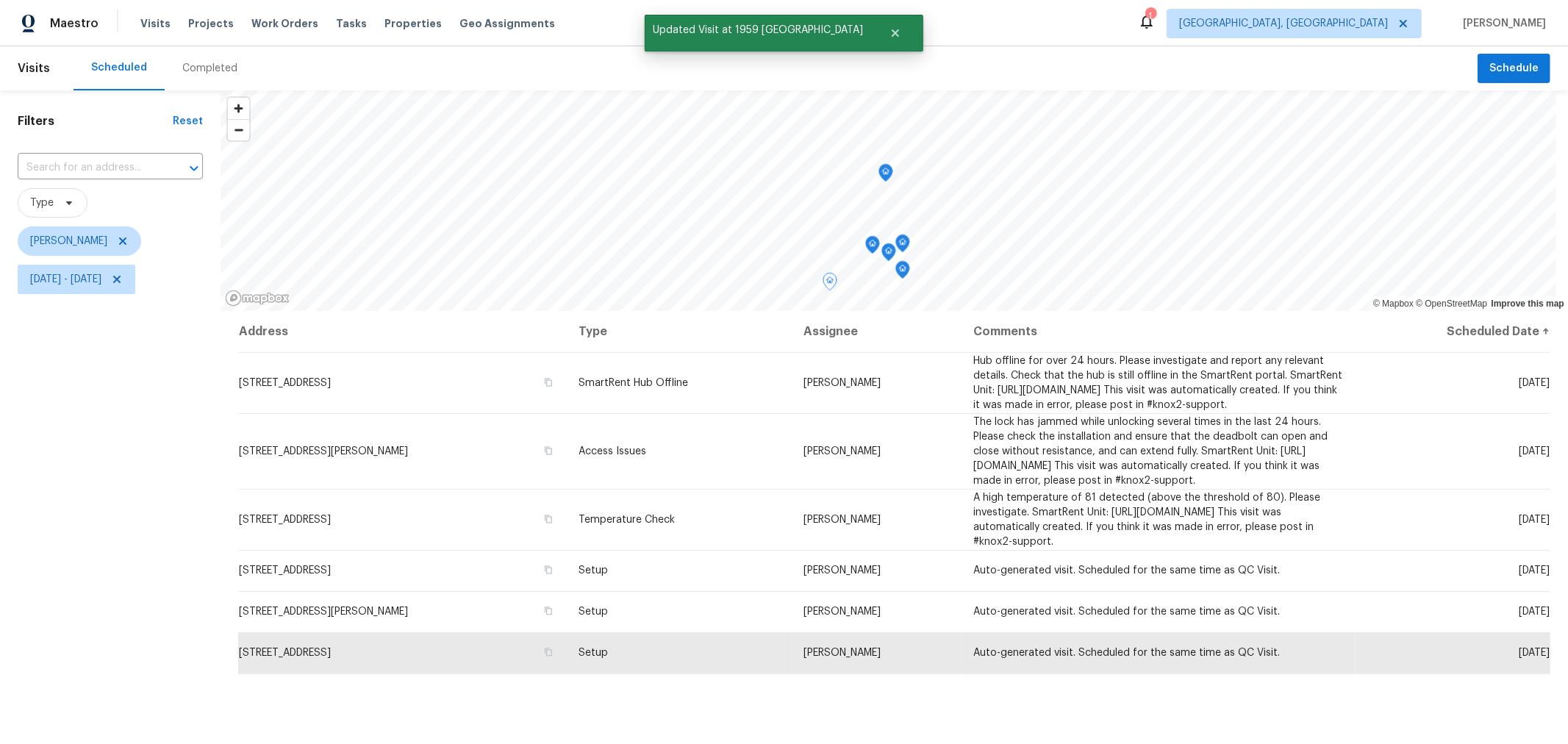
click at [869, 244] on icon "Map marker" at bounding box center [872, 245] width 13 height 17
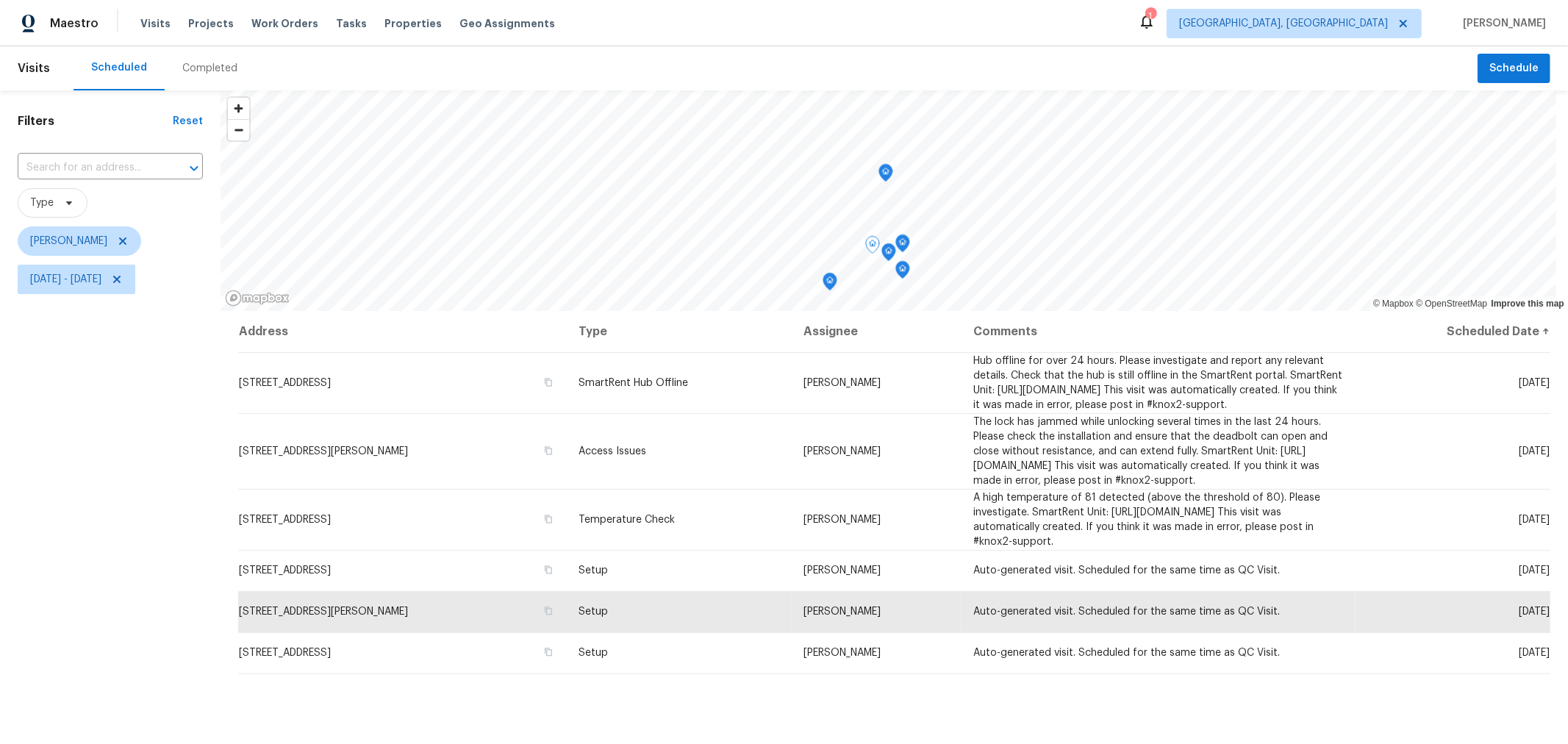
click at [904, 246] on icon "Map marker" at bounding box center [903, 244] width 13 height 17
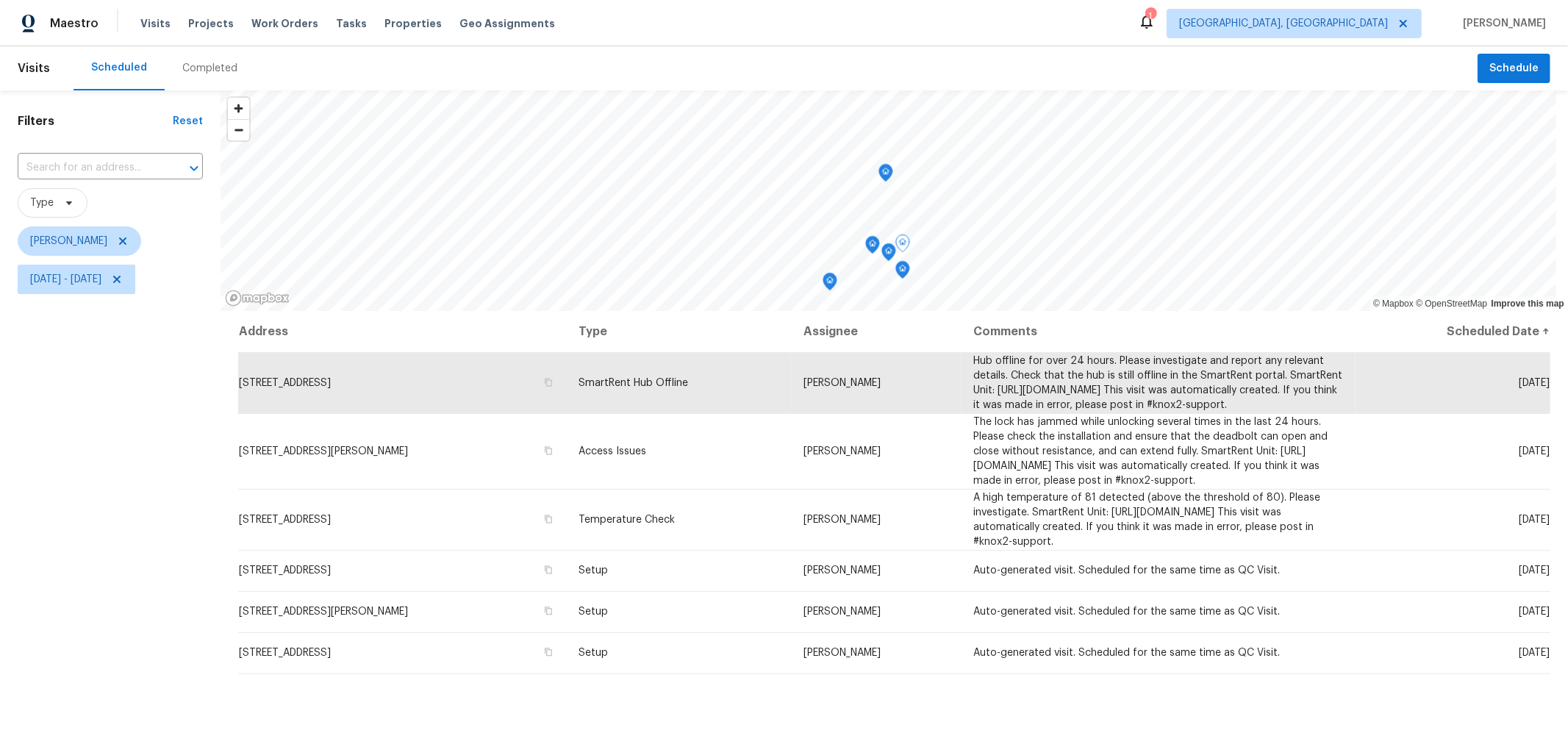
click at [893, 257] on icon "Map marker" at bounding box center [889, 253] width 15 height 18
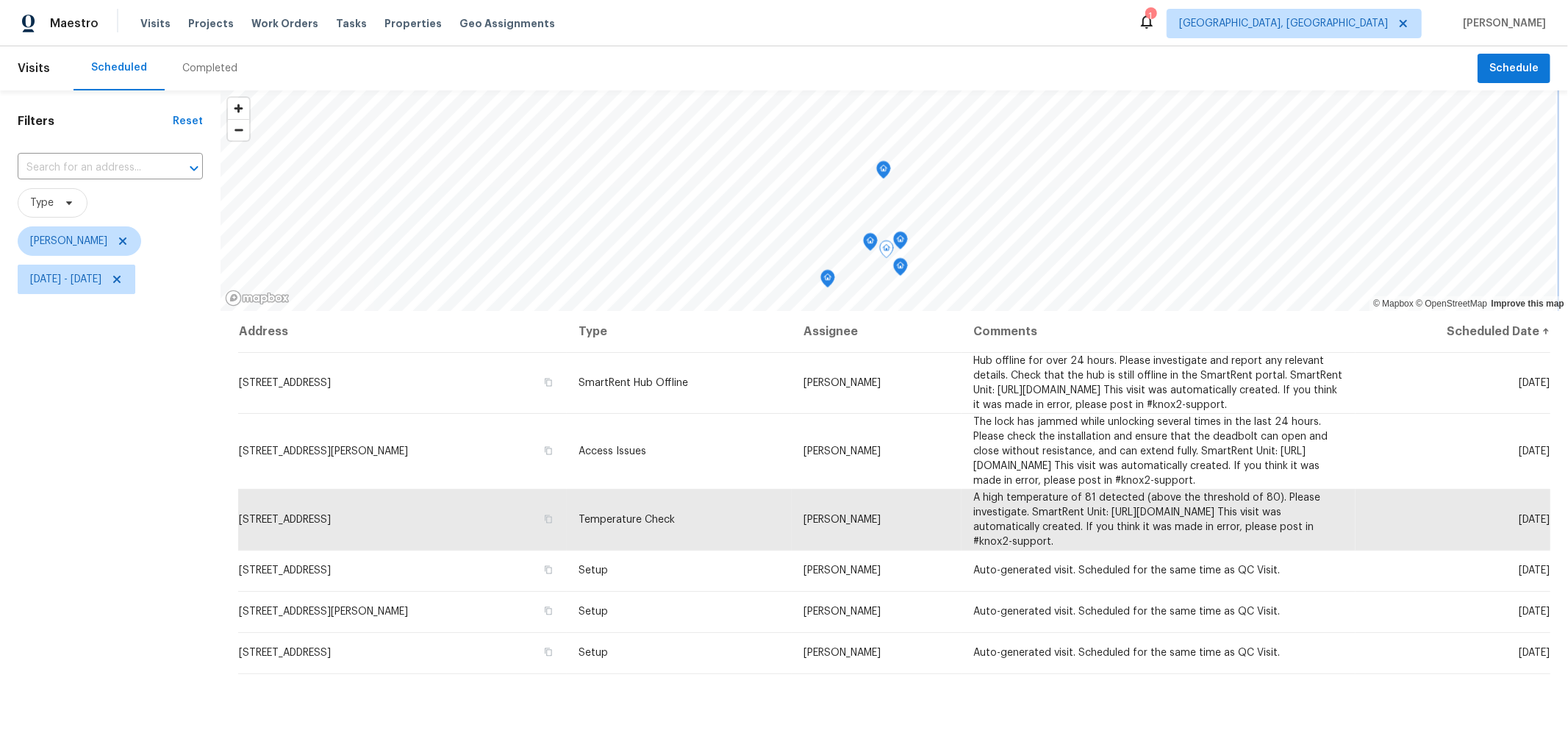
click at [899, 272] on icon "Map marker" at bounding box center [900, 267] width 13 height 17
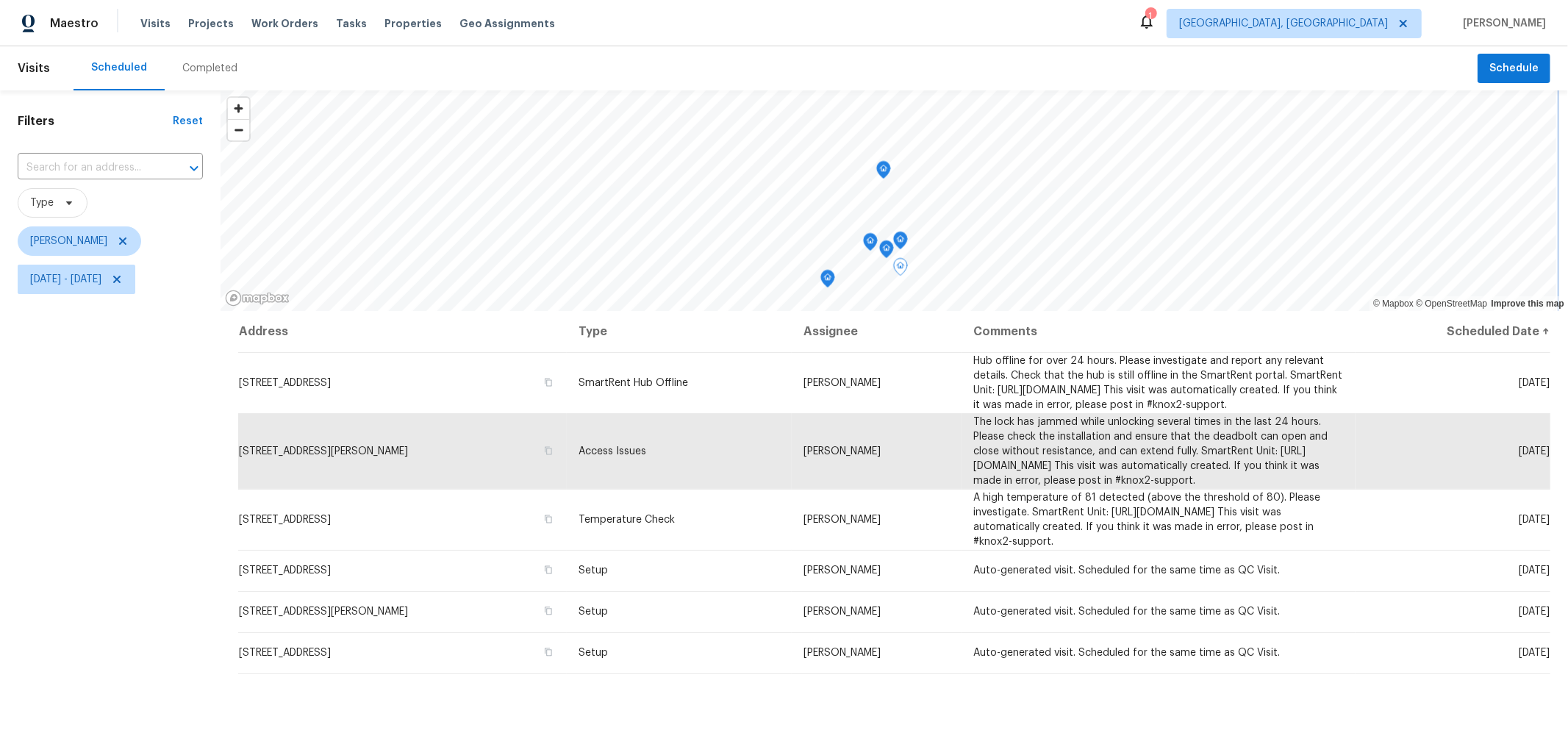
click at [884, 172] on icon "Map marker" at bounding box center [884, 170] width 13 height 17
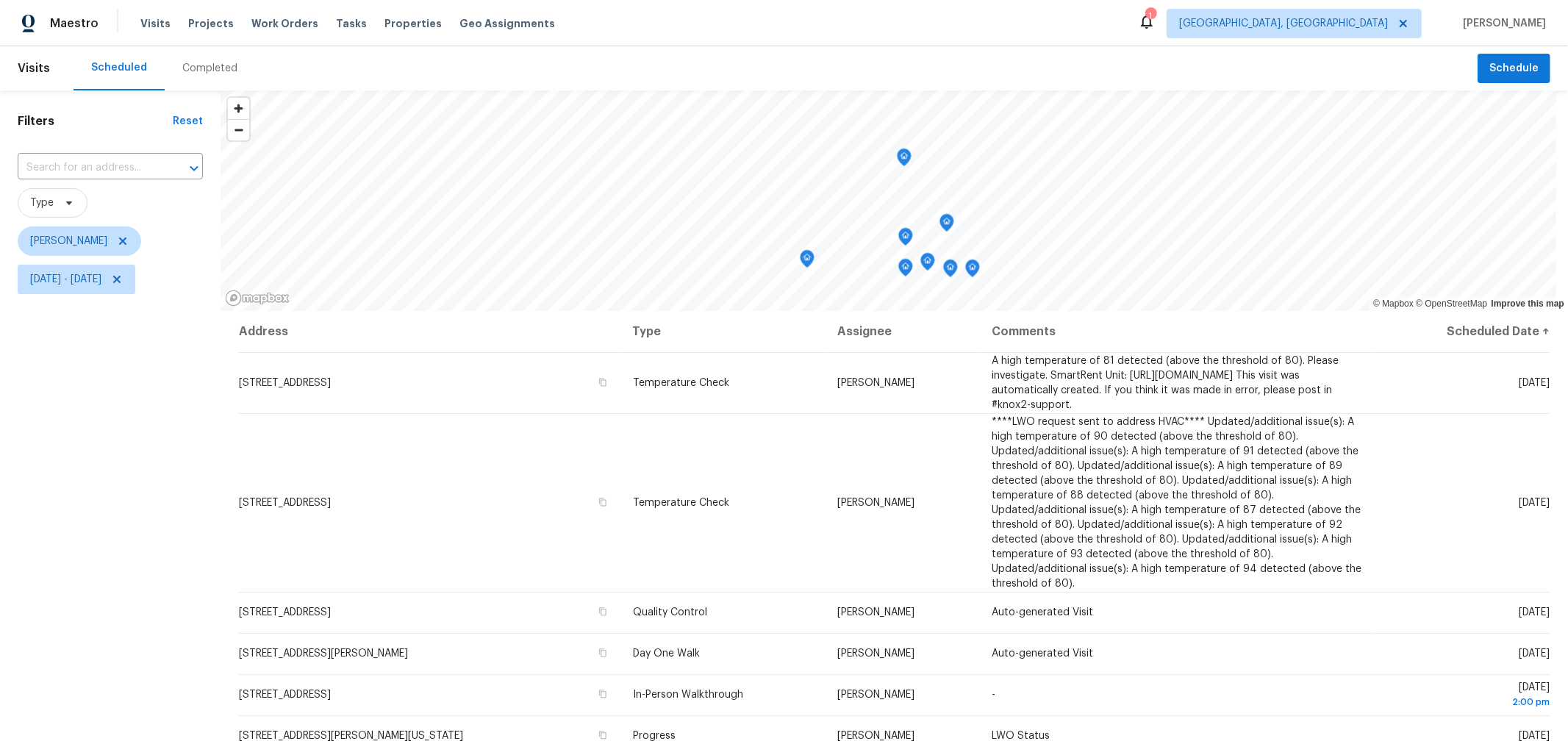
click at [807, 262] on icon "Map marker" at bounding box center [807, 259] width 13 height 17
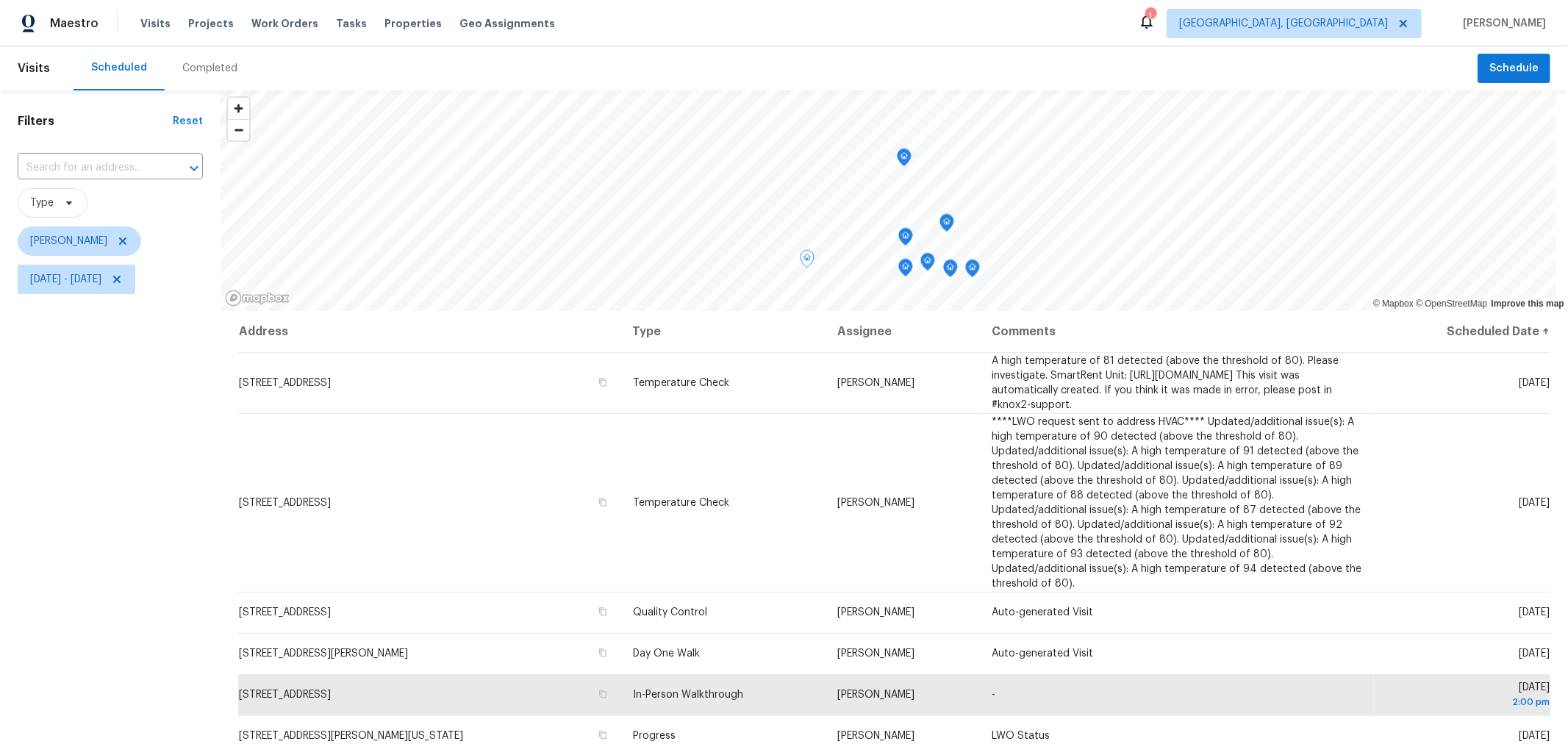
click at [905, 157] on icon "Map marker" at bounding box center [904, 157] width 13 height 17
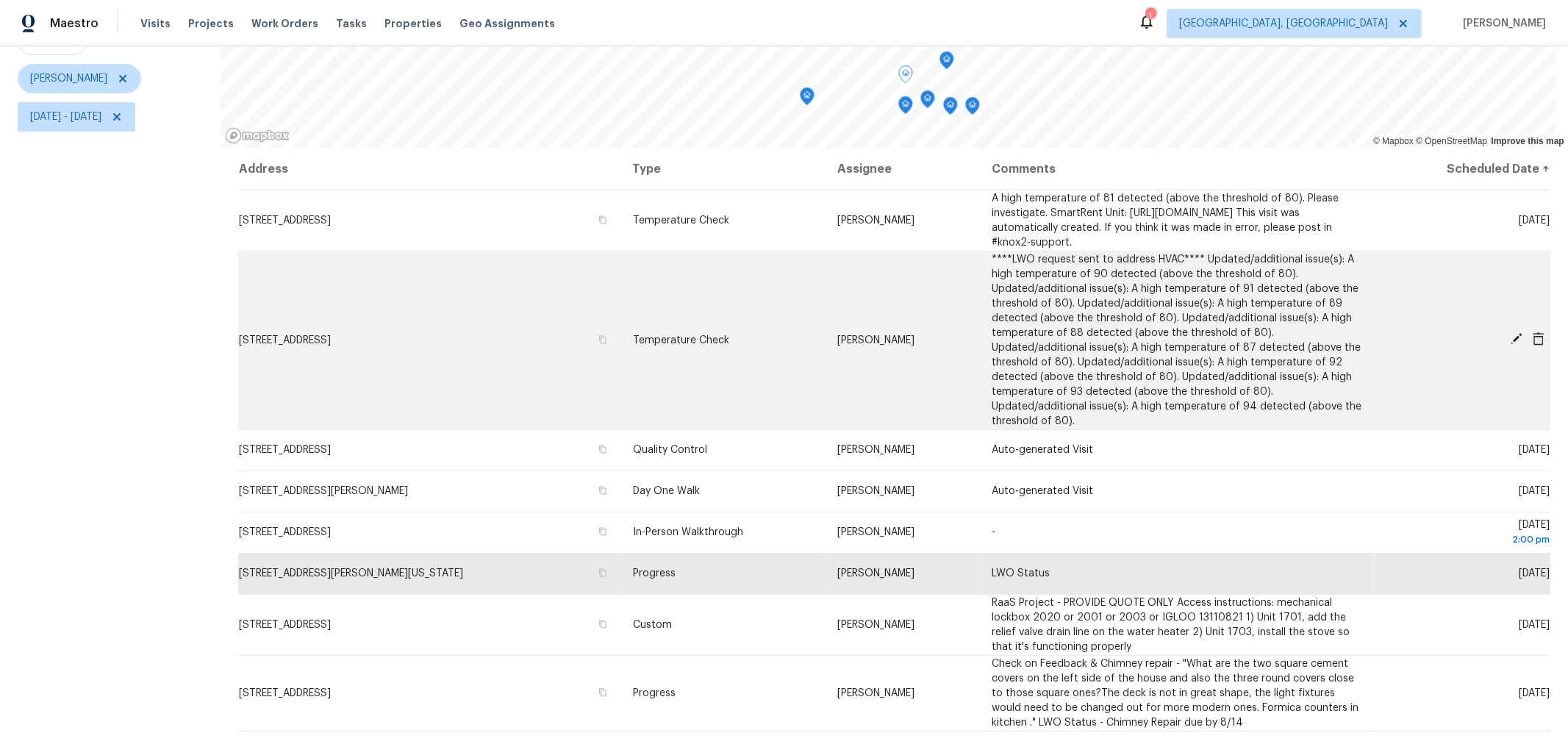
scroll to position [174, 0]
